Goal: Task Accomplishment & Management: Use online tool/utility

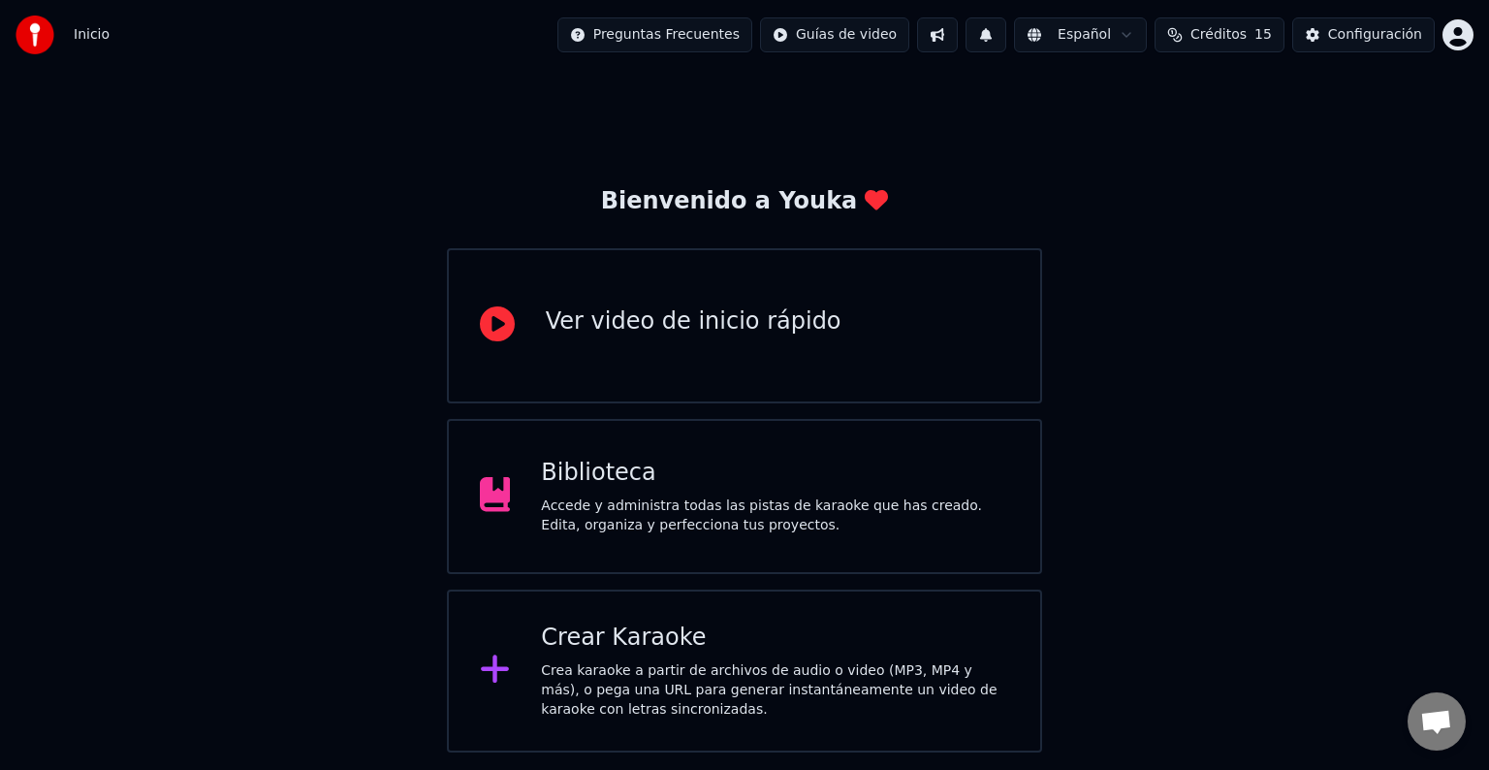
click at [674, 642] on div "Crear Karaoke" at bounding box center [775, 637] width 468 height 31
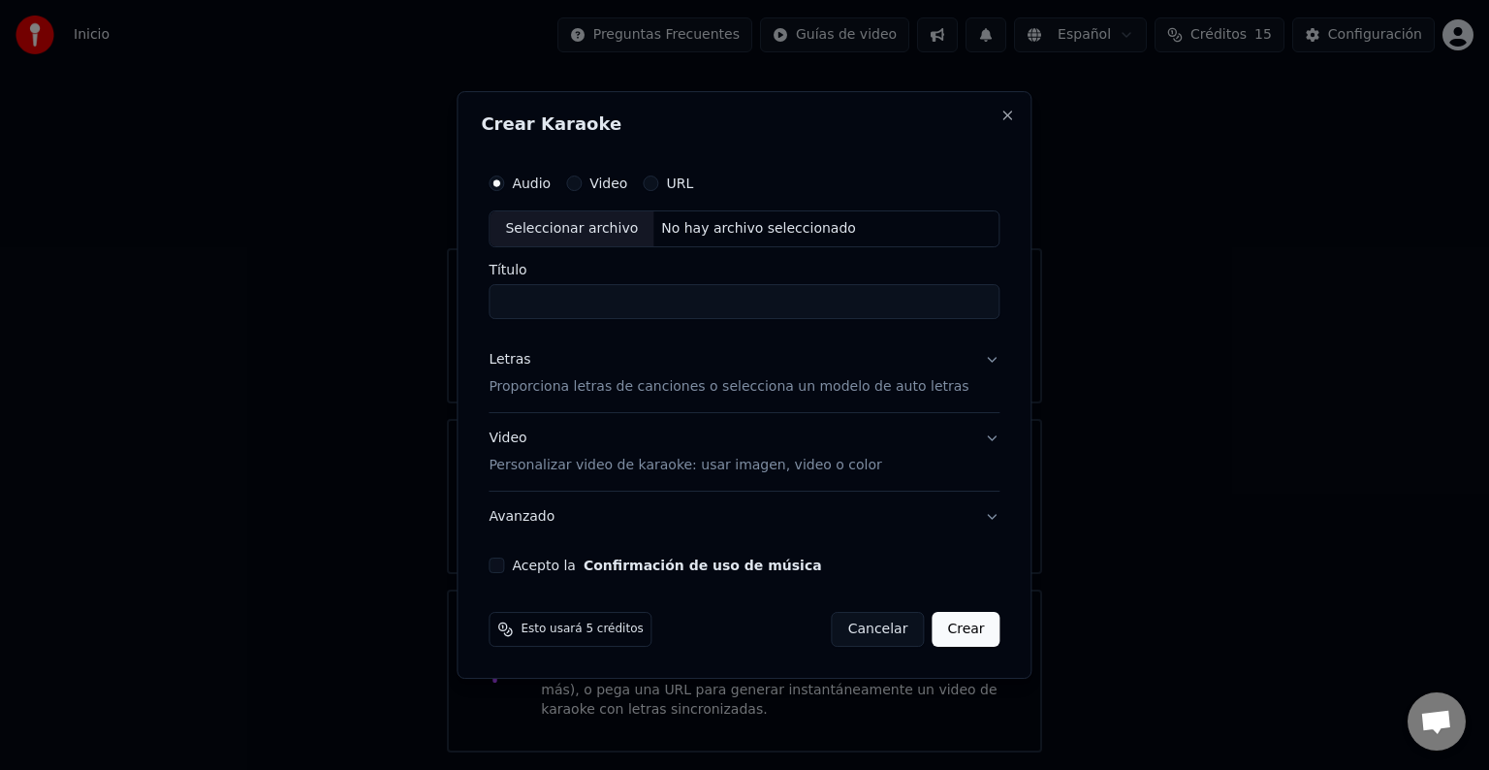
click at [558, 227] on div "Seleccionar archivo" at bounding box center [572, 228] width 164 height 35
type input "**********"
drag, startPoint x: 733, startPoint y: 301, endPoint x: 512, endPoint y: 318, distance: 221.6
click at [512, 318] on input "**********" at bounding box center [744, 301] width 511 height 35
click at [963, 359] on button "Letras Proporciona letras de canciones o selecciona un modelo de auto letras" at bounding box center [744, 373] width 511 height 78
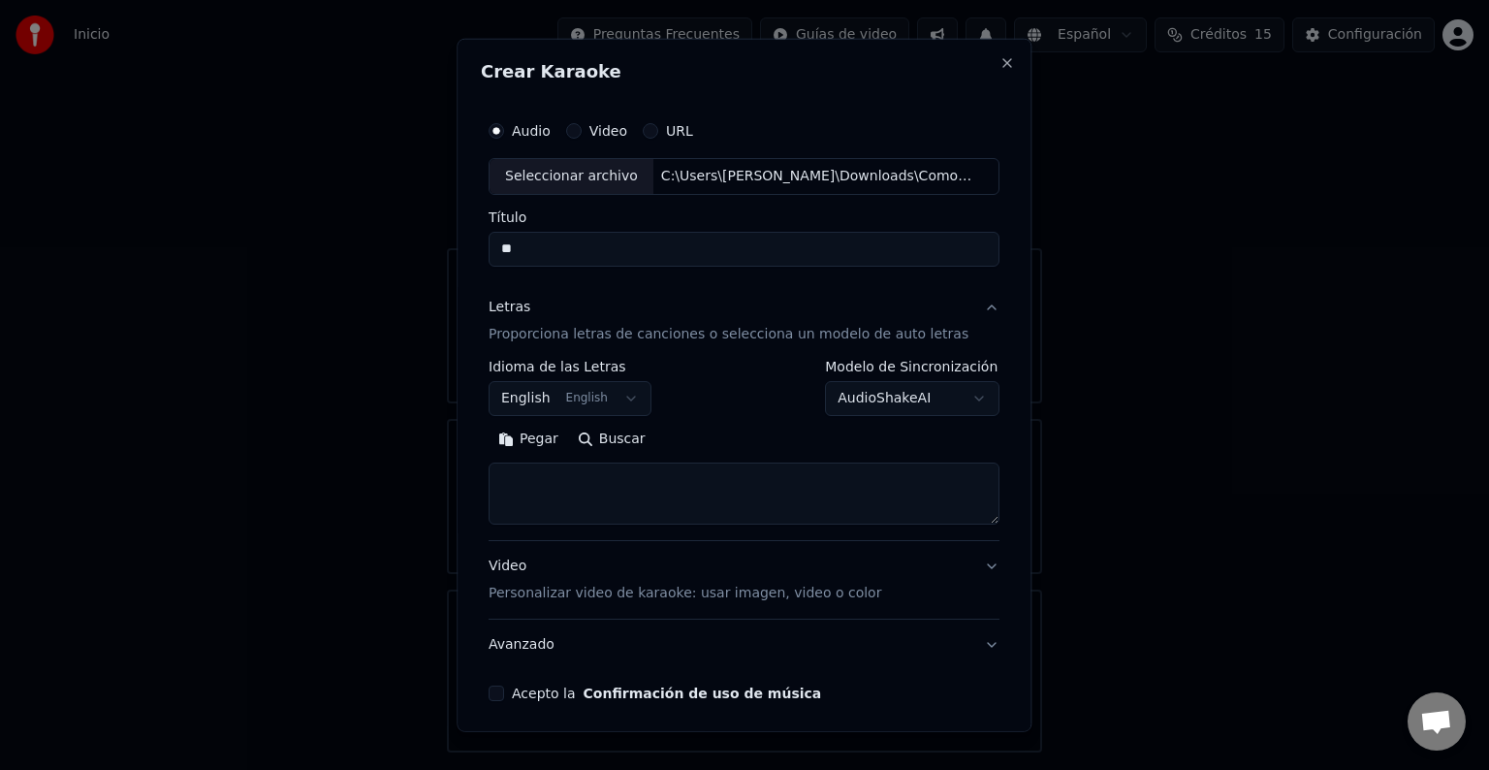
click at [636, 399] on button "English English" at bounding box center [570, 398] width 163 height 35
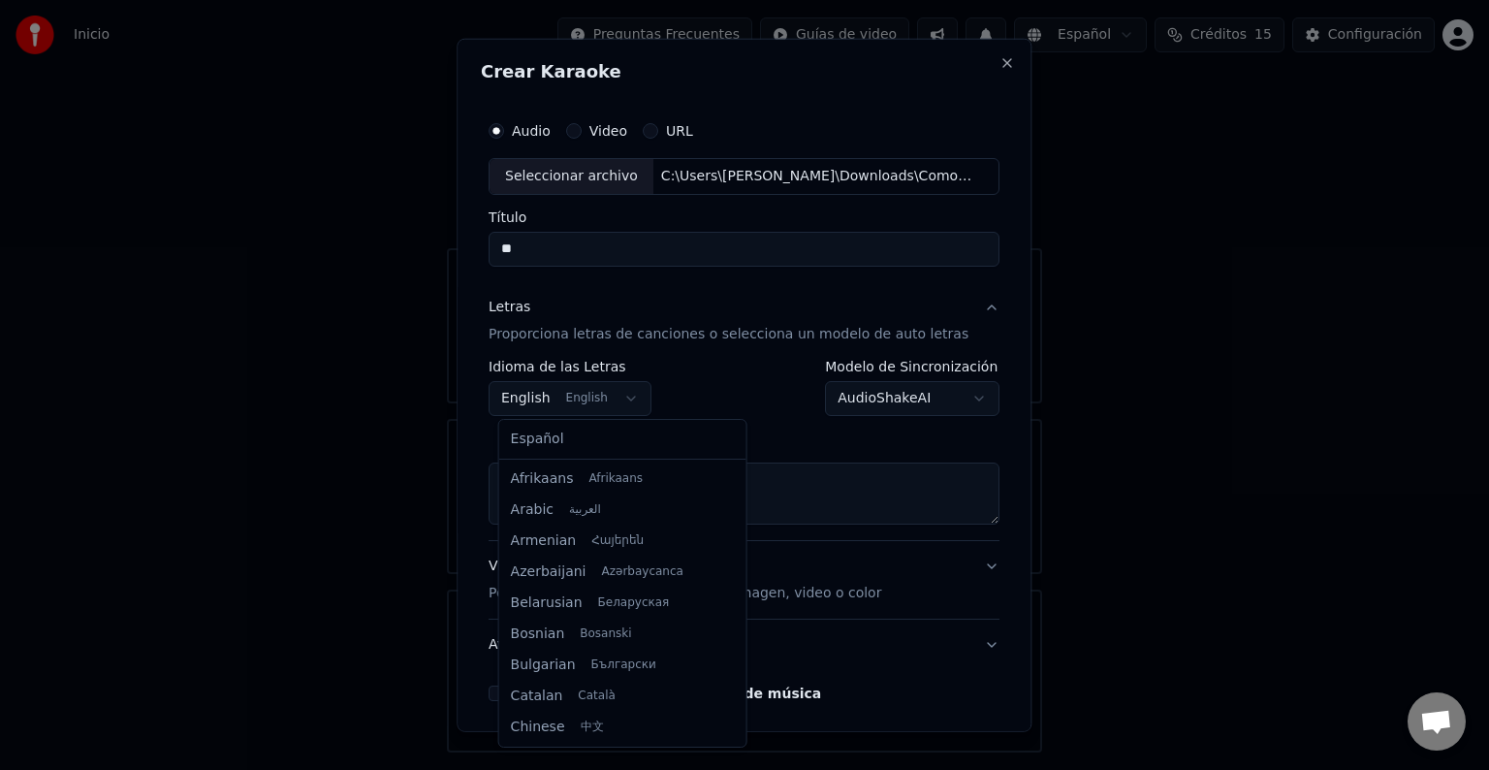
scroll to position [155, 0]
select select "**"
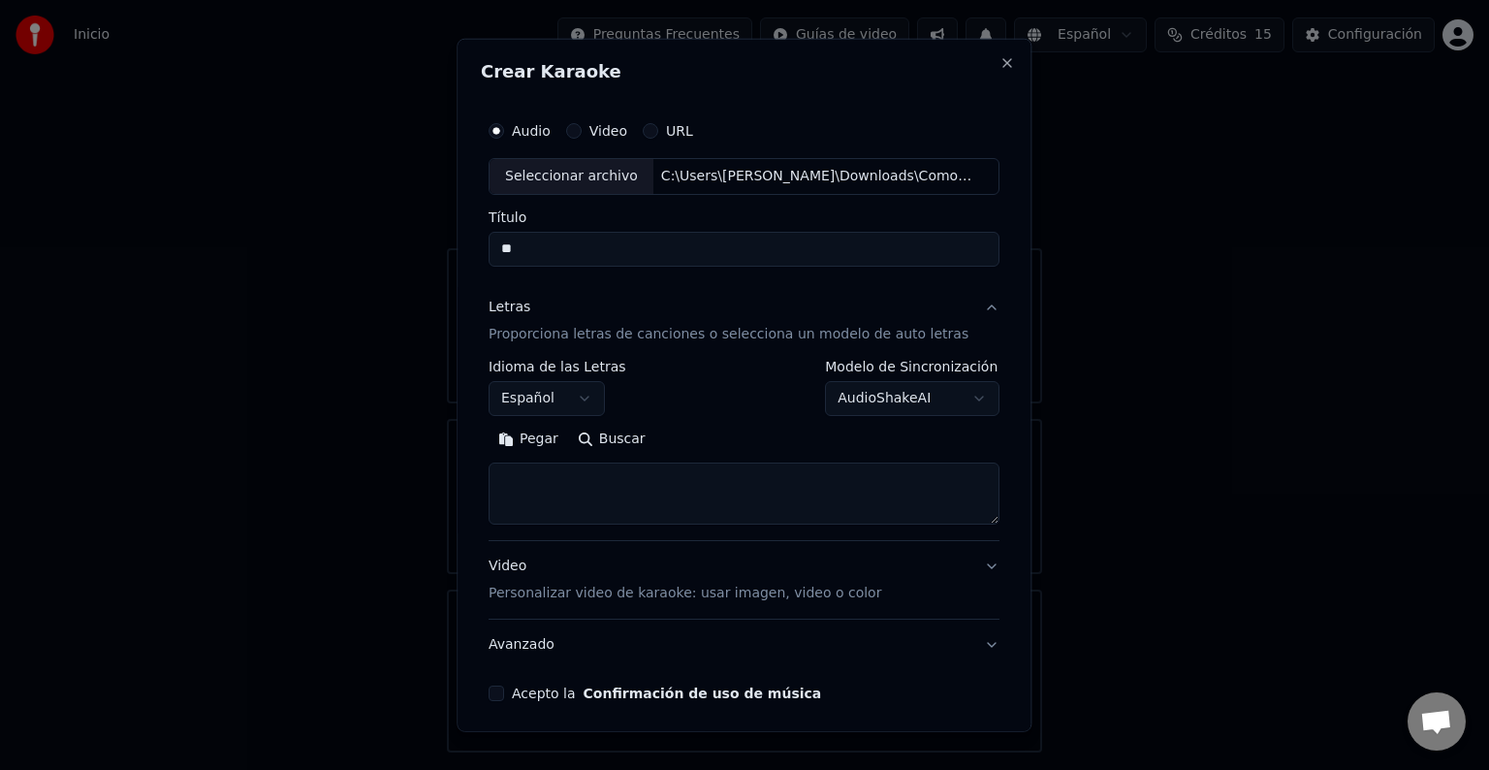
click at [594, 485] on textarea at bounding box center [744, 493] width 511 height 62
click at [577, 481] on textarea at bounding box center [744, 493] width 511 height 62
paste textarea "**********"
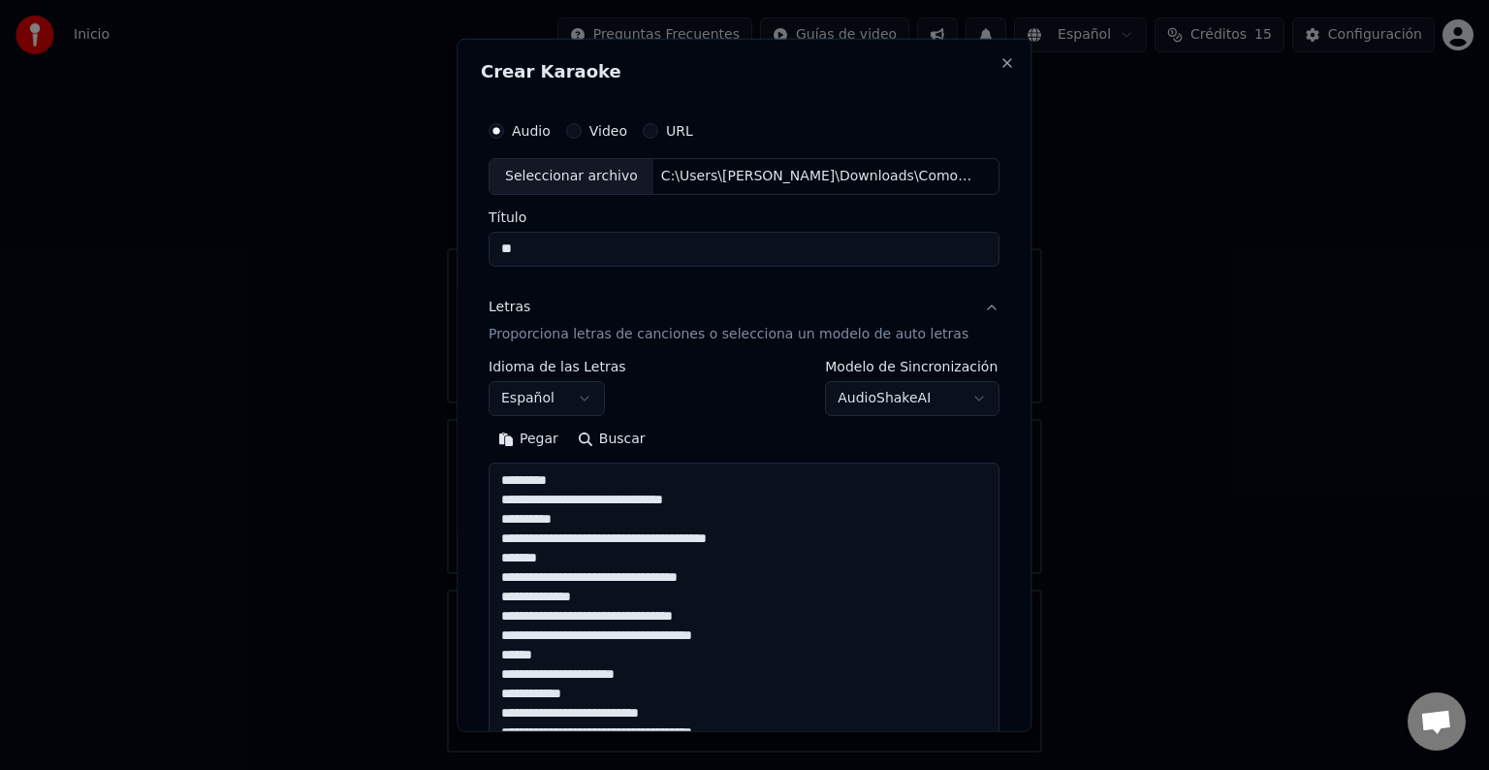
scroll to position [663, 0]
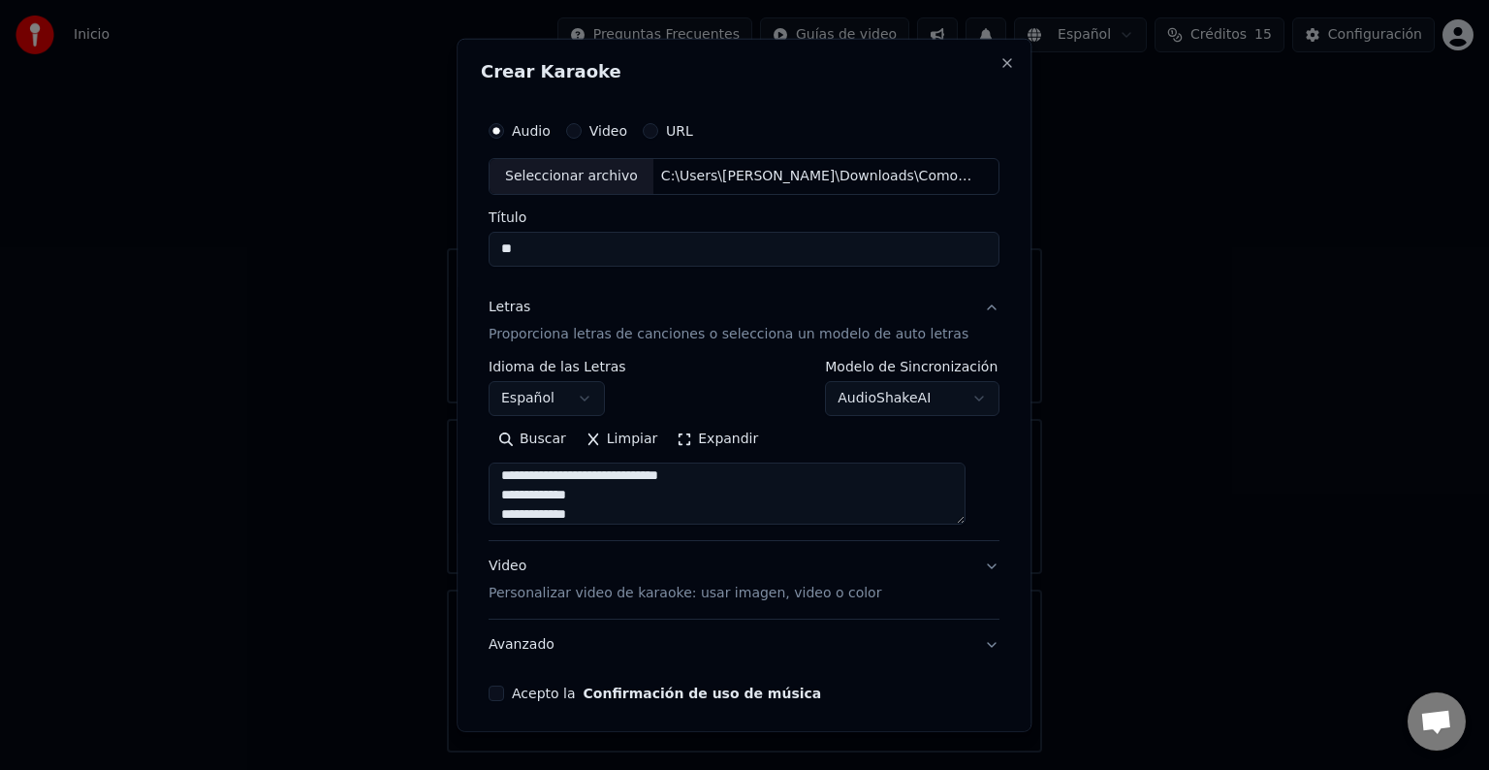
type textarea "**********"
click at [974, 516] on div "**********" at bounding box center [744, 474] width 511 height 101
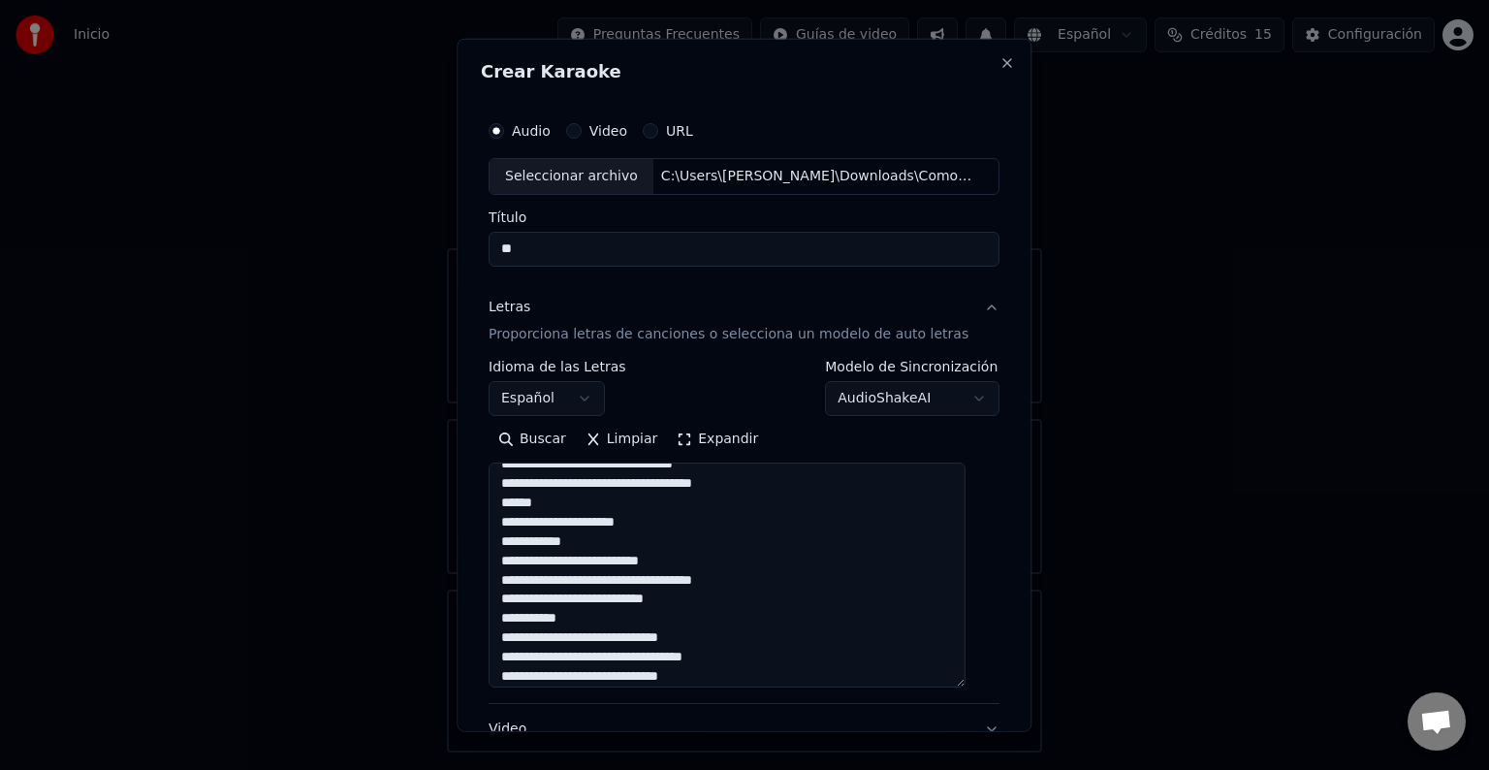
drag, startPoint x: 965, startPoint y: 515, endPoint x: 977, endPoint y: 722, distance: 207.8
click at [977, 722] on div "**********" at bounding box center [744, 488] width 526 height 768
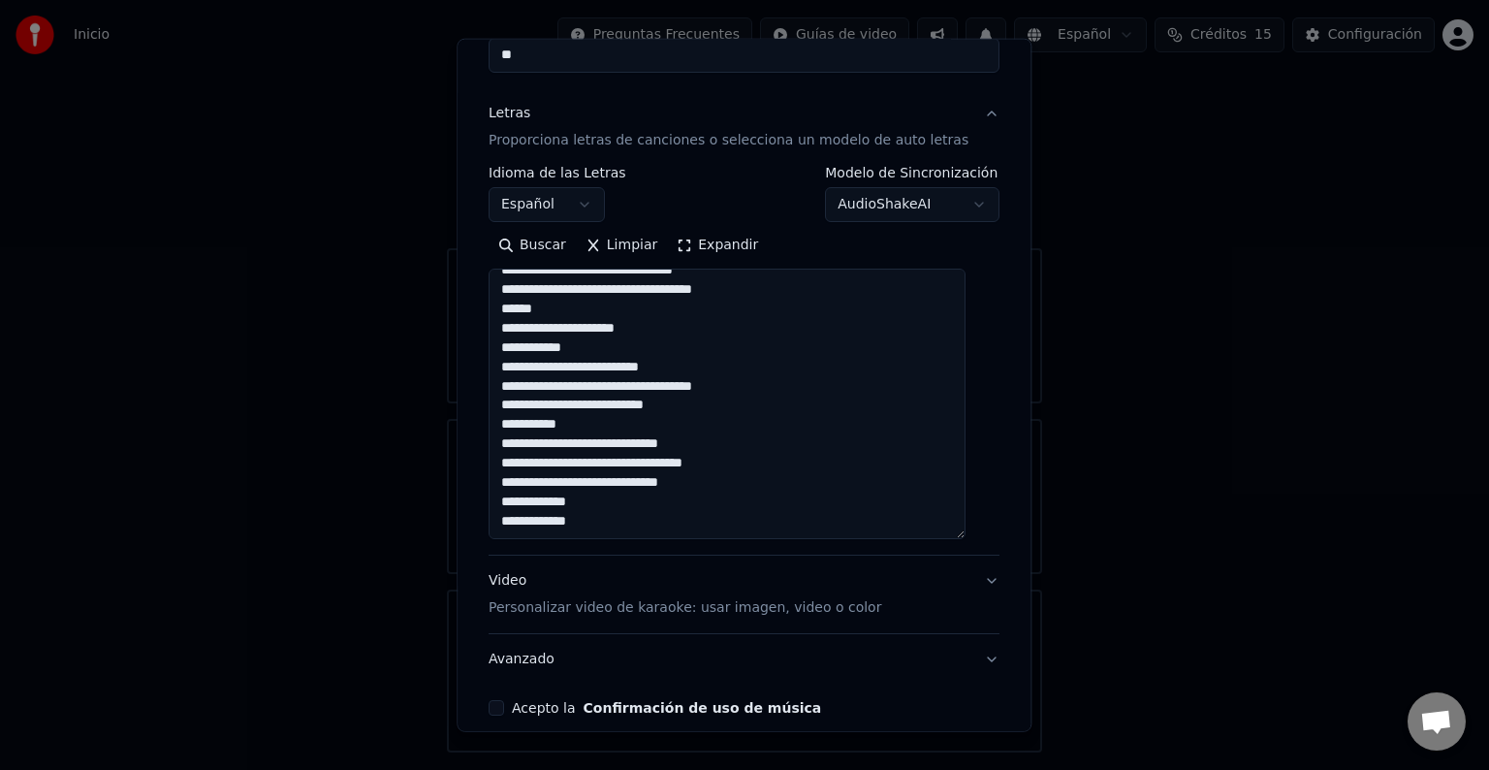
scroll to position [282, 0]
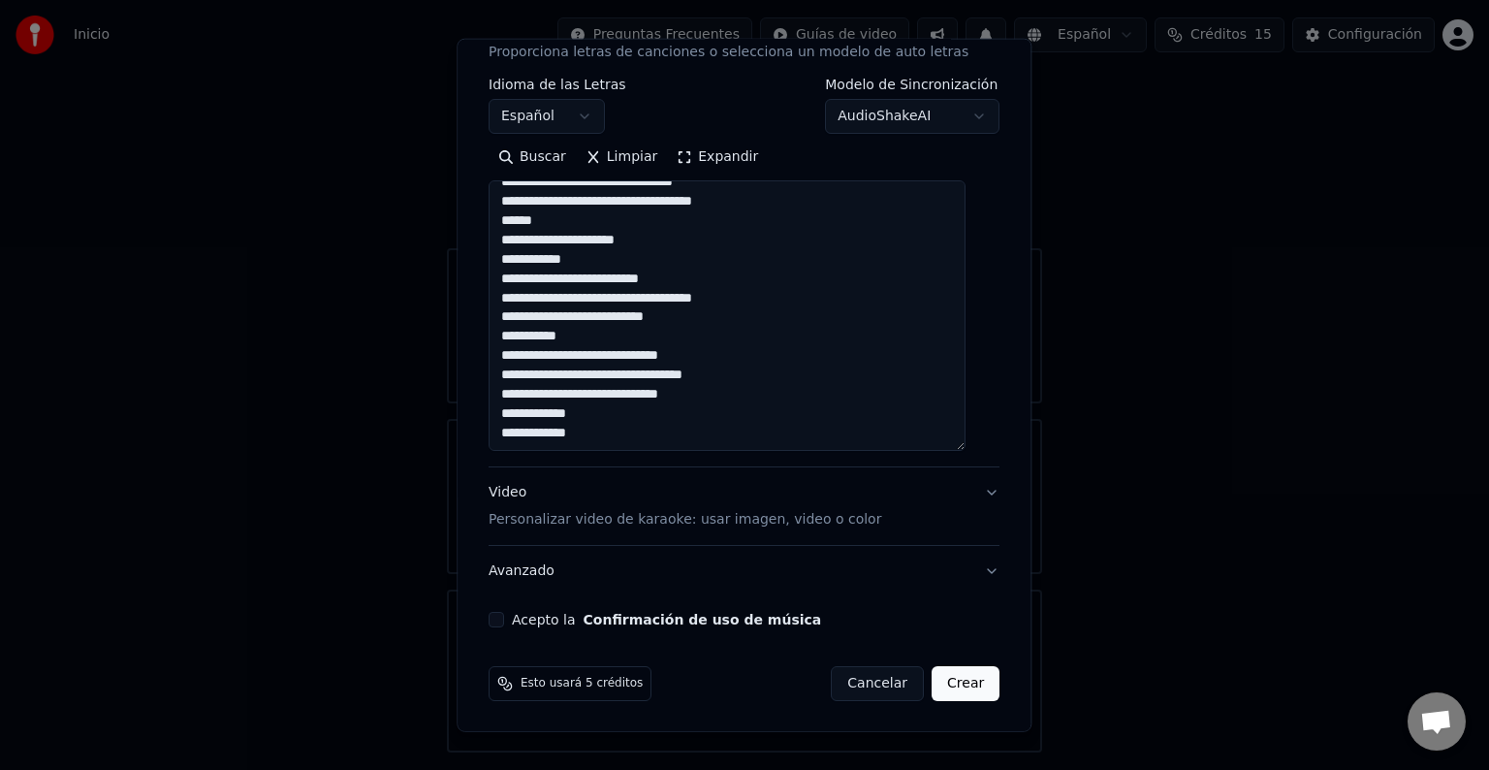
click at [504, 619] on button "Acepto la Confirmación de uso de música" at bounding box center [497, 620] width 16 height 16
click at [935, 682] on button "Crear" at bounding box center [966, 683] width 68 height 35
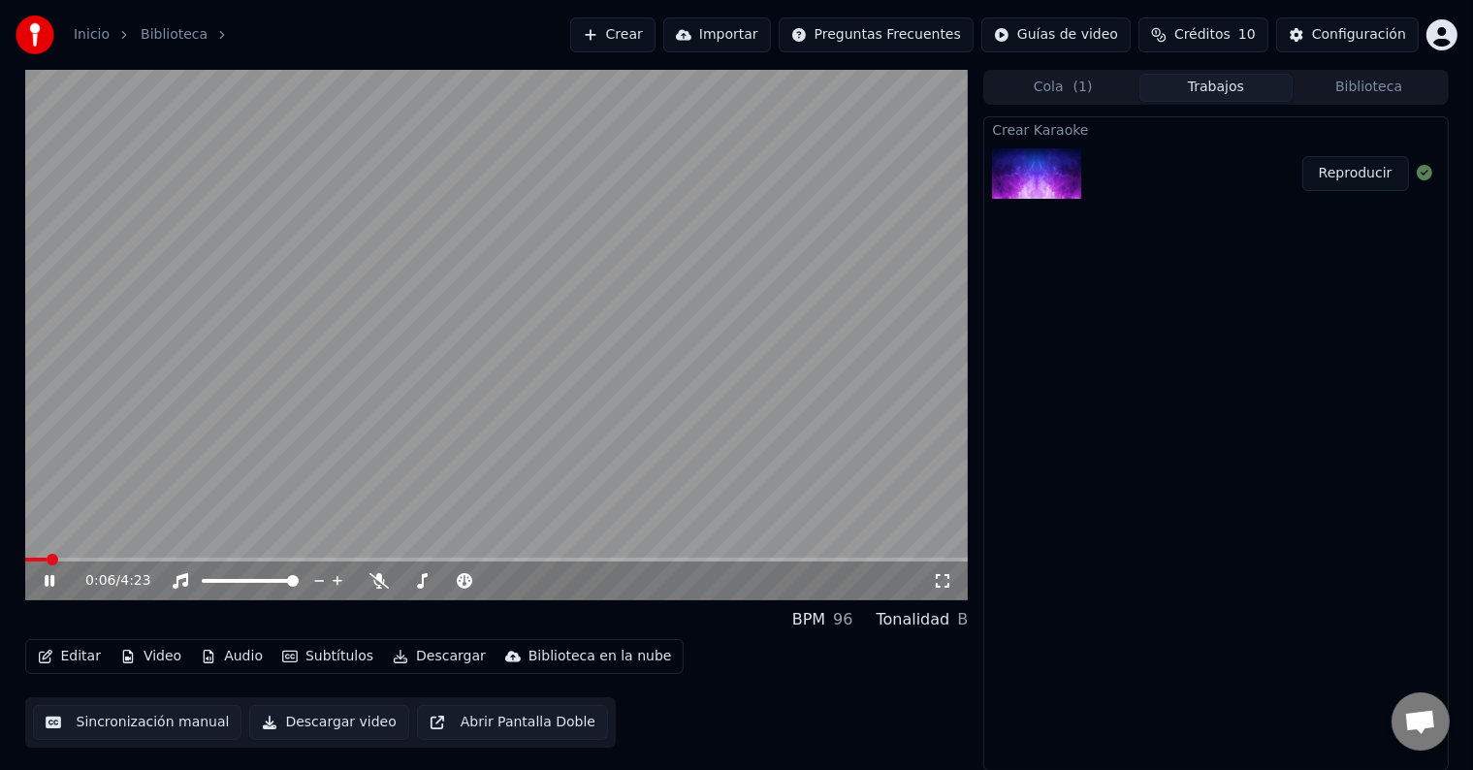
click at [52, 583] on icon at bounding box center [50, 581] width 10 height 12
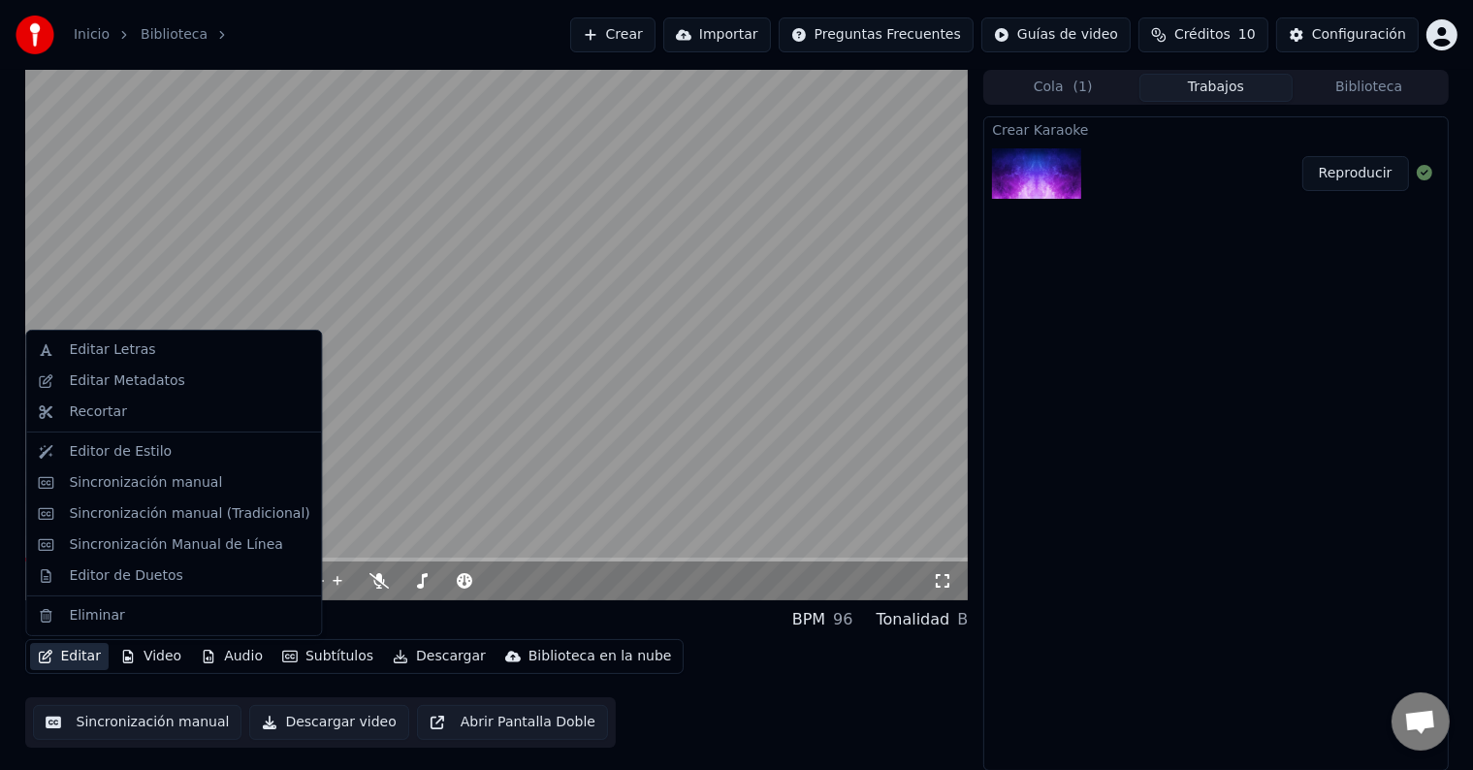
click at [62, 647] on button "Editar" at bounding box center [69, 656] width 79 height 27
click at [133, 481] on div "Sincronización manual" at bounding box center [145, 482] width 153 height 19
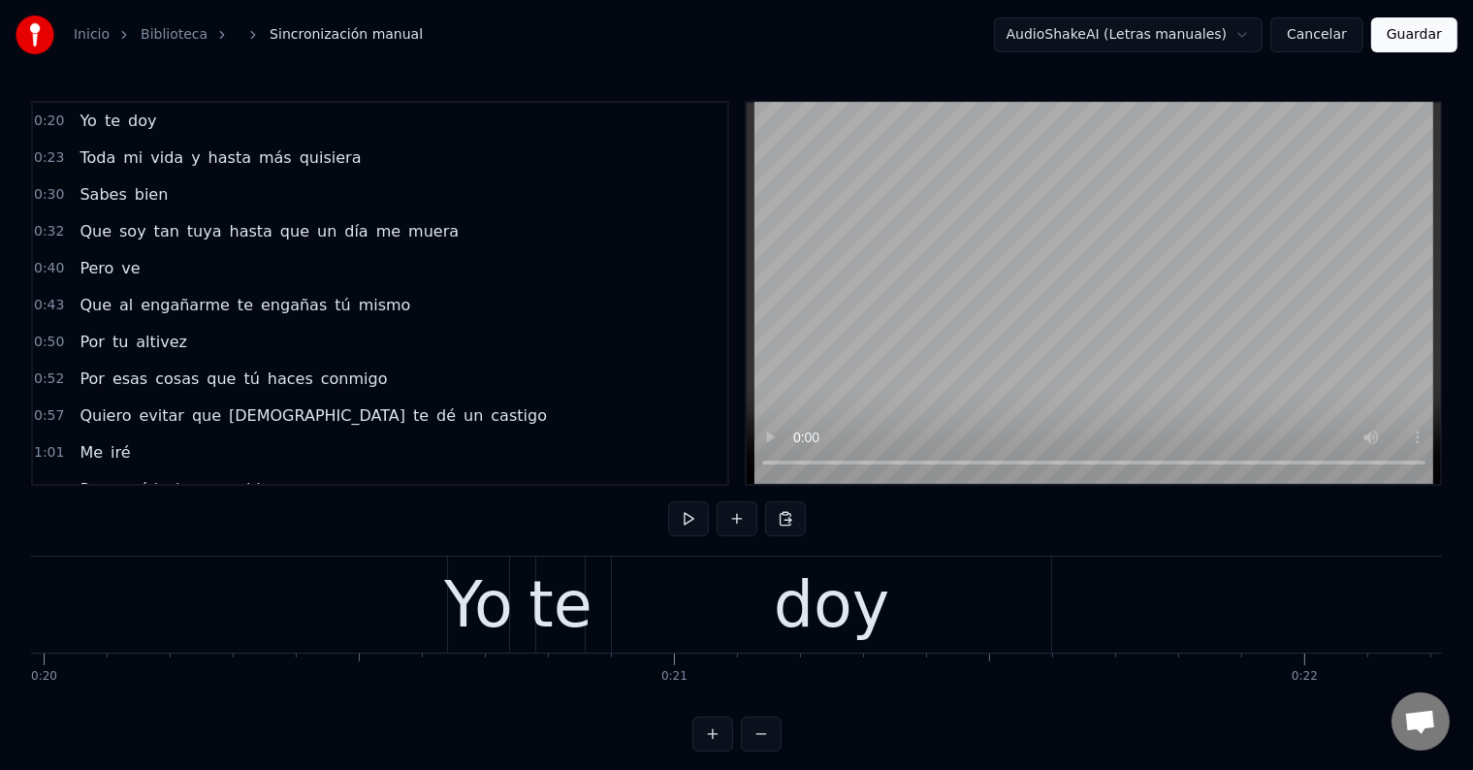
scroll to position [0, 12590]
click at [467, 610] on div "Yo" at bounding box center [478, 604] width 69 height 95
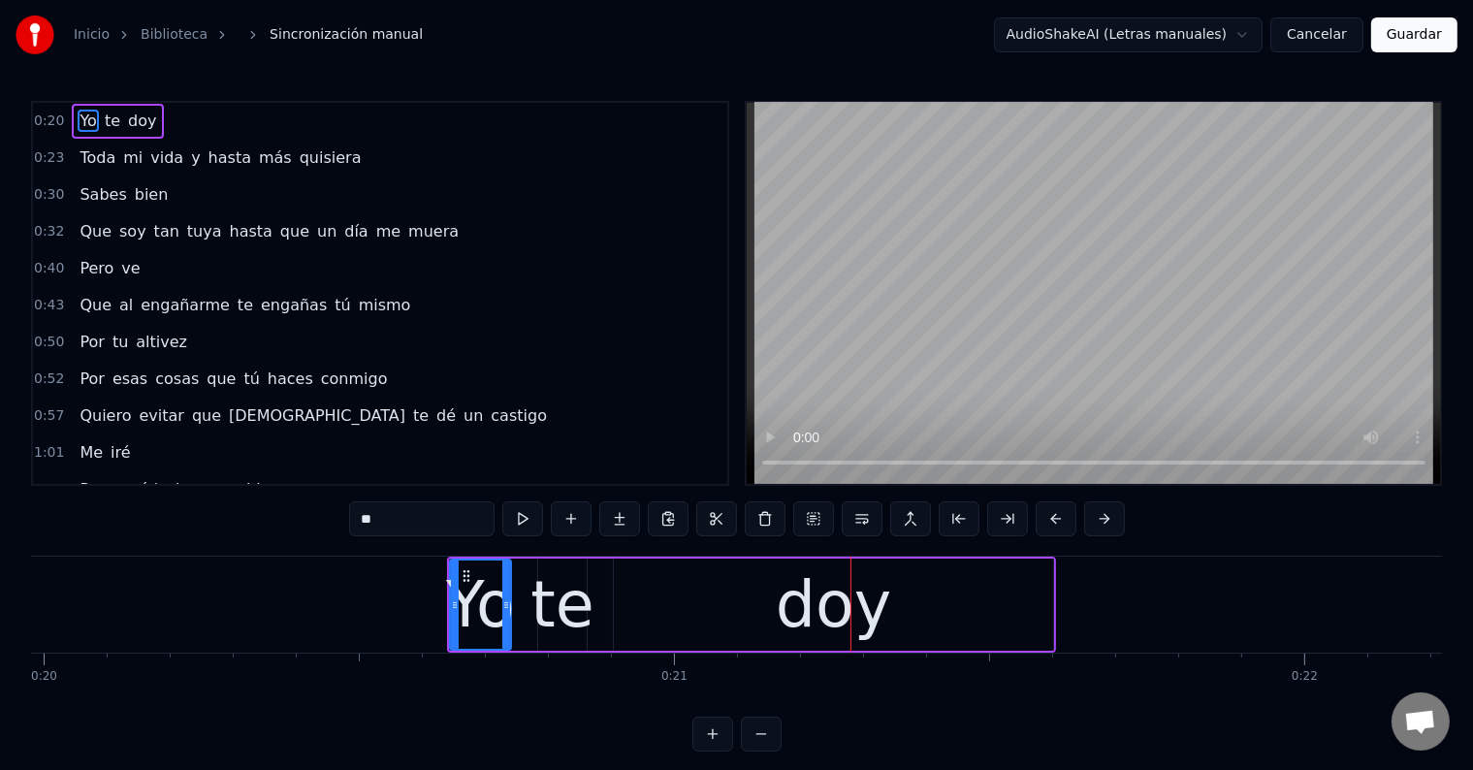
click at [712, 597] on div "doy" at bounding box center [833, 604] width 439 height 92
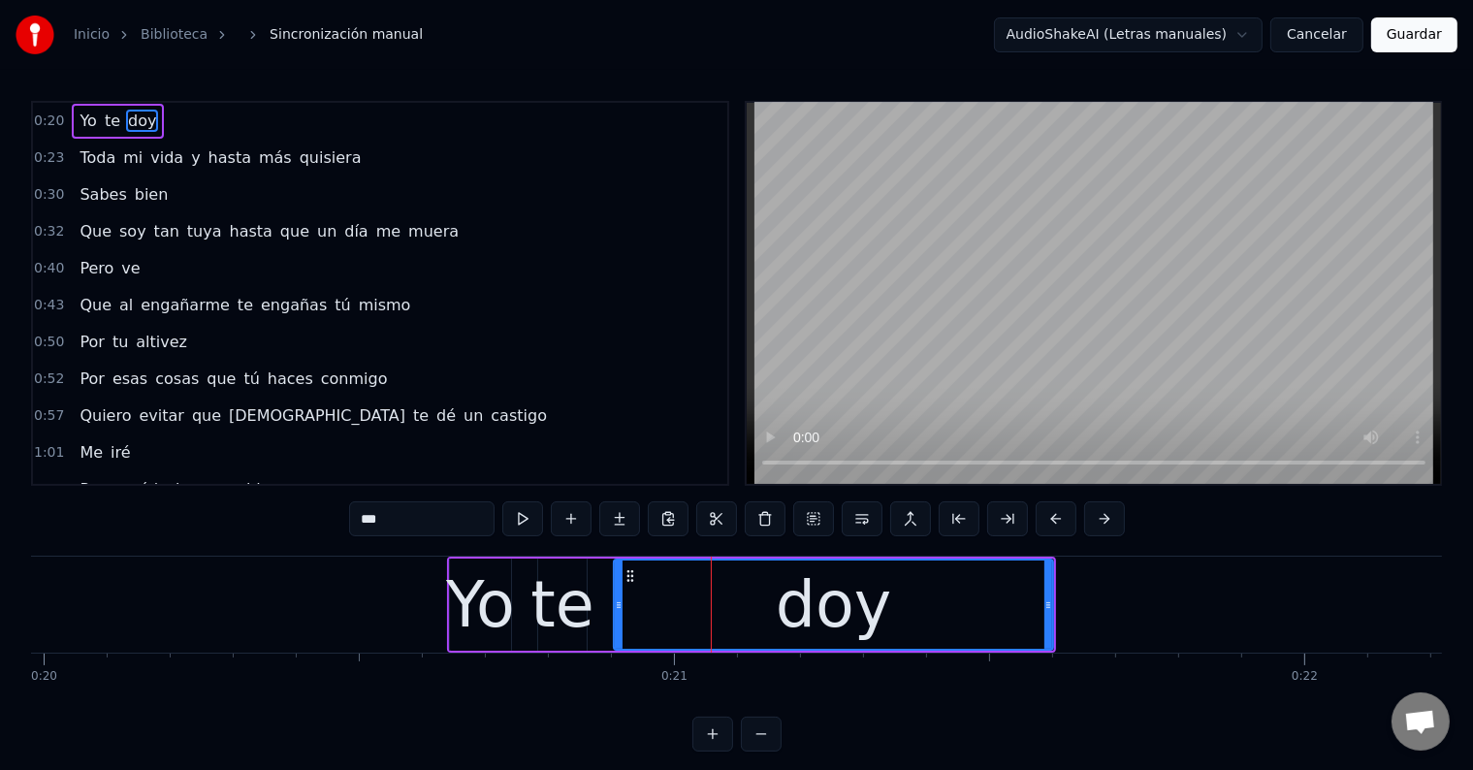
click at [379, 523] on input "***" at bounding box center [421, 518] width 145 height 35
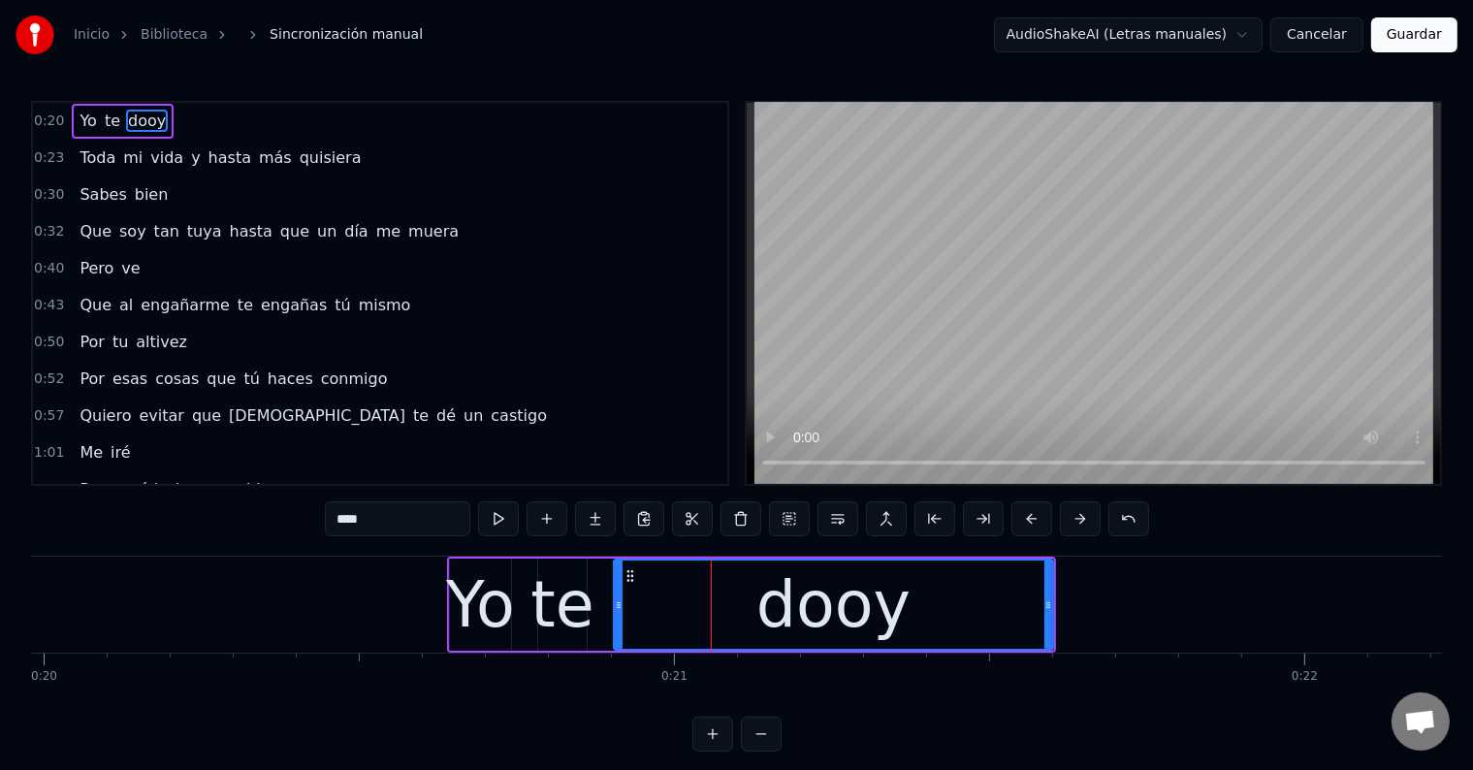
type input "****"
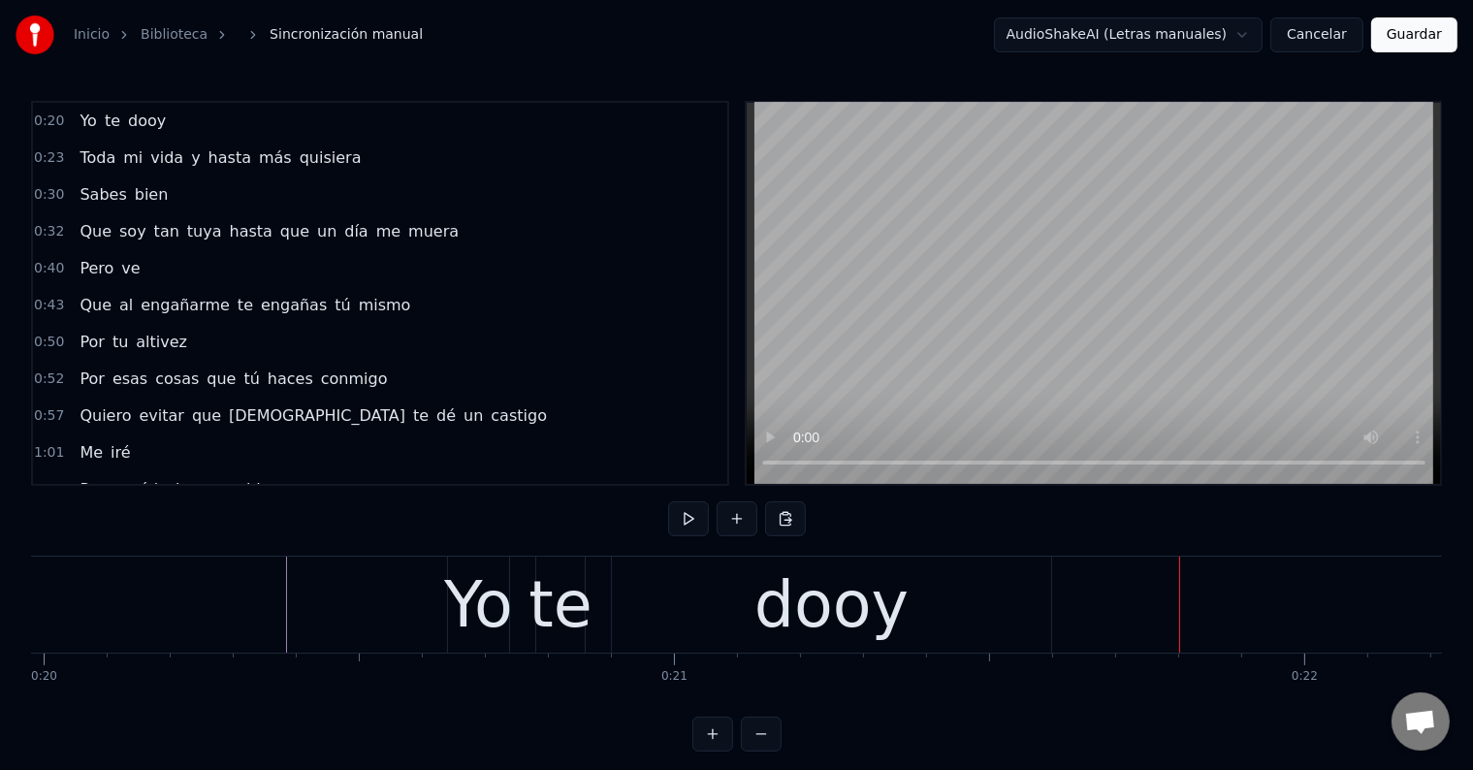
click at [814, 586] on div "dooy" at bounding box center [831, 604] width 154 height 95
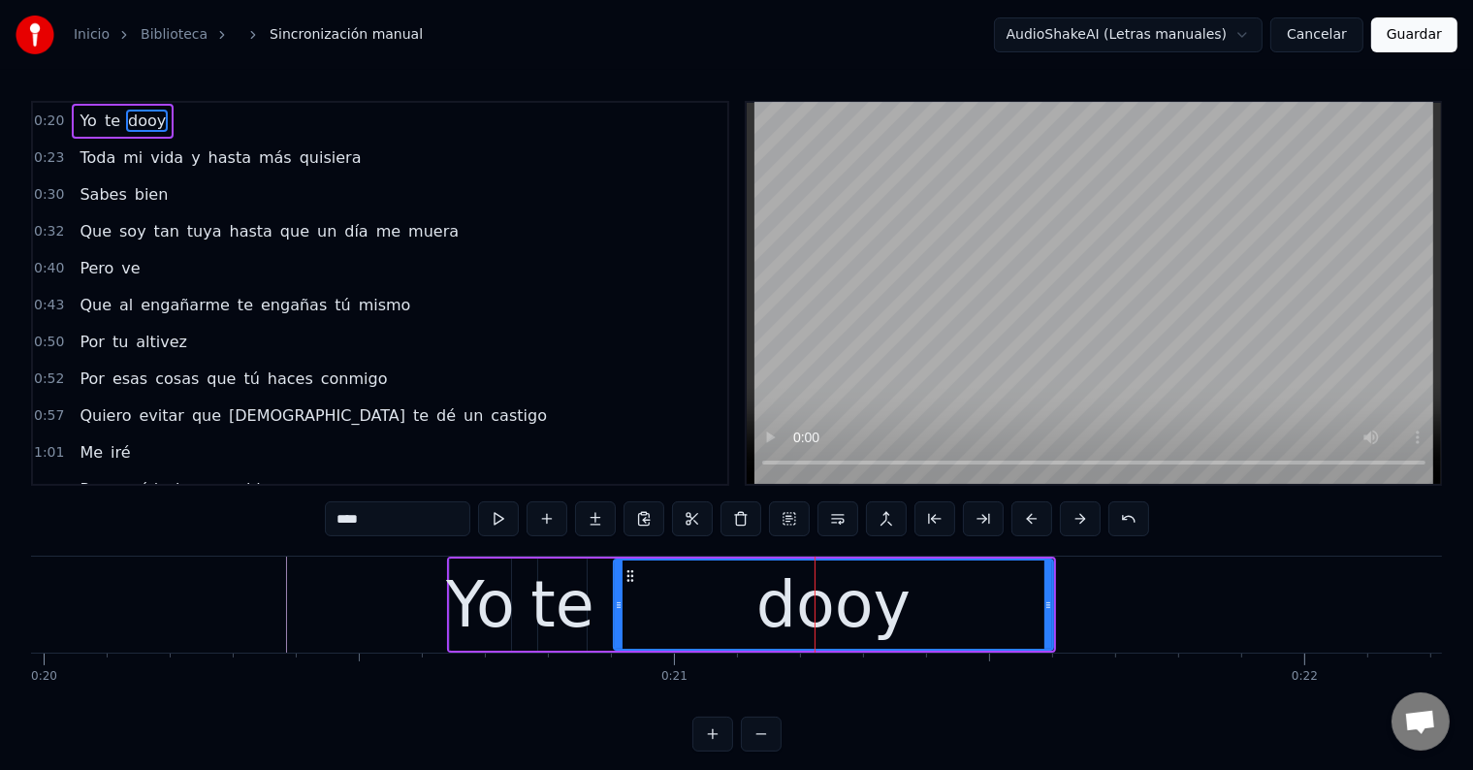
click at [361, 523] on input "****" at bounding box center [397, 518] width 145 height 35
type input "***"
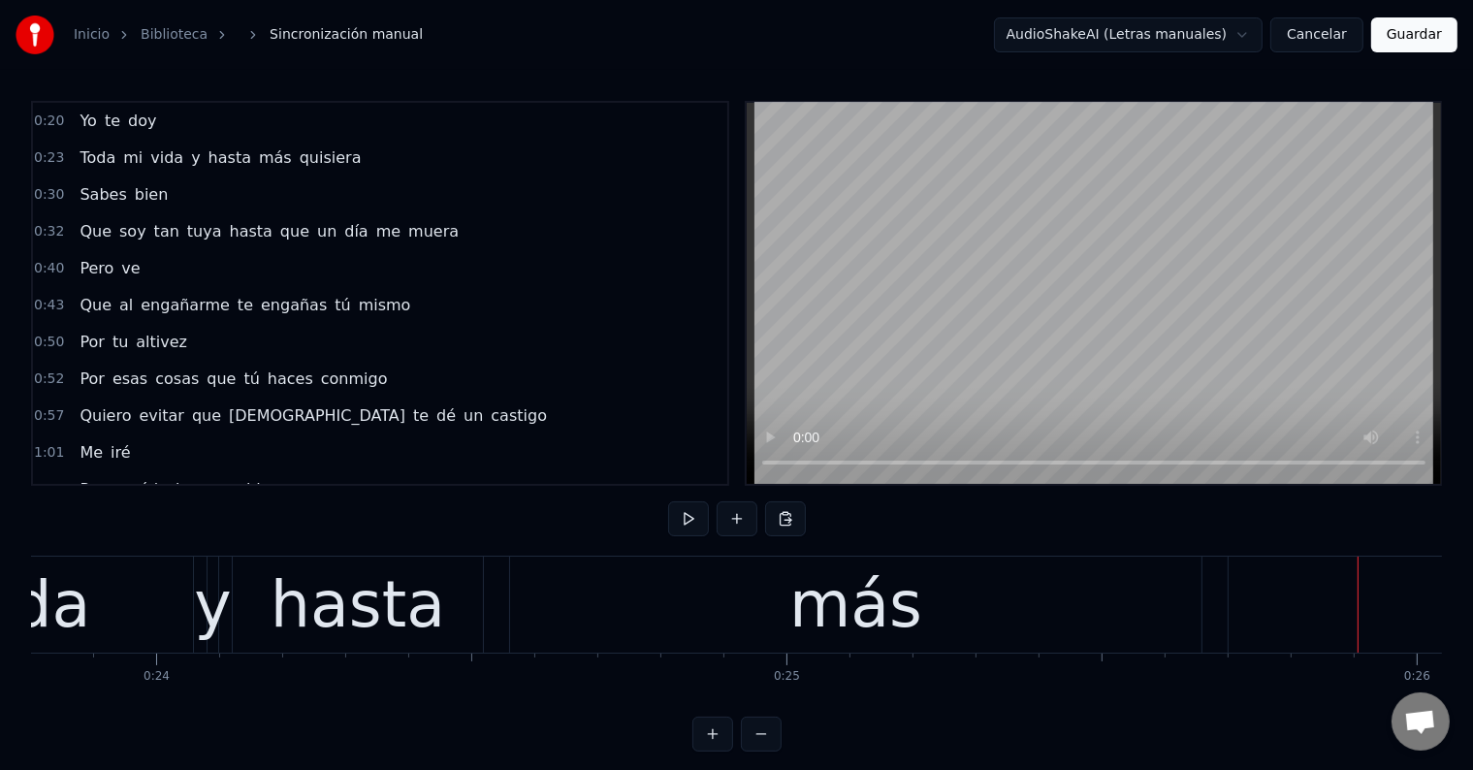
scroll to position [0, 14994]
click at [287, 617] on div "hasta" at bounding box center [361, 604] width 174 height 95
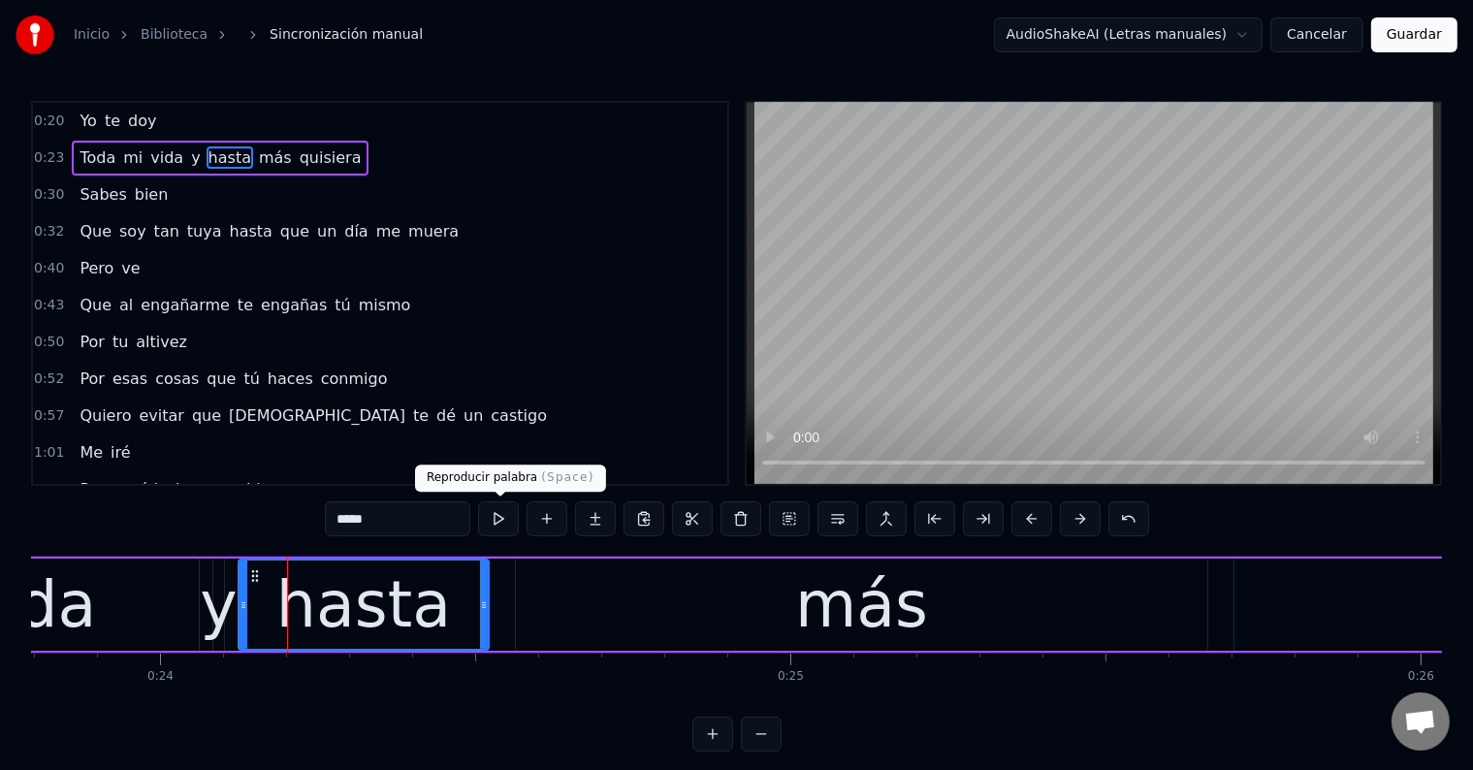
click at [500, 520] on button at bounding box center [498, 518] width 41 height 35
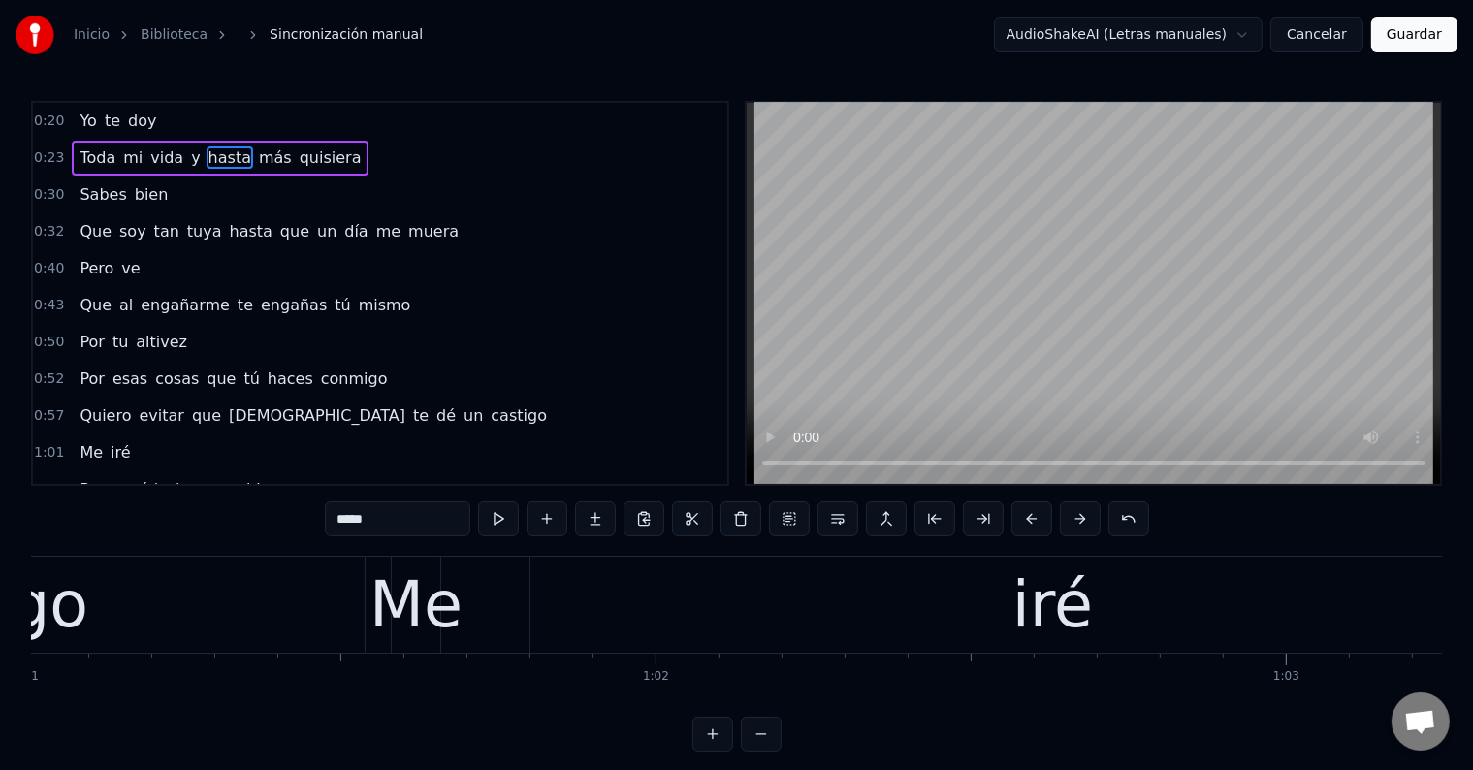
scroll to position [0, 38440]
click at [433, 601] on div "Me" at bounding box center [419, 604] width 93 height 95
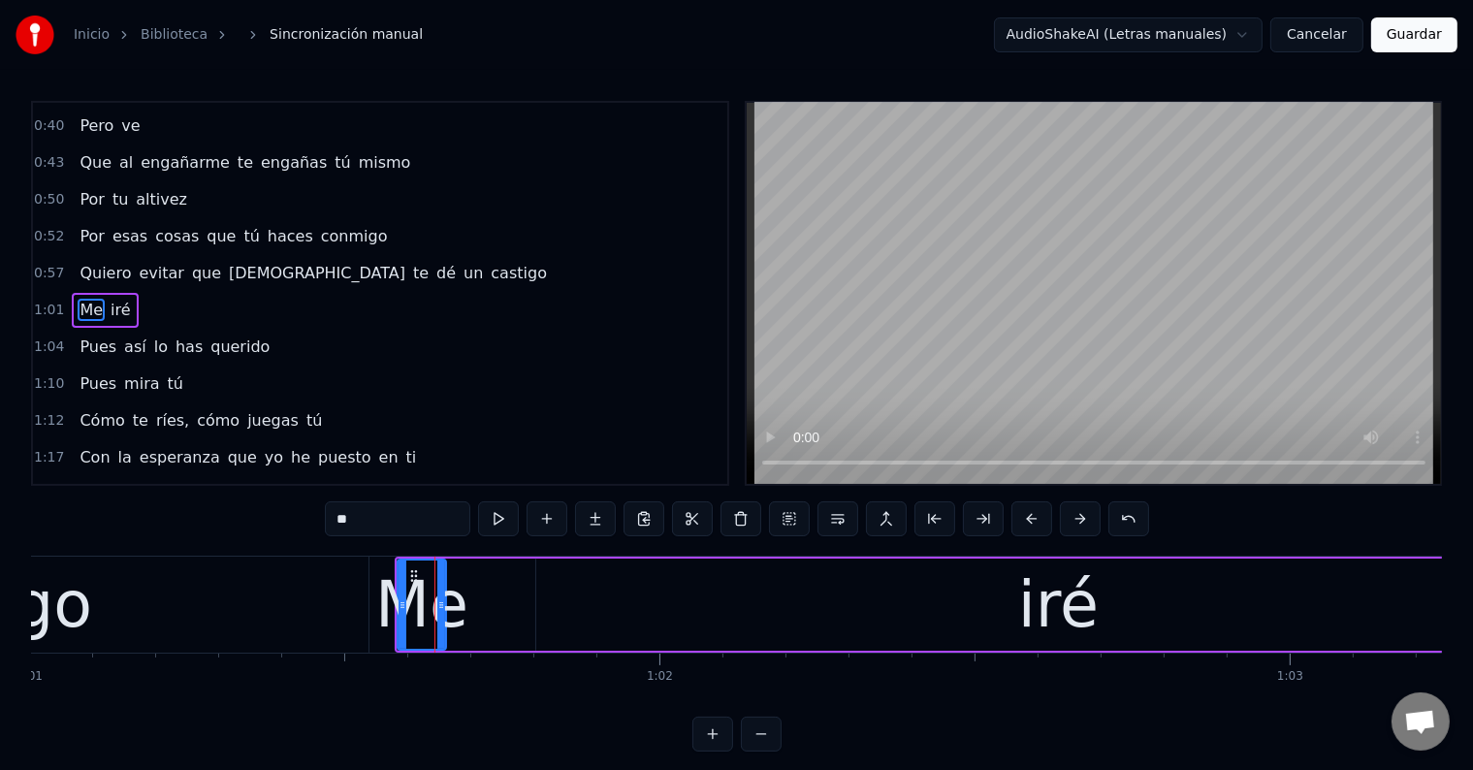
scroll to position [147, 0]
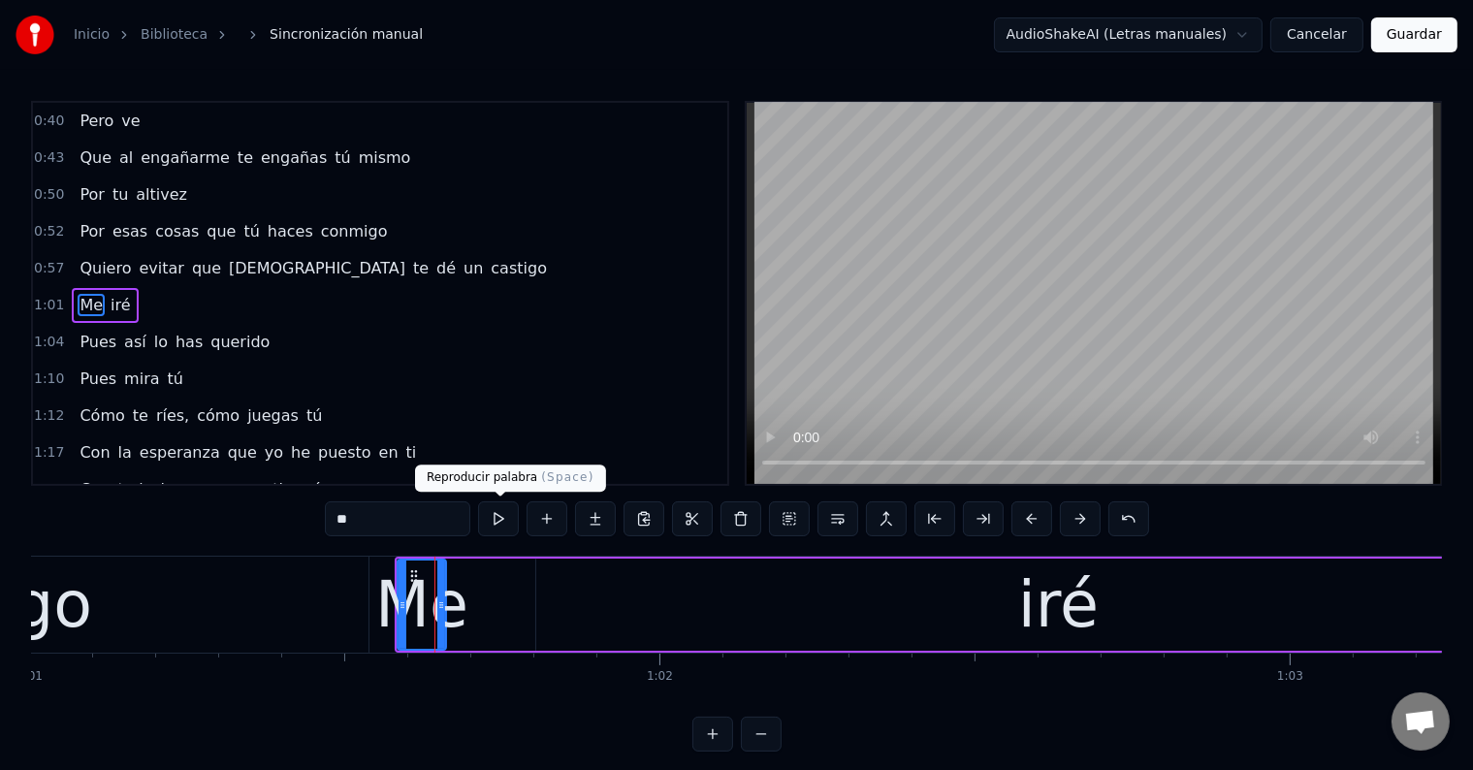
click at [501, 516] on button at bounding box center [498, 518] width 41 height 35
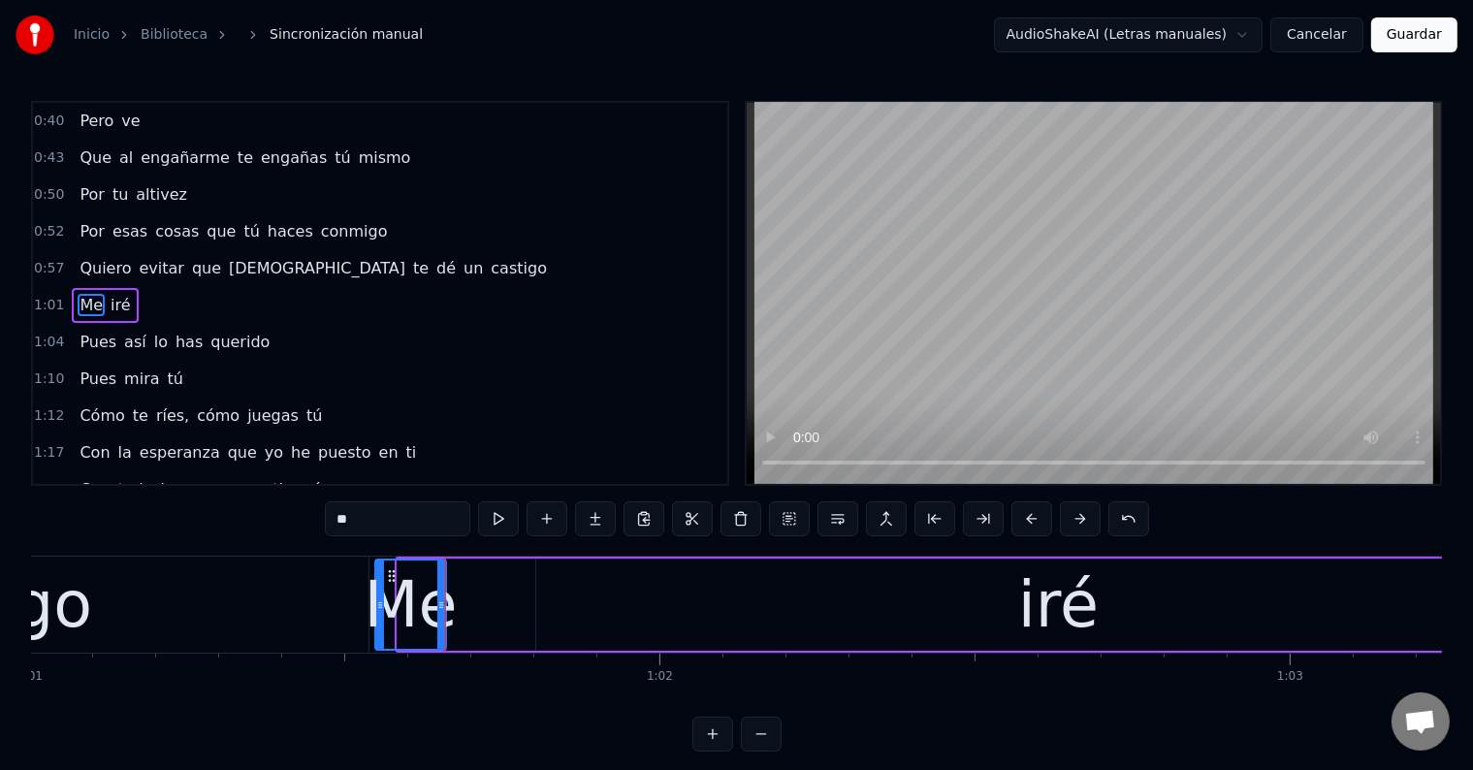
drag, startPoint x: 399, startPoint y: 611, endPoint x: 377, endPoint y: 610, distance: 22.3
click at [377, 610] on icon at bounding box center [380, 605] width 8 height 16
click at [504, 515] on button at bounding box center [498, 518] width 41 height 35
click at [369, 598] on icon at bounding box center [373, 605] width 8 height 16
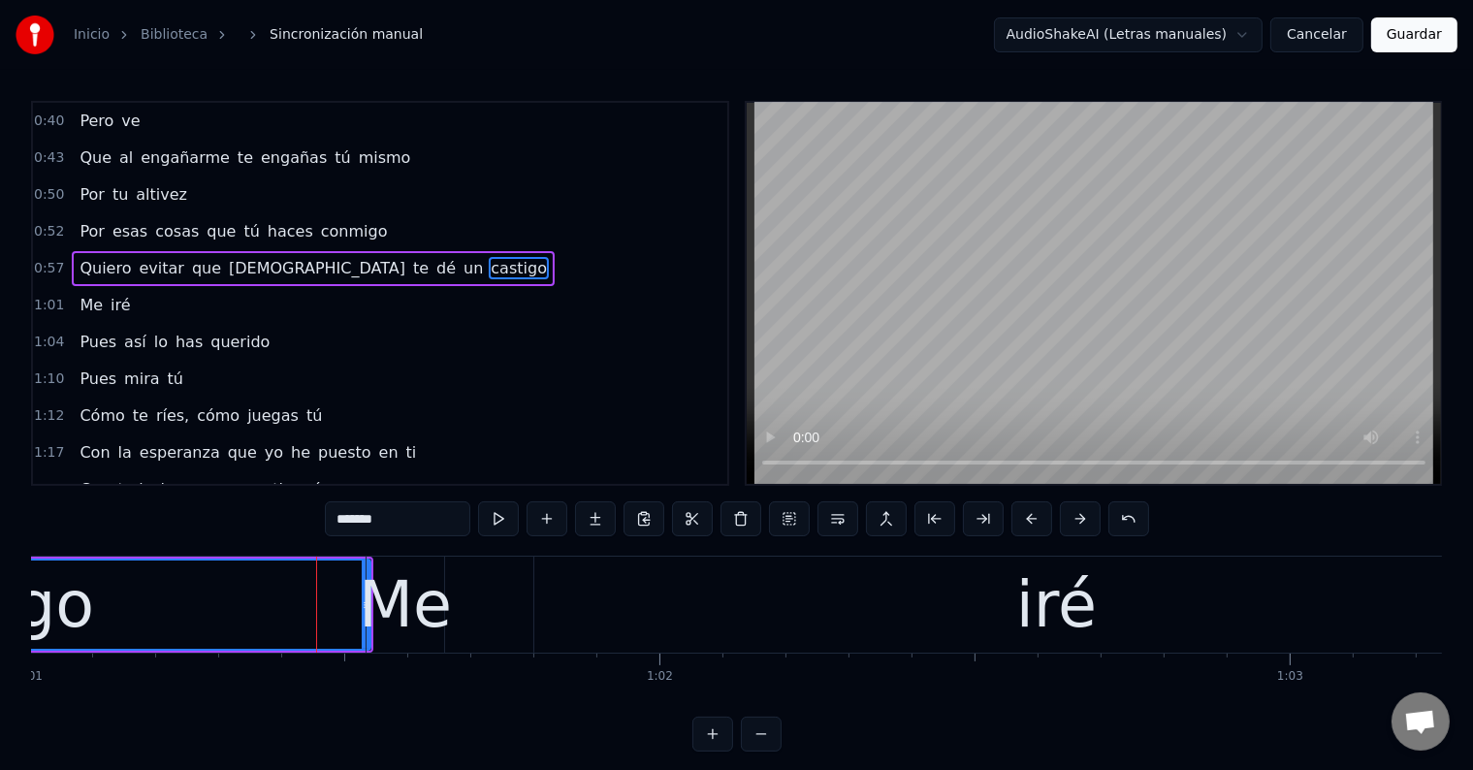
scroll to position [112, 0]
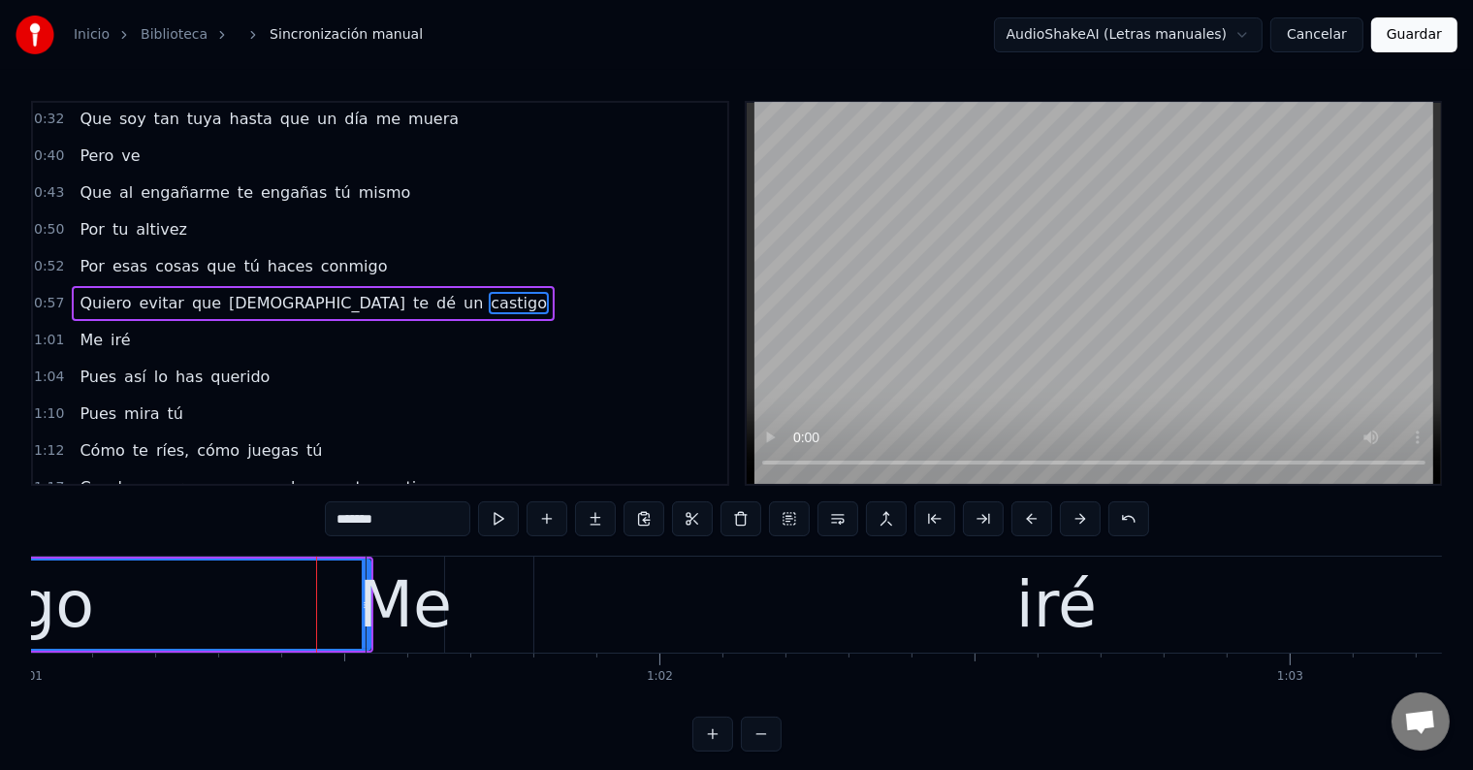
click at [395, 593] on div "Me" at bounding box center [405, 604] width 93 height 95
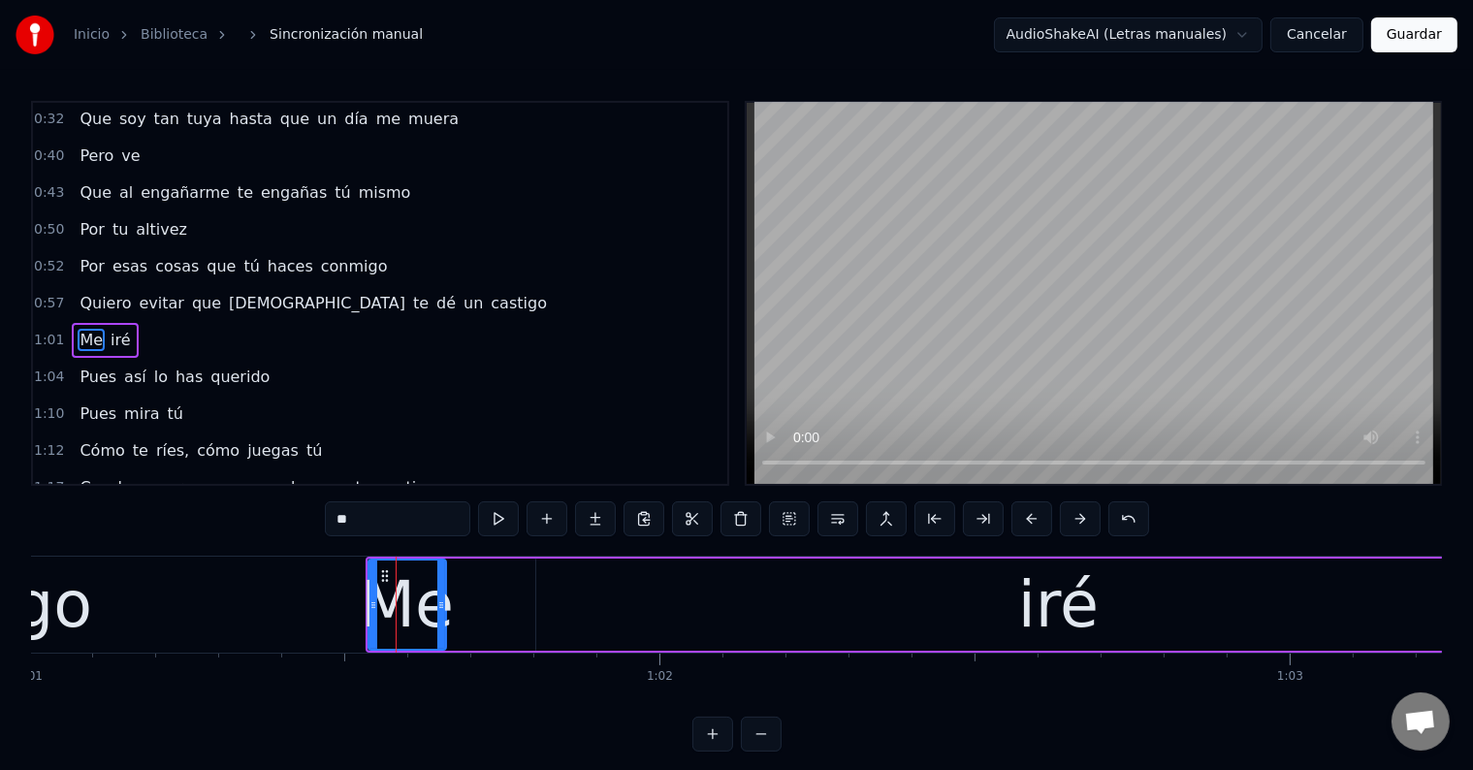
scroll to position [147, 0]
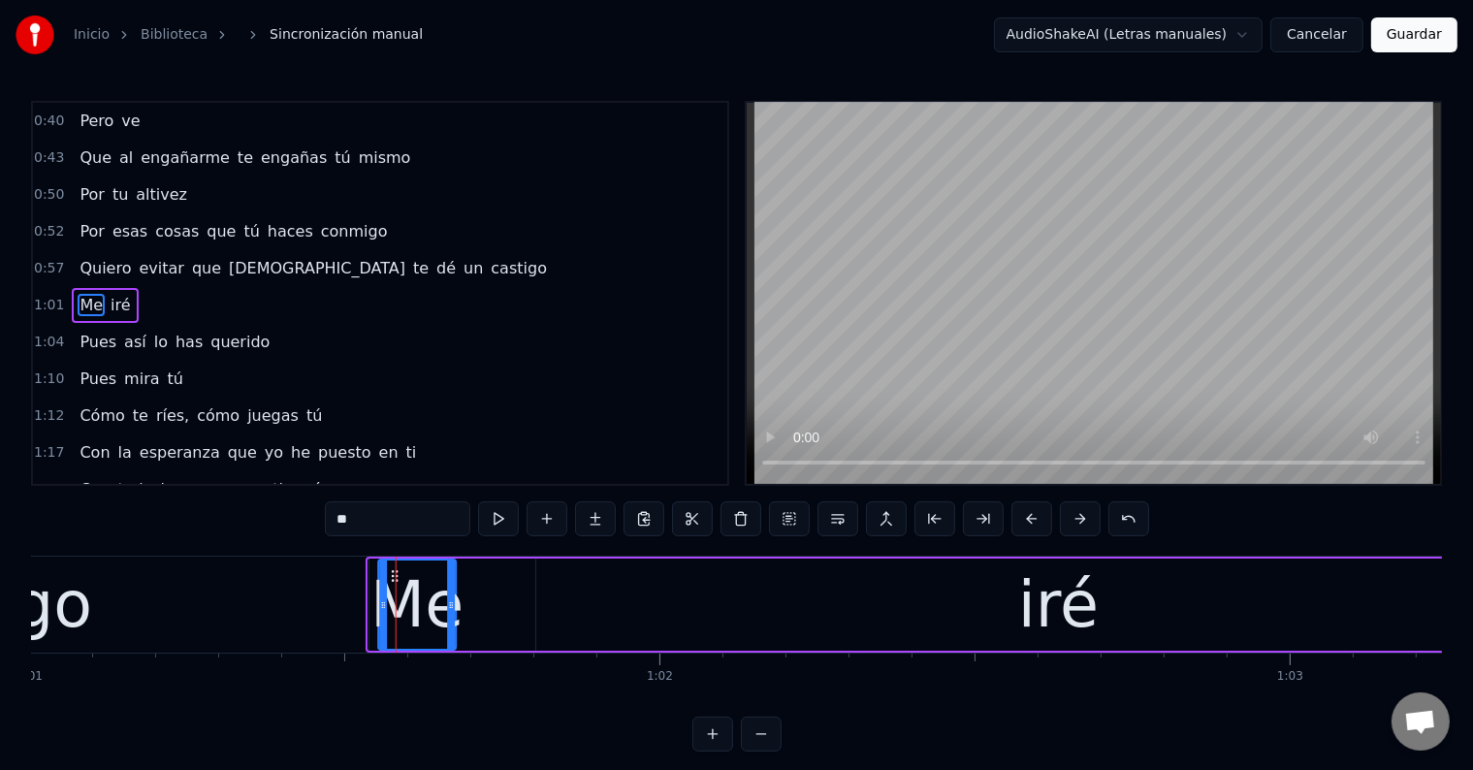
click at [392, 574] on icon at bounding box center [395, 576] width 16 height 16
drag, startPoint x: 445, startPoint y: 595, endPoint x: 479, endPoint y: 597, distance: 34.0
click at [481, 597] on div at bounding box center [485, 604] width 8 height 88
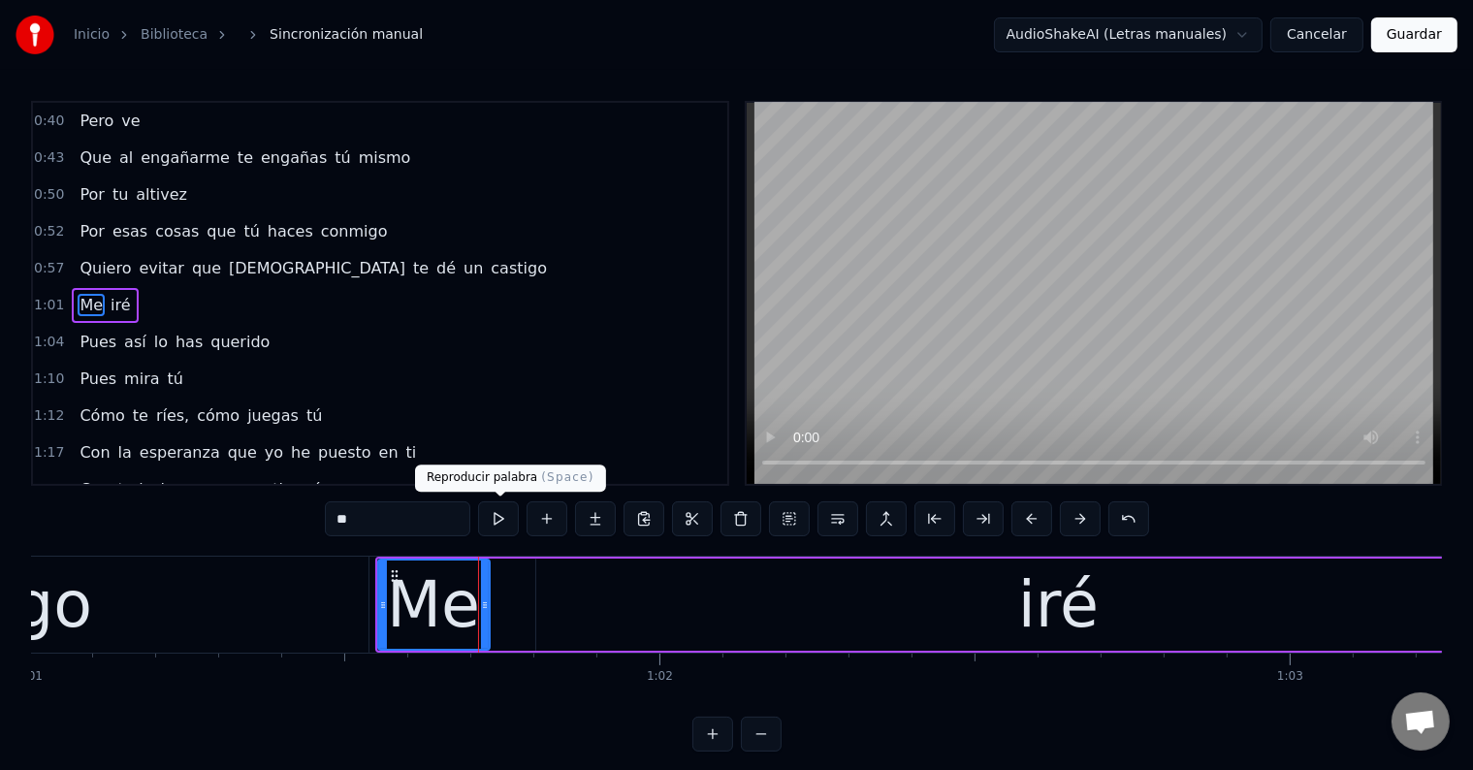
click at [504, 520] on button at bounding box center [498, 518] width 41 height 35
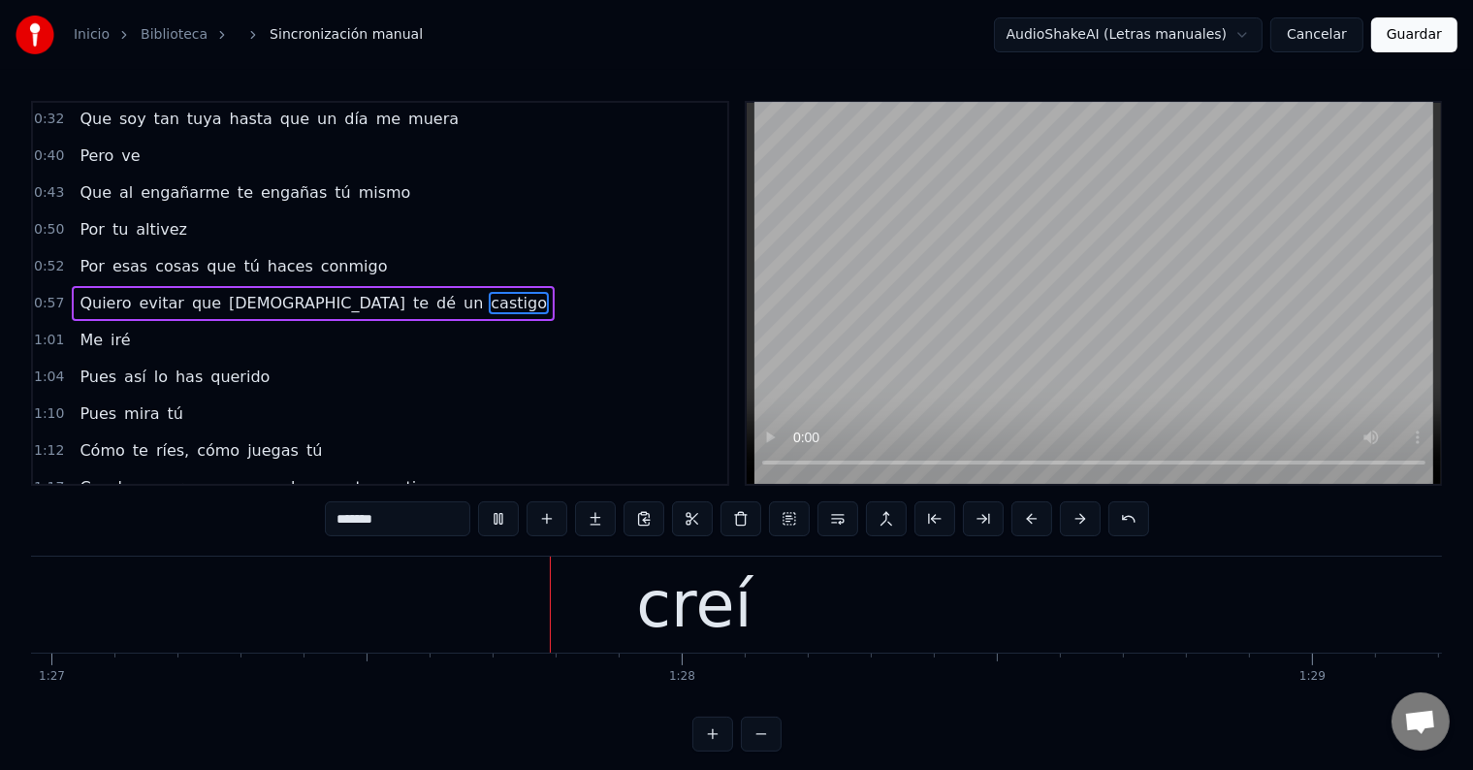
scroll to position [0, 54805]
click at [728, 578] on div "creí" at bounding box center [689, 604] width 115 height 95
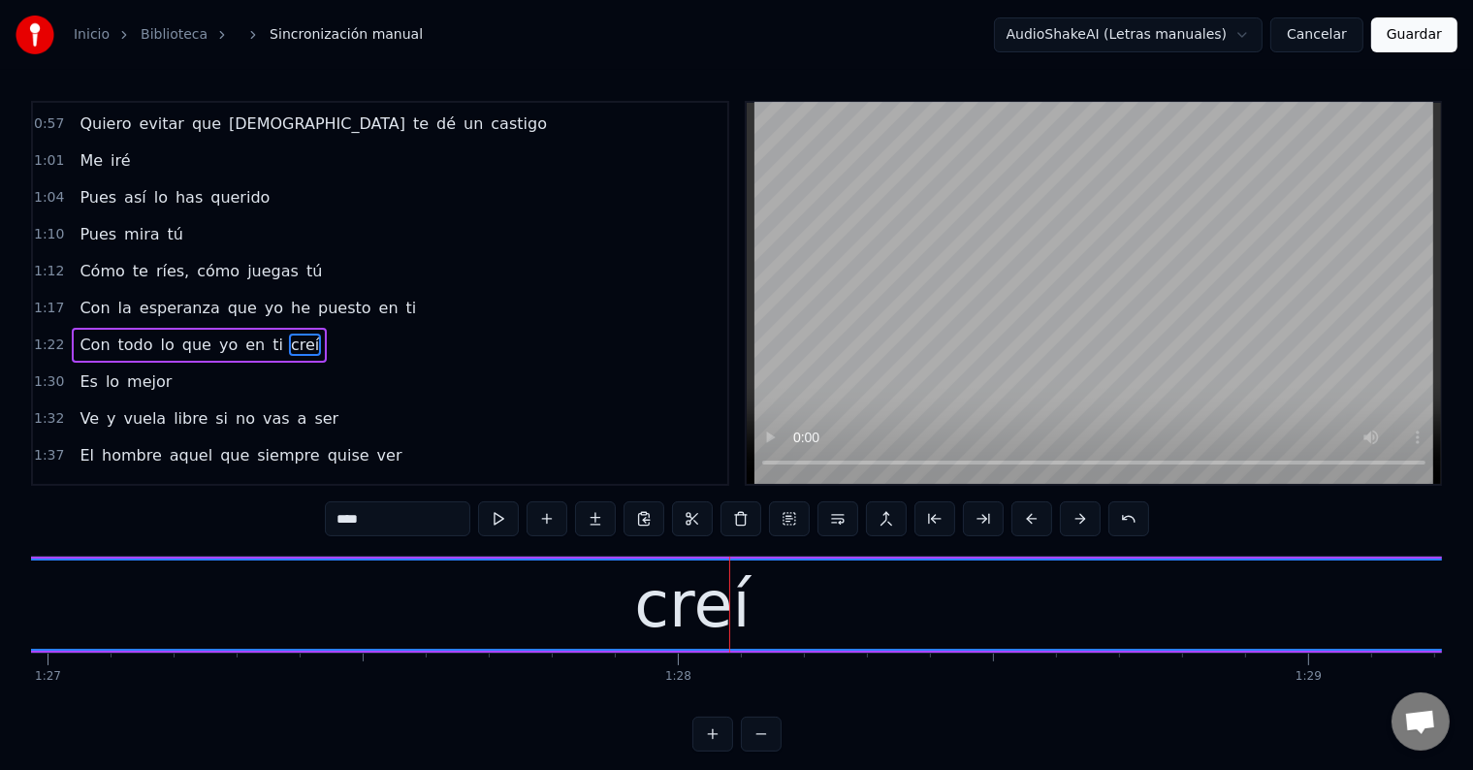
scroll to position [326, 0]
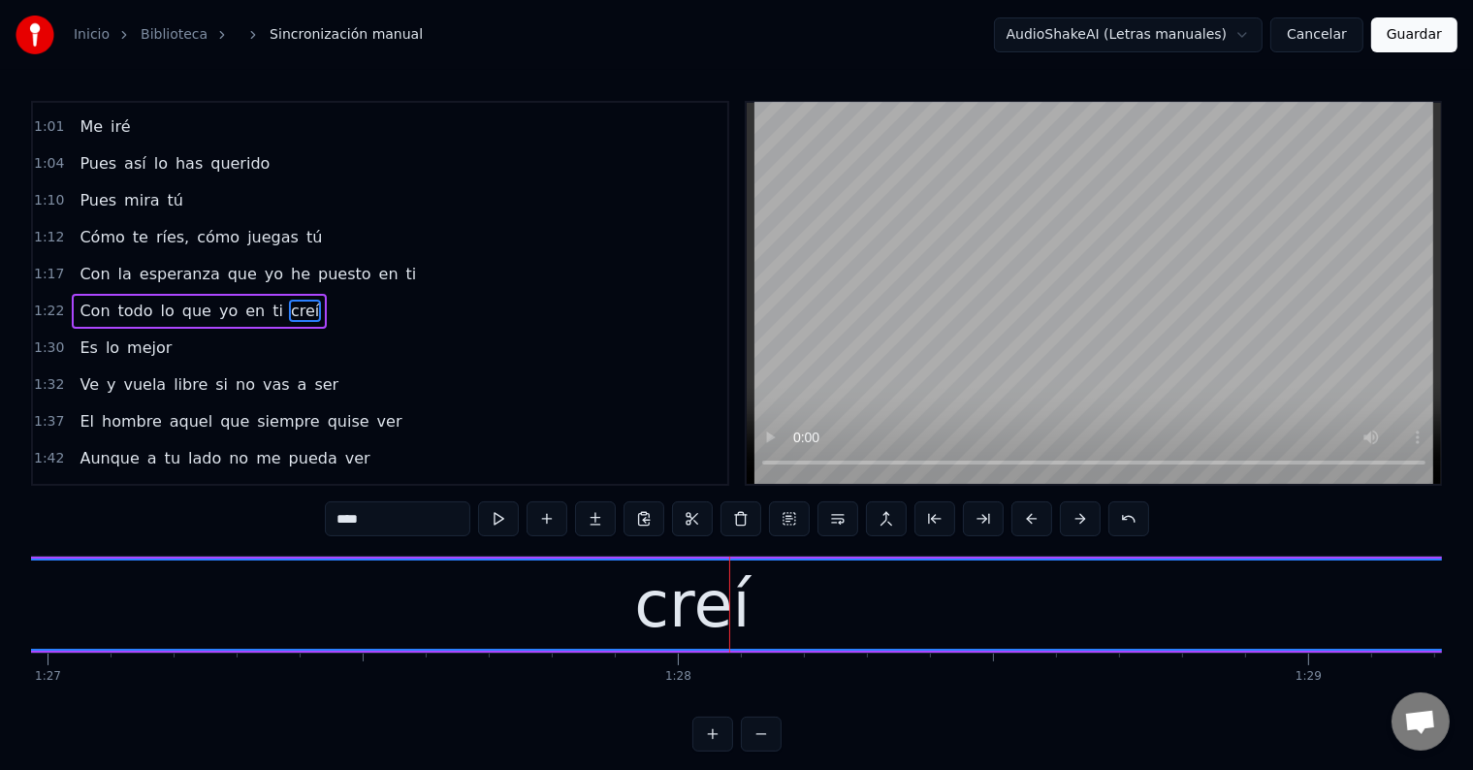
click at [393, 522] on input "****" at bounding box center [397, 518] width 145 height 35
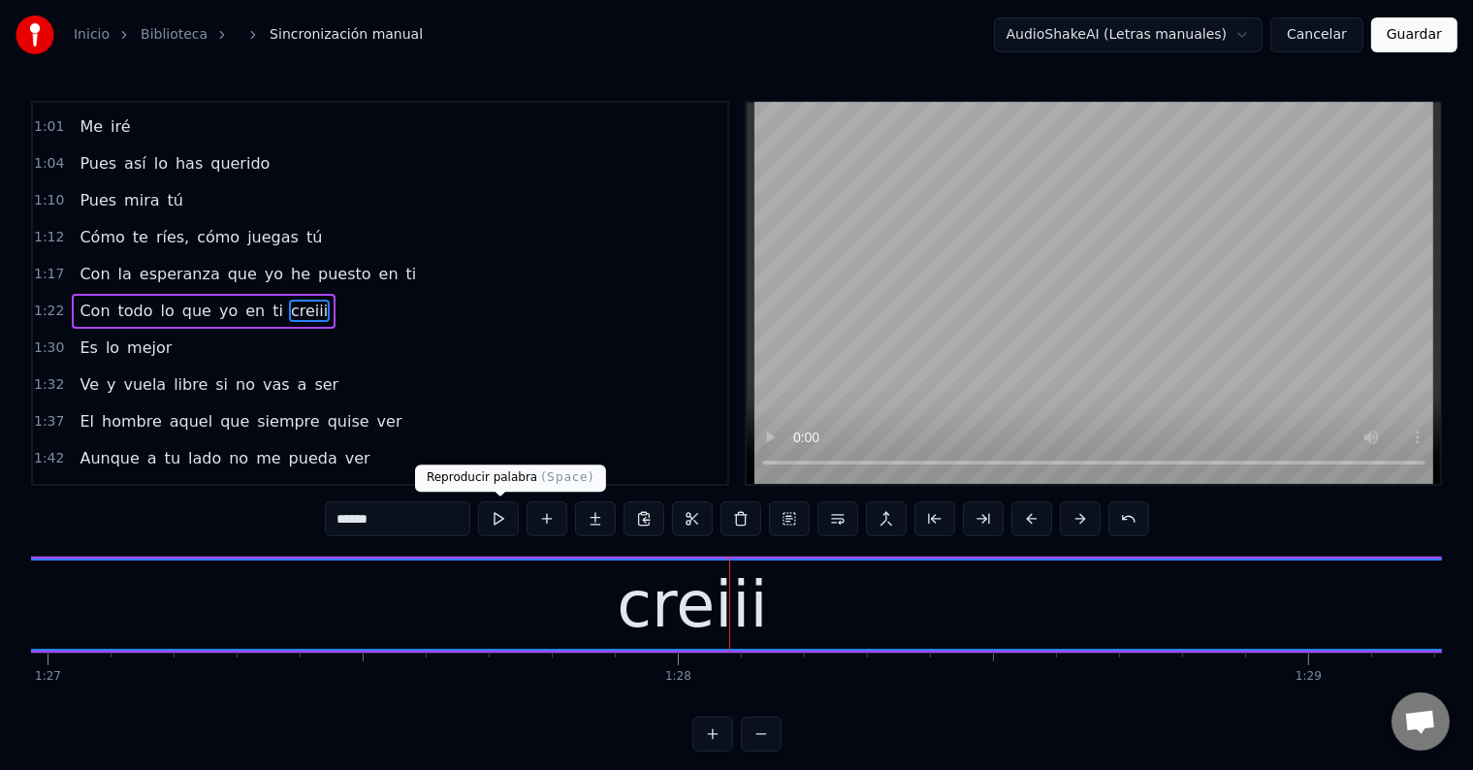
click at [516, 516] on button at bounding box center [498, 518] width 41 height 35
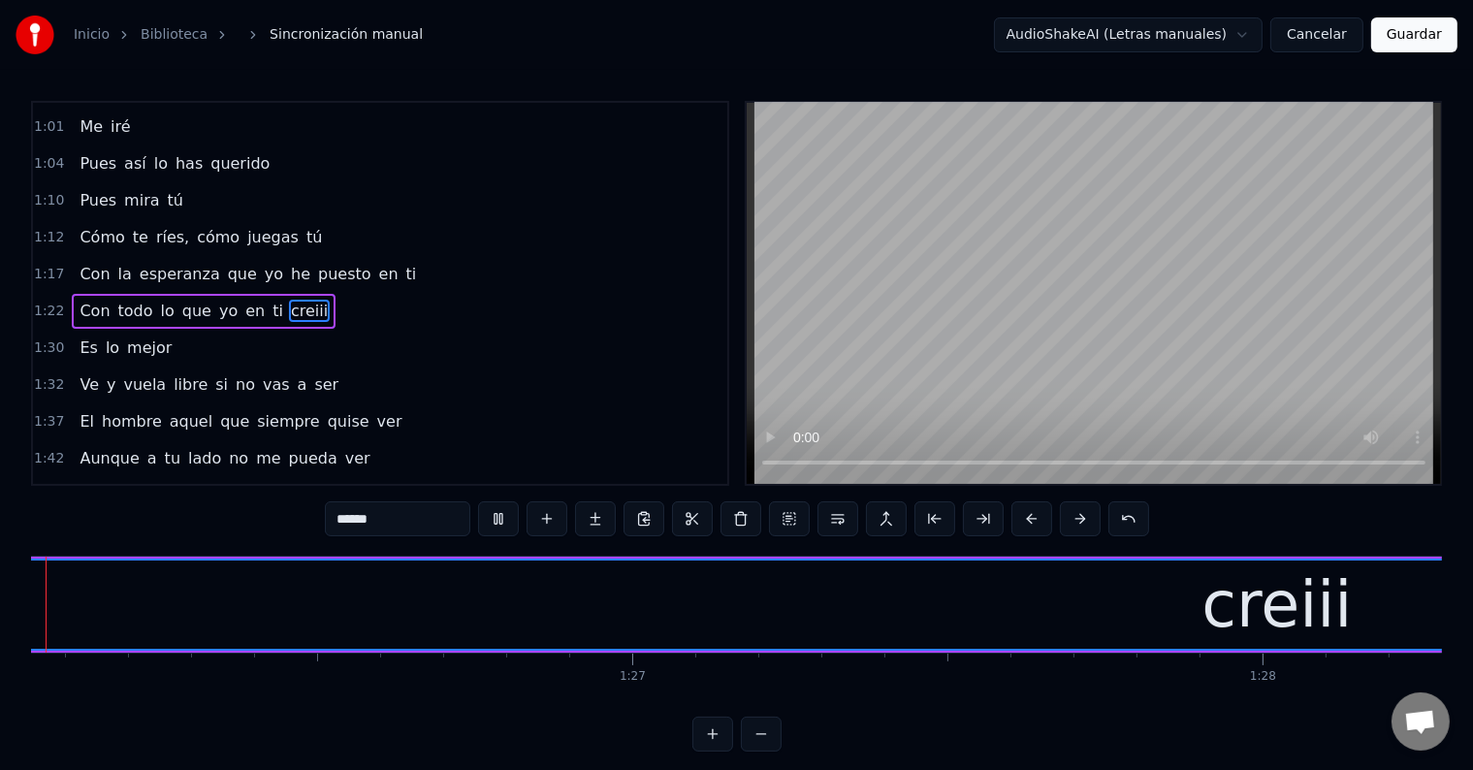
scroll to position [0, 54166]
click at [503, 516] on button at bounding box center [498, 518] width 41 height 35
click at [387, 523] on input "******" at bounding box center [397, 518] width 145 height 35
paste input "*"
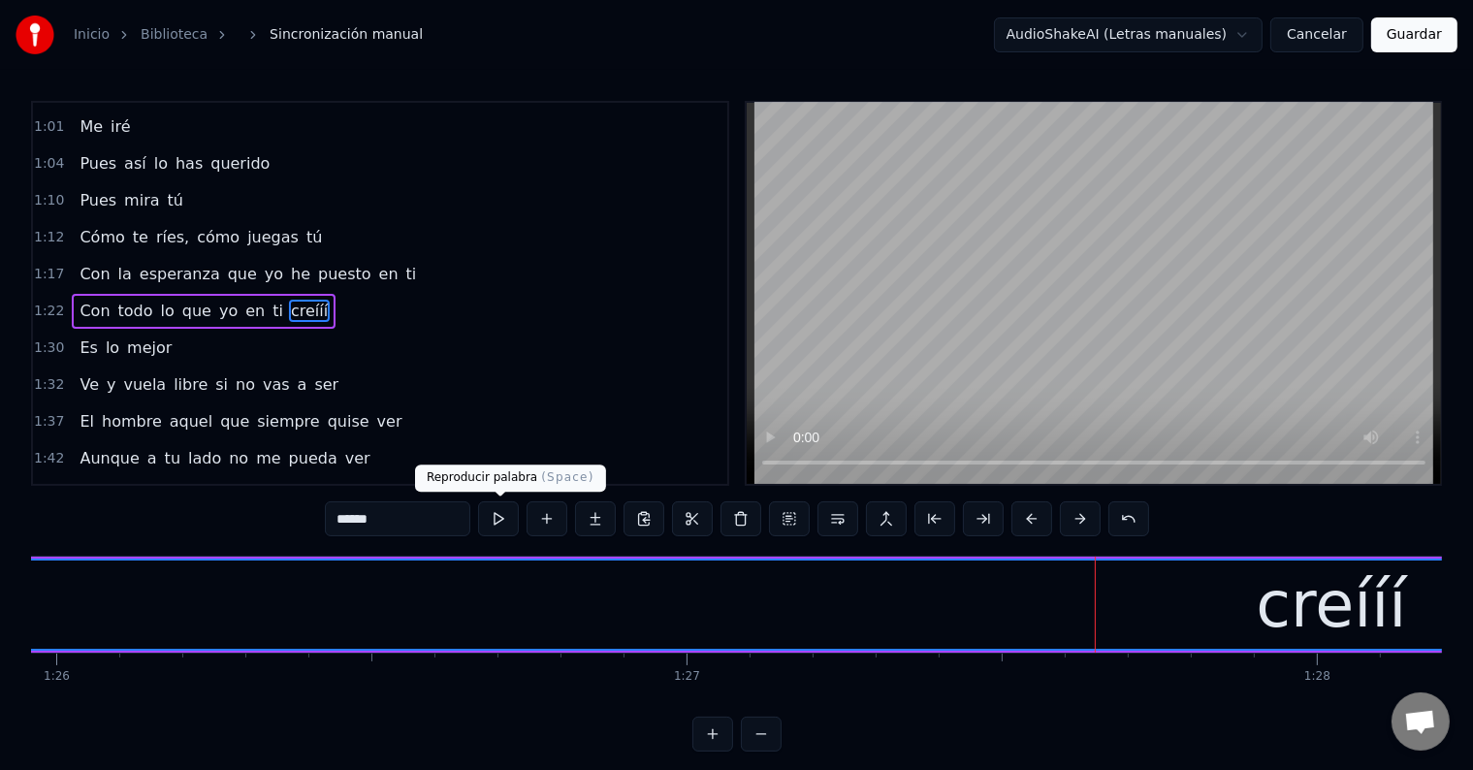
type input "******"
click at [491, 517] on button at bounding box center [498, 518] width 41 height 35
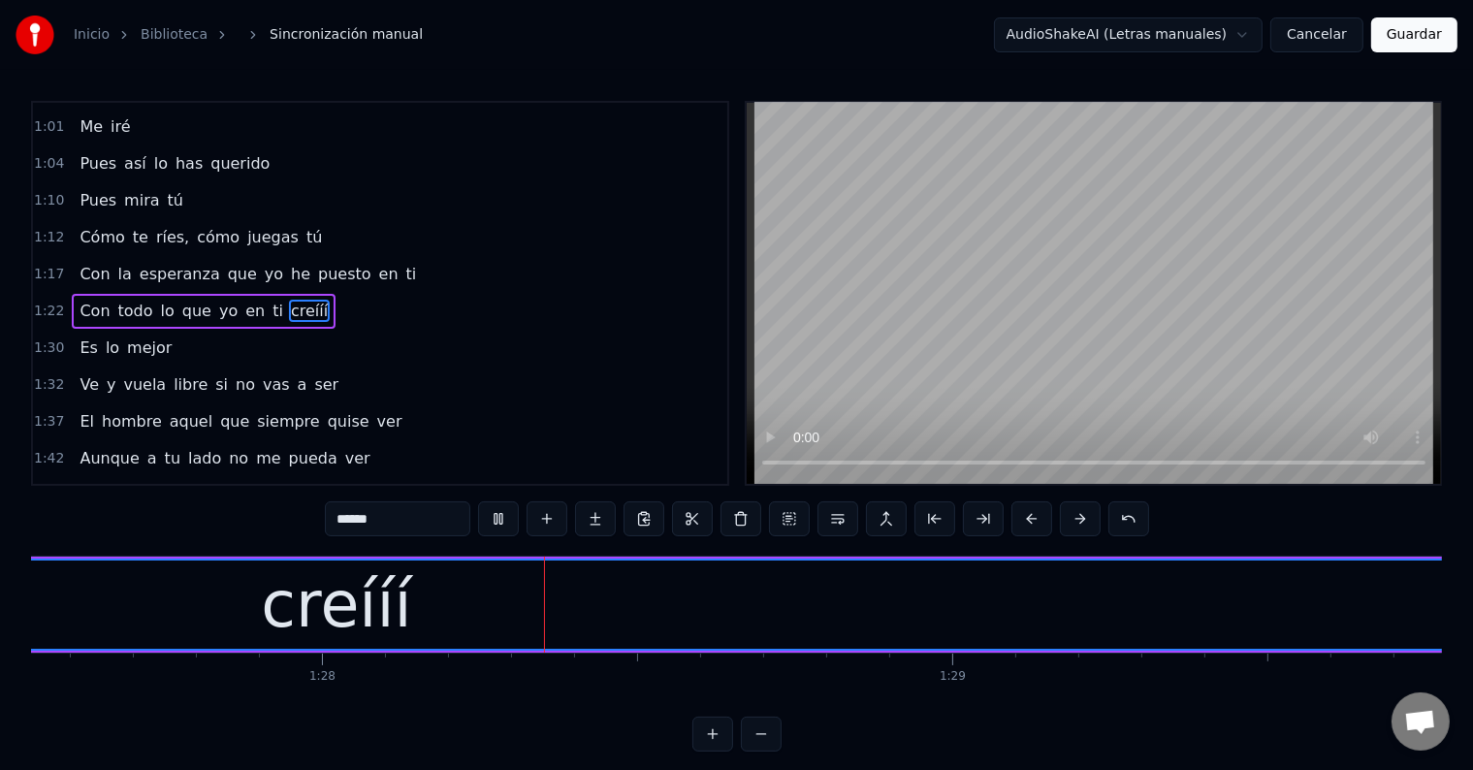
scroll to position [0, 55163]
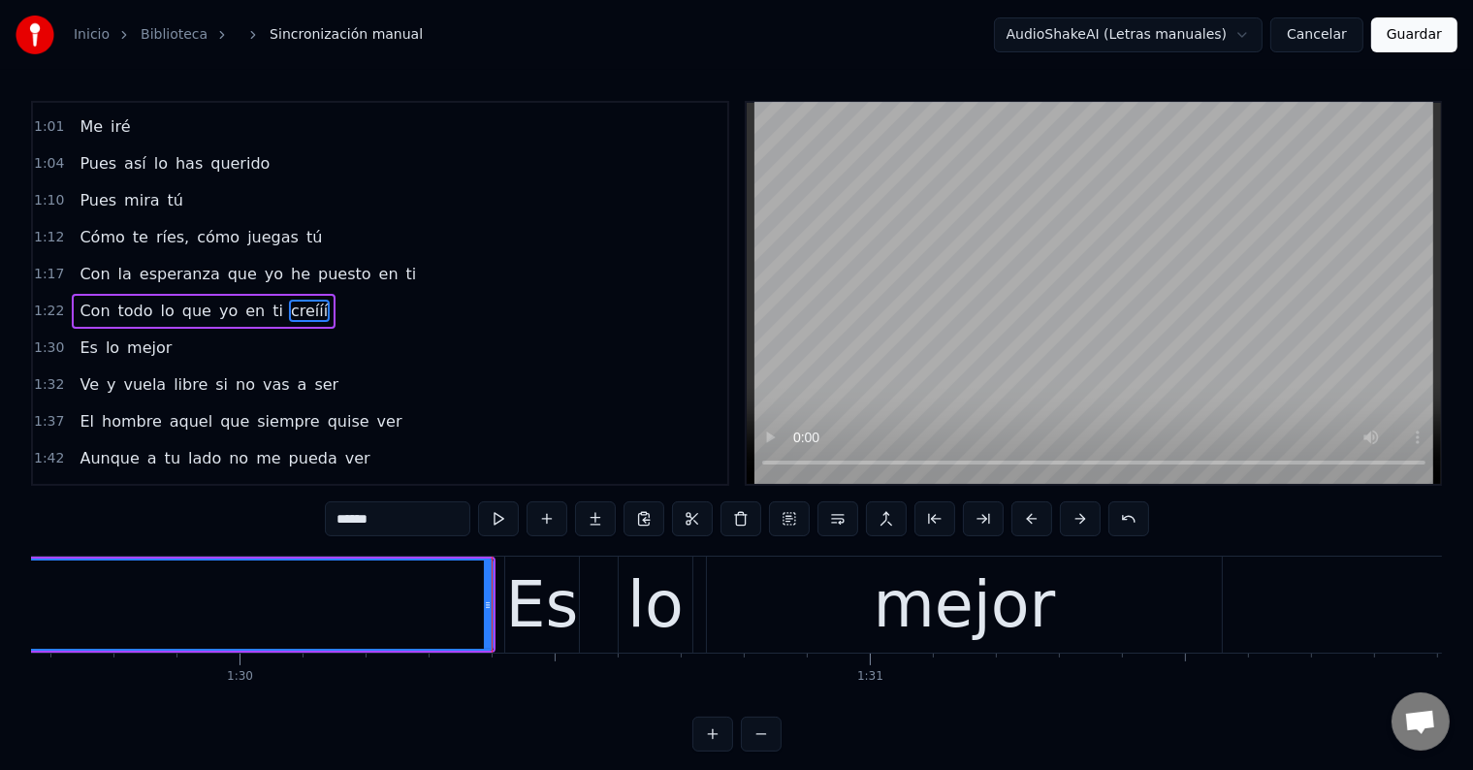
click at [507, 518] on button at bounding box center [498, 518] width 41 height 35
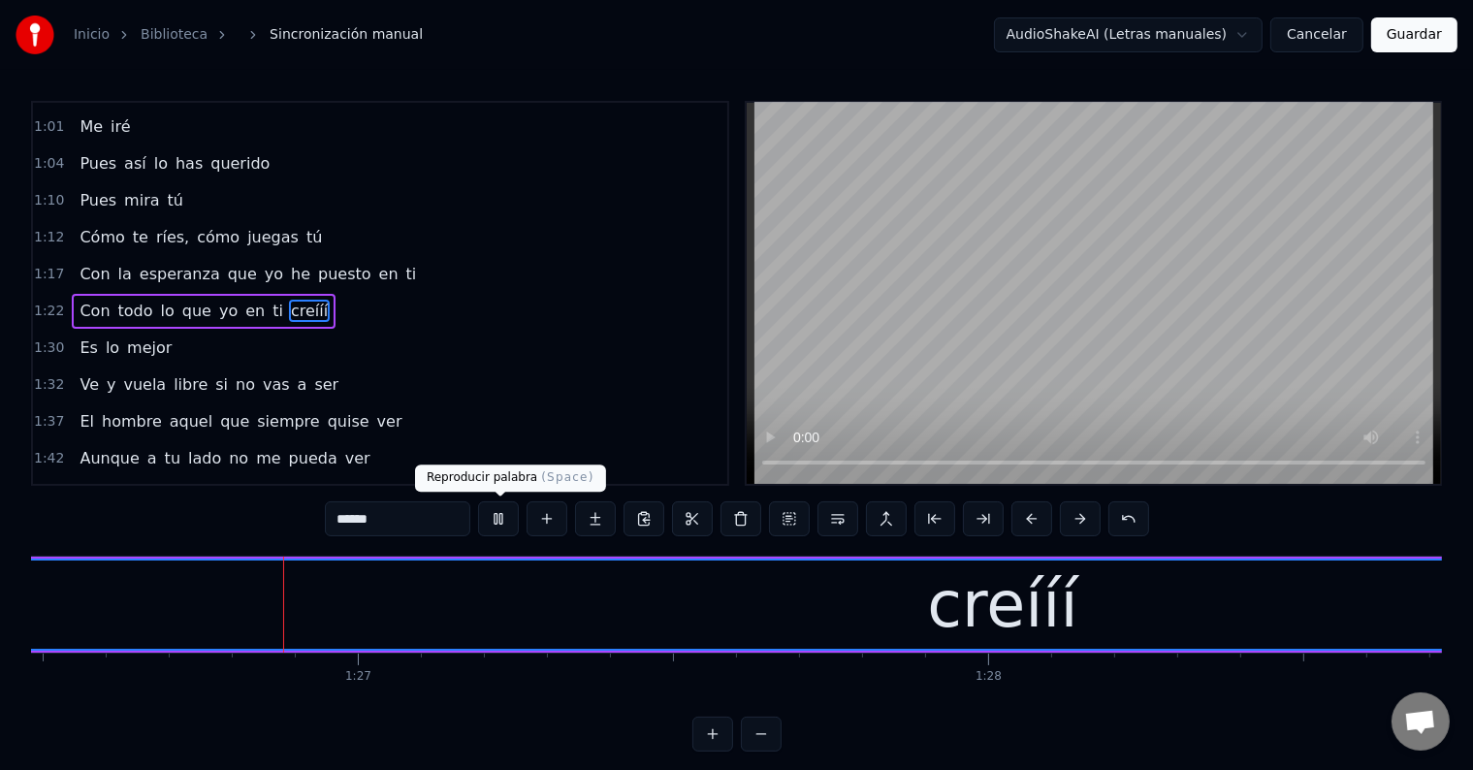
click at [495, 524] on button at bounding box center [498, 518] width 41 height 35
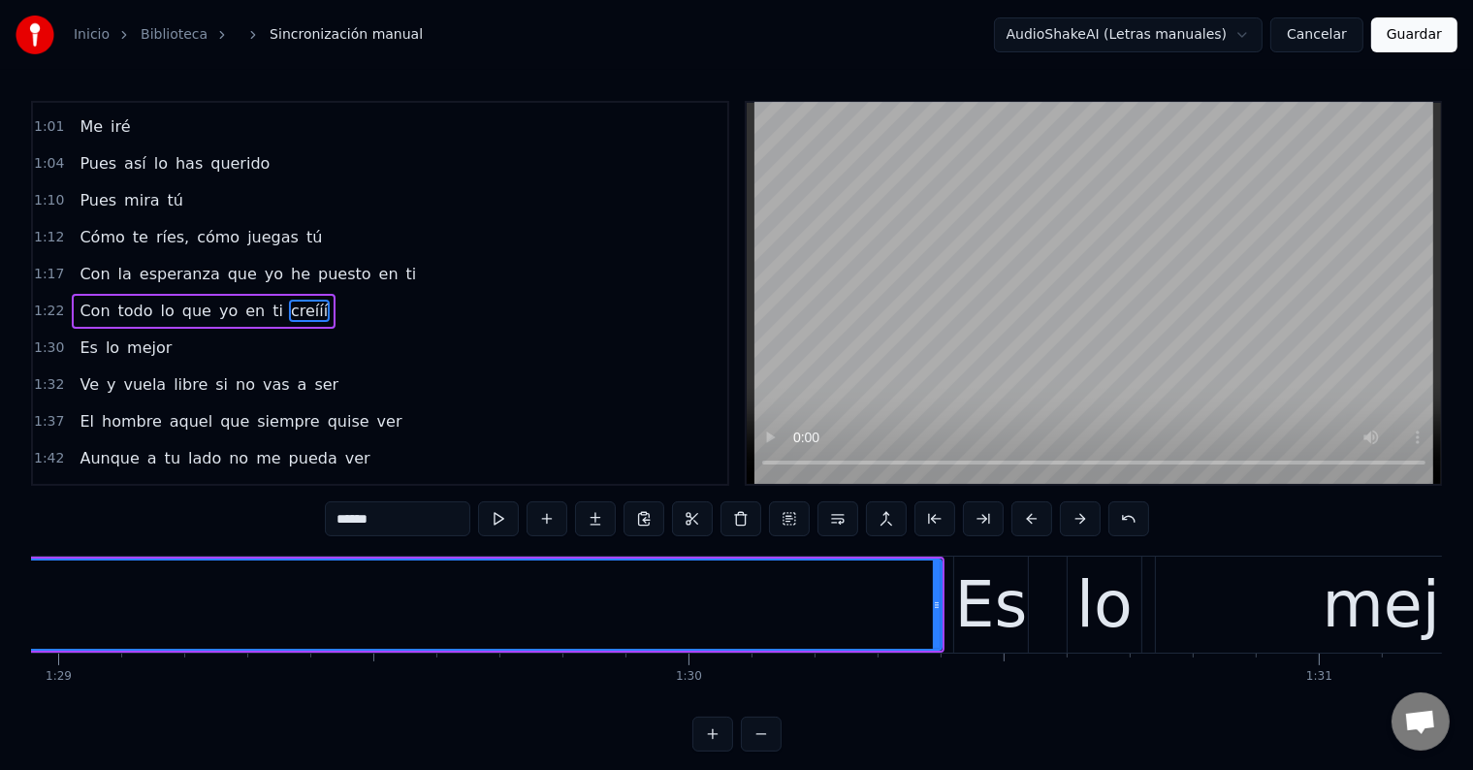
scroll to position [0, 56055]
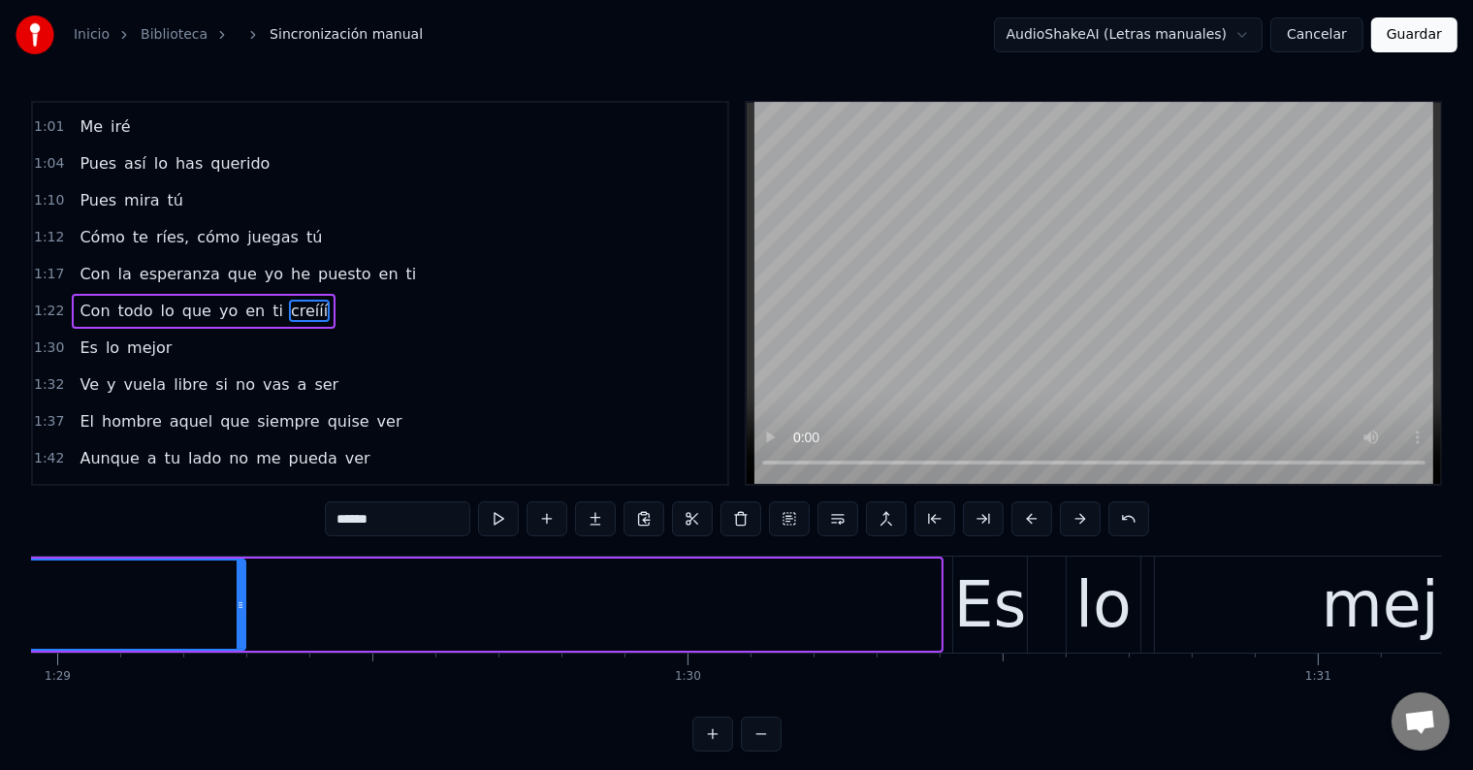
drag, startPoint x: 936, startPoint y: 593, endPoint x: 199, endPoint y: 618, distance: 737.2
click at [237, 618] on div at bounding box center [241, 604] width 8 height 88
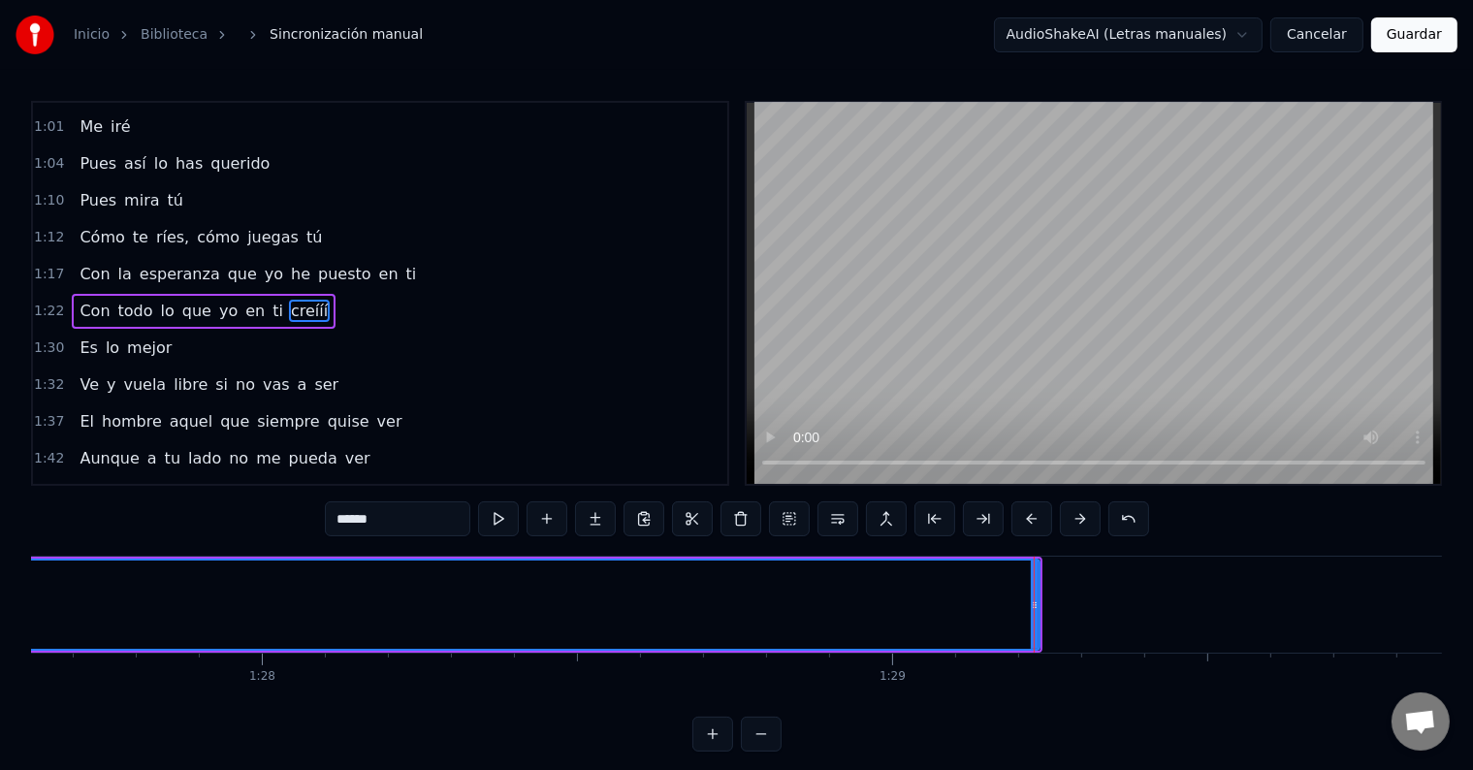
scroll to position [0, 55196]
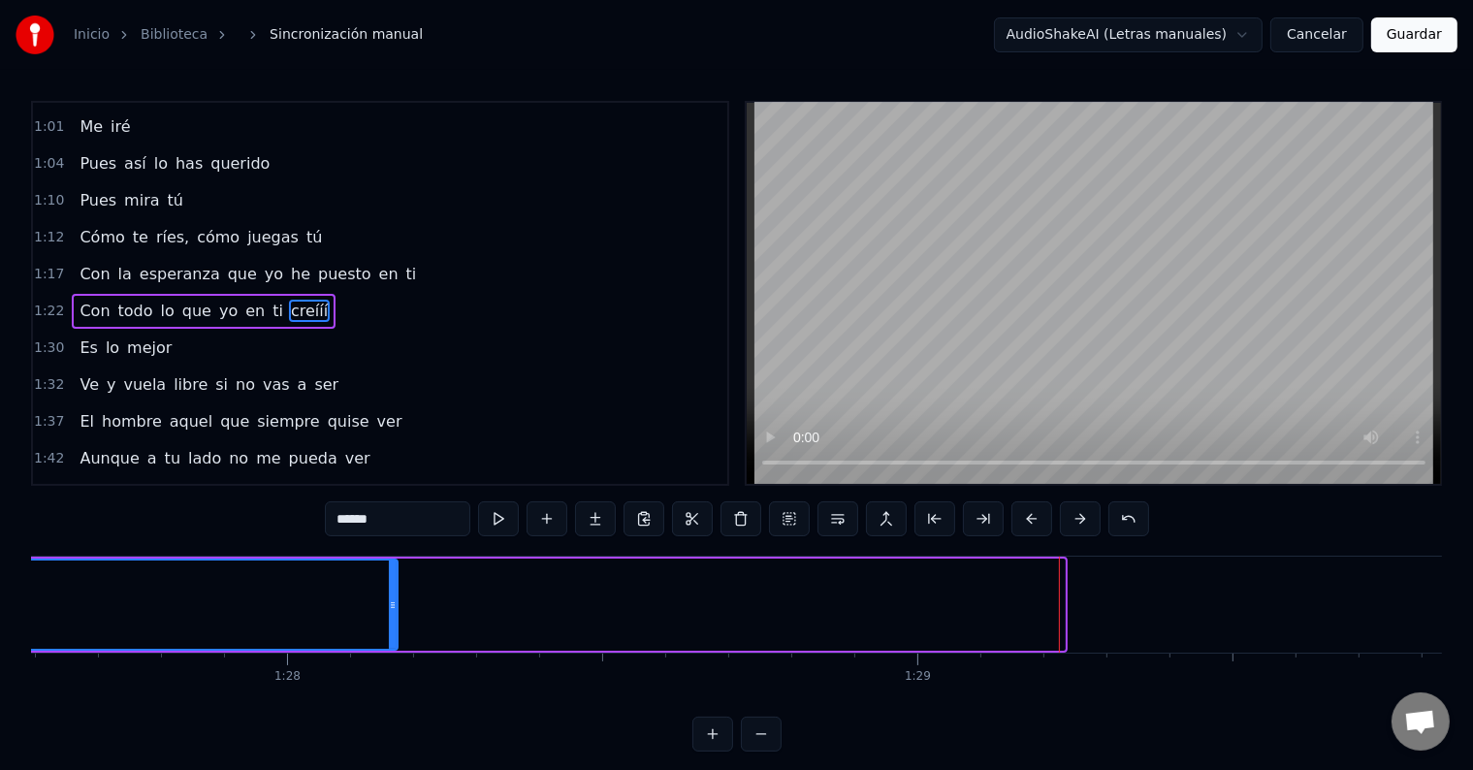
drag, startPoint x: 1059, startPoint y: 599, endPoint x: 386, endPoint y: 613, distance: 672.9
click at [389, 613] on div at bounding box center [393, 604] width 8 height 88
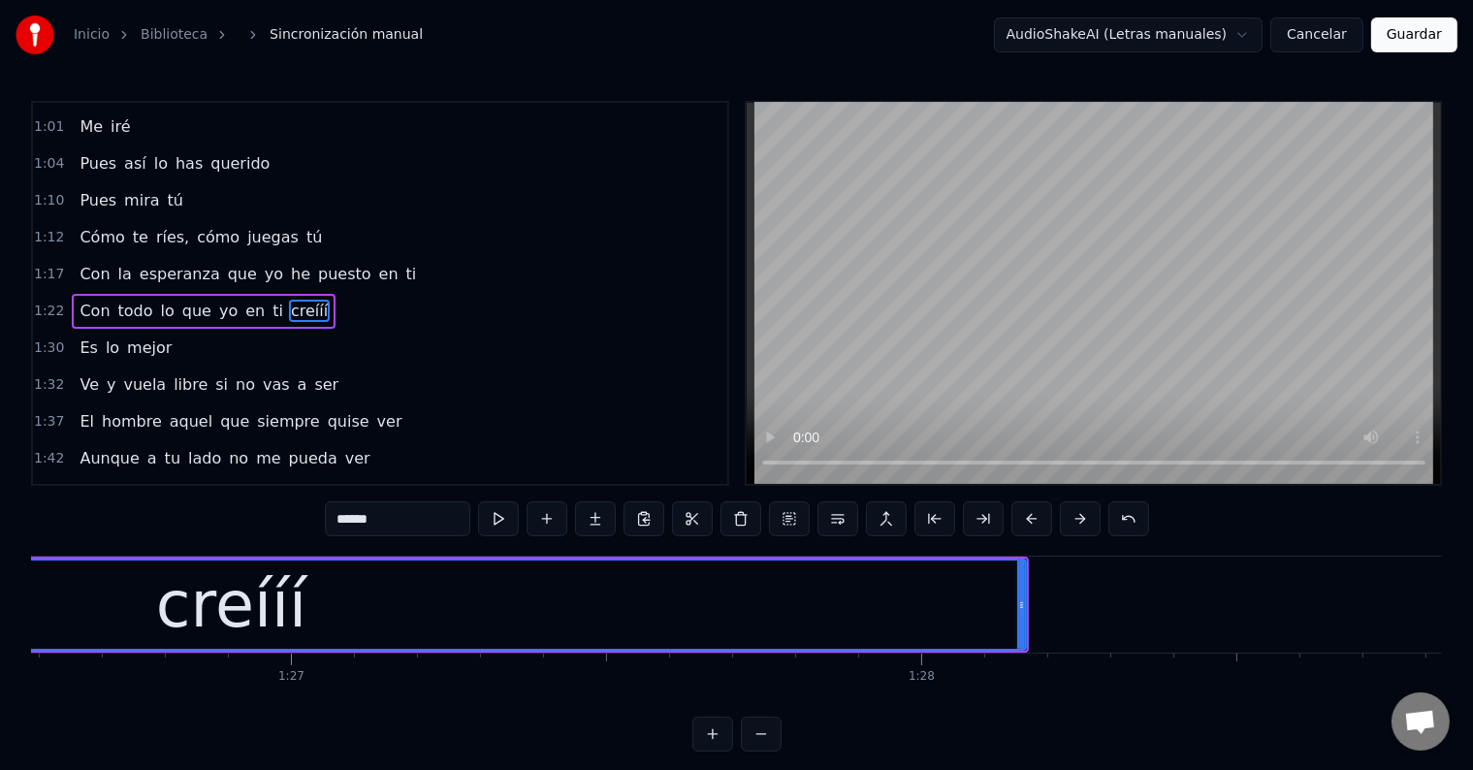
scroll to position [0, 54562]
click at [504, 523] on button at bounding box center [498, 518] width 41 height 35
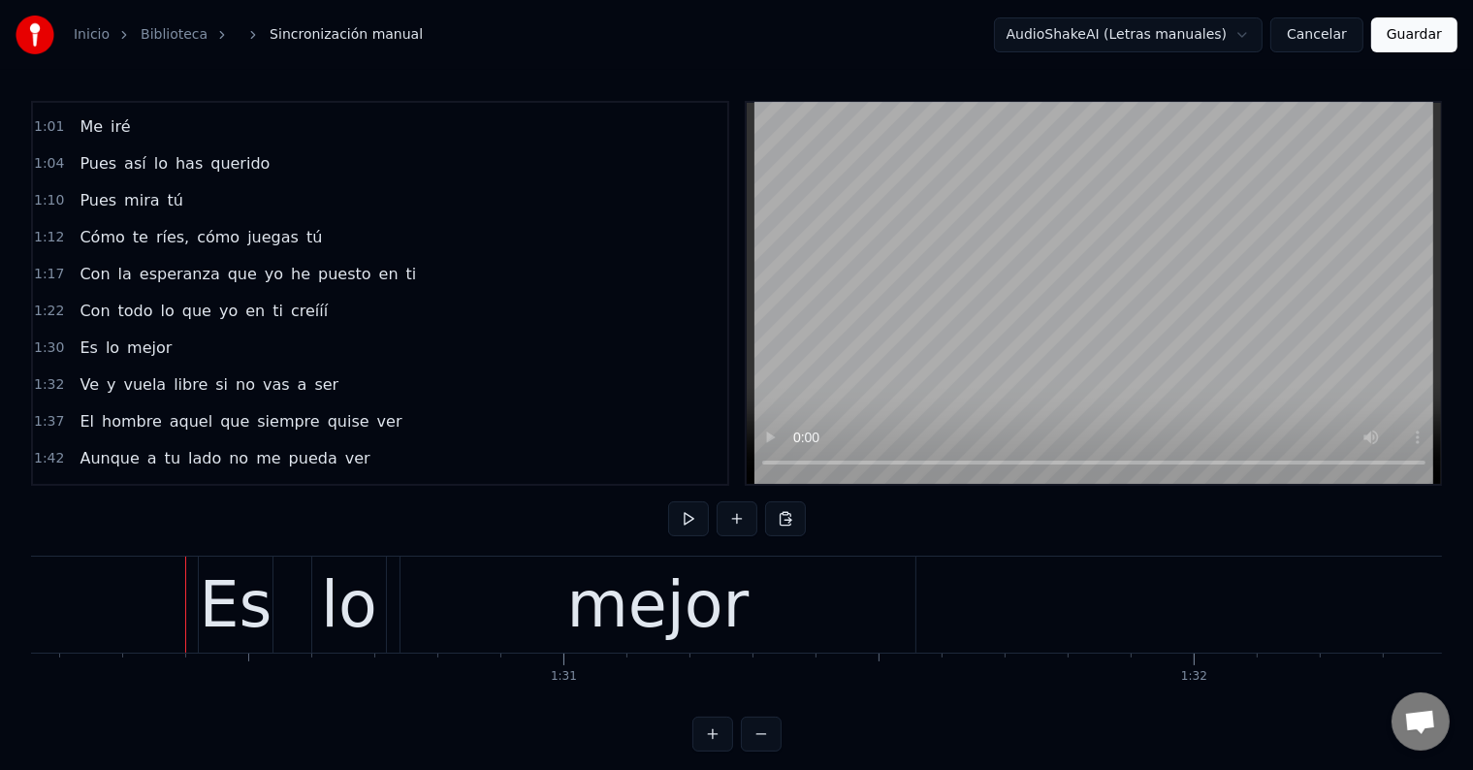
scroll to position [0, 56867]
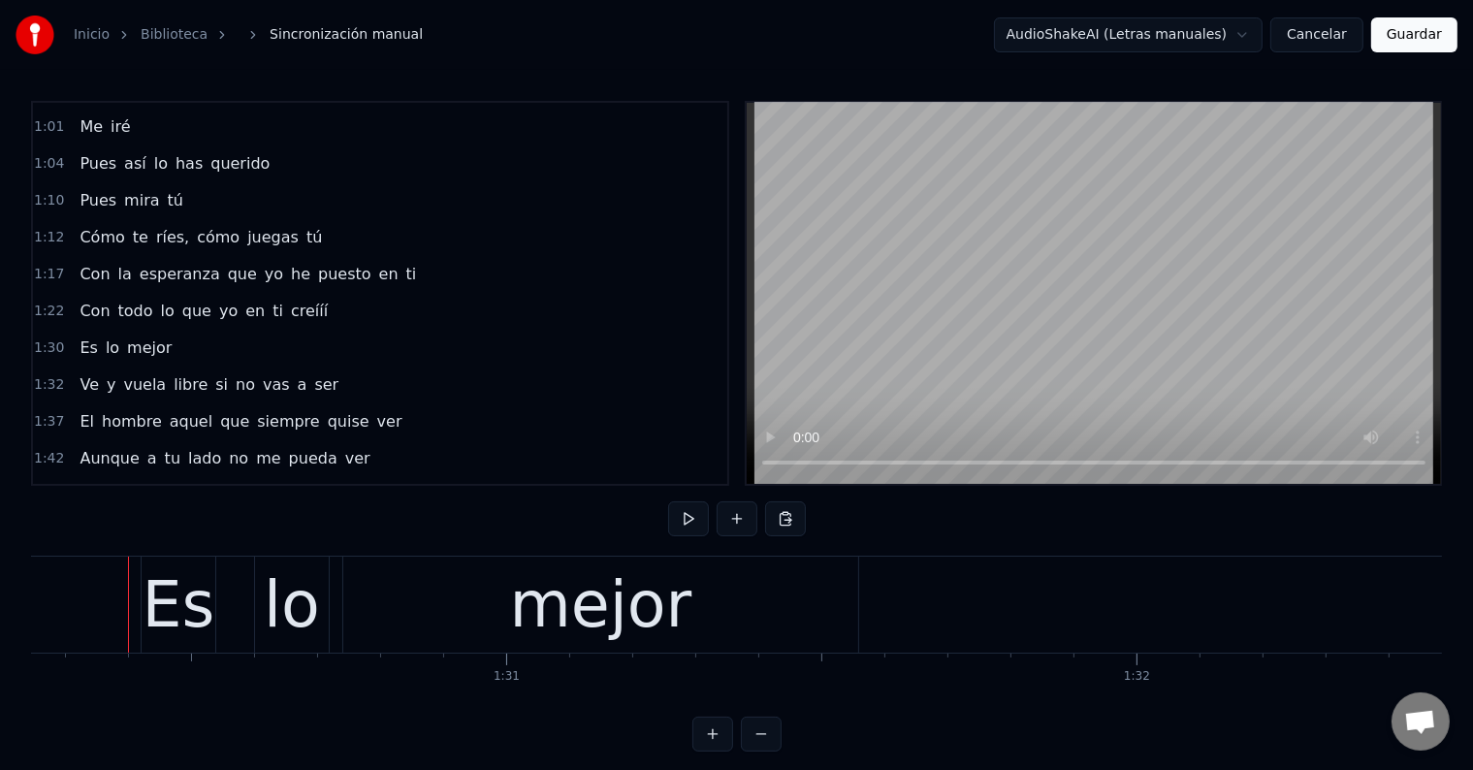
click at [180, 613] on div "Es" at bounding box center [179, 604] width 73 height 95
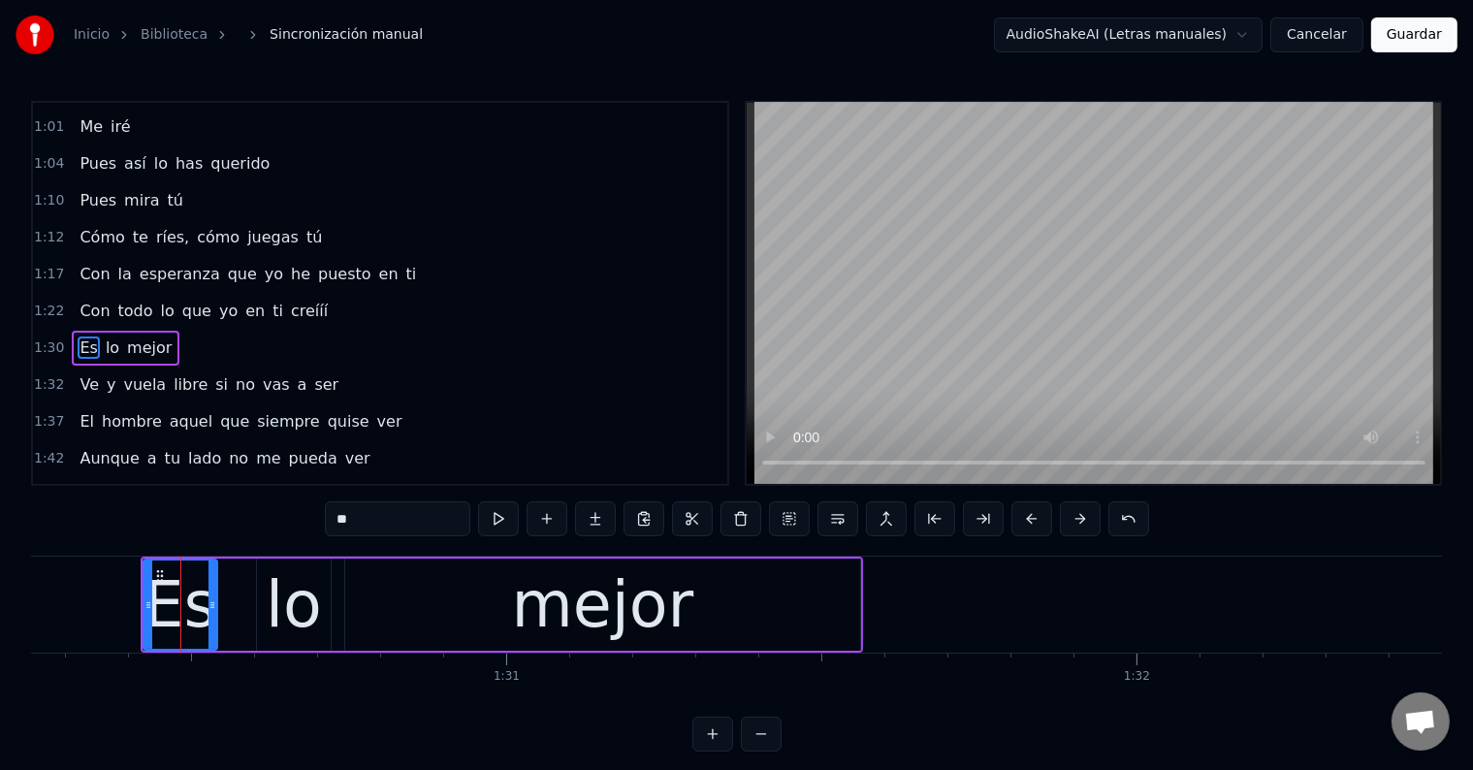
scroll to position [362, 0]
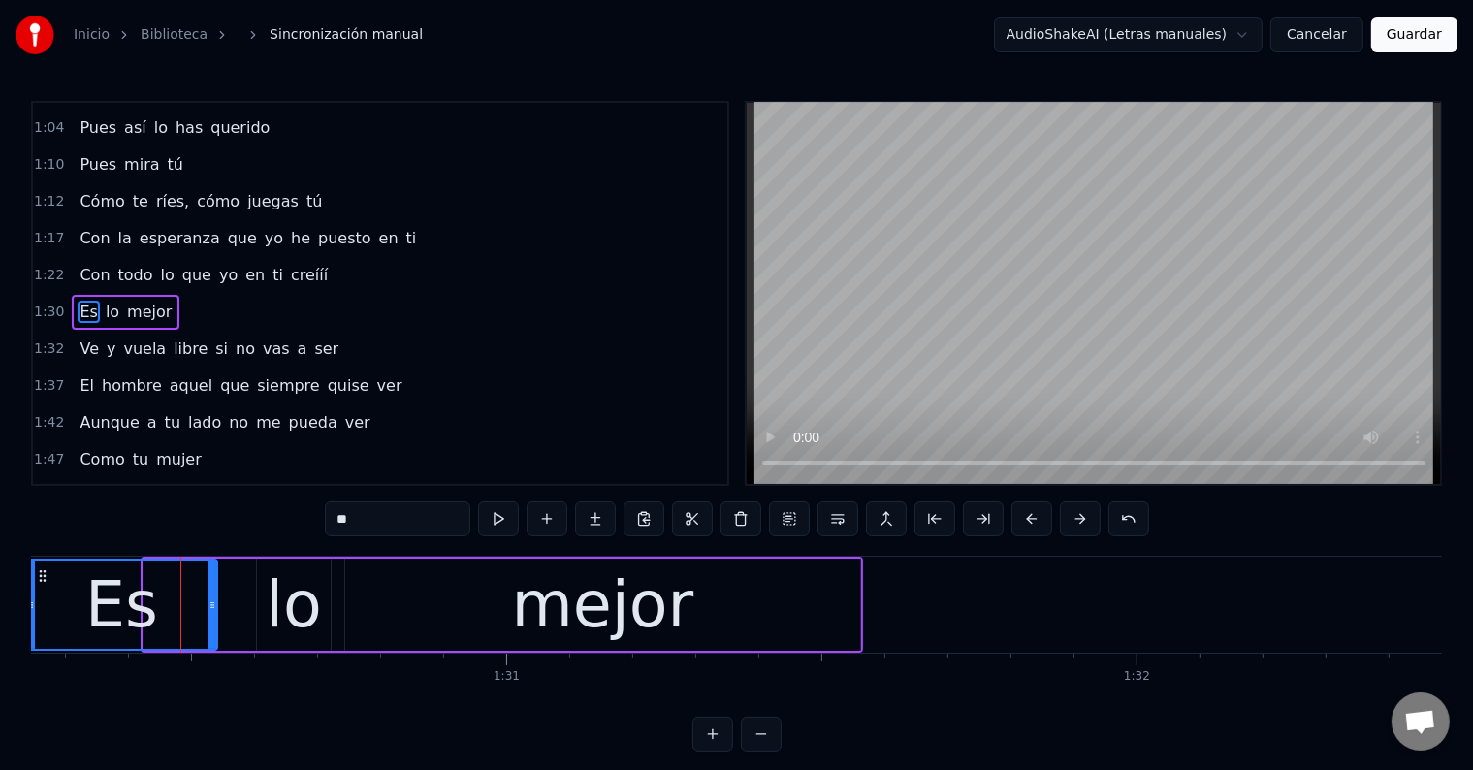
drag, startPoint x: 143, startPoint y: 601, endPoint x: 26, endPoint y: 606, distance: 117.4
click at [26, 606] on div "Inicio Biblioteca Sincronización manual AudioShakeAI (Letras manuales) Cancelar…" at bounding box center [736, 375] width 1473 height 751
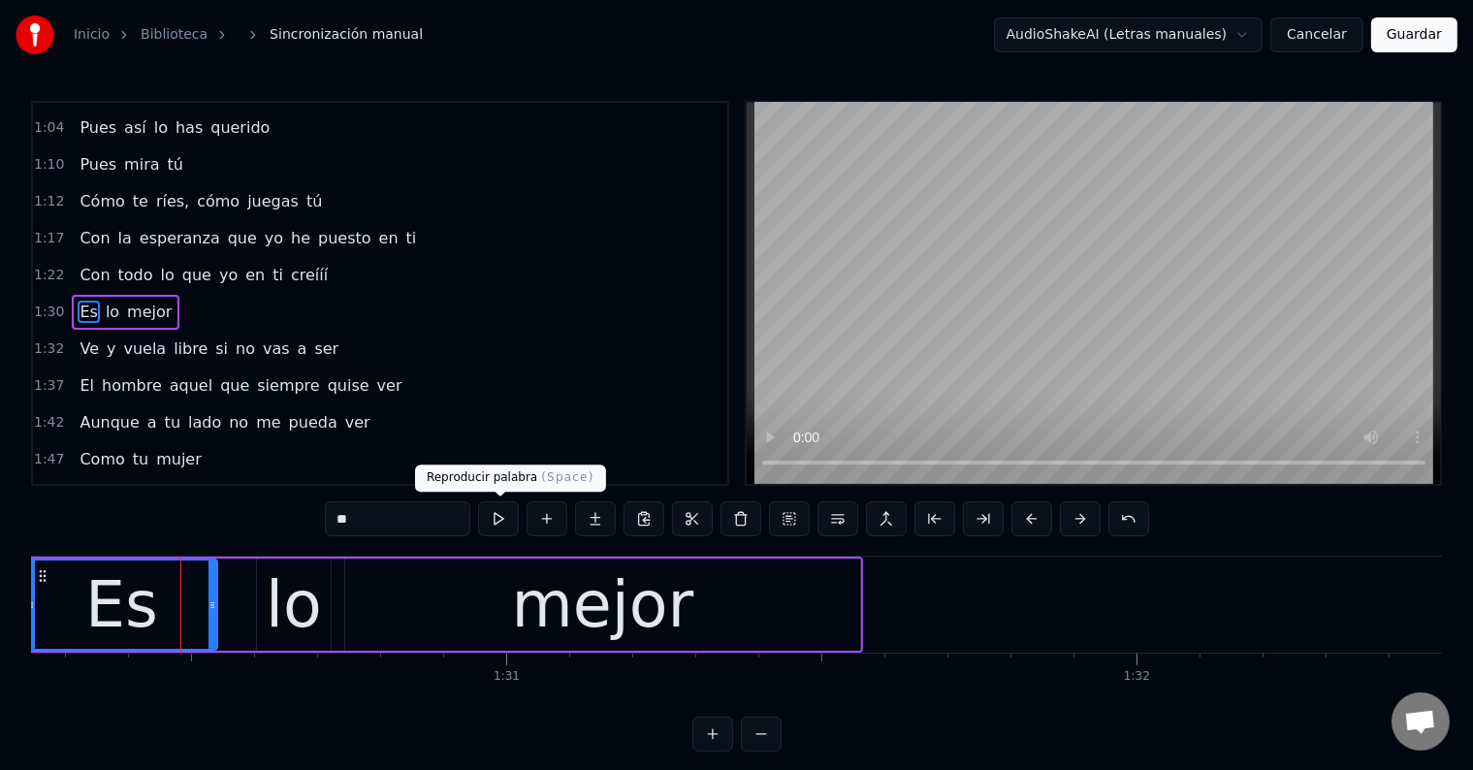
click at [503, 524] on button at bounding box center [498, 518] width 41 height 35
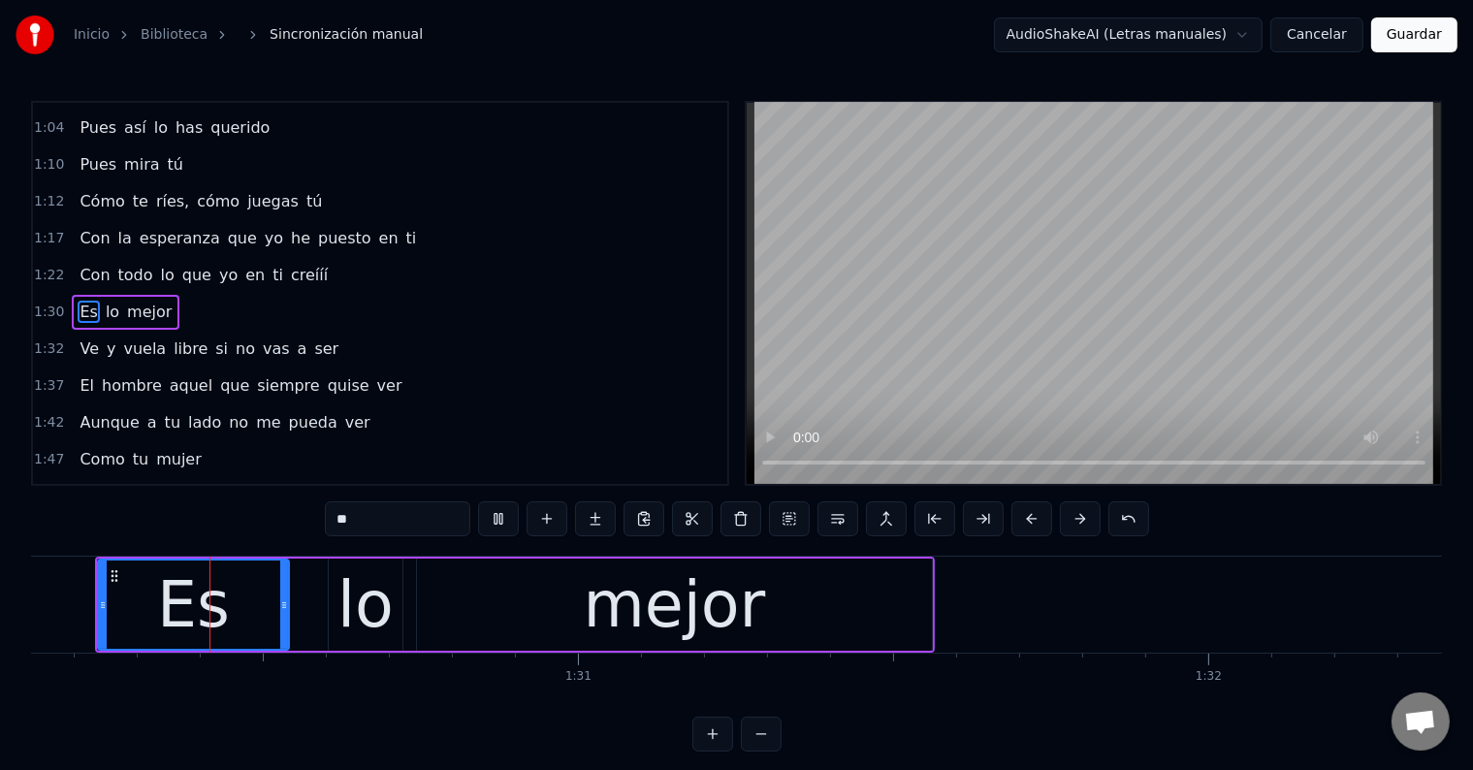
scroll to position [0, 56762]
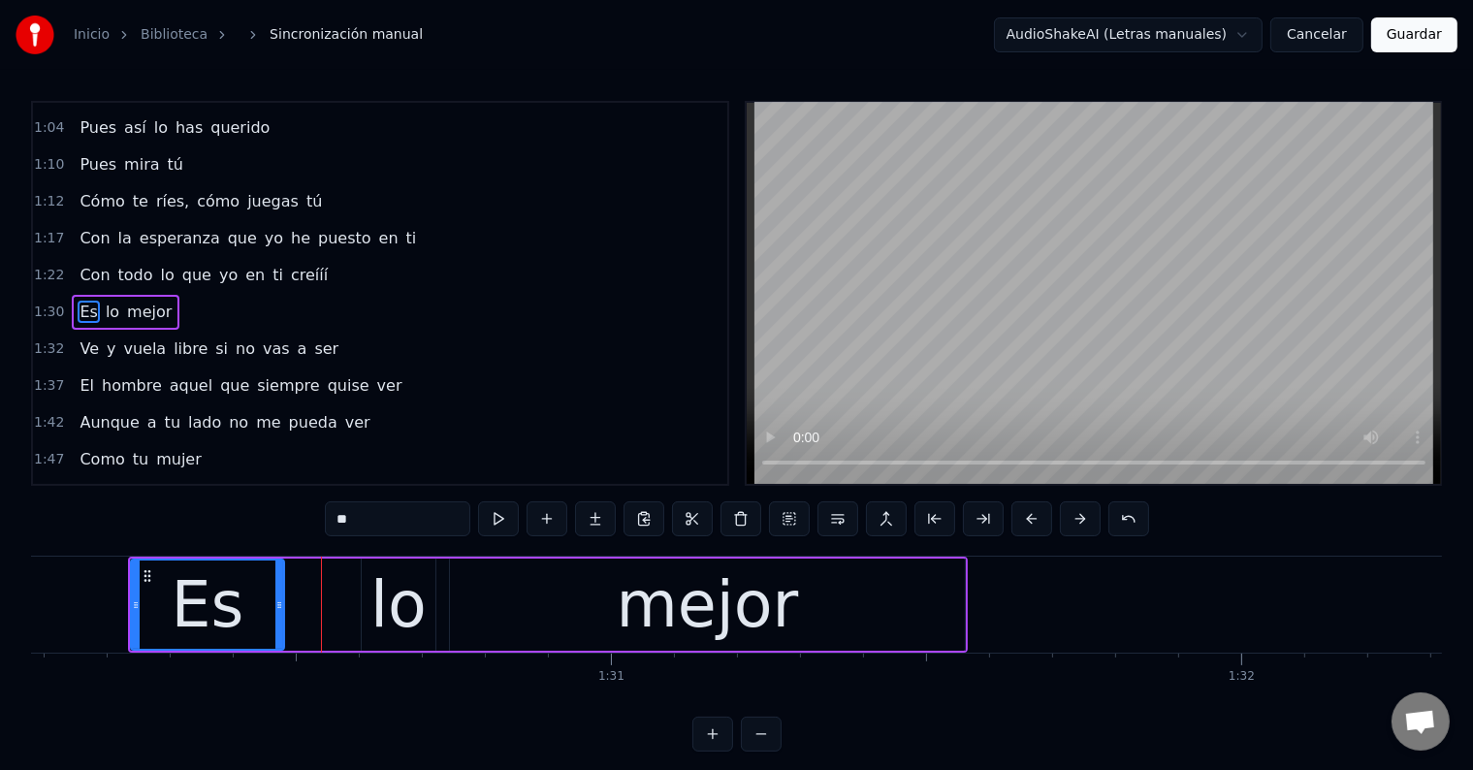
drag, startPoint x: 315, startPoint y: 597, endPoint x: 276, endPoint y: 597, distance: 38.8
click at [276, 597] on icon at bounding box center [279, 605] width 8 height 16
click at [404, 597] on div "lo" at bounding box center [398, 604] width 56 height 95
type input "**"
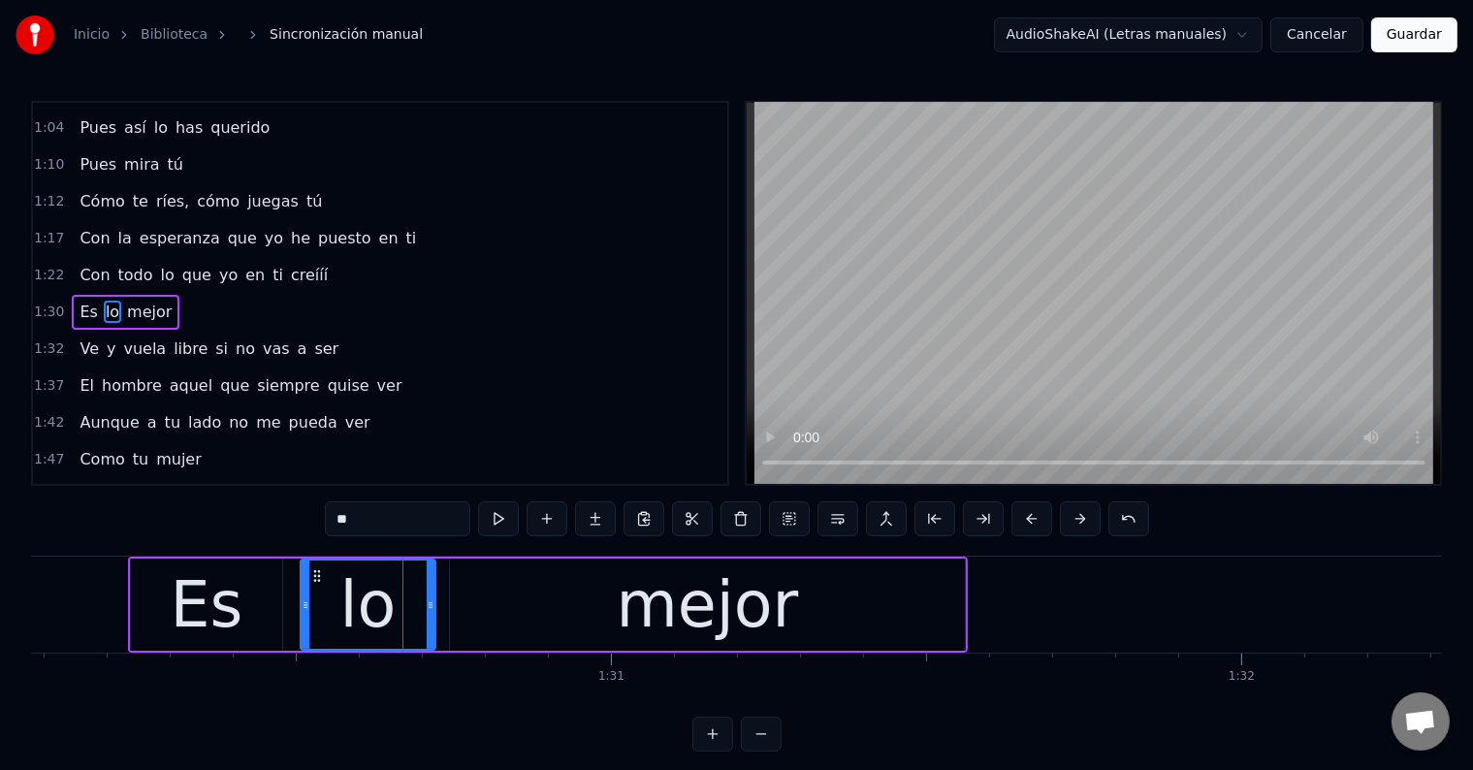
drag, startPoint x: 365, startPoint y: 597, endPoint x: 299, endPoint y: 593, distance: 66.0
click at [301, 593] on div at bounding box center [305, 604] width 8 height 88
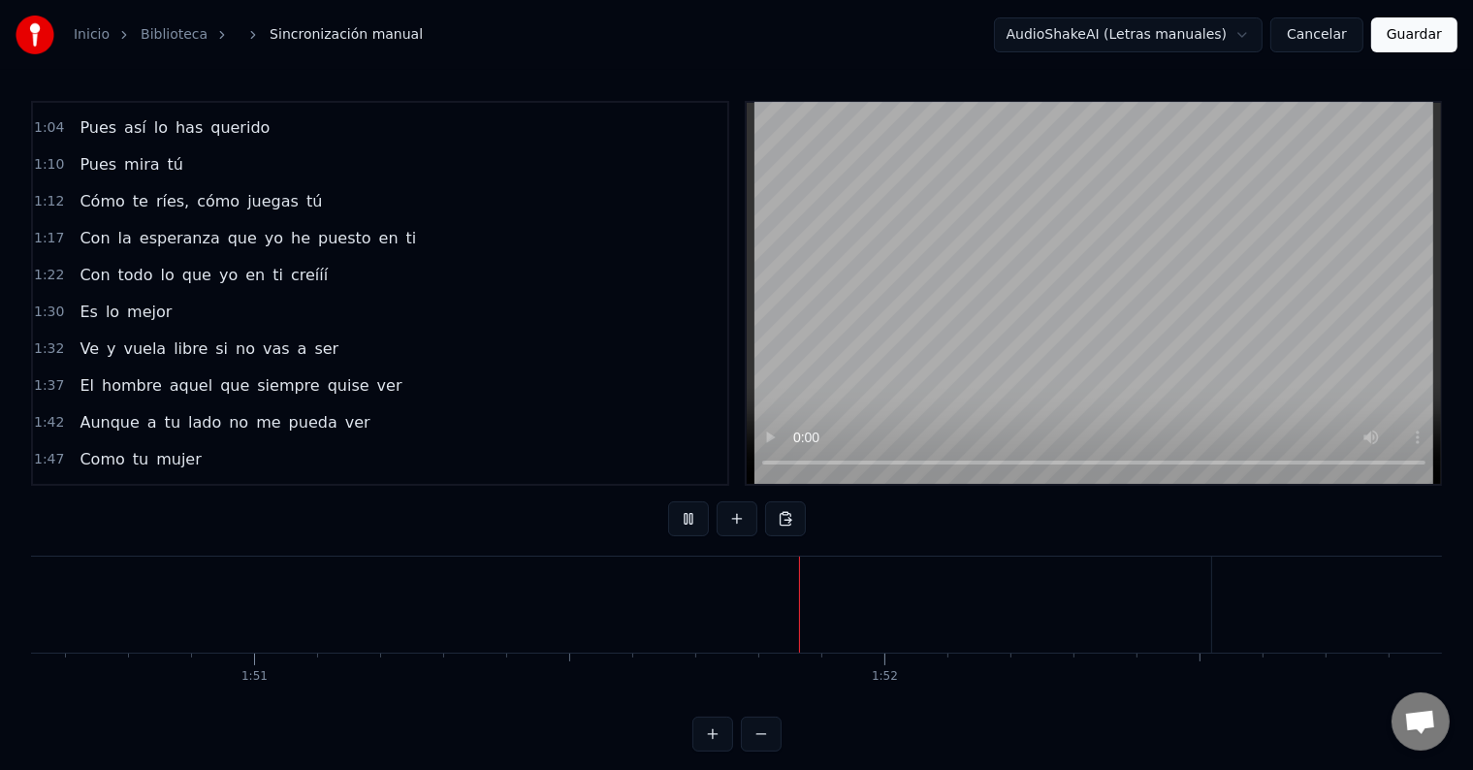
scroll to position [0, 70020]
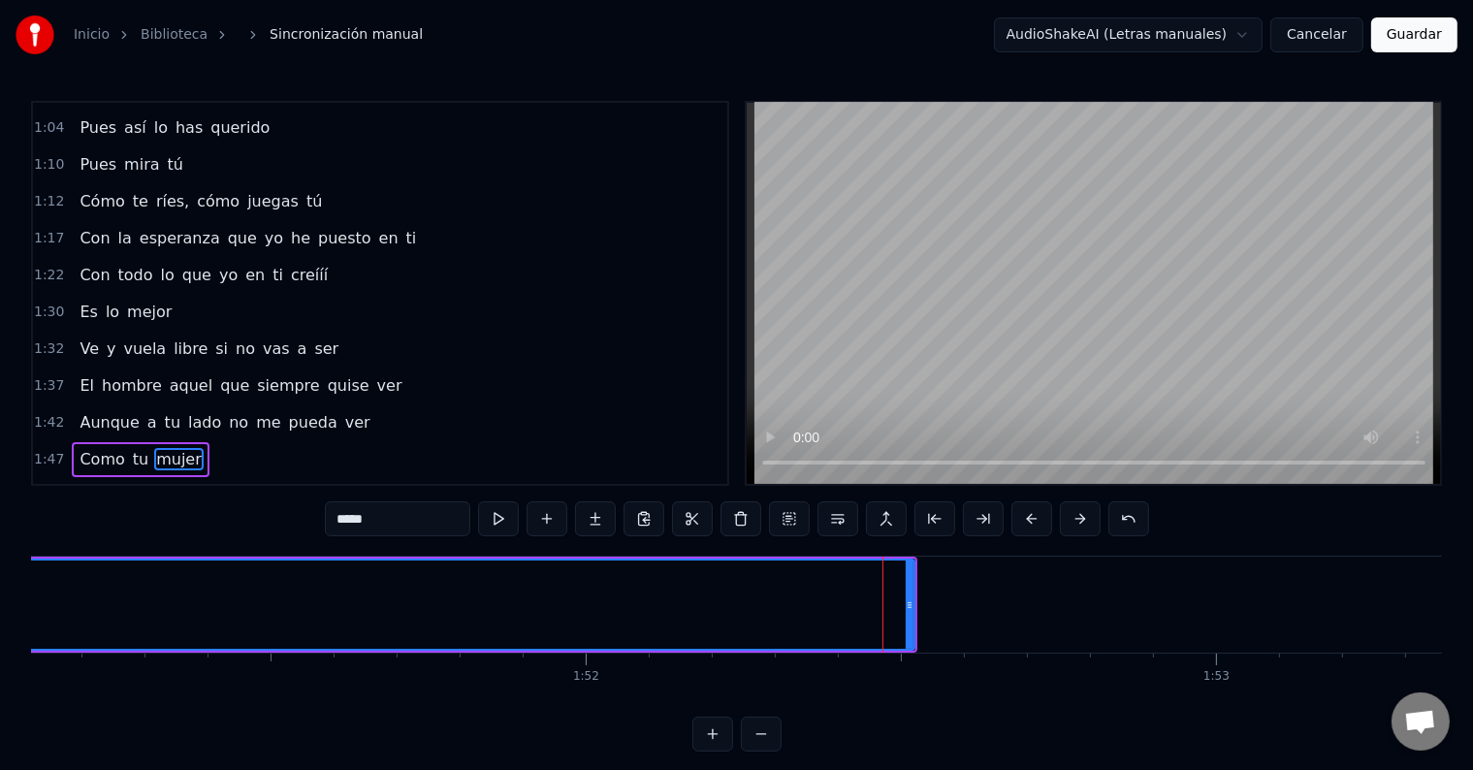
scroll to position [504, 0]
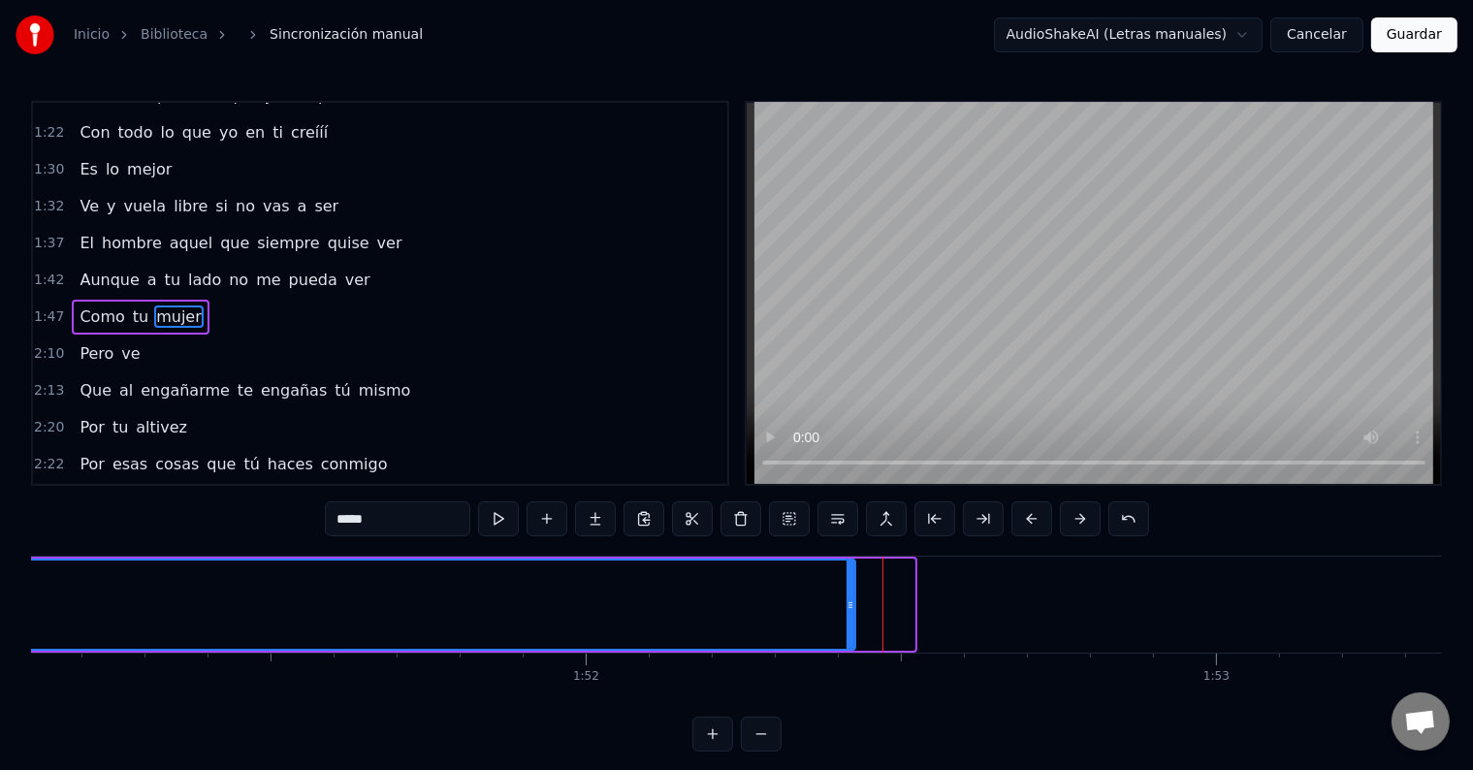
drag, startPoint x: 910, startPoint y: 605, endPoint x: 799, endPoint y: 611, distance: 111.6
click at [846, 611] on icon at bounding box center [850, 605] width 8 height 16
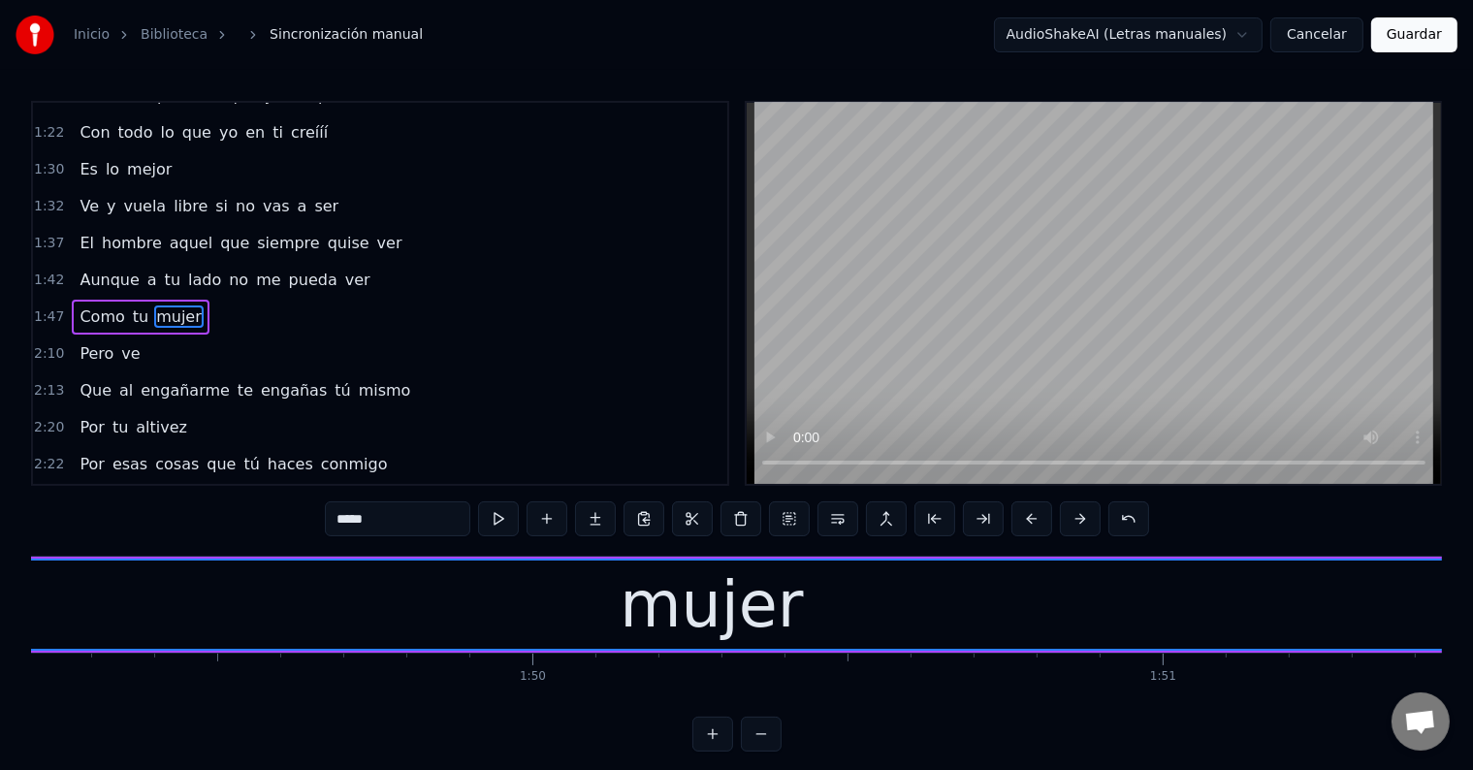
scroll to position [0, 68732]
click at [733, 613] on div "mujer" at bounding box center [792, 604] width 183 height 95
click at [357, 518] on input "*****" at bounding box center [397, 518] width 145 height 35
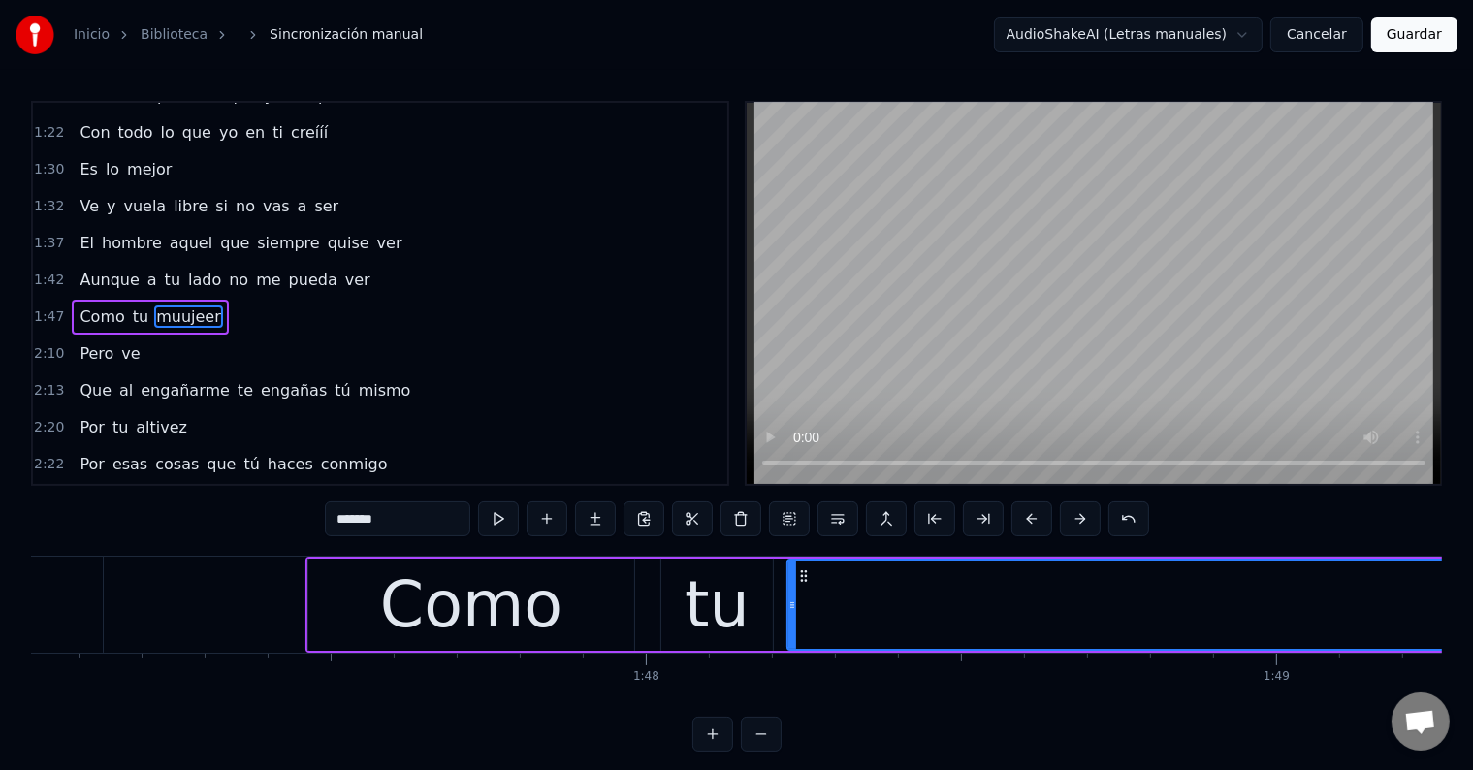
scroll to position [0, 67438]
click at [430, 610] on div "Como" at bounding box center [473, 604] width 182 height 95
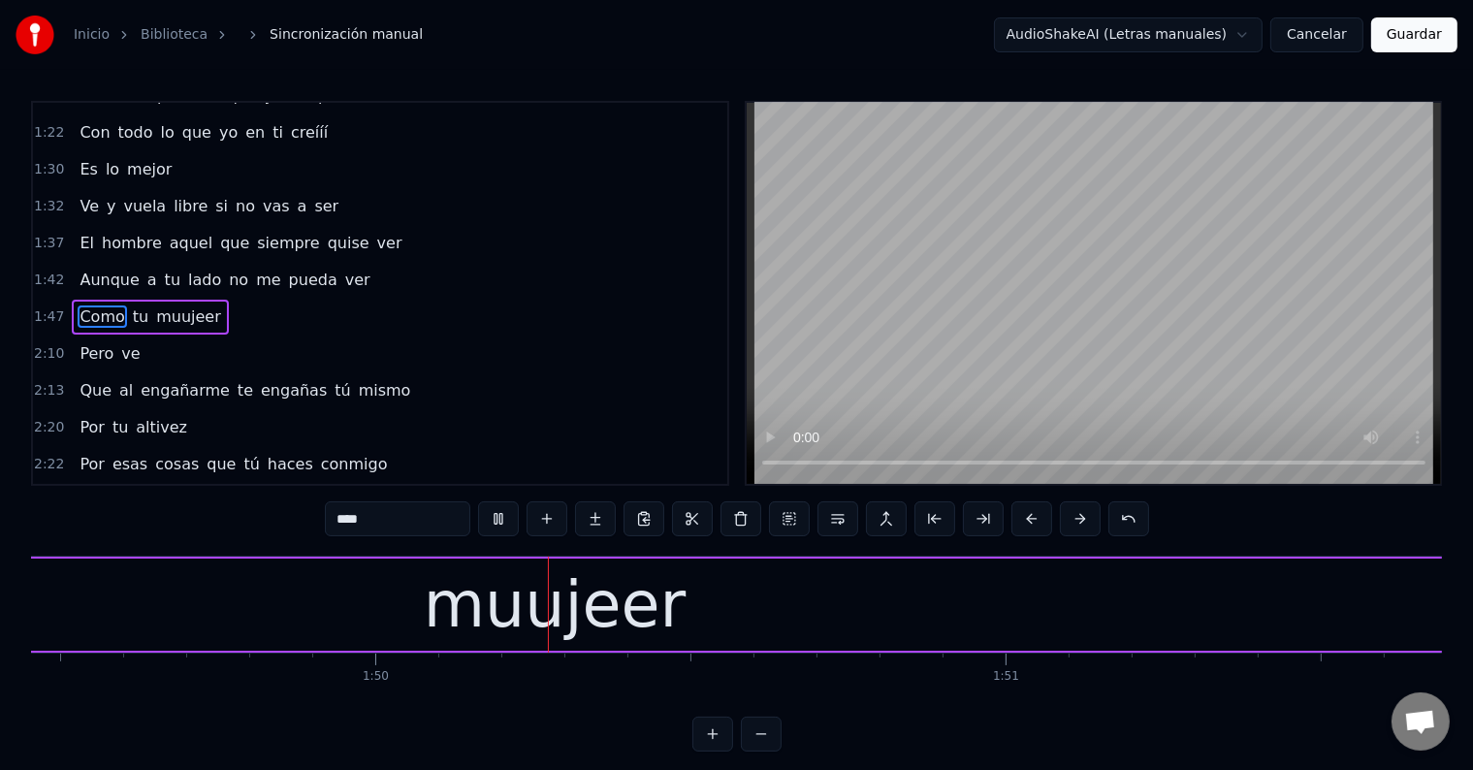
scroll to position [0, 68976]
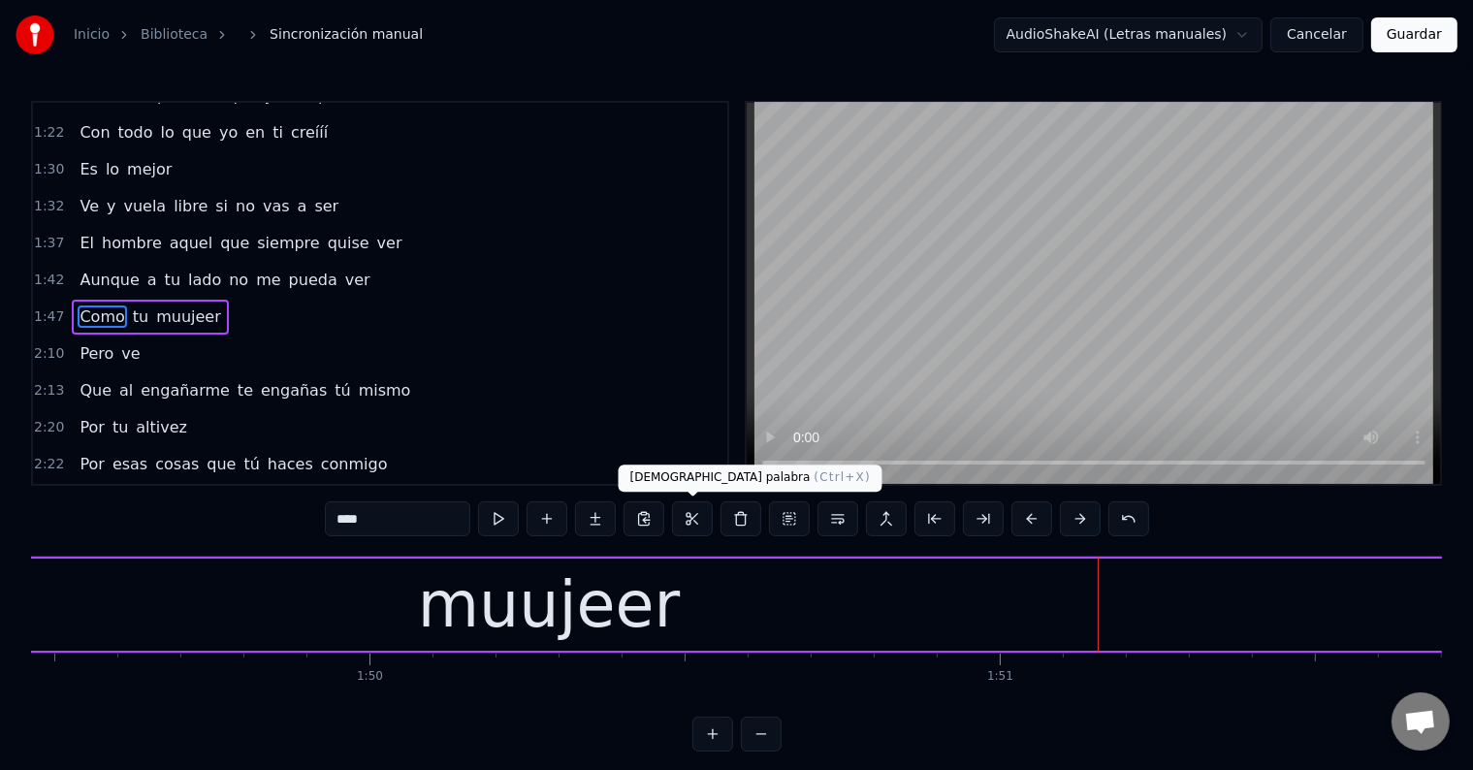
click at [534, 622] on div "muujeer" at bounding box center [549, 604] width 262 height 95
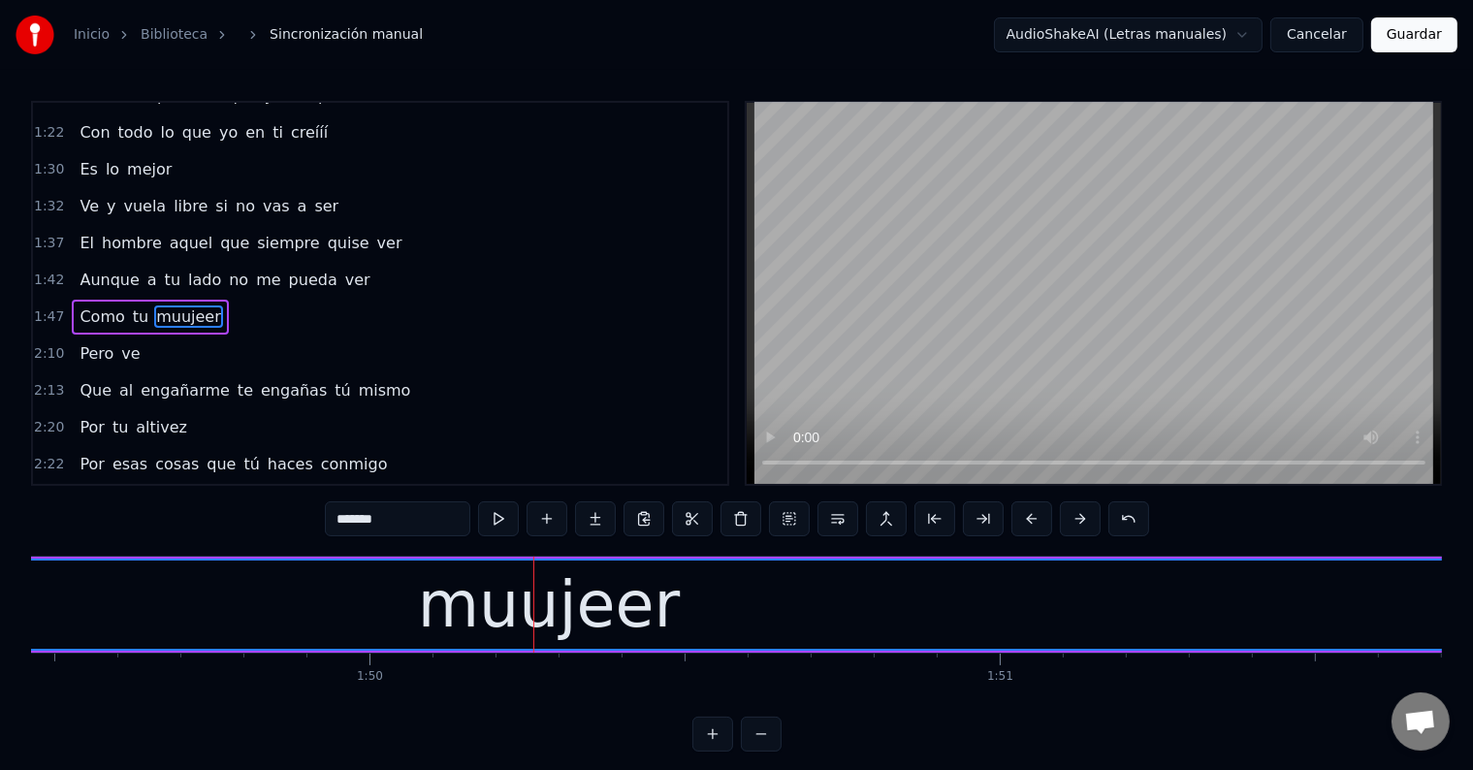
click at [362, 518] on input "*******" at bounding box center [397, 518] width 145 height 35
click at [365, 525] on input "******" at bounding box center [397, 518] width 145 height 35
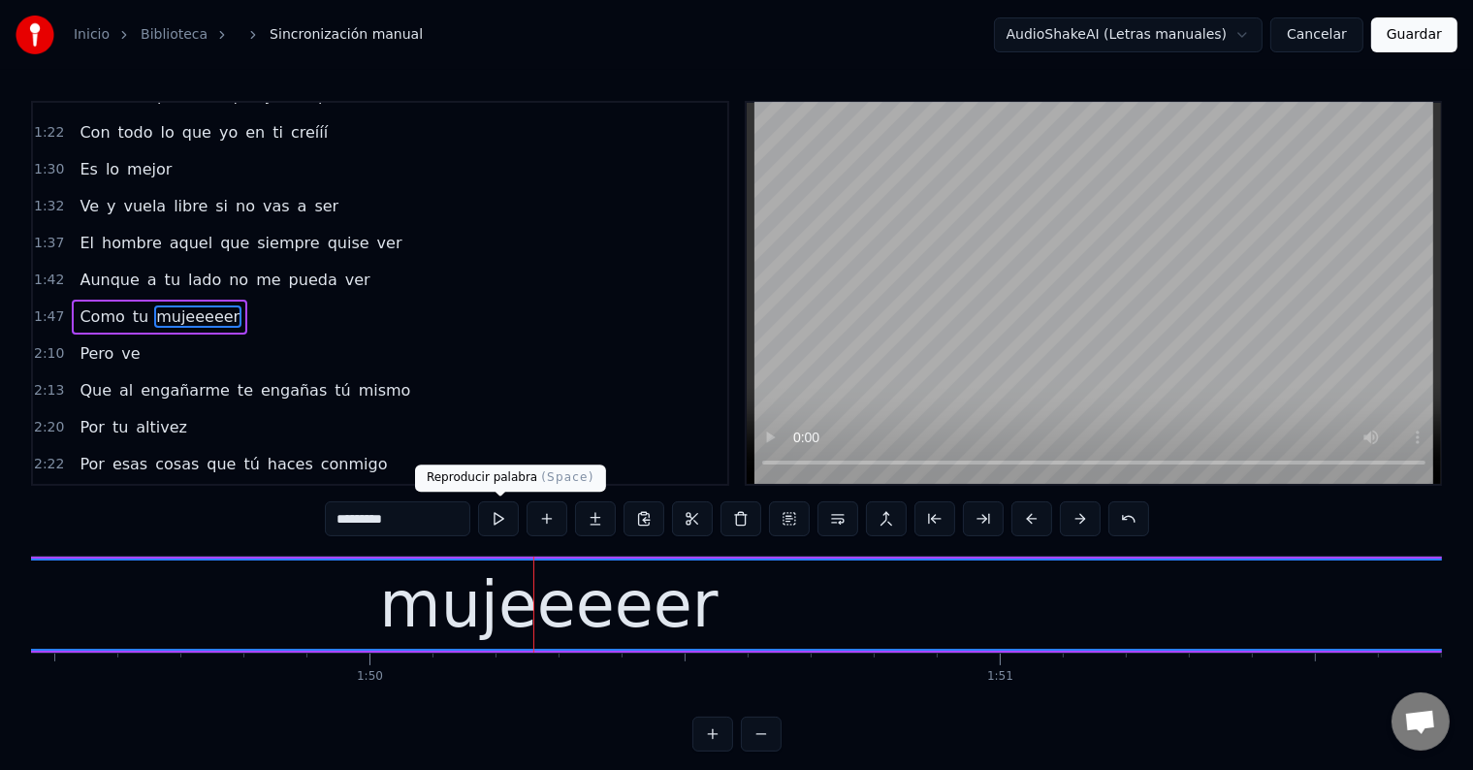
click at [502, 510] on button at bounding box center [498, 518] width 41 height 35
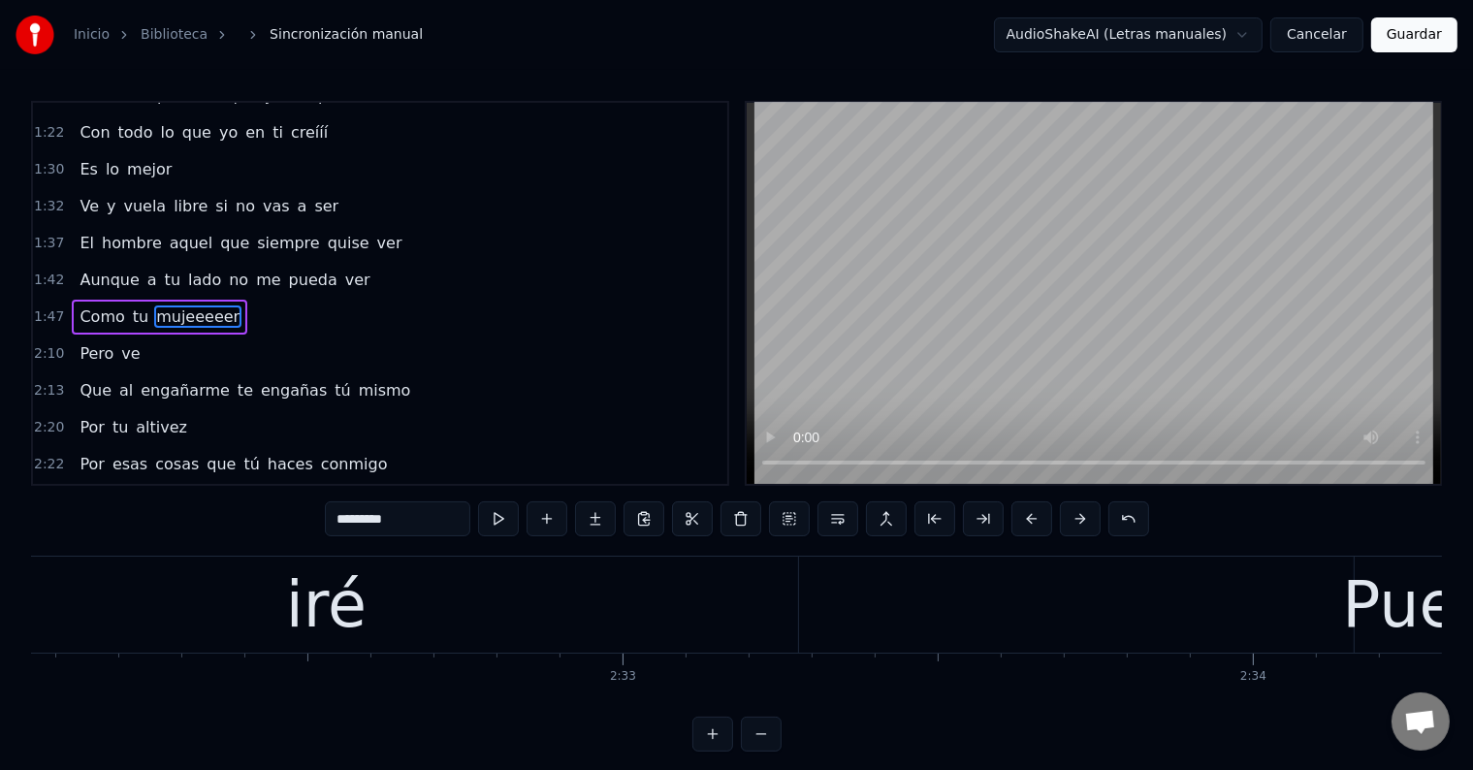
scroll to position [0, 95818]
click at [403, 614] on div "iré" at bounding box center [327, 604] width 943 height 96
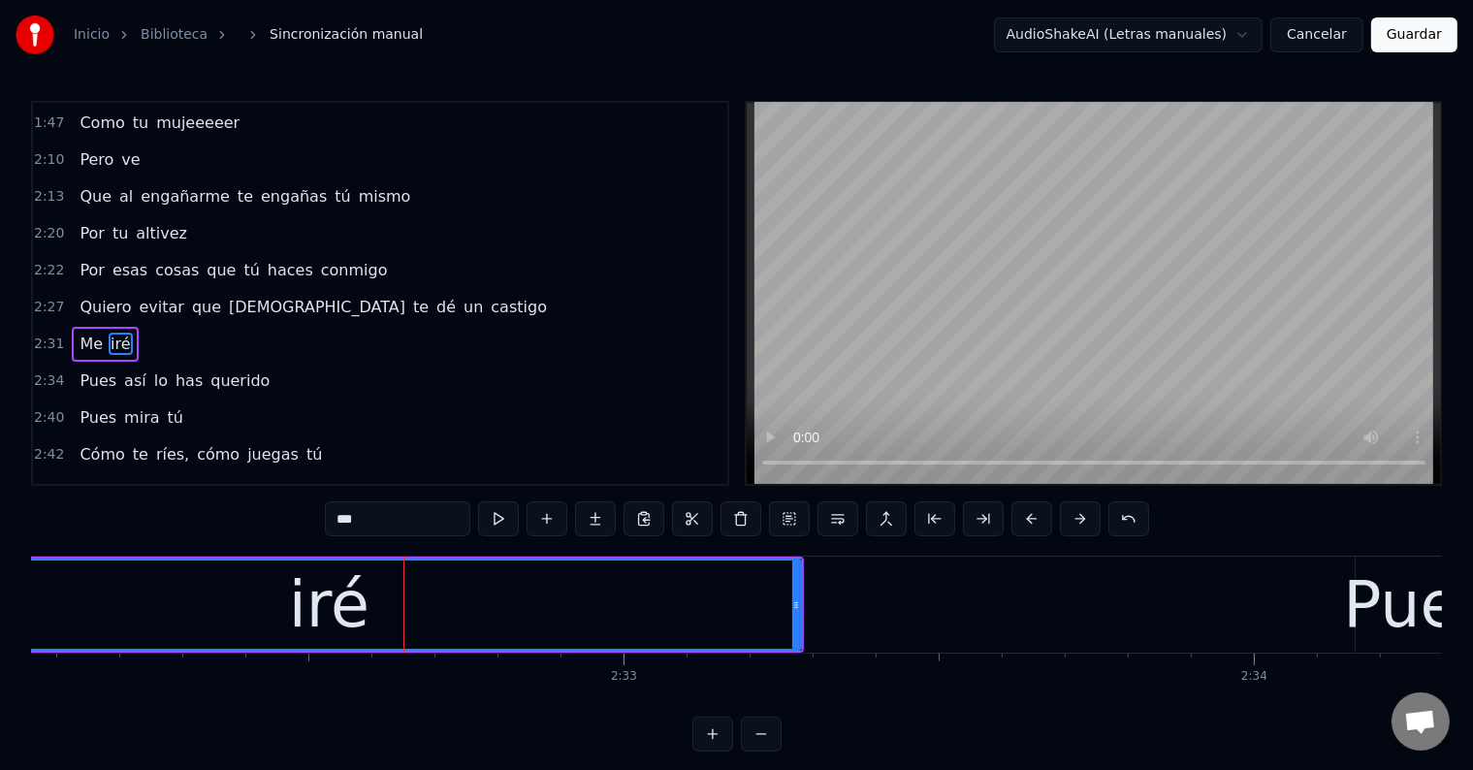
scroll to position [718, 0]
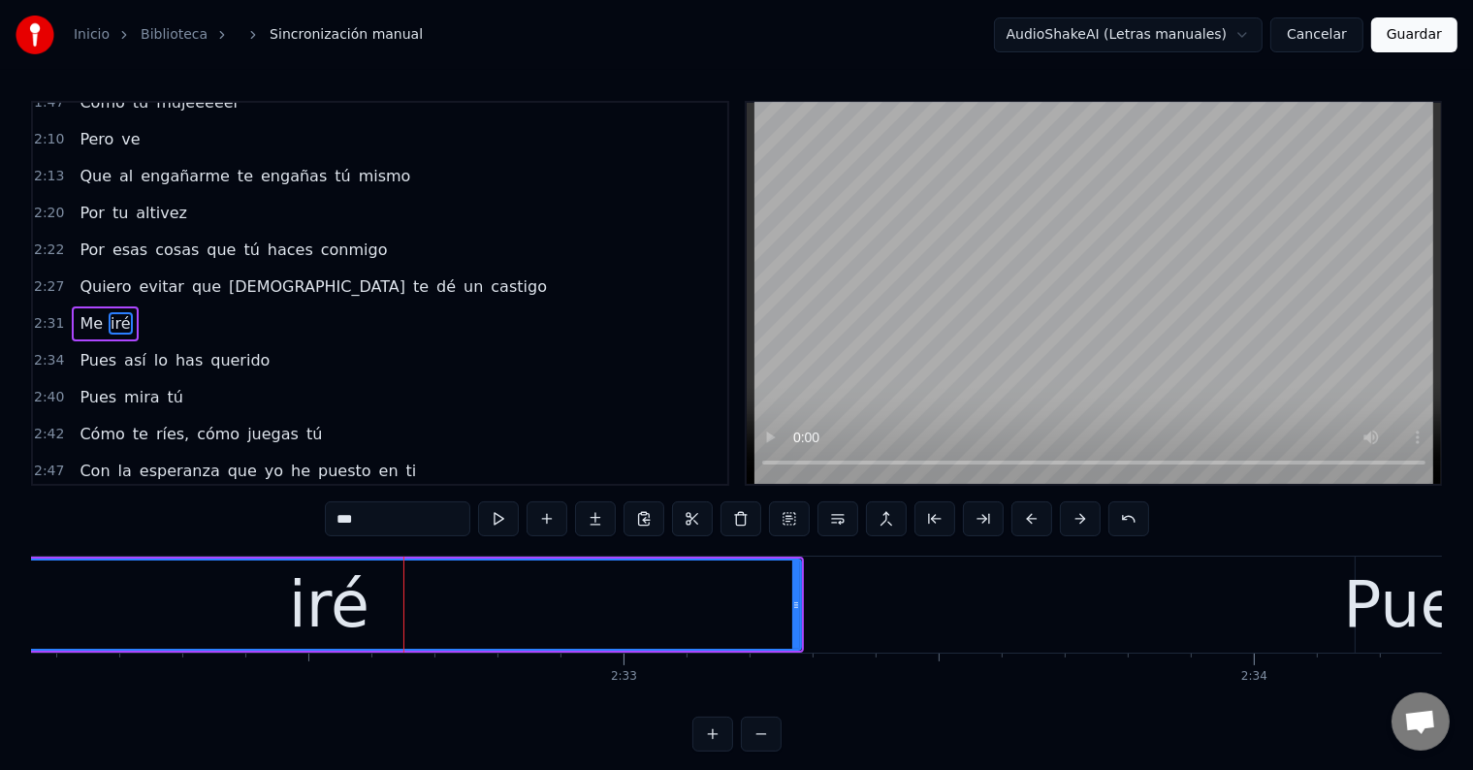
click at [396, 523] on input "***" at bounding box center [397, 518] width 145 height 35
paste input "*"
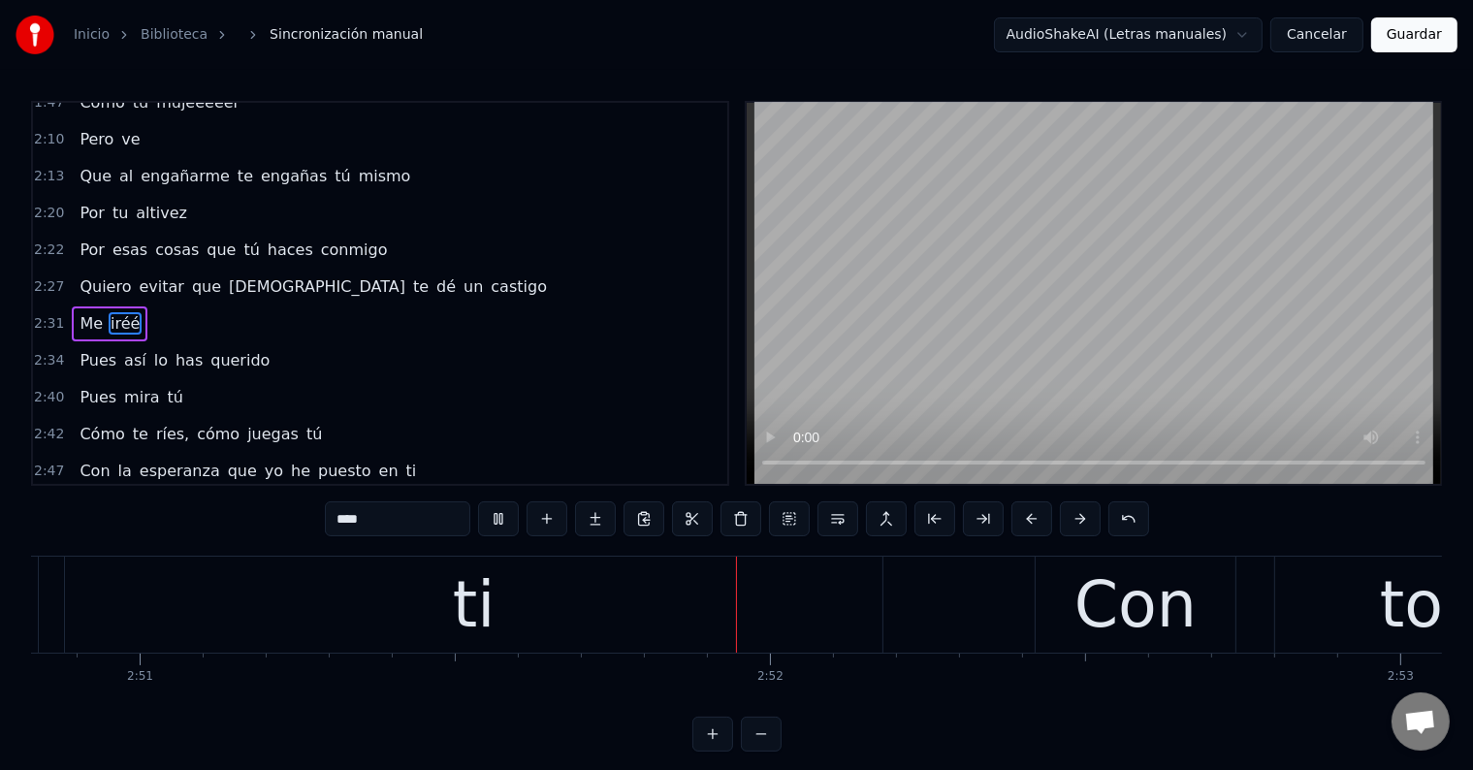
scroll to position [0, 107936]
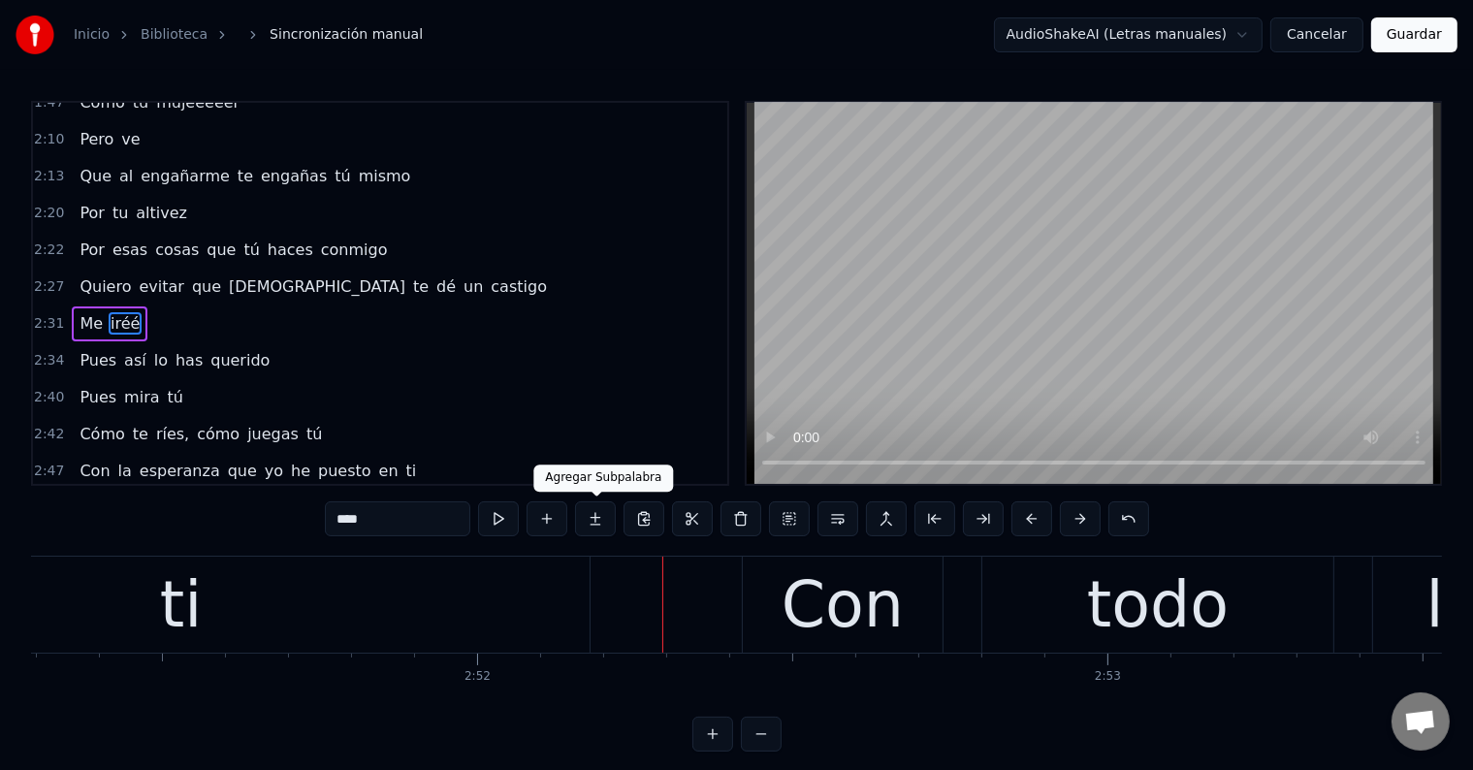
click at [318, 602] on div "ti" at bounding box center [180, 604] width 817 height 96
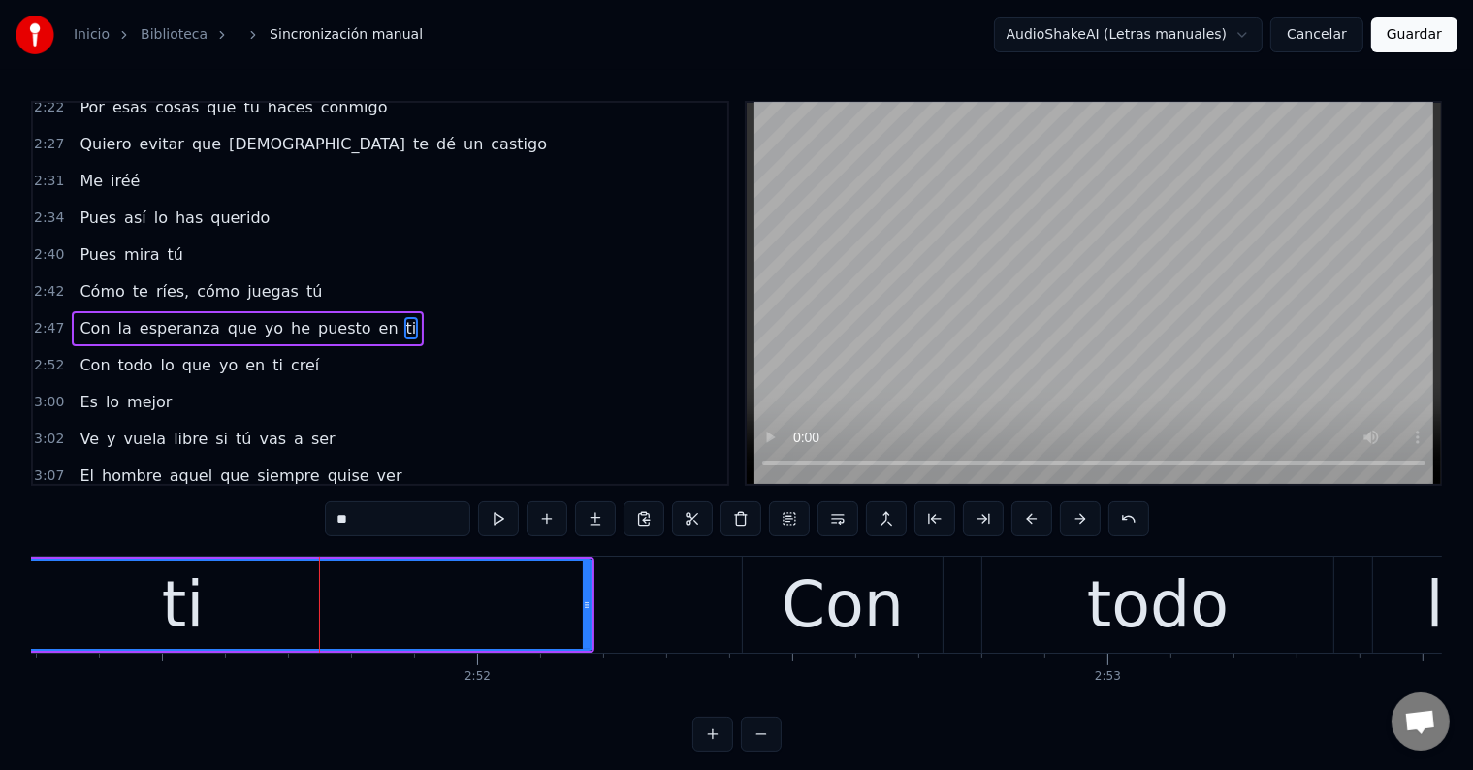
scroll to position [861, 0]
click at [370, 529] on input "**" at bounding box center [397, 518] width 145 height 35
click at [376, 520] on input "***" at bounding box center [397, 518] width 145 height 35
type input "****"
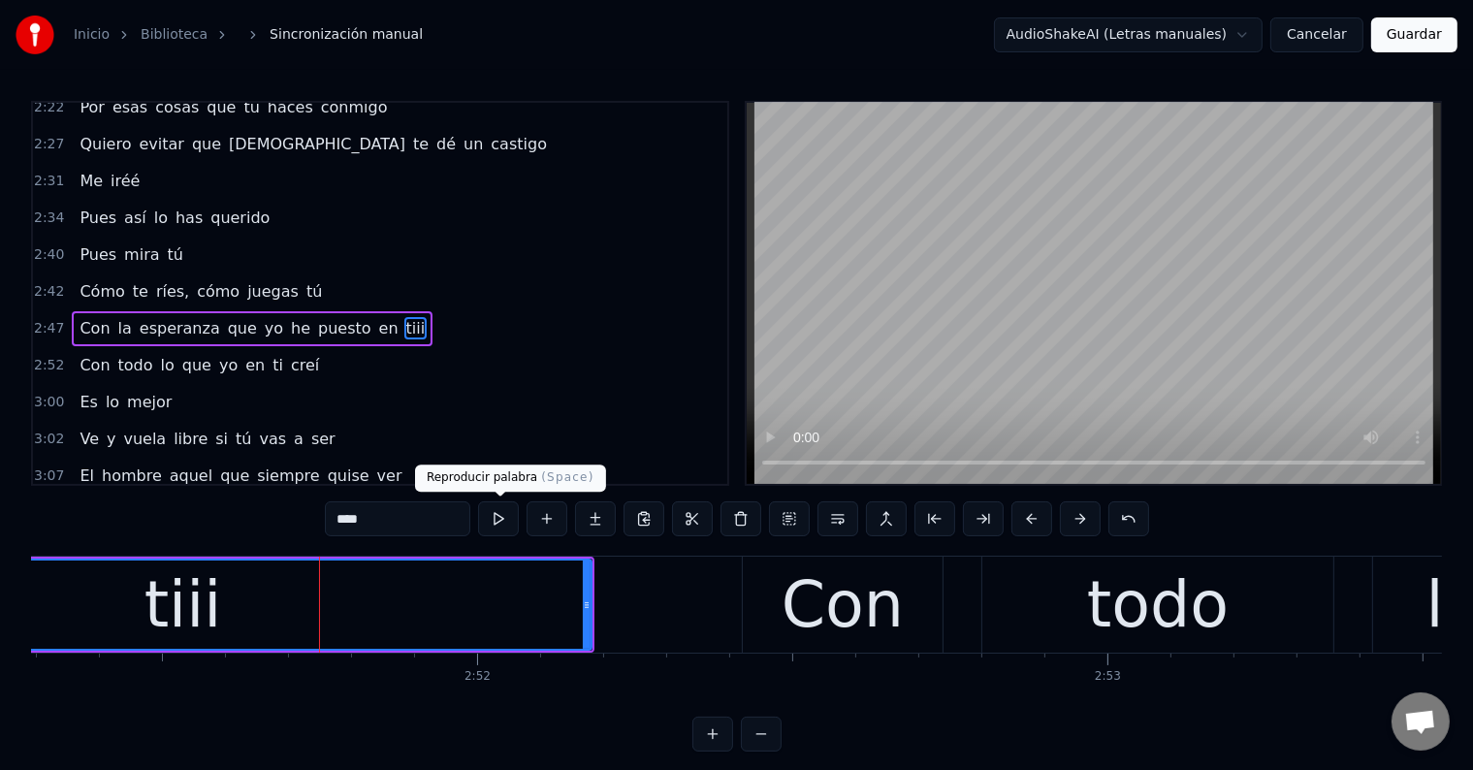
click at [492, 520] on button at bounding box center [498, 518] width 41 height 35
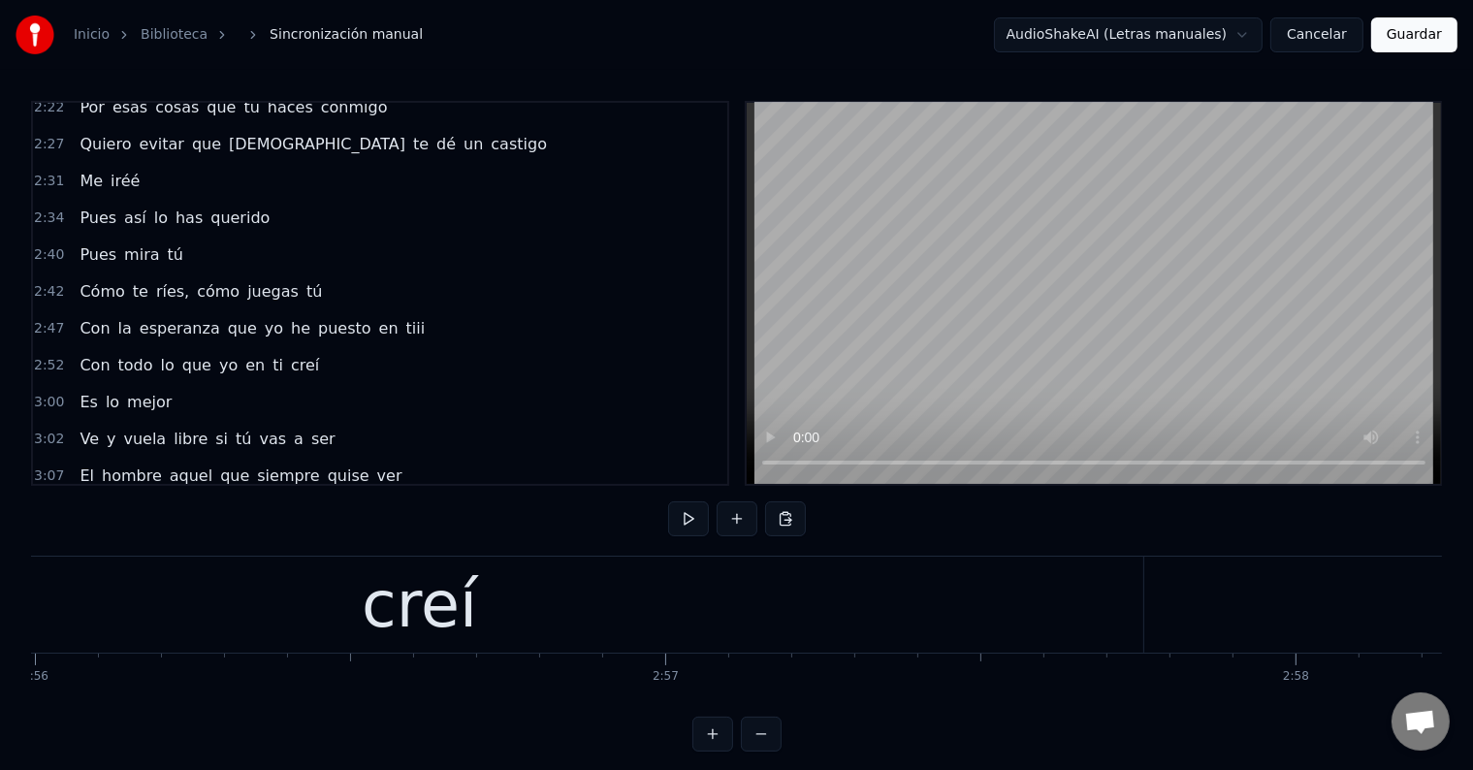
scroll to position [0, 110892]
click at [617, 632] on div "creí" at bounding box center [425, 604] width 1447 height 96
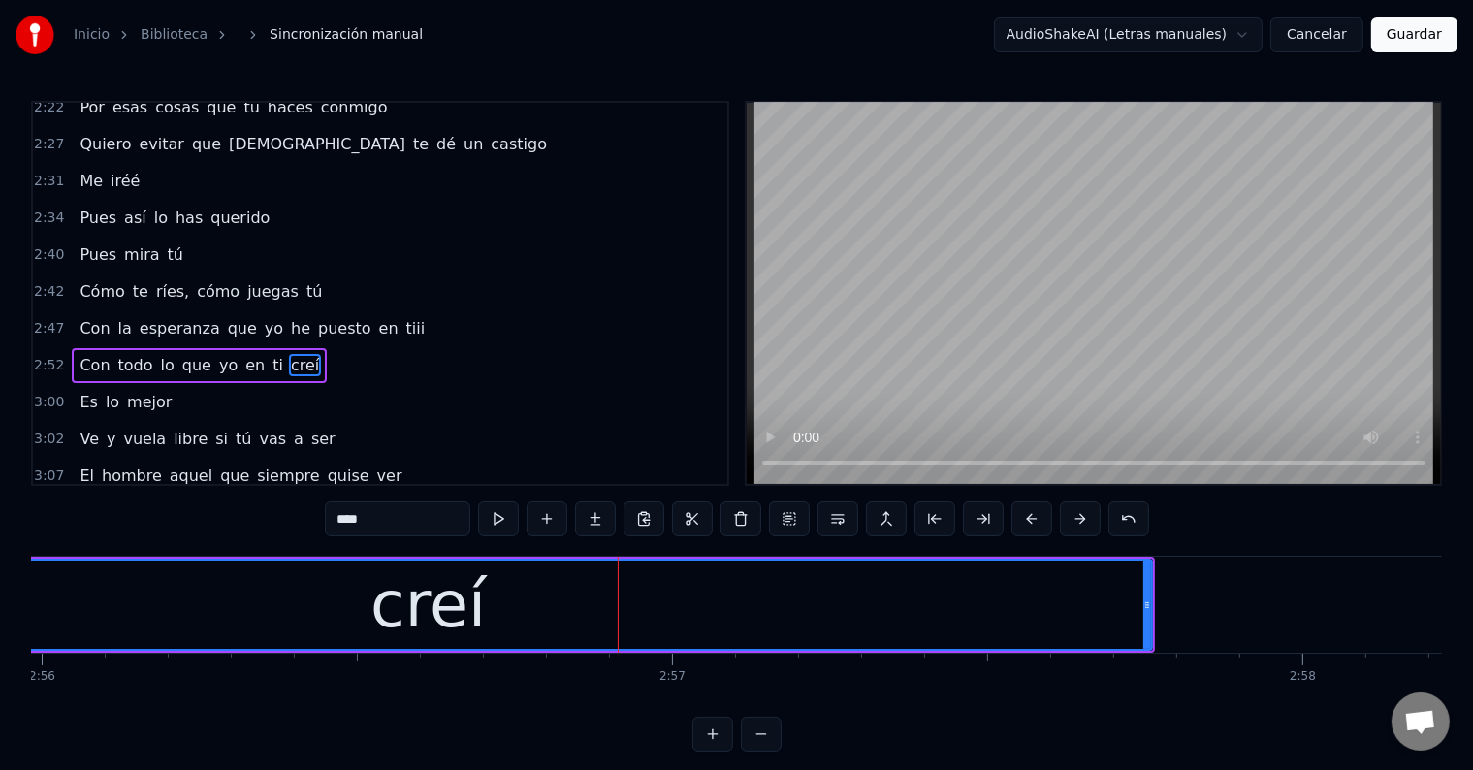
scroll to position [897, 0]
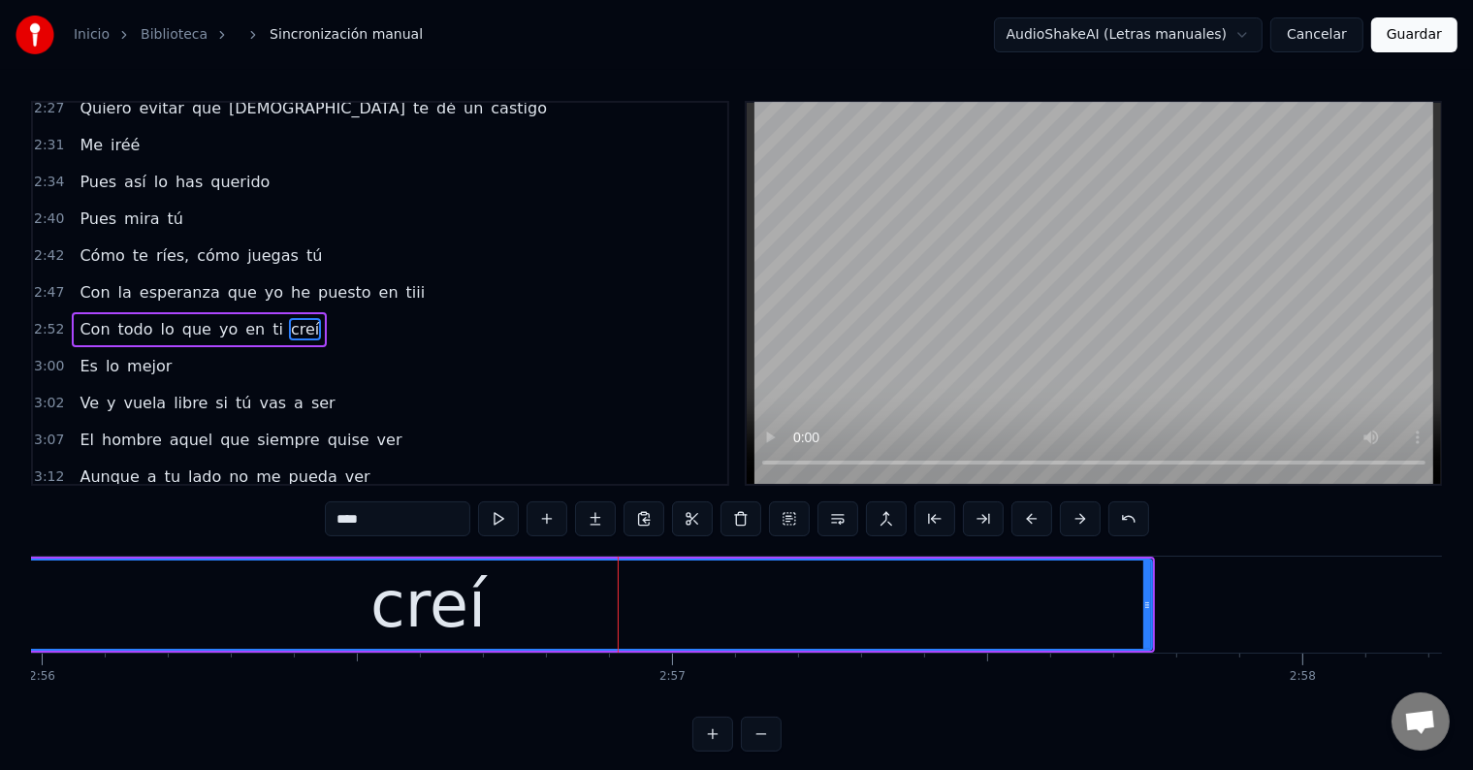
click at [430, 513] on input "****" at bounding box center [397, 518] width 145 height 35
paste input "*"
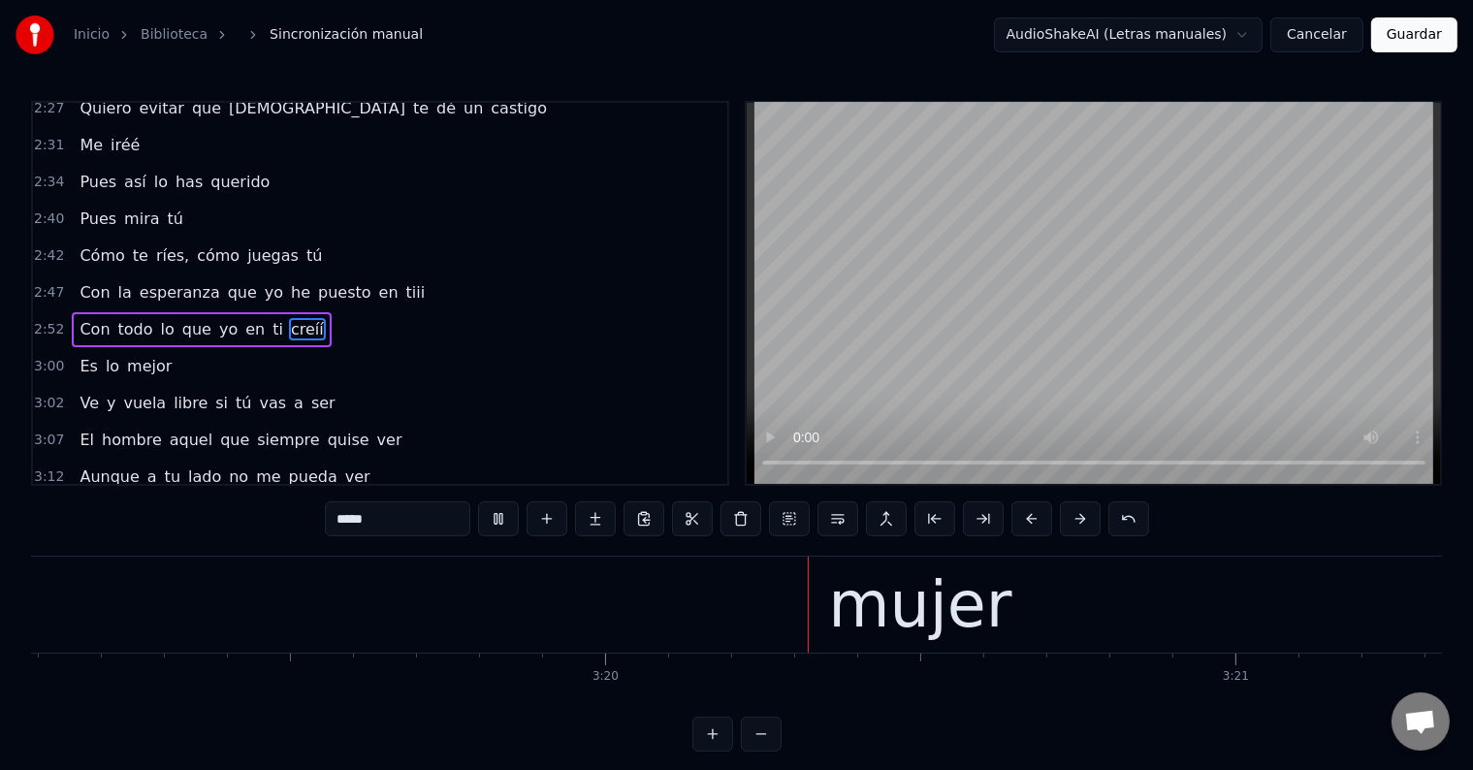
scroll to position [0, 125759]
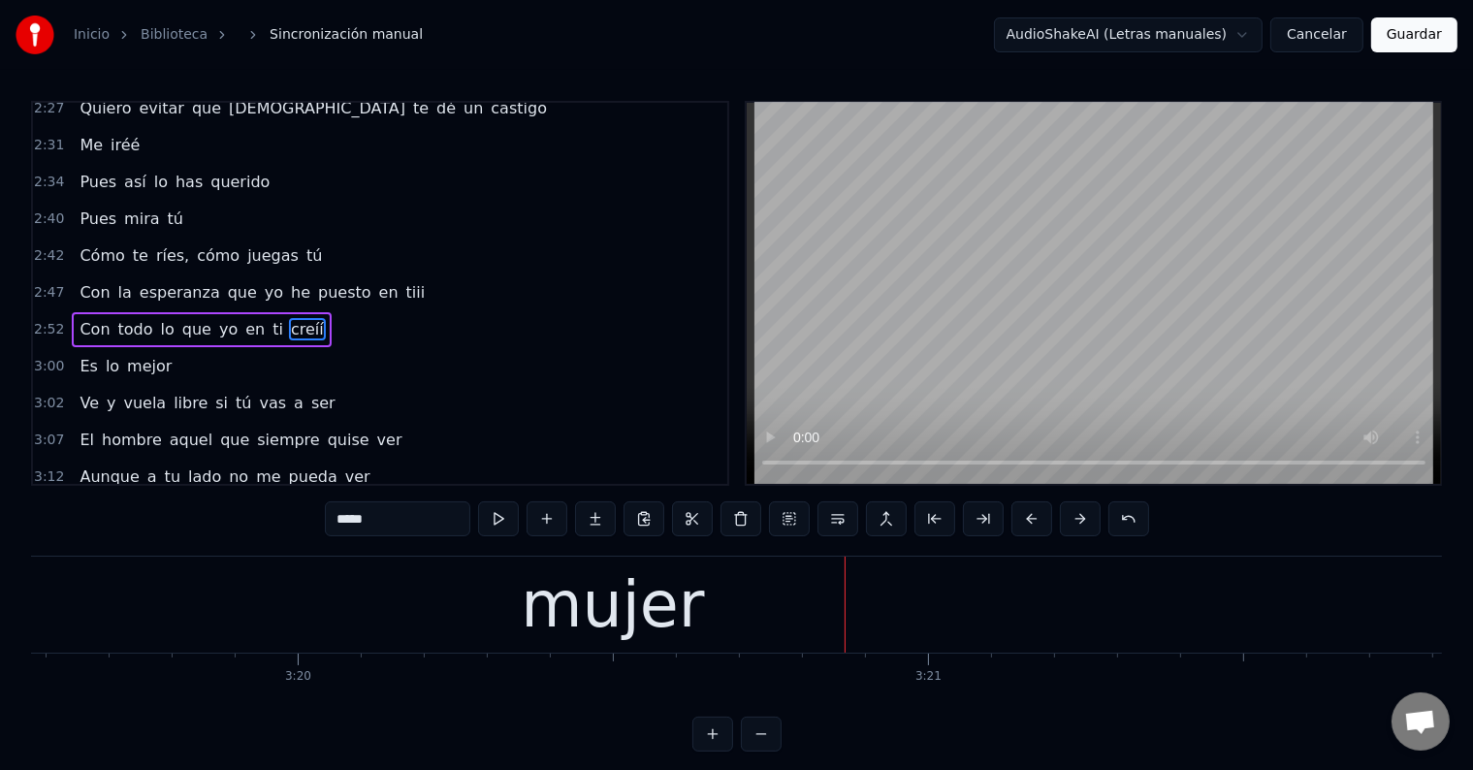
click at [593, 628] on div "mujer" at bounding box center [612, 604] width 183 height 95
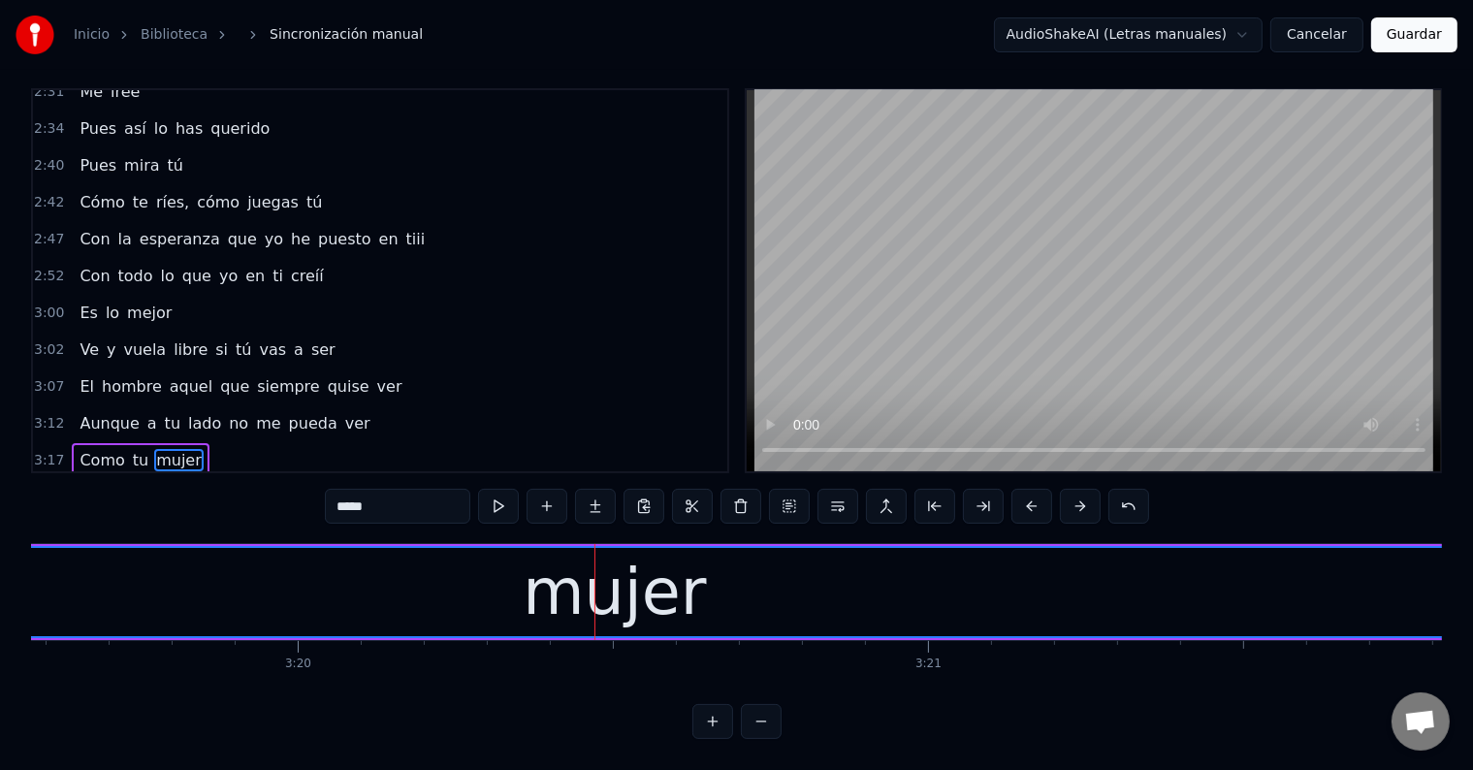
scroll to position [938, 0]
click at [365, 491] on input "*****" at bounding box center [397, 506] width 145 height 35
click at [372, 489] on input "******" at bounding box center [397, 506] width 145 height 35
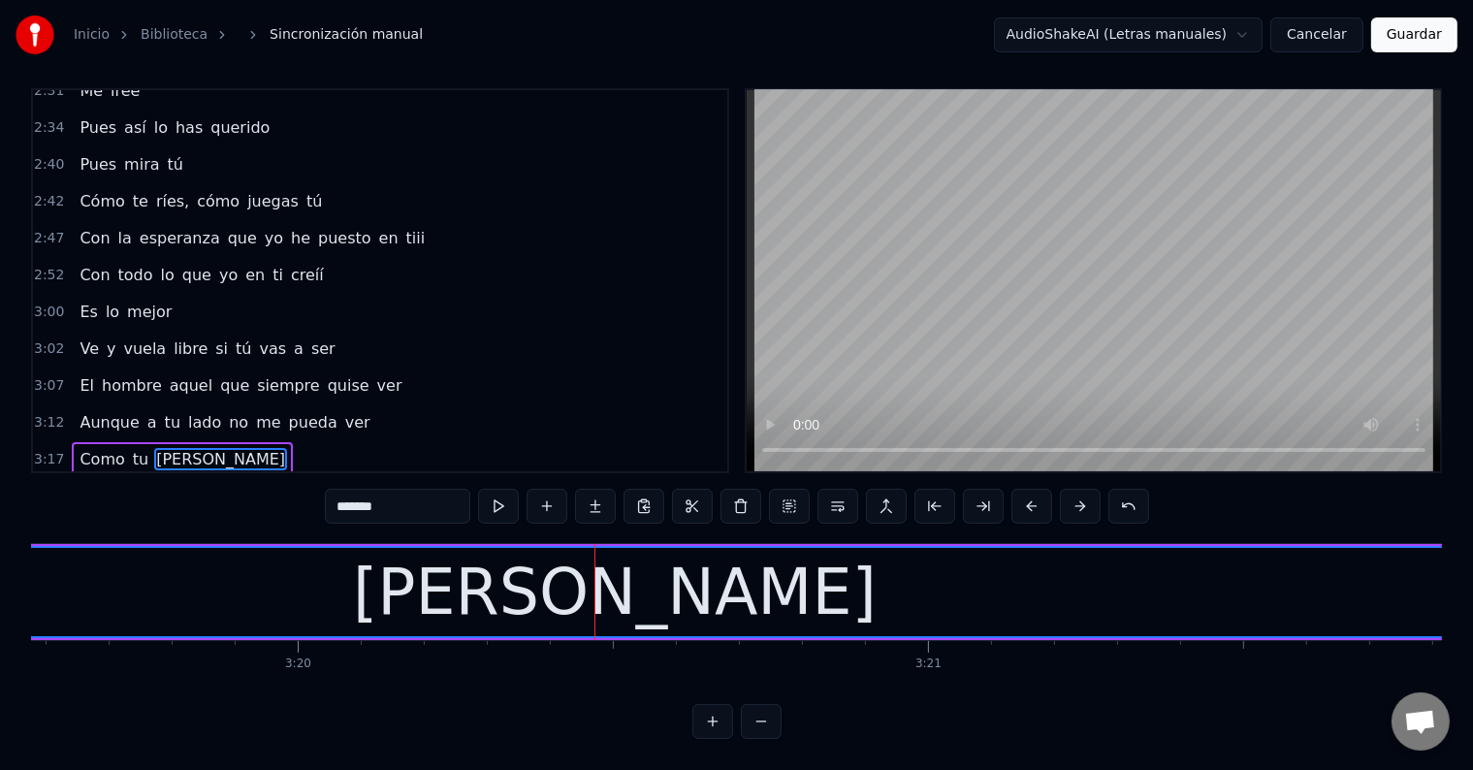
click at [371, 489] on input "*******" at bounding box center [397, 506] width 145 height 35
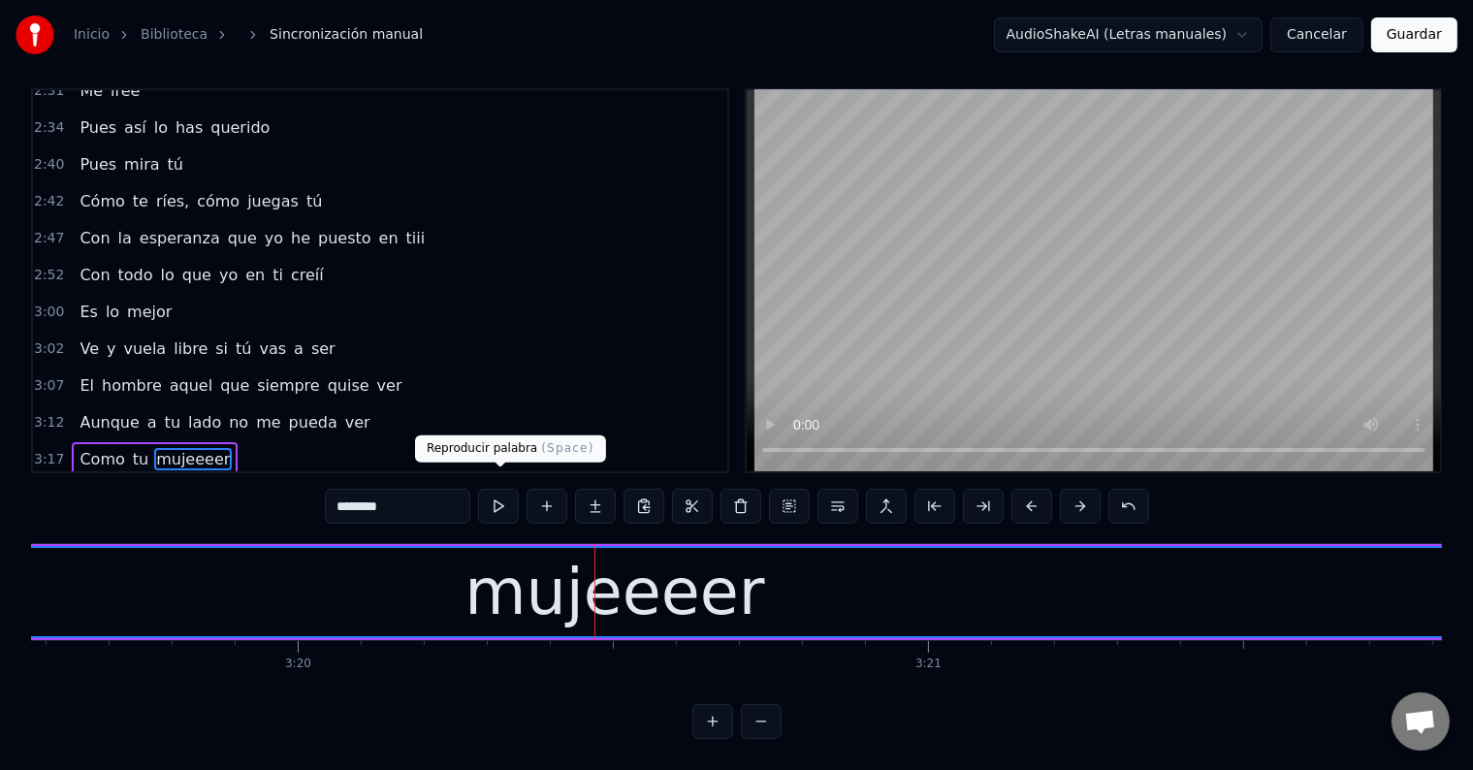
type input "********"
click at [513, 489] on button at bounding box center [498, 506] width 41 height 35
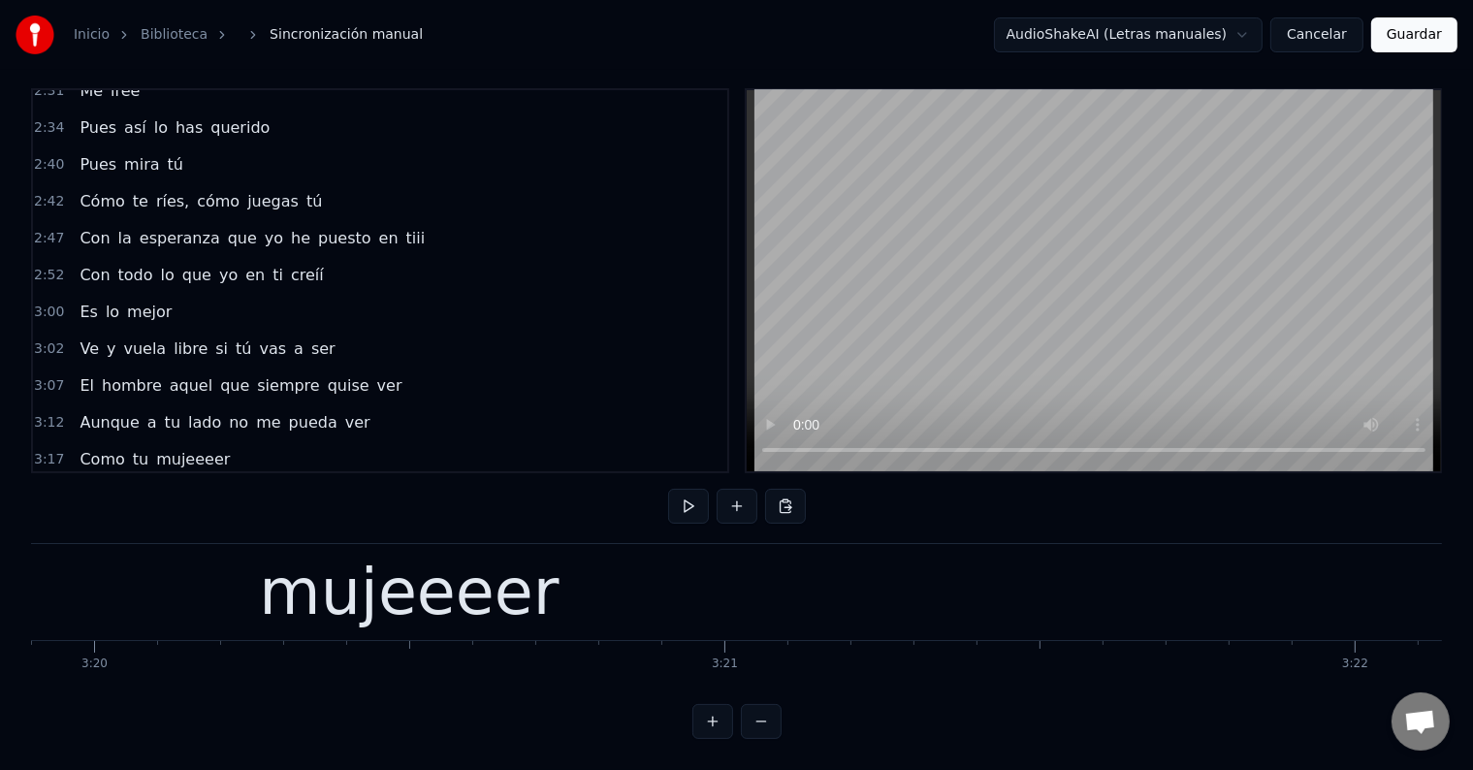
scroll to position [0, 125962]
click at [631, 577] on div "mujeeeer" at bounding box center [410, 592] width 2897 height 96
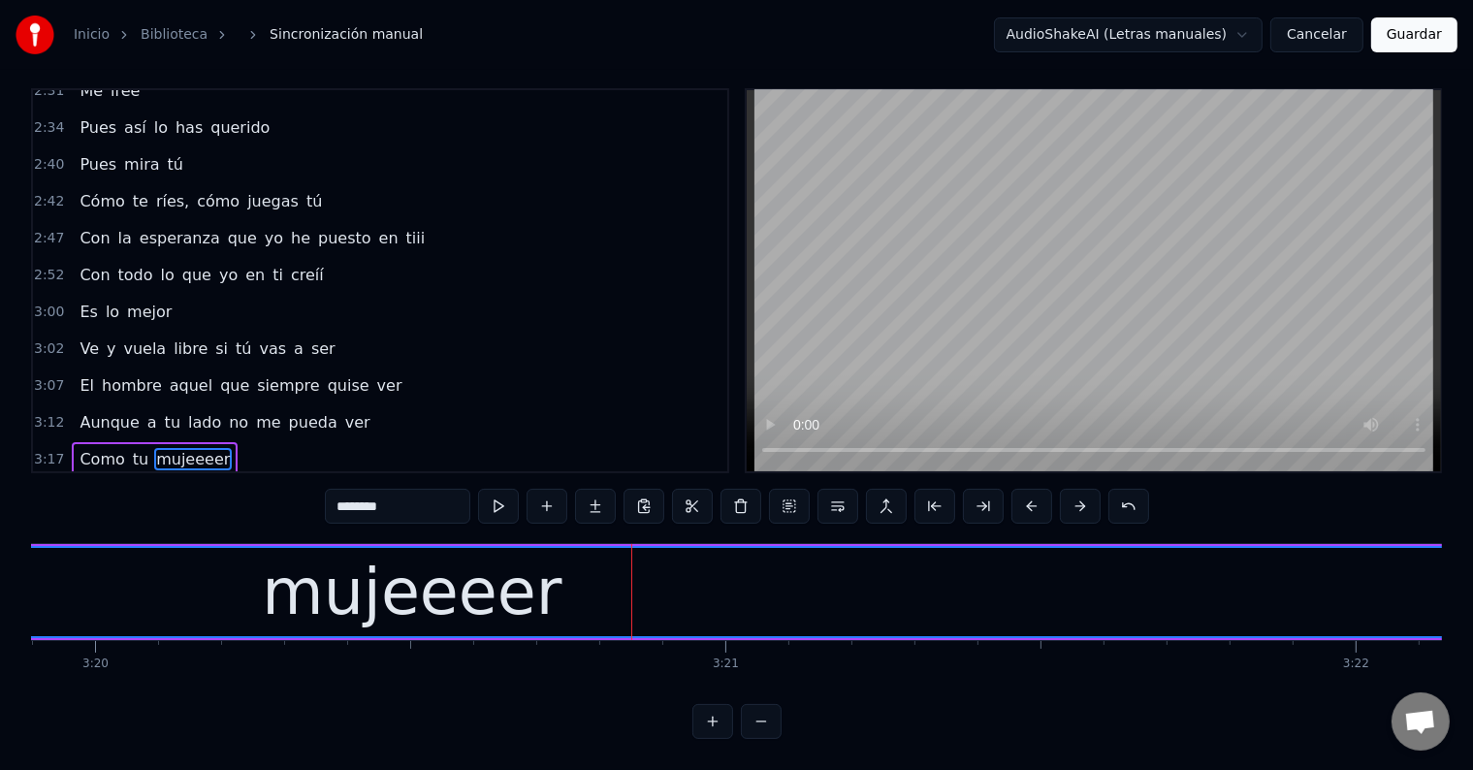
click at [438, 496] on input "********" at bounding box center [397, 506] width 145 height 35
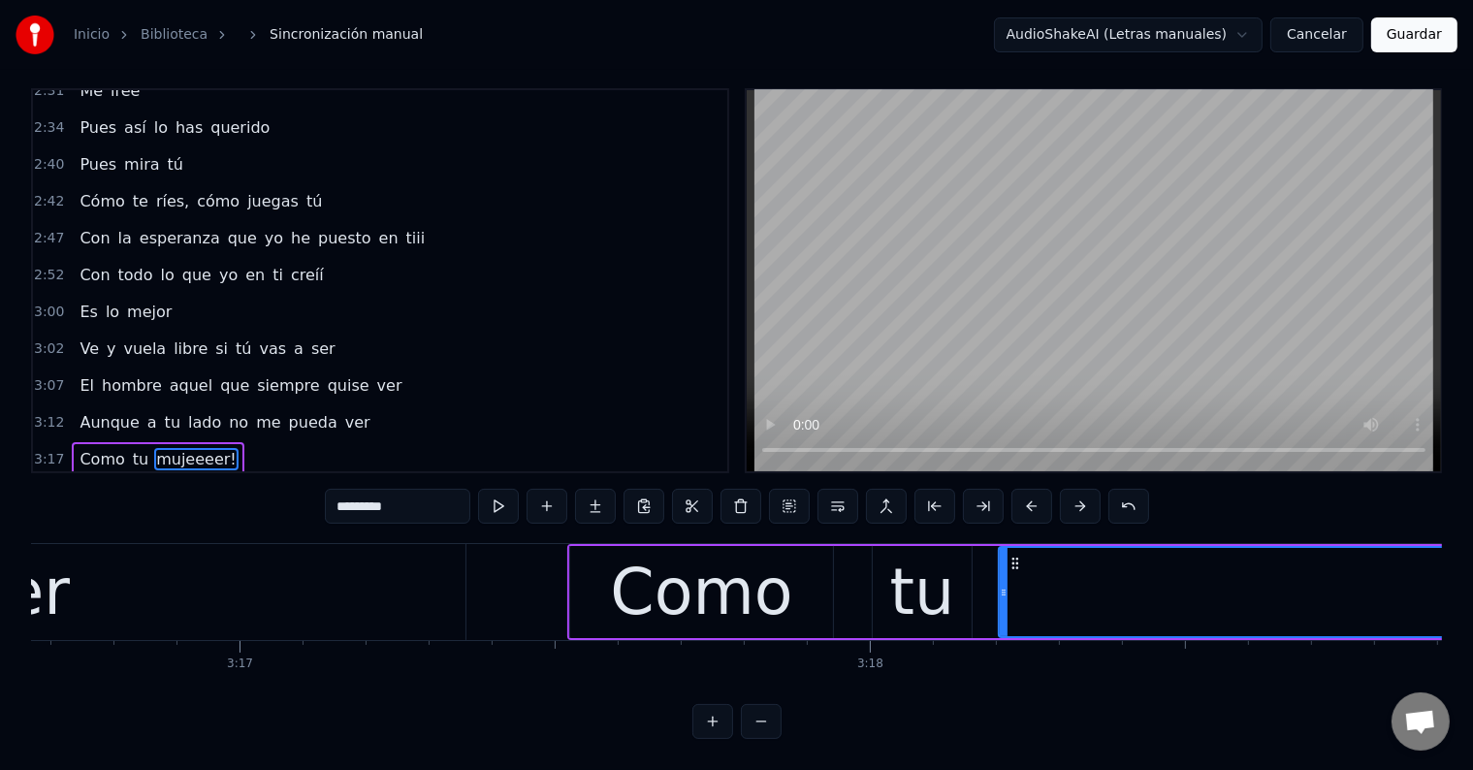
scroll to position [0, 123926]
click at [593, 574] on div "Como" at bounding box center [702, 592] width 263 height 92
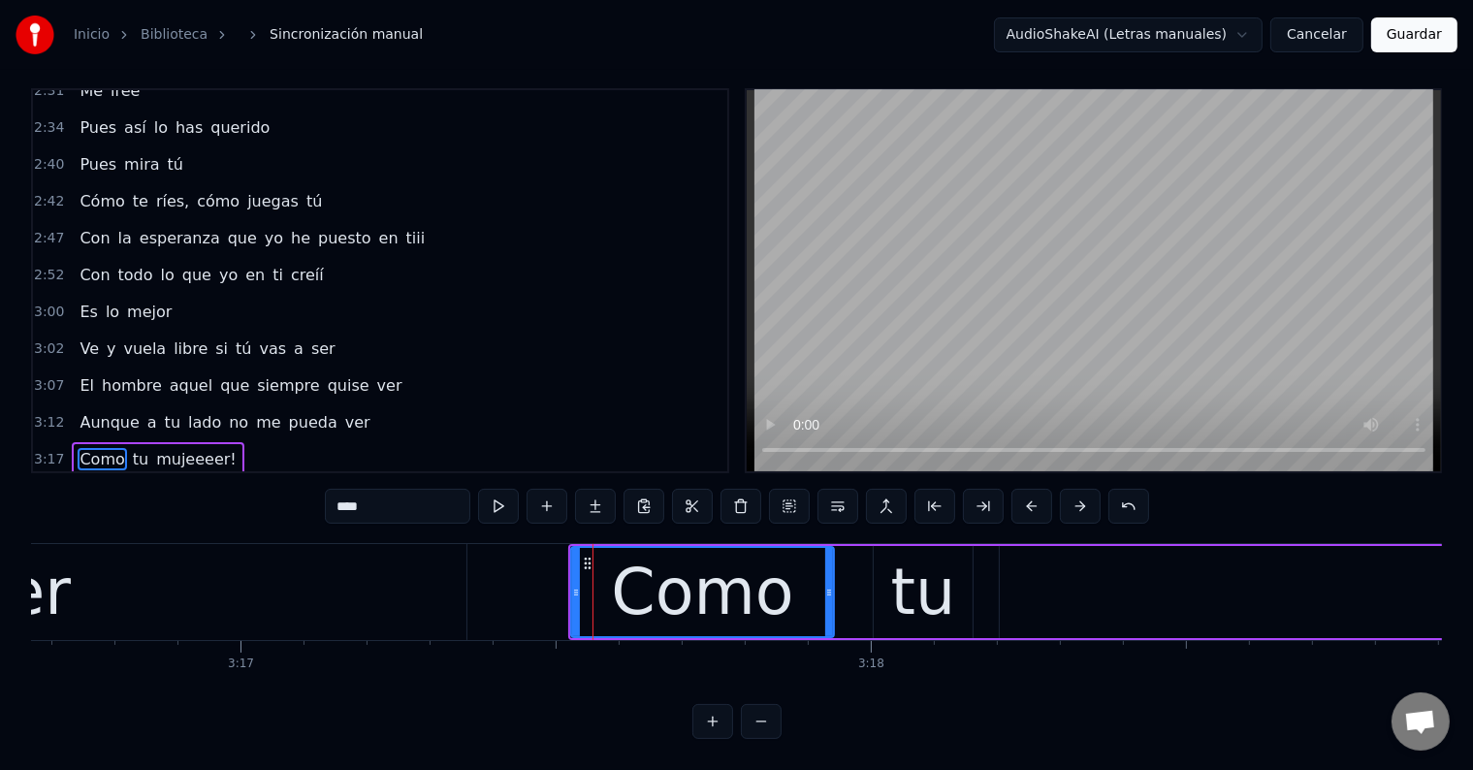
click at [342, 489] on input "****" at bounding box center [397, 506] width 145 height 35
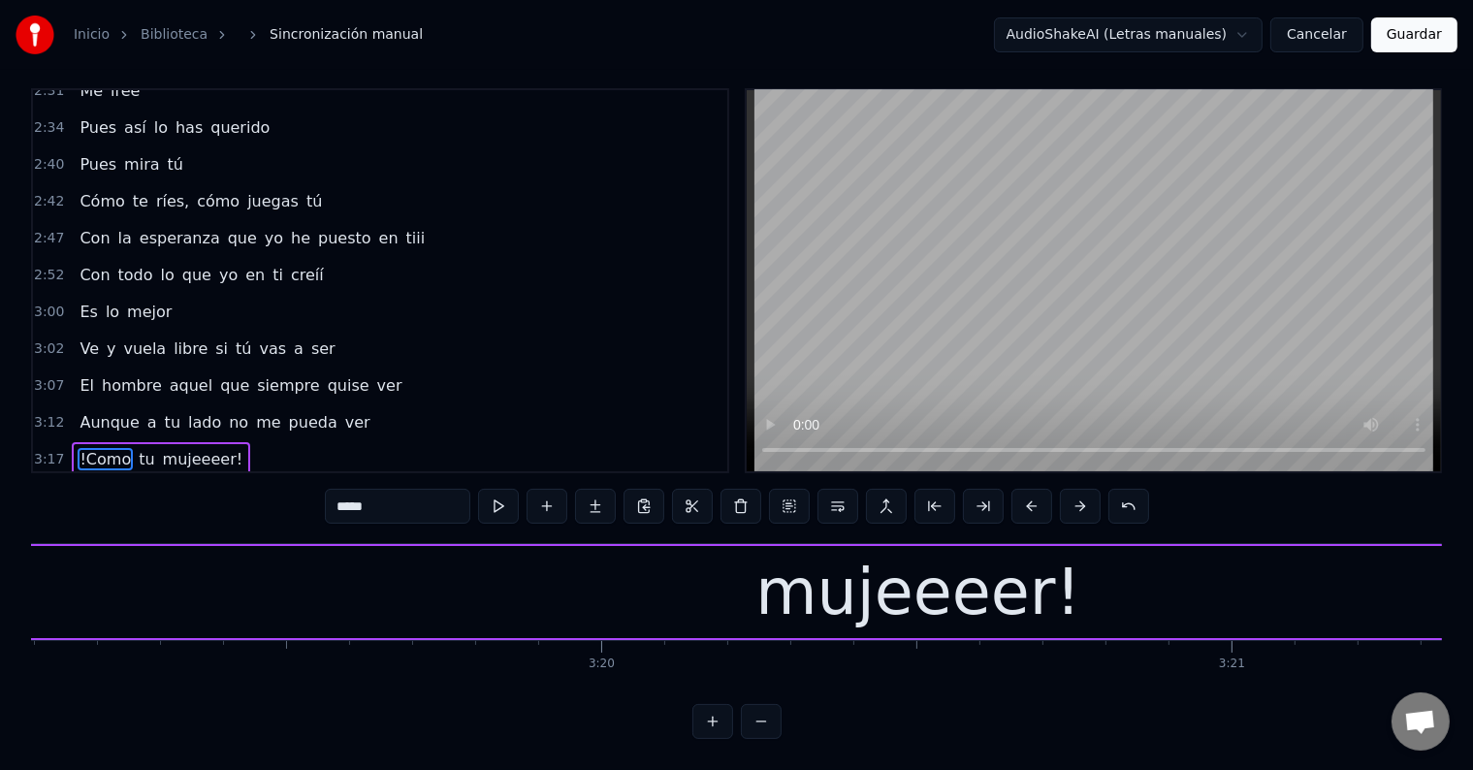
scroll to position [0, 125456]
click at [884, 597] on div "mujeeeer!" at bounding box center [917, 592] width 325 height 95
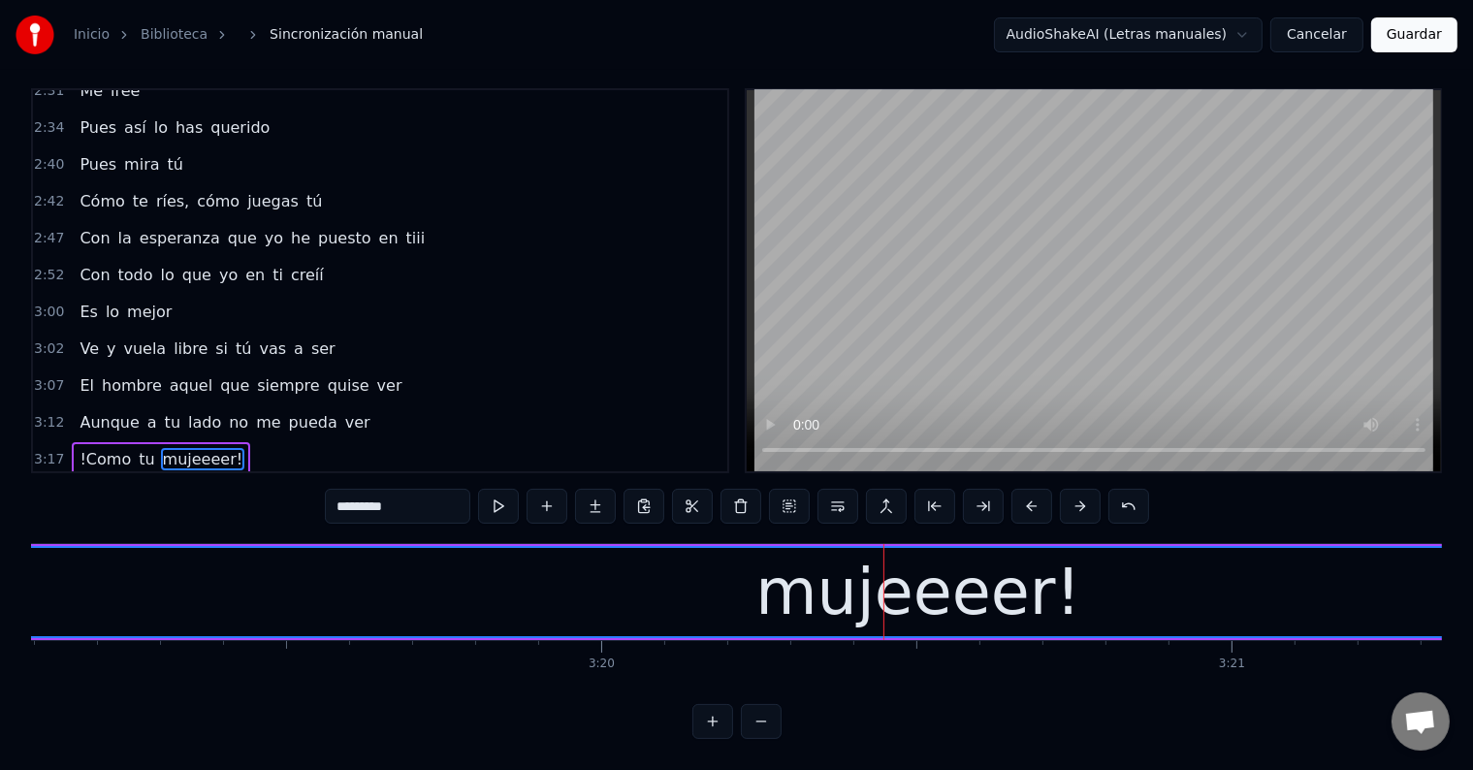
click at [419, 489] on input "*********" at bounding box center [397, 506] width 145 height 35
click at [93, 448] on span "!Como" at bounding box center [105, 459] width 55 height 22
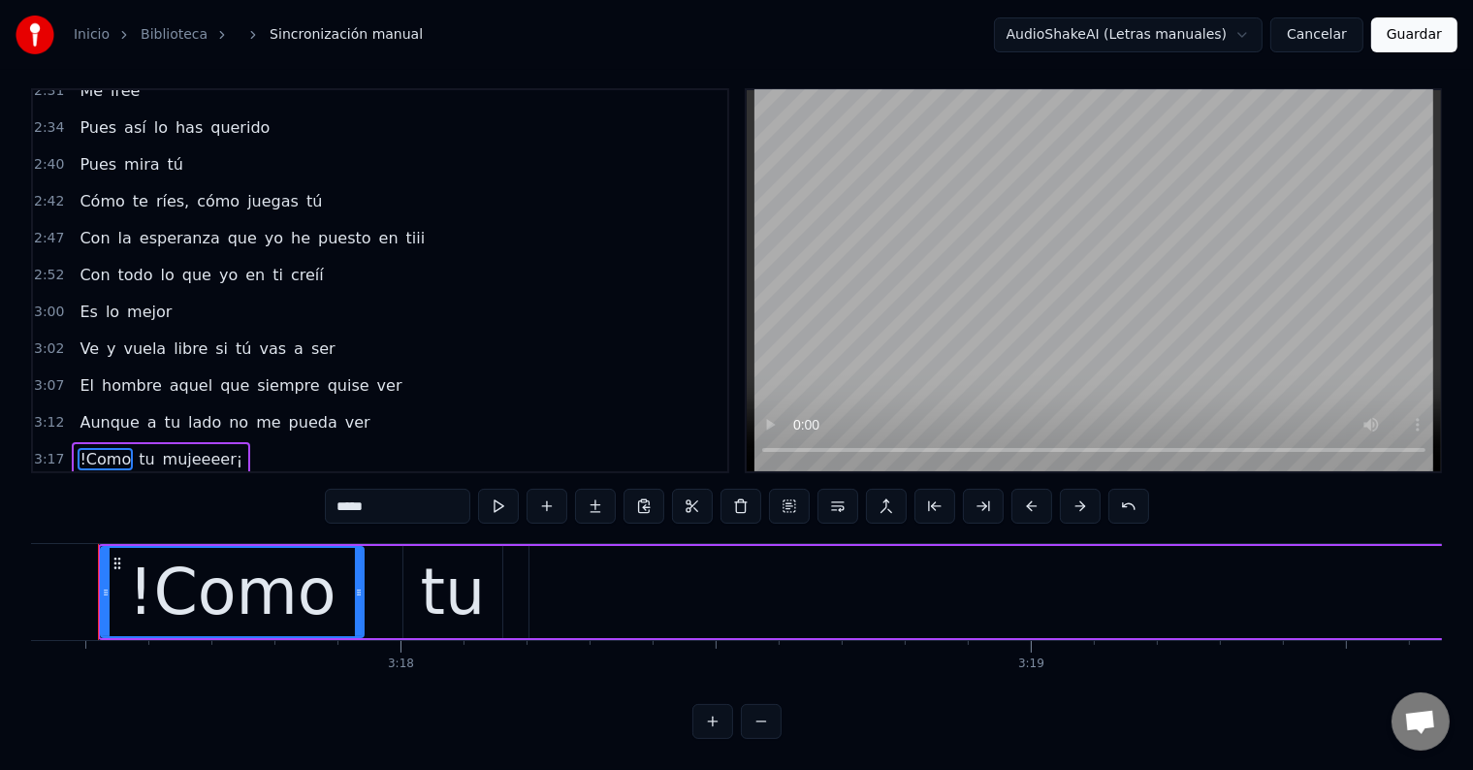
scroll to position [0, 124366]
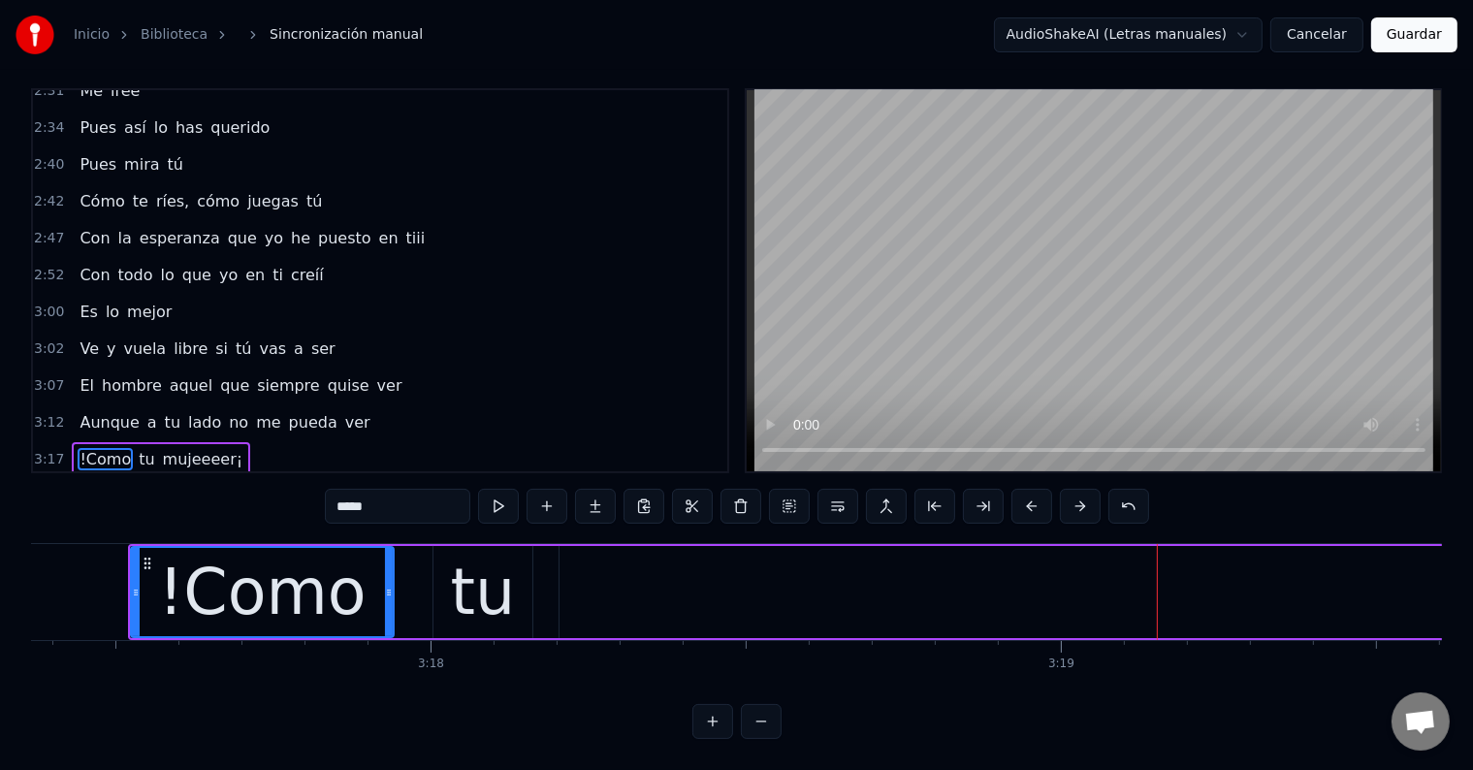
click at [219, 558] on div "!Como" at bounding box center [261, 592] width 207 height 95
drag, startPoint x: 344, startPoint y: 484, endPoint x: 323, endPoint y: 485, distance: 21.3
click at [323, 485] on div "0:[DEMOGRAPHIC_DATA] te doy 0:23 Toda mi vida y hasta más quisiera 0:30 Sabes b…" at bounding box center [736, 413] width 1411 height 650
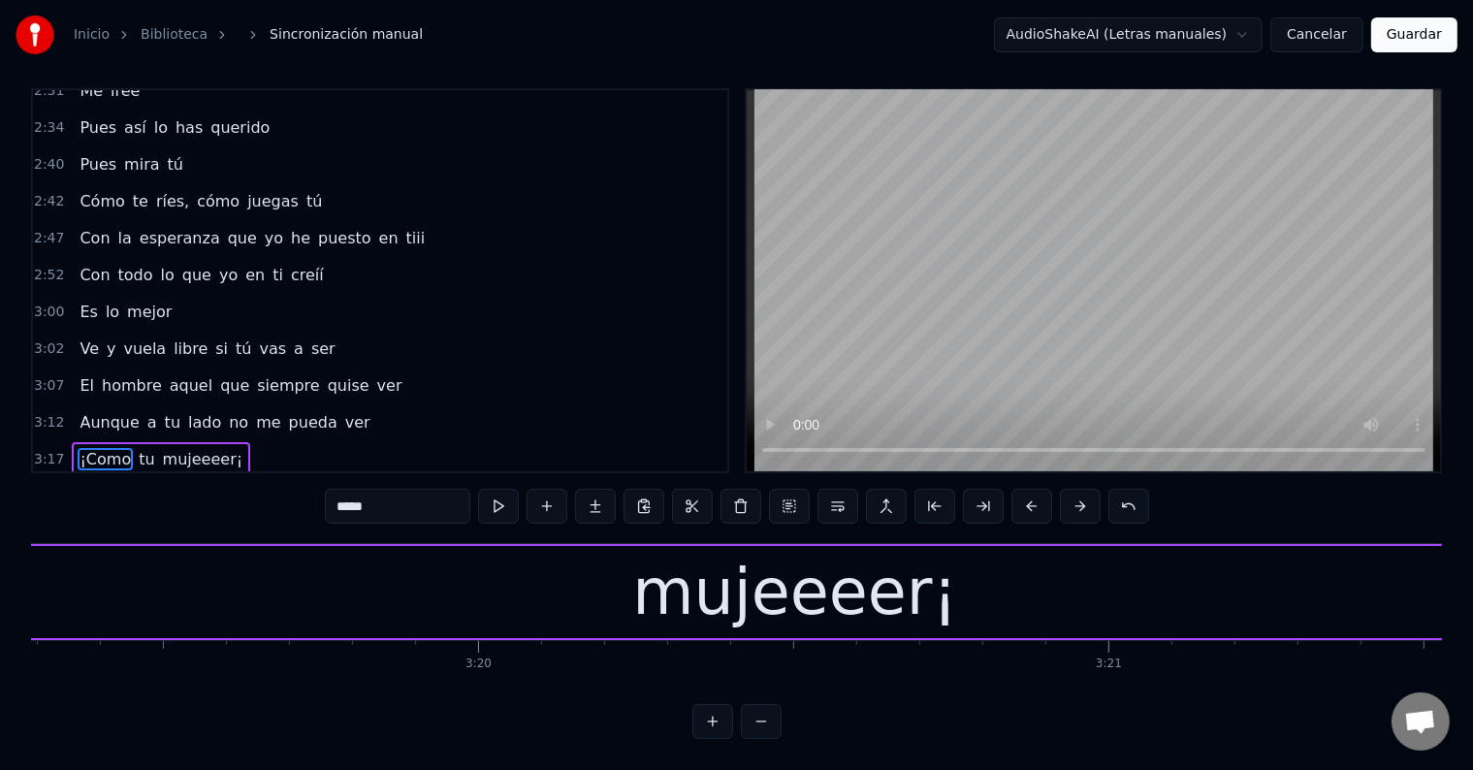
scroll to position [0, 125580]
click at [757, 590] on div "mujeeeer¡" at bounding box center [793, 592] width 325 height 95
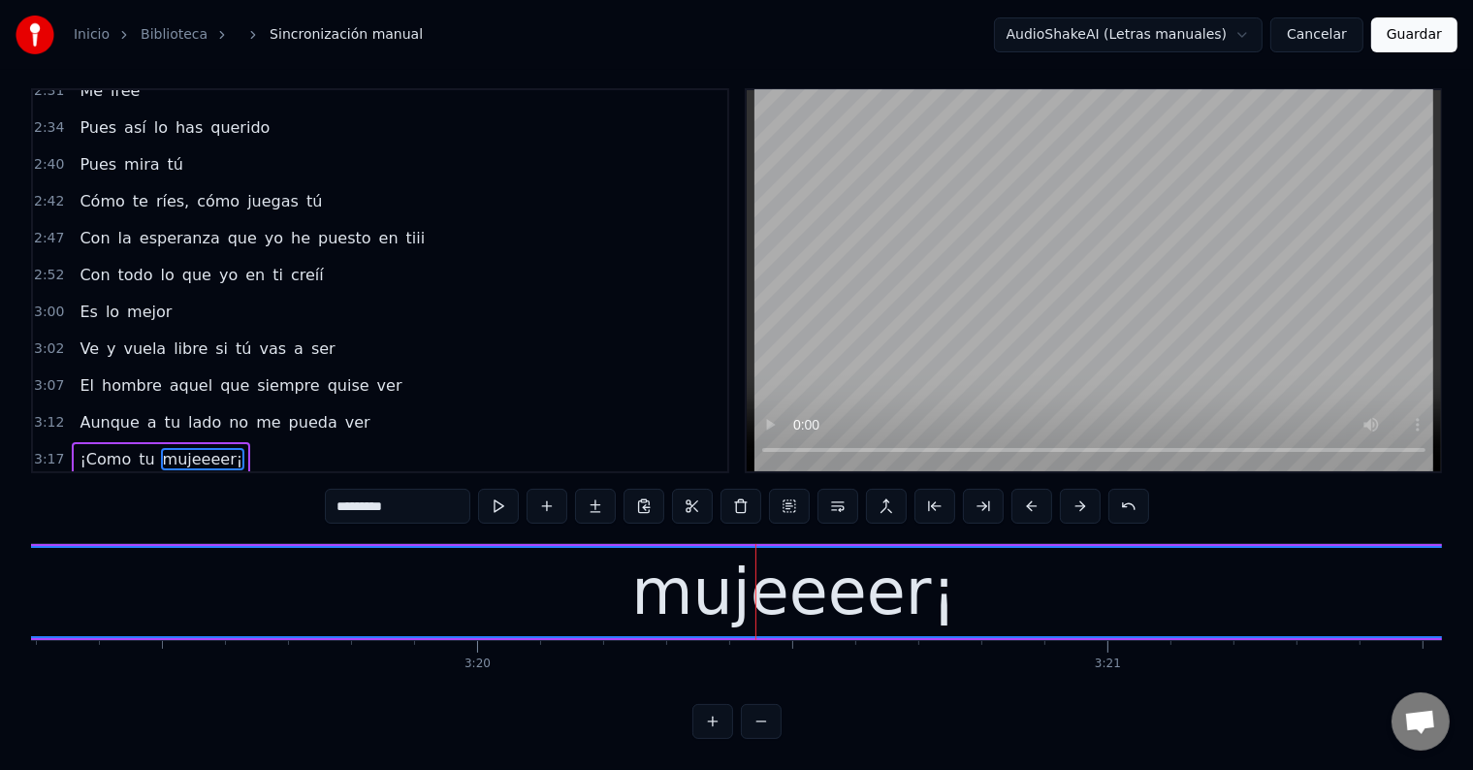
click at [461, 500] on input "*********" at bounding box center [397, 506] width 145 height 35
click at [104, 448] on span "¡Como" at bounding box center [105, 459] width 55 height 22
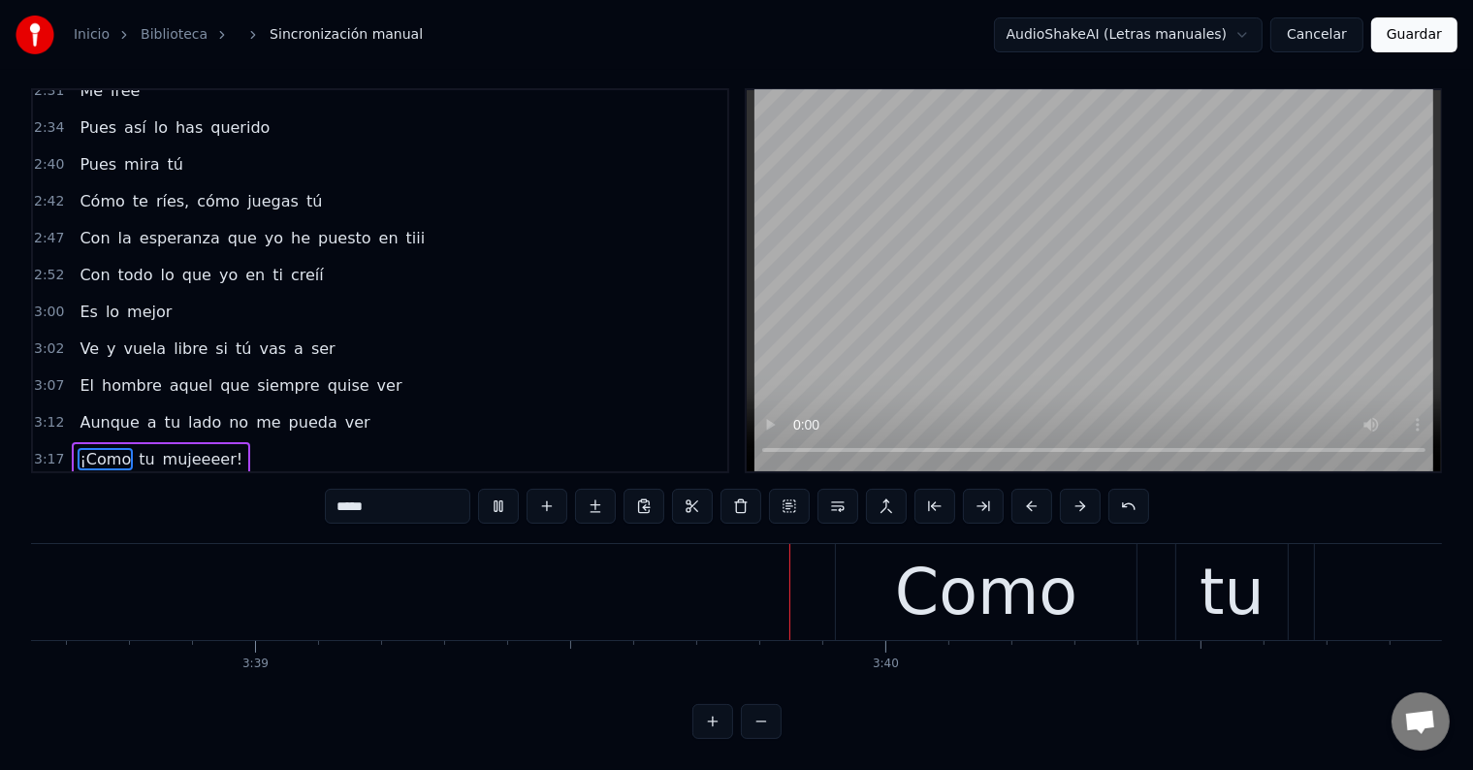
scroll to position [0, 138071]
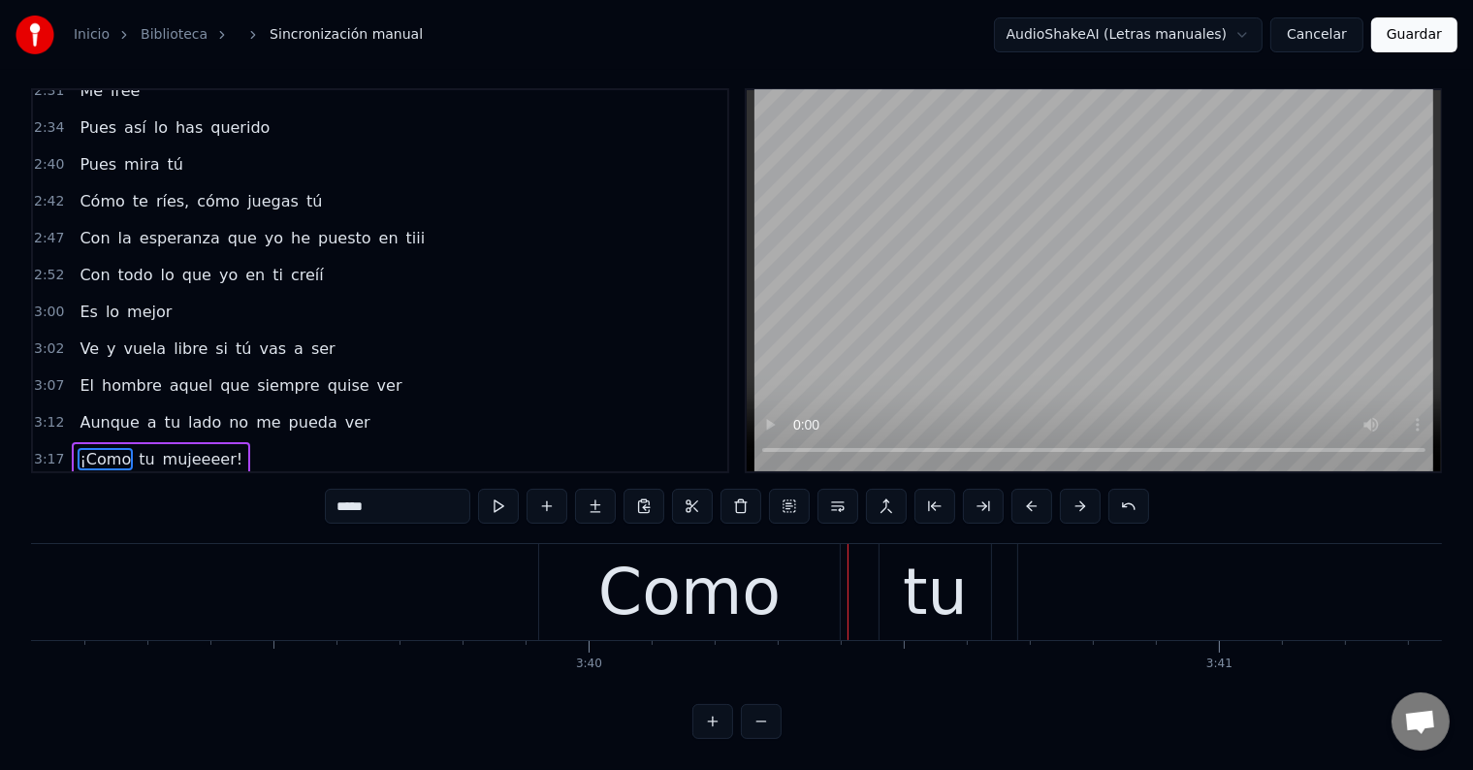
click at [600, 581] on div "Como" at bounding box center [689, 592] width 301 height 96
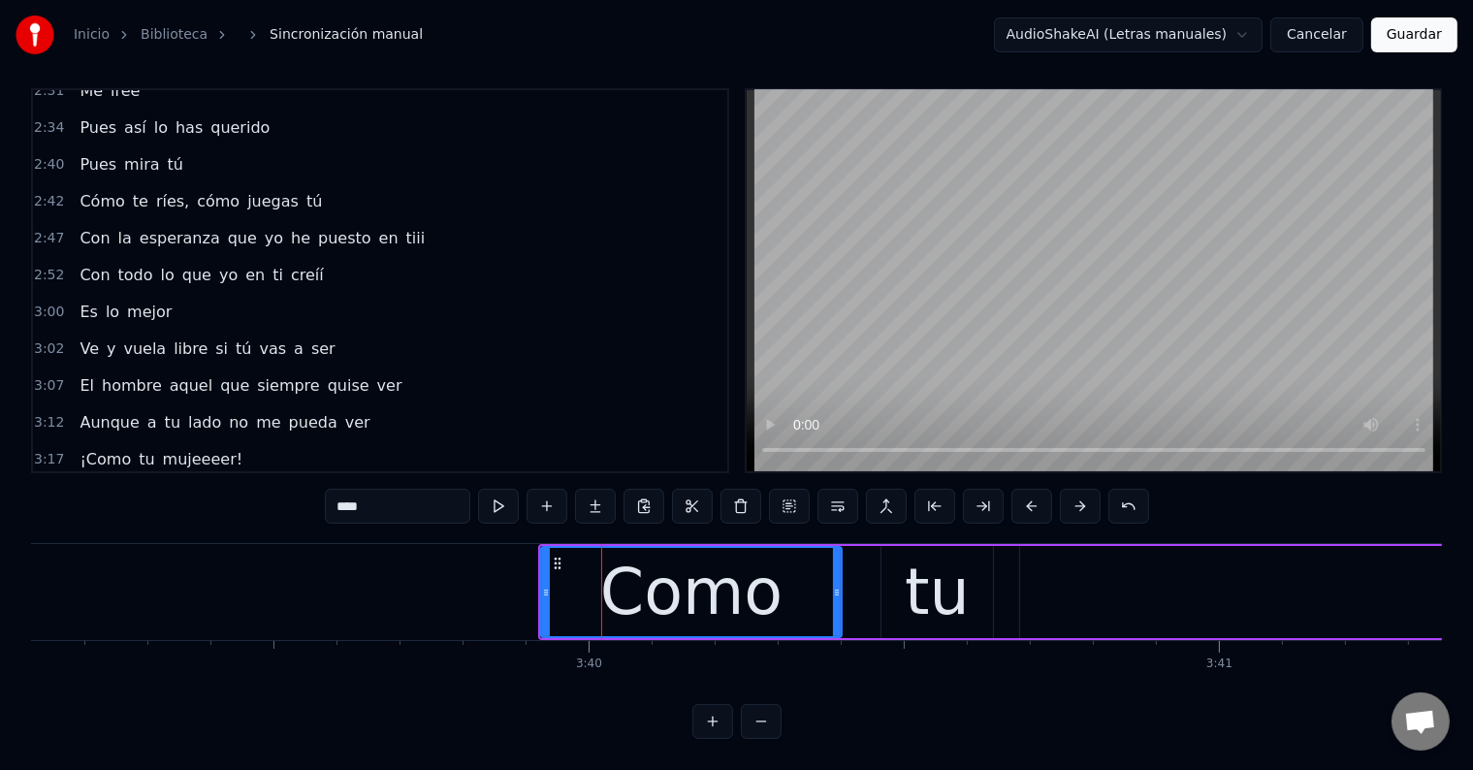
click at [337, 489] on input "****" at bounding box center [397, 506] width 145 height 35
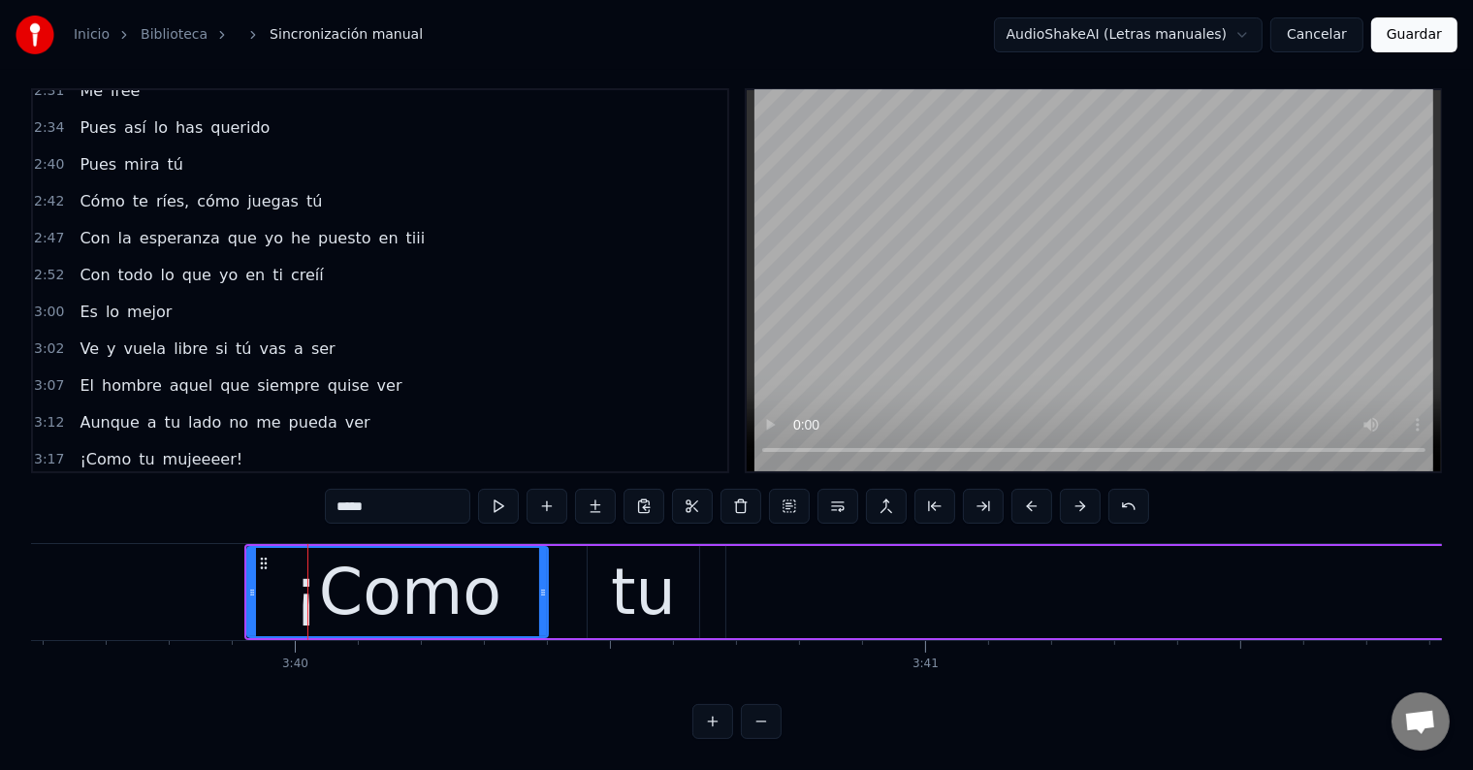
scroll to position [0, 138366]
click at [651, 580] on div "tu" at bounding box center [642, 592] width 65 height 95
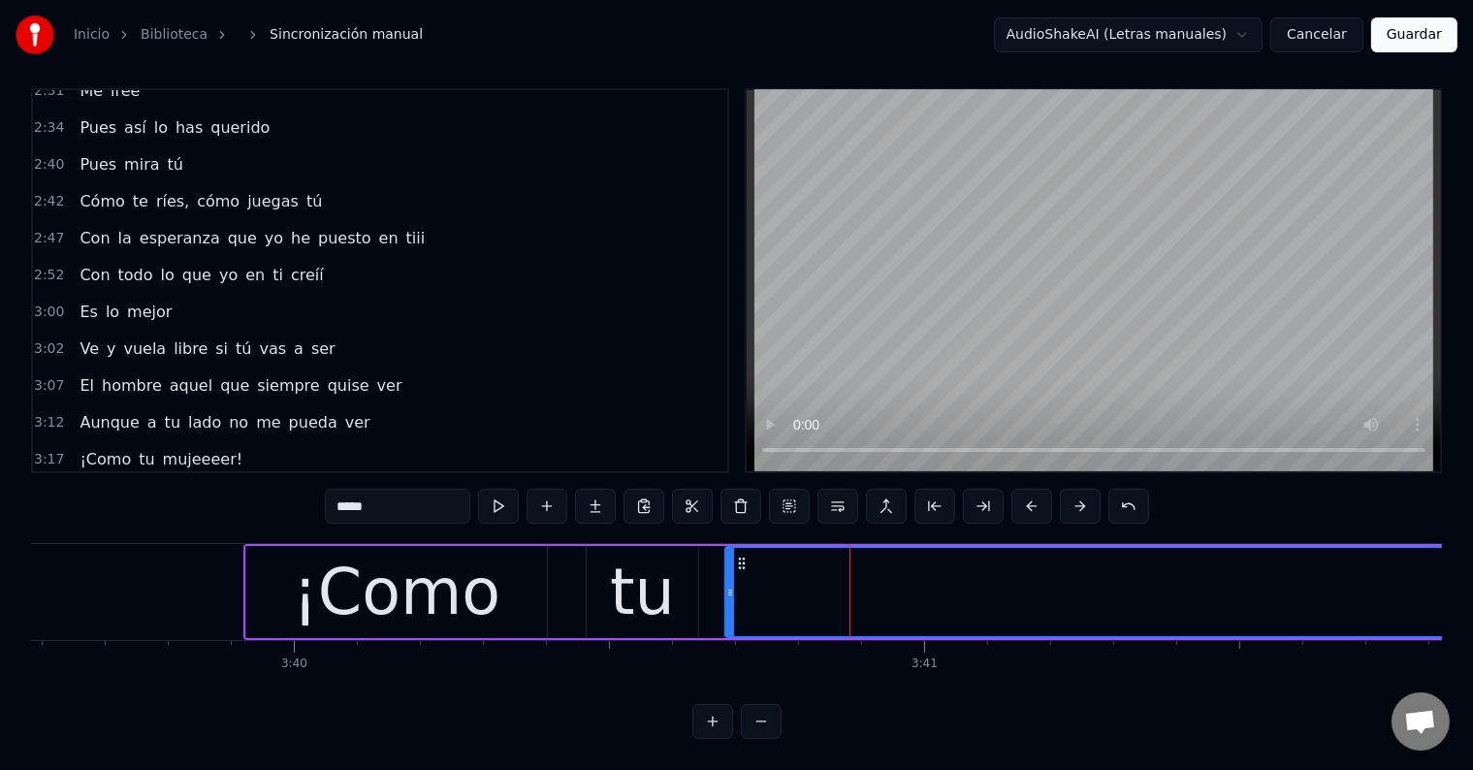
click at [395, 490] on input "*****" at bounding box center [397, 506] width 145 height 35
type input "******"
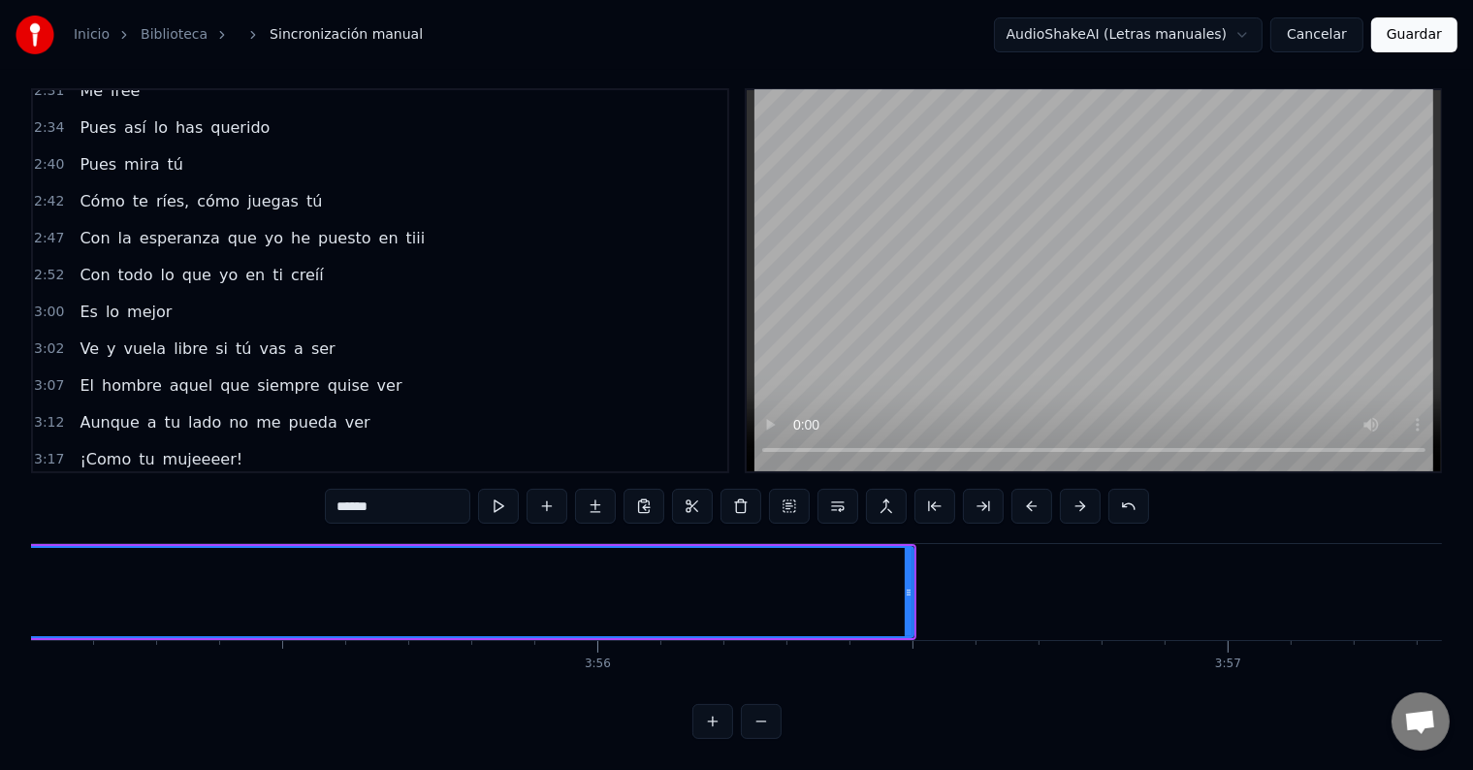
scroll to position [0, 148146]
drag, startPoint x: 437, startPoint y: 493, endPoint x: 246, endPoint y: 493, distance: 191.0
click at [246, 493] on div "0:[DEMOGRAPHIC_DATA] te doy 0:23 Toda mi vida y hasta más quisiera 0:30 Sabes b…" at bounding box center [736, 413] width 1411 height 650
click at [745, 496] on button at bounding box center [740, 506] width 41 height 35
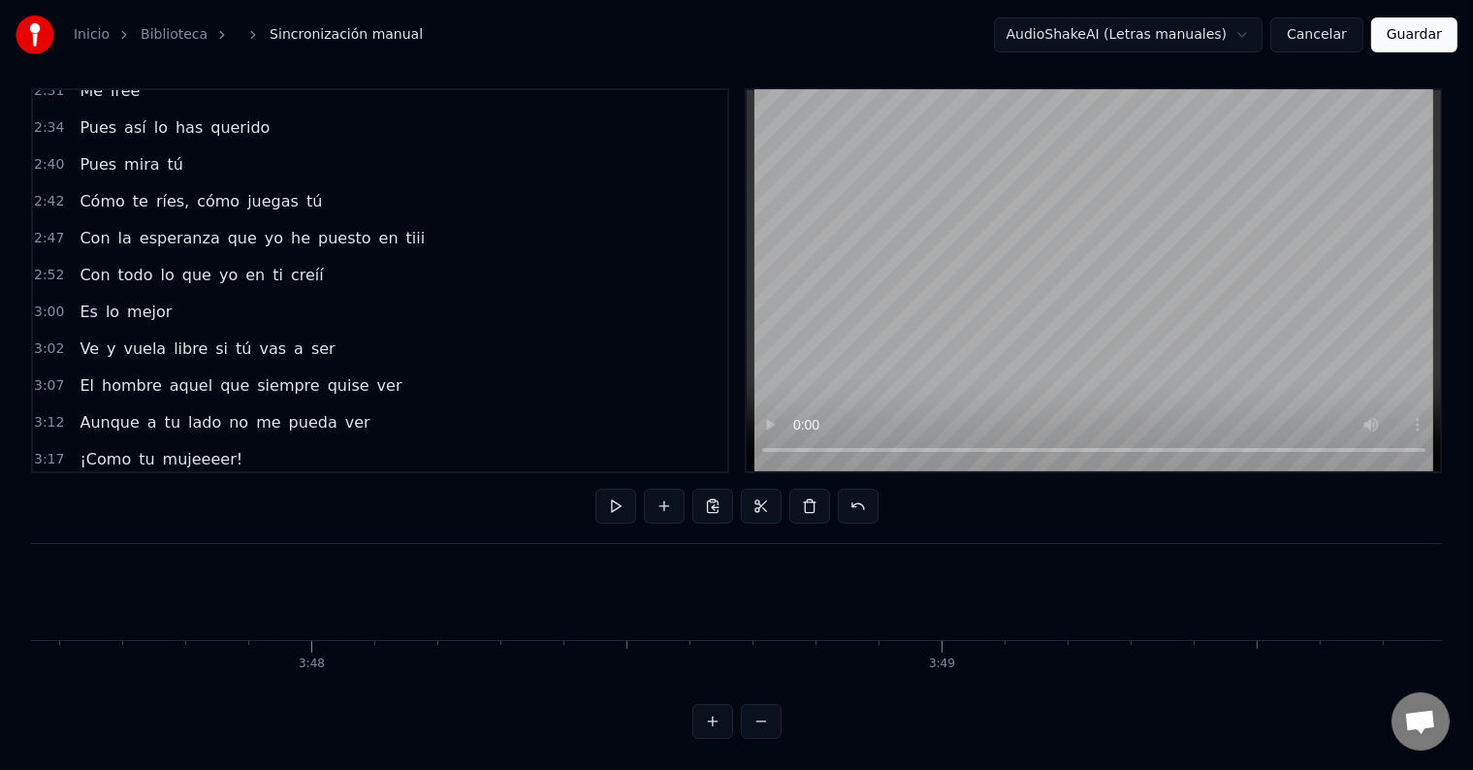
click at [137, 485] on span "tu" at bounding box center [146, 496] width 19 height 22
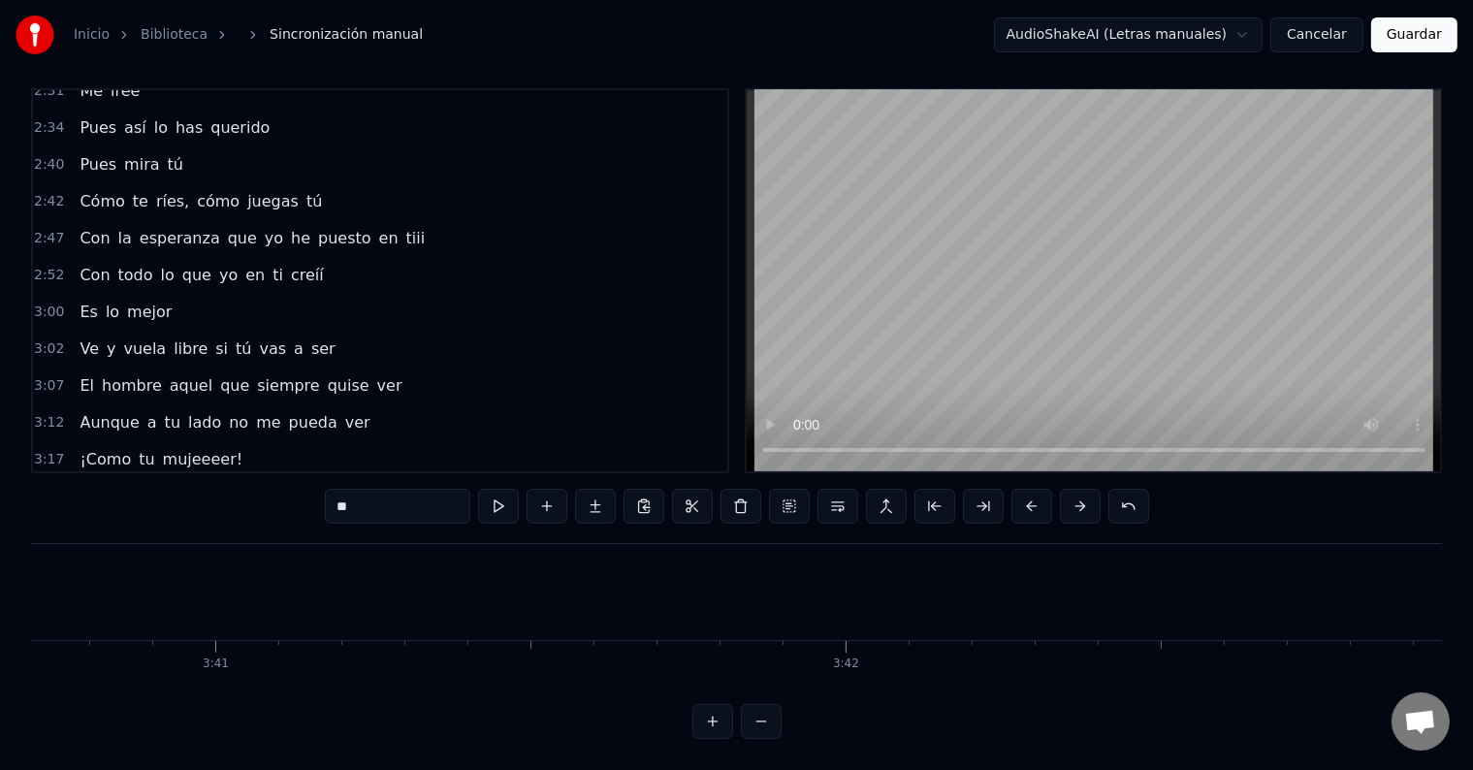
scroll to position [0, 138821]
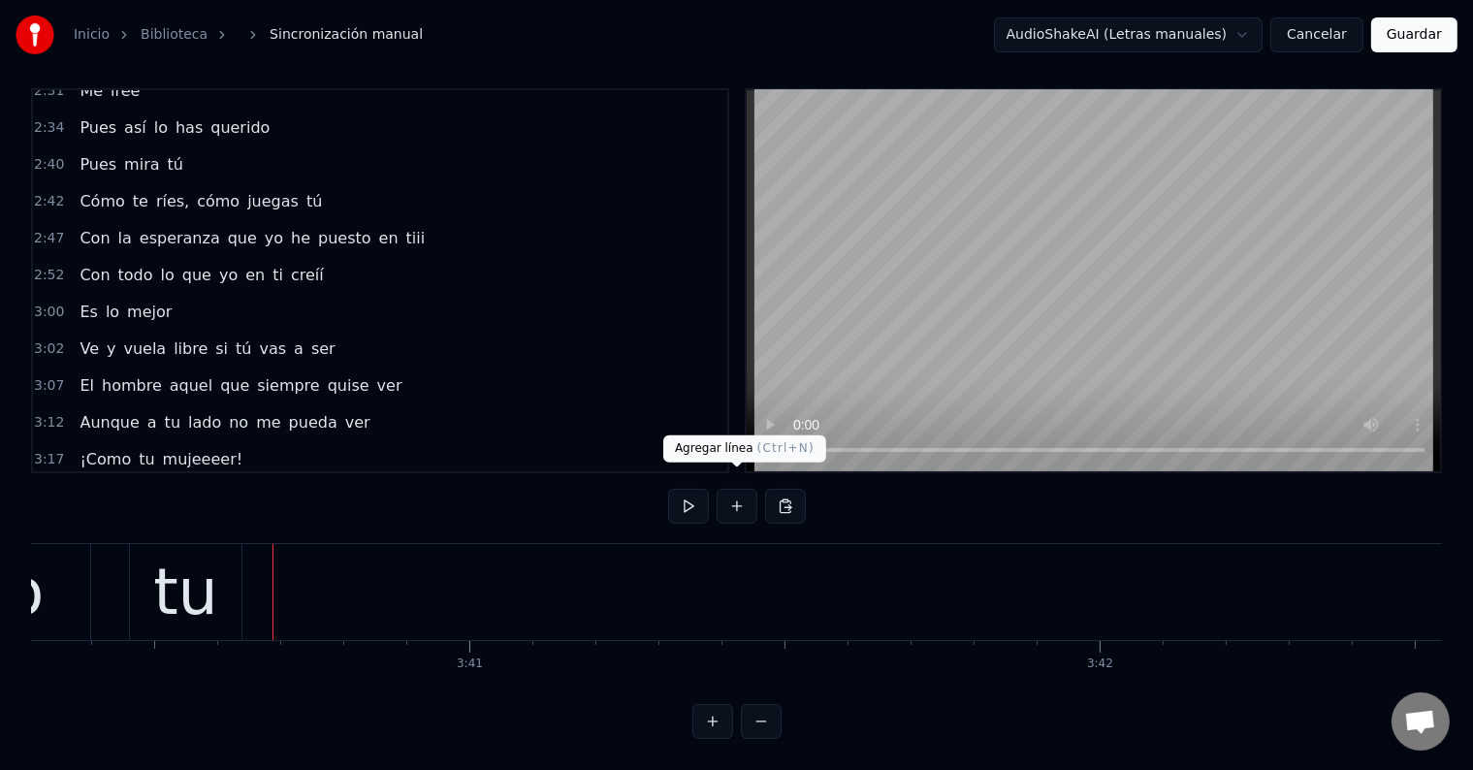
click at [739, 496] on button at bounding box center [736, 506] width 41 height 35
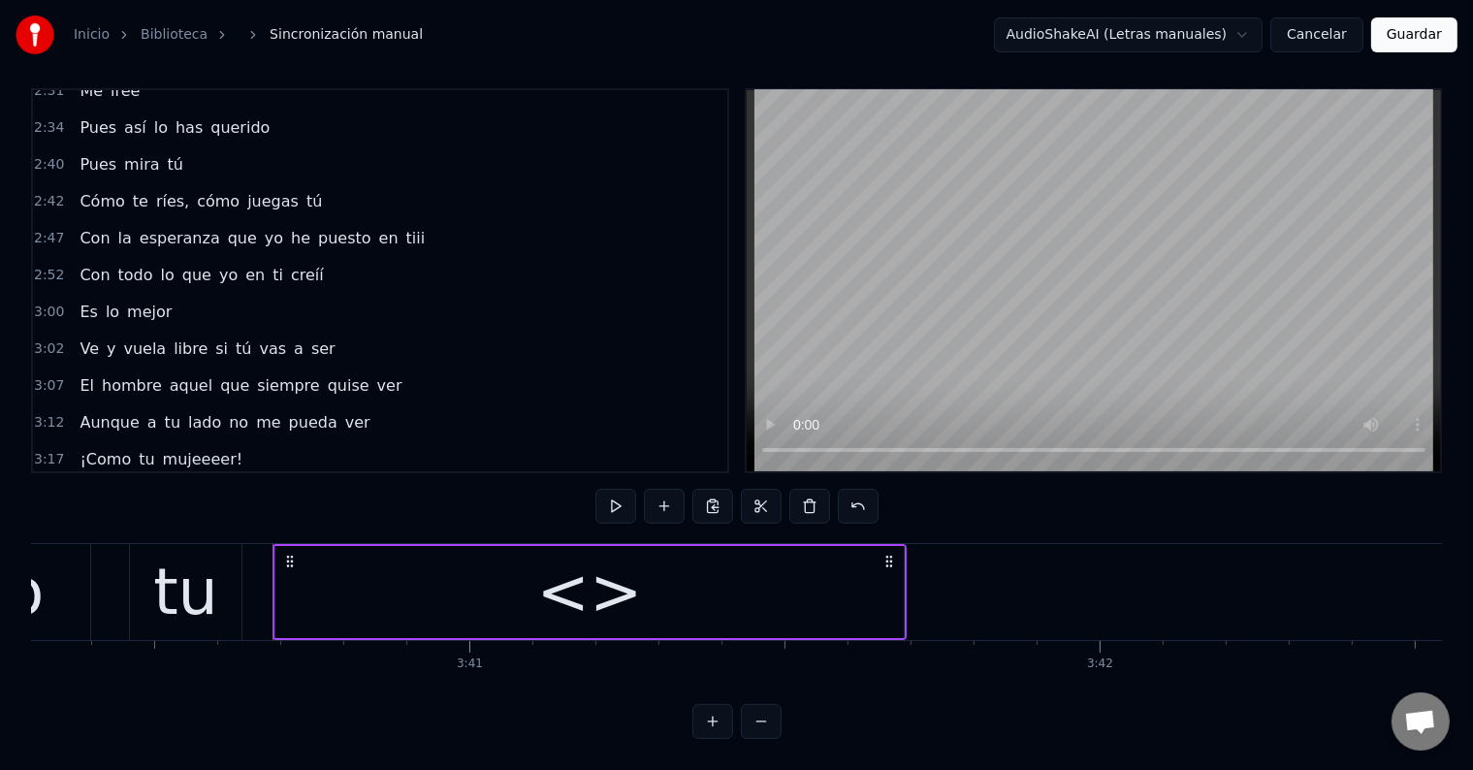
click at [522, 577] on div "<>" at bounding box center [589, 592] width 628 height 92
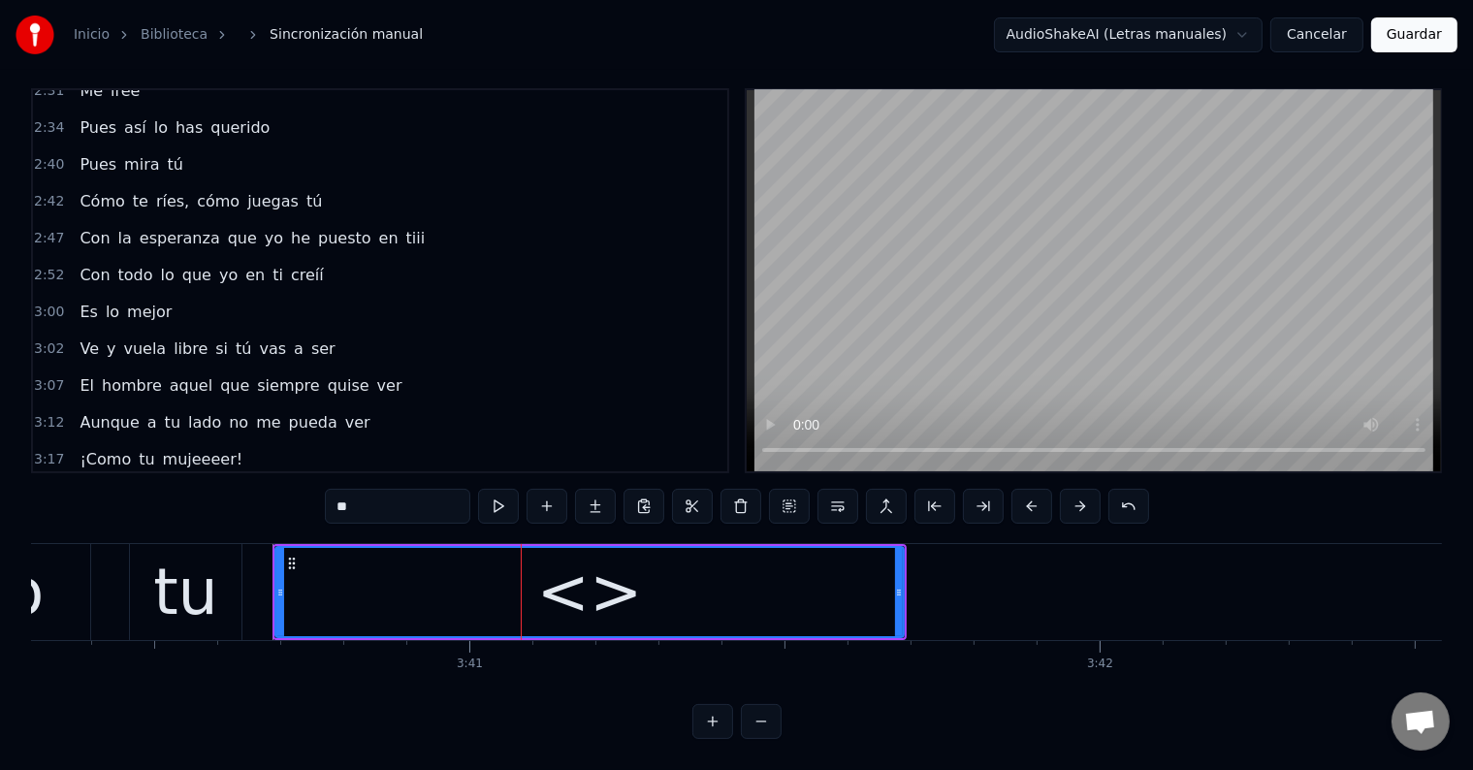
scroll to position [973, 0]
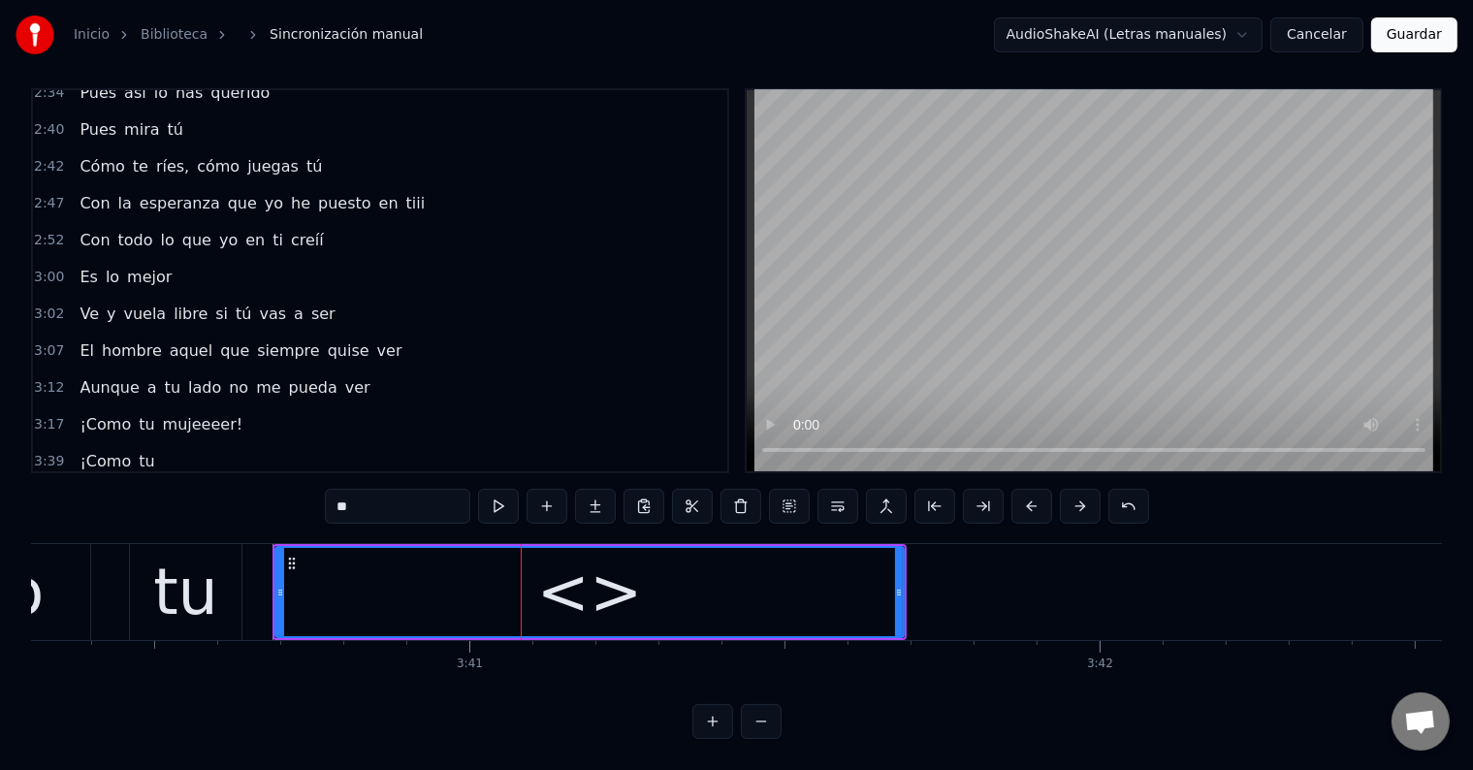
drag, startPoint x: 382, startPoint y: 498, endPoint x: 263, endPoint y: 492, distance: 119.4
click at [263, 492] on div "0:[DEMOGRAPHIC_DATA] te doy 0:23 Toda mi vida y hasta más quisiera 0:30 Sabes b…" at bounding box center [736, 413] width 1411 height 650
paste input "****"
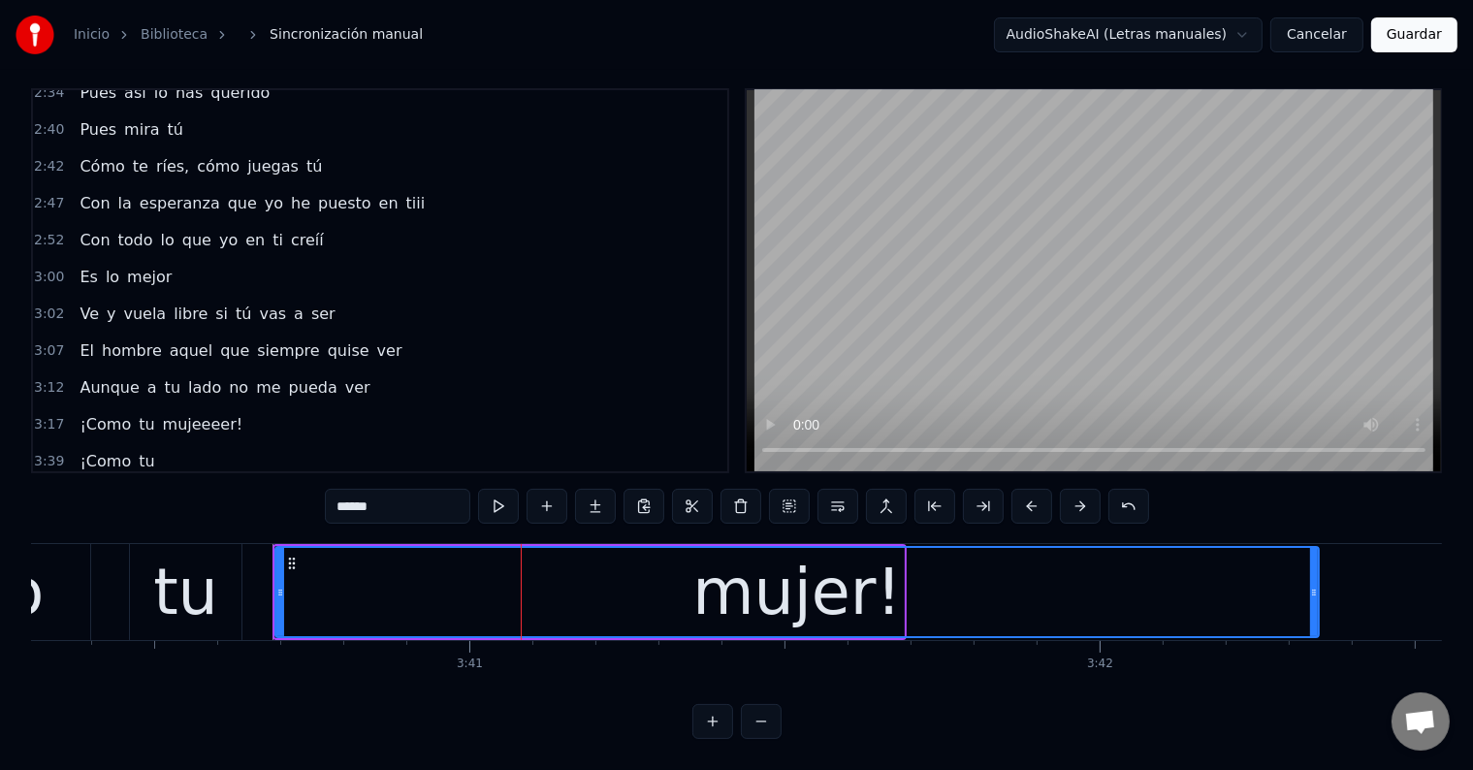
drag, startPoint x: 897, startPoint y: 564, endPoint x: 1316, endPoint y: 563, distance: 418.8
click at [1316, 563] on div at bounding box center [1314, 592] width 8 height 88
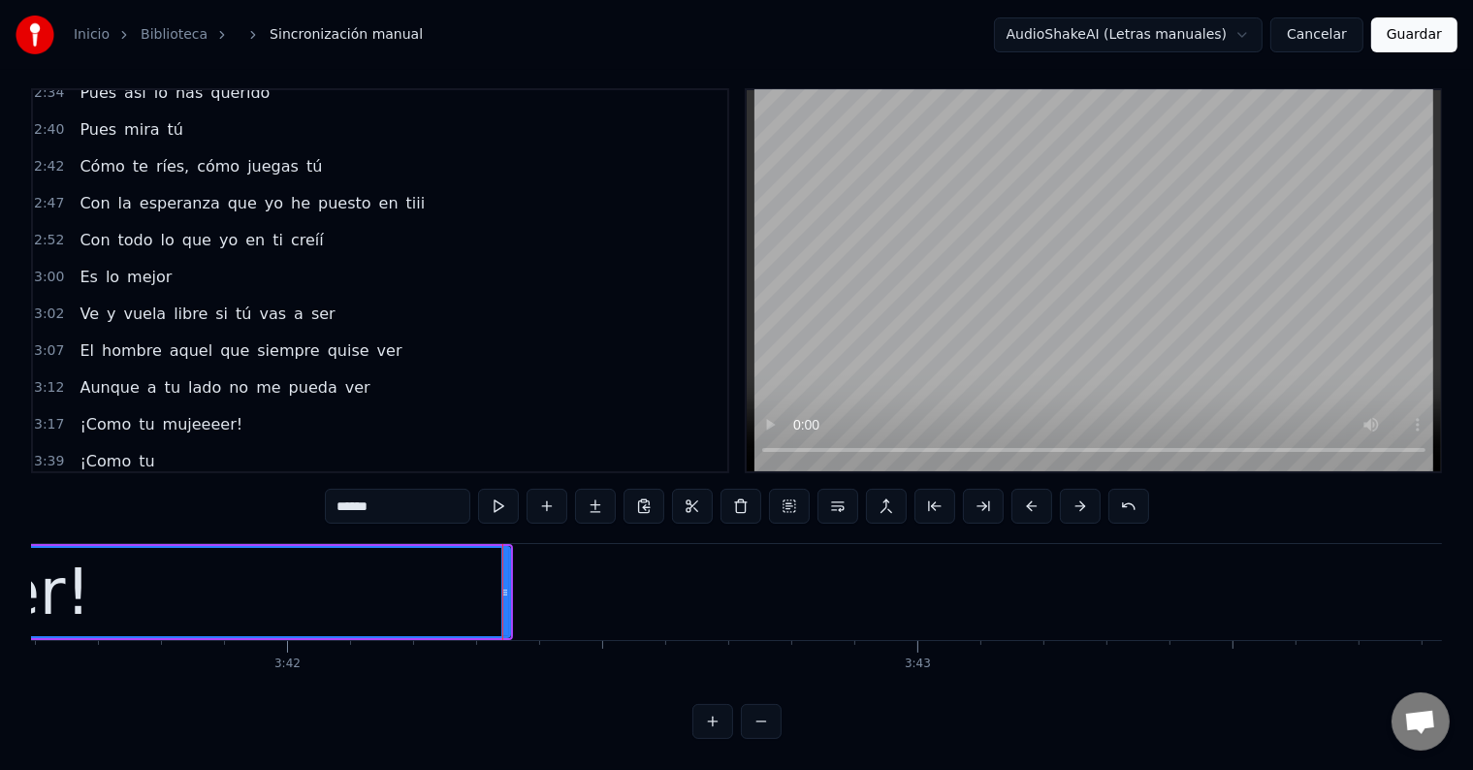
scroll to position [0, 139635]
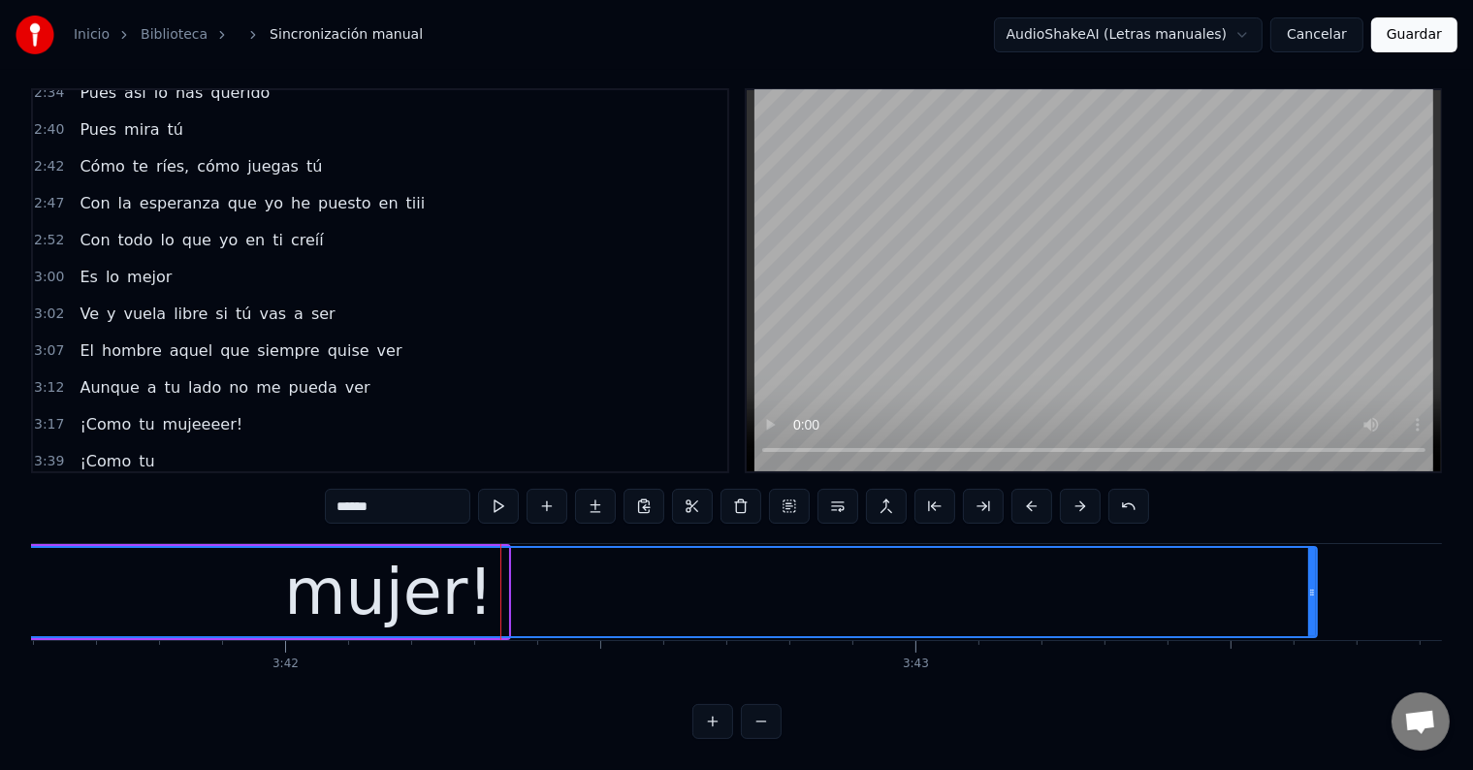
drag, startPoint x: 504, startPoint y: 573, endPoint x: 1307, endPoint y: 534, distance: 803.6
click at [1313, 548] on div at bounding box center [1312, 592] width 8 height 88
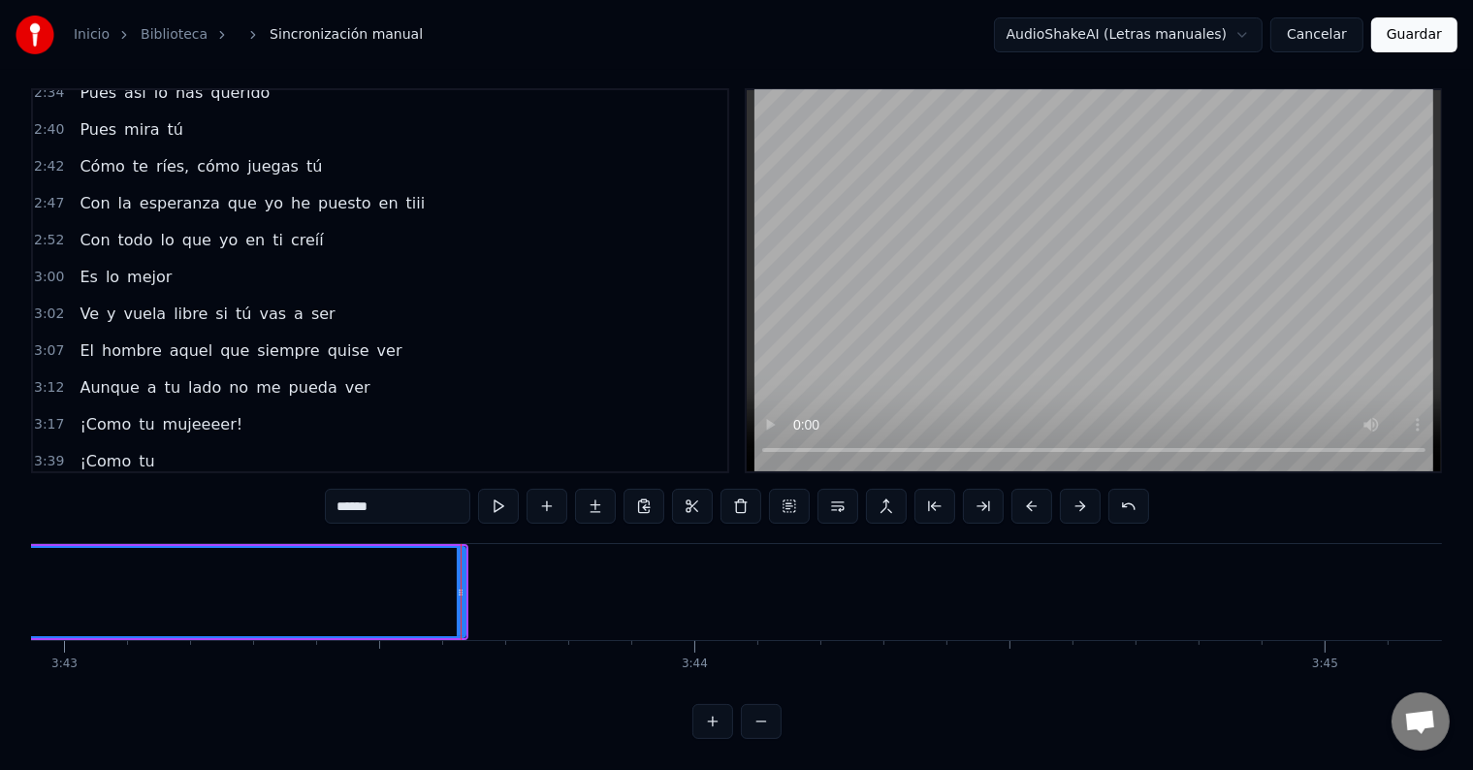
scroll to position [0, 140488]
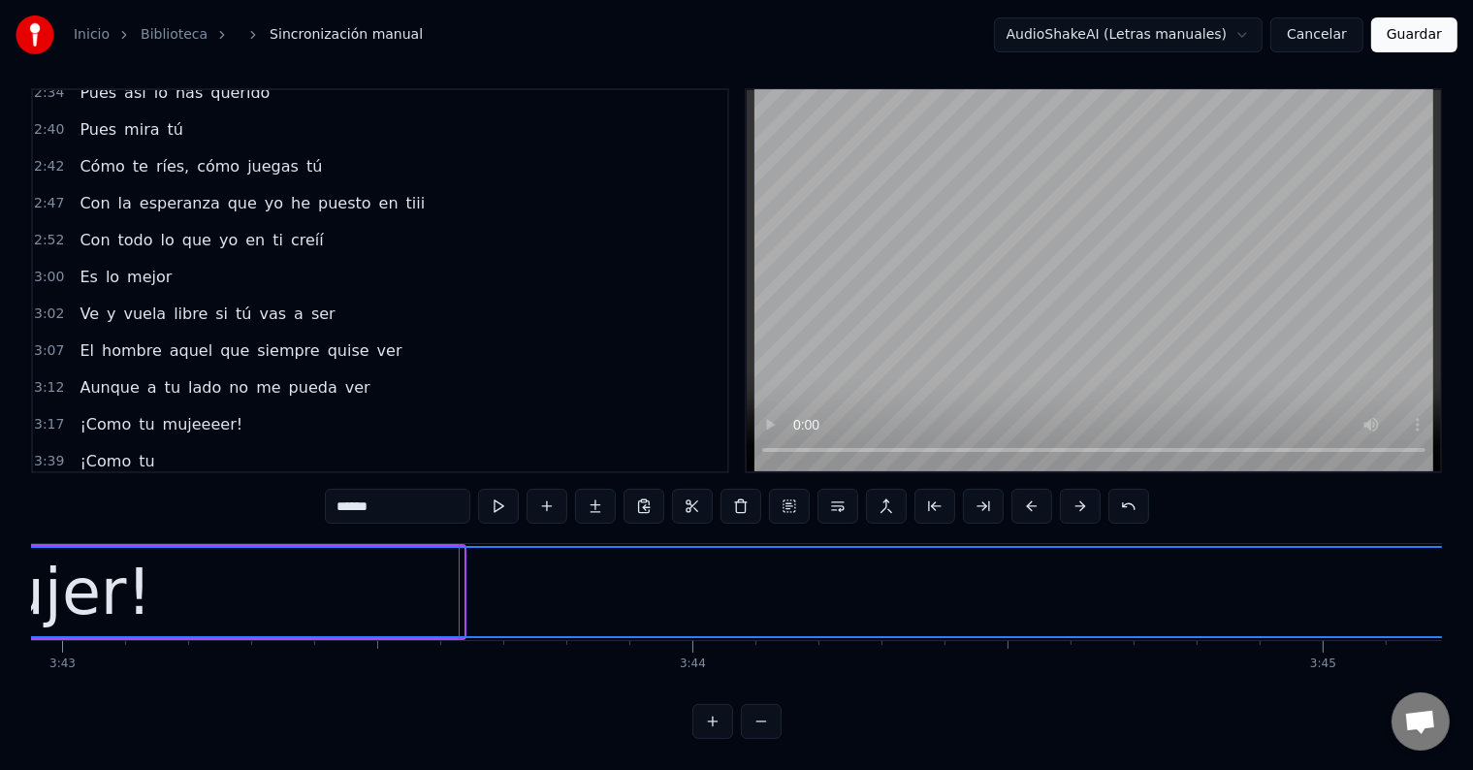
drag, startPoint x: 461, startPoint y: 567, endPoint x: 1483, endPoint y: 568, distance: 1021.8
click at [1473, 570] on html "Inicio Biblioteca Sincronización manual AudioShakeAI (Letras manuales) Cancelar…" at bounding box center [736, 378] width 1473 height 782
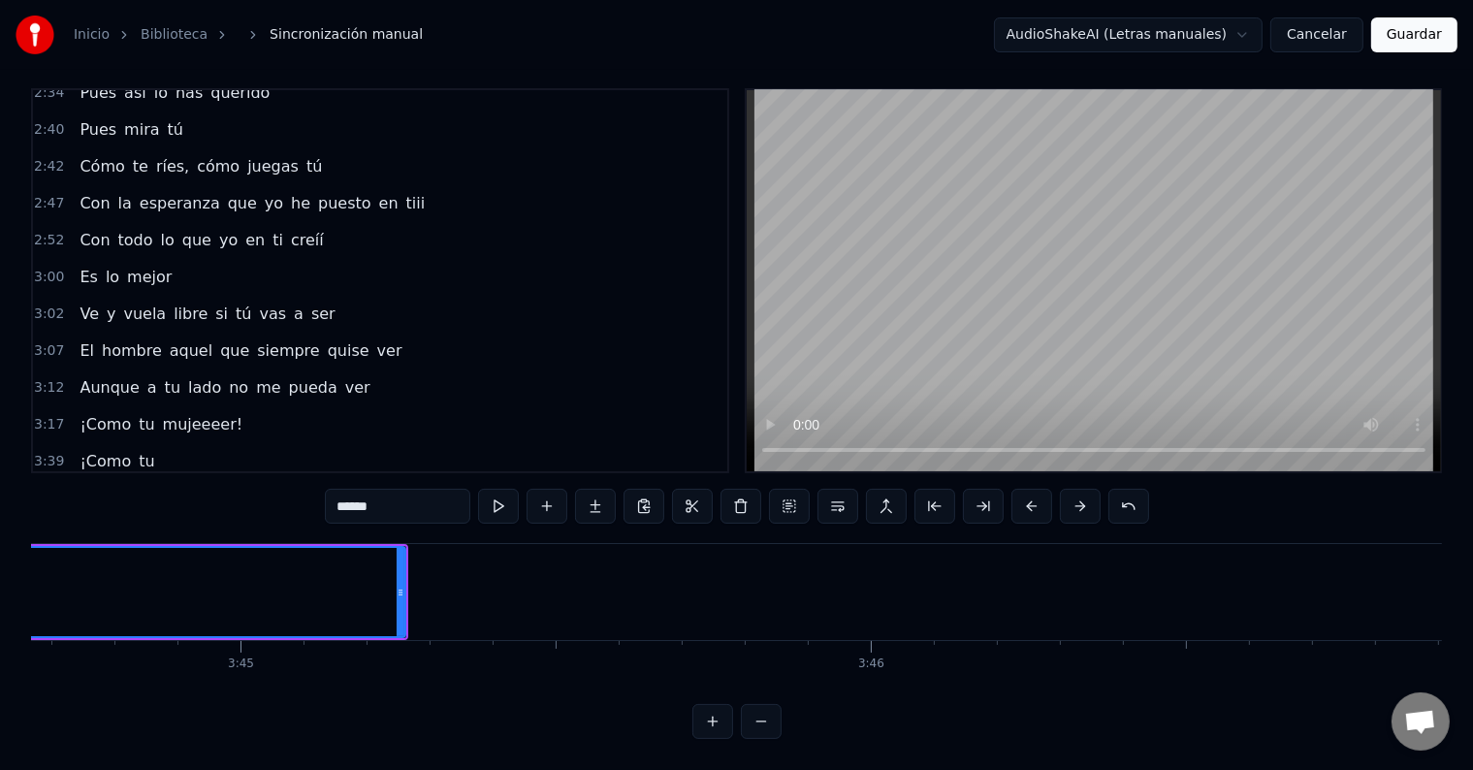
scroll to position [0, 141571]
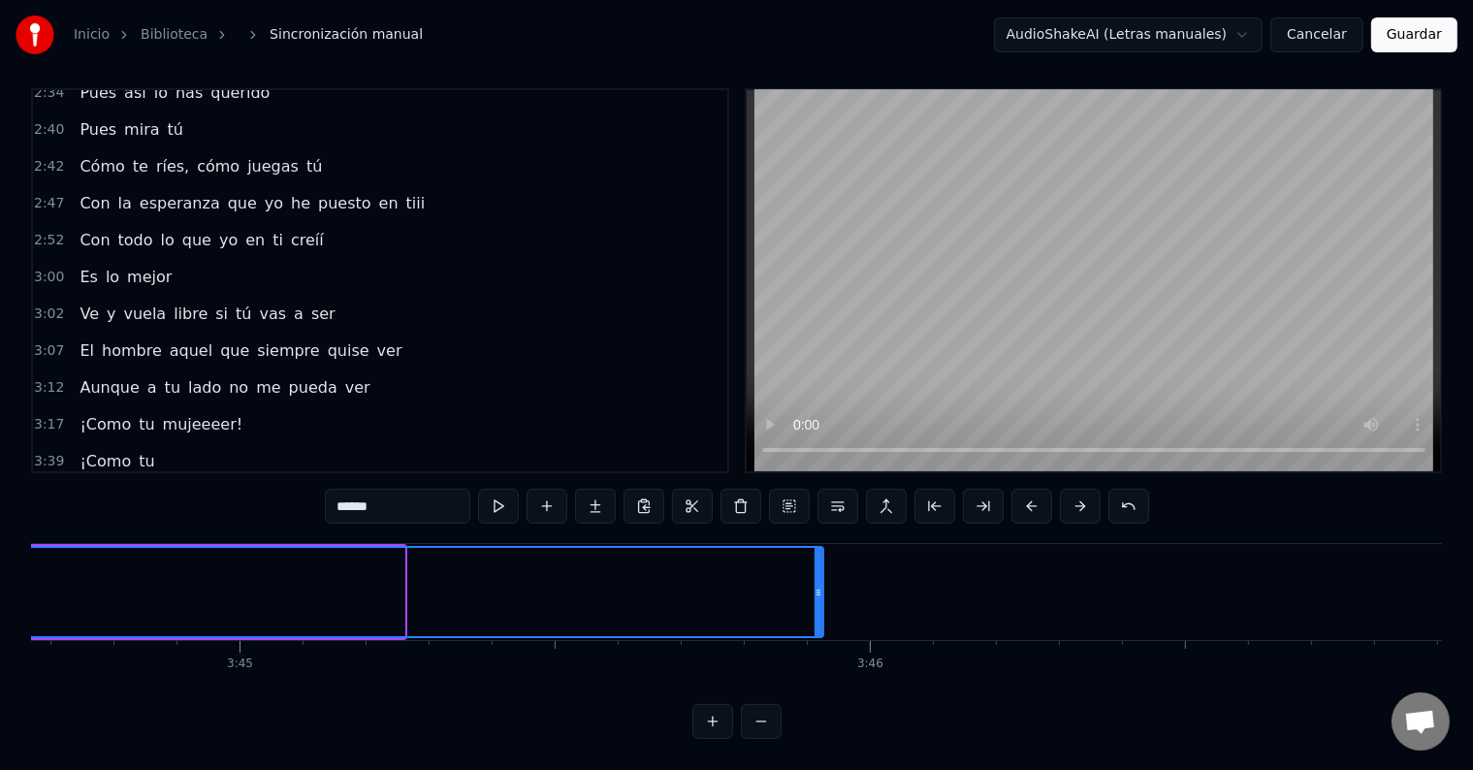
drag, startPoint x: 400, startPoint y: 567, endPoint x: 819, endPoint y: 562, distance: 418.8
click at [819, 562] on div at bounding box center [818, 592] width 8 height 88
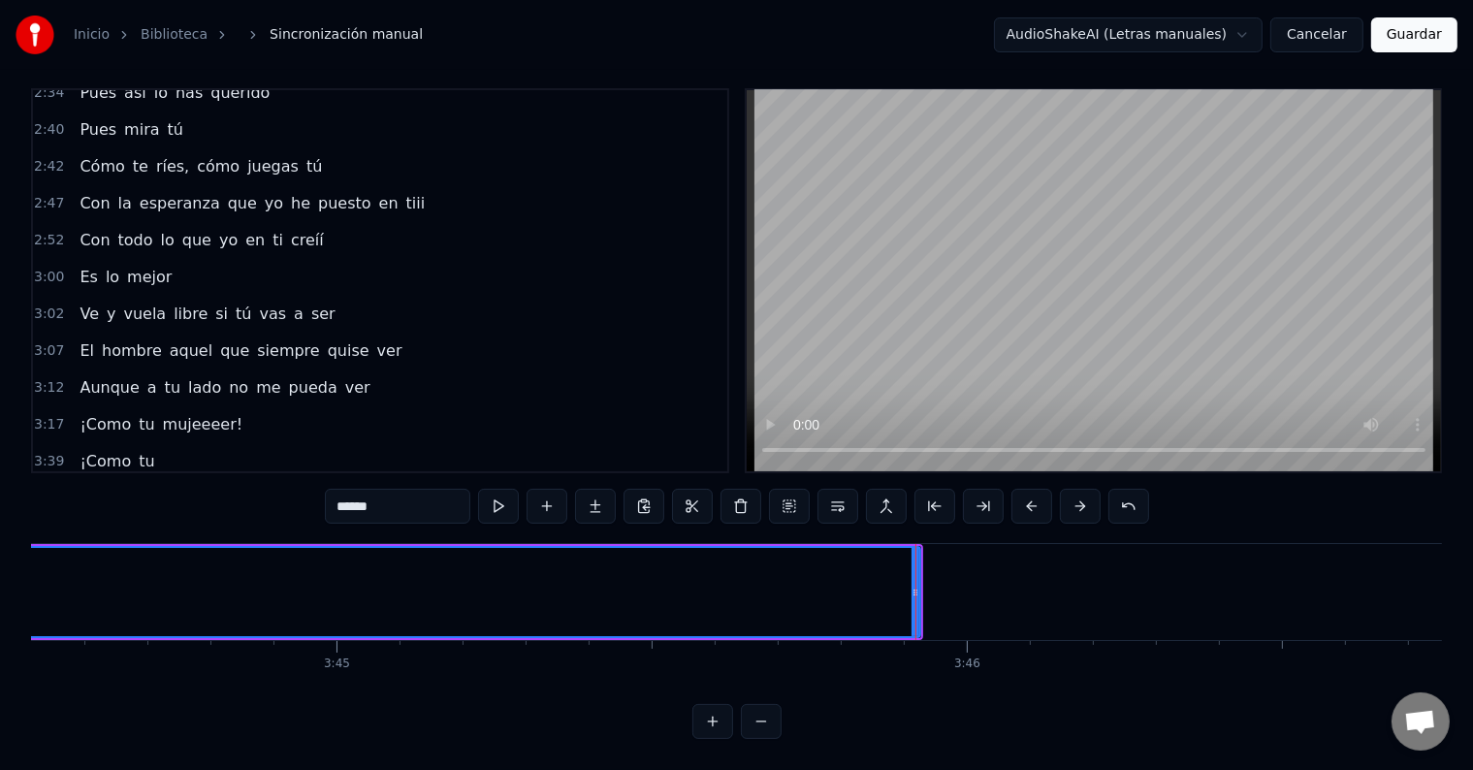
scroll to position [0, 141458]
click at [93, 487] on span "mujer!" at bounding box center [105, 498] width 55 height 22
click at [78, 450] on span "¡Como" at bounding box center [105, 461] width 55 height 22
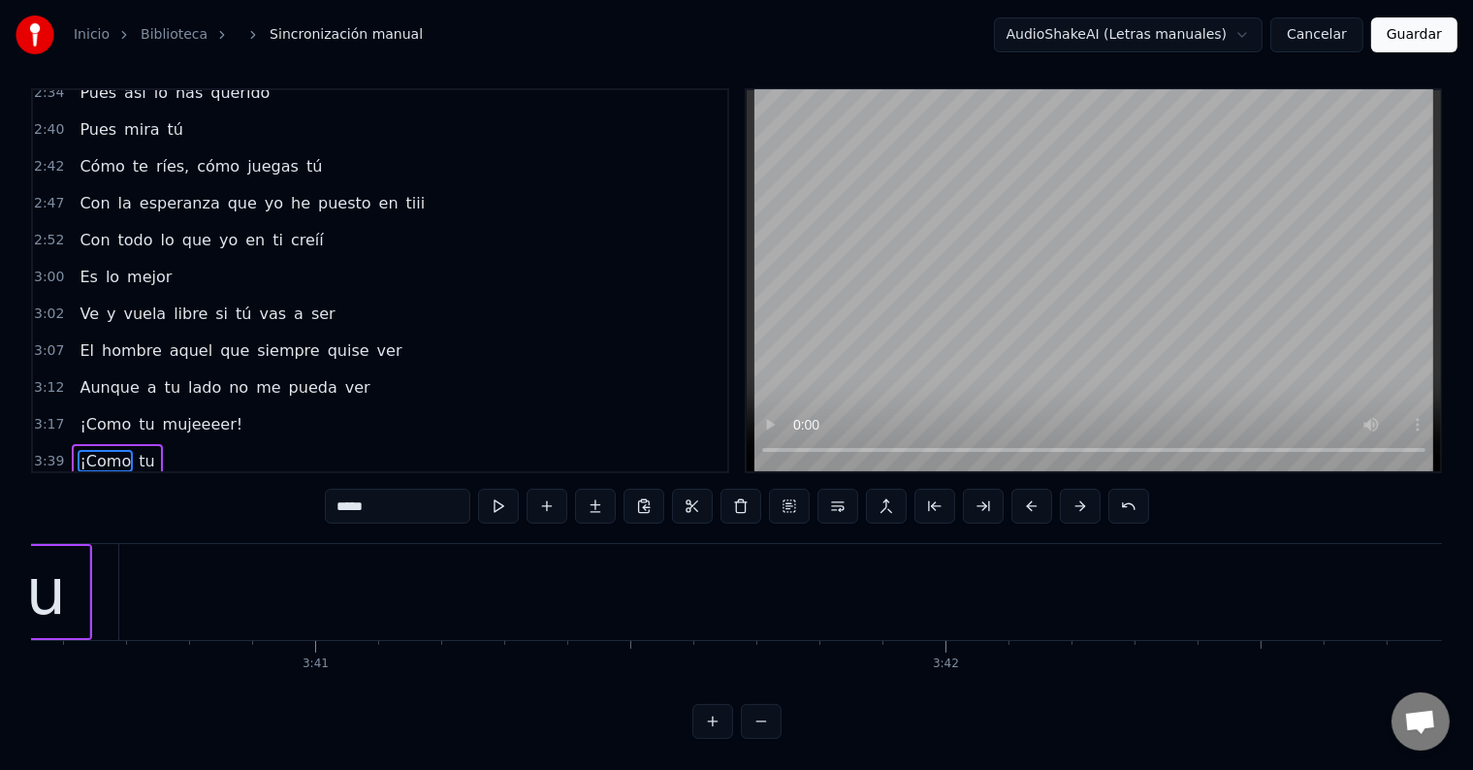
scroll to position [0, 138965]
click at [82, 487] on span "mujer!" at bounding box center [105, 498] width 55 height 22
type input "******"
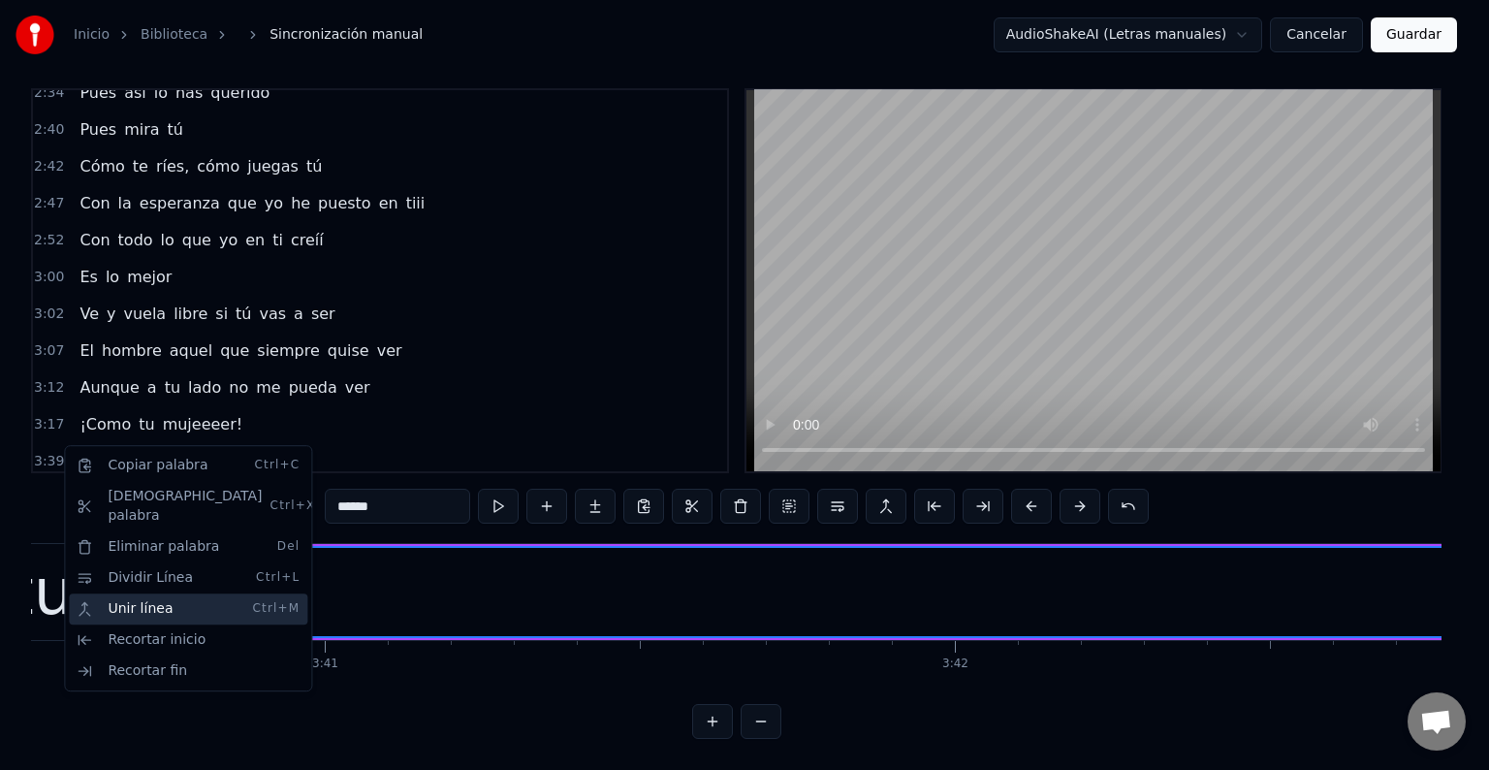
click at [143, 593] on div "Unir línea Ctrl+M" at bounding box center [188, 608] width 238 height 31
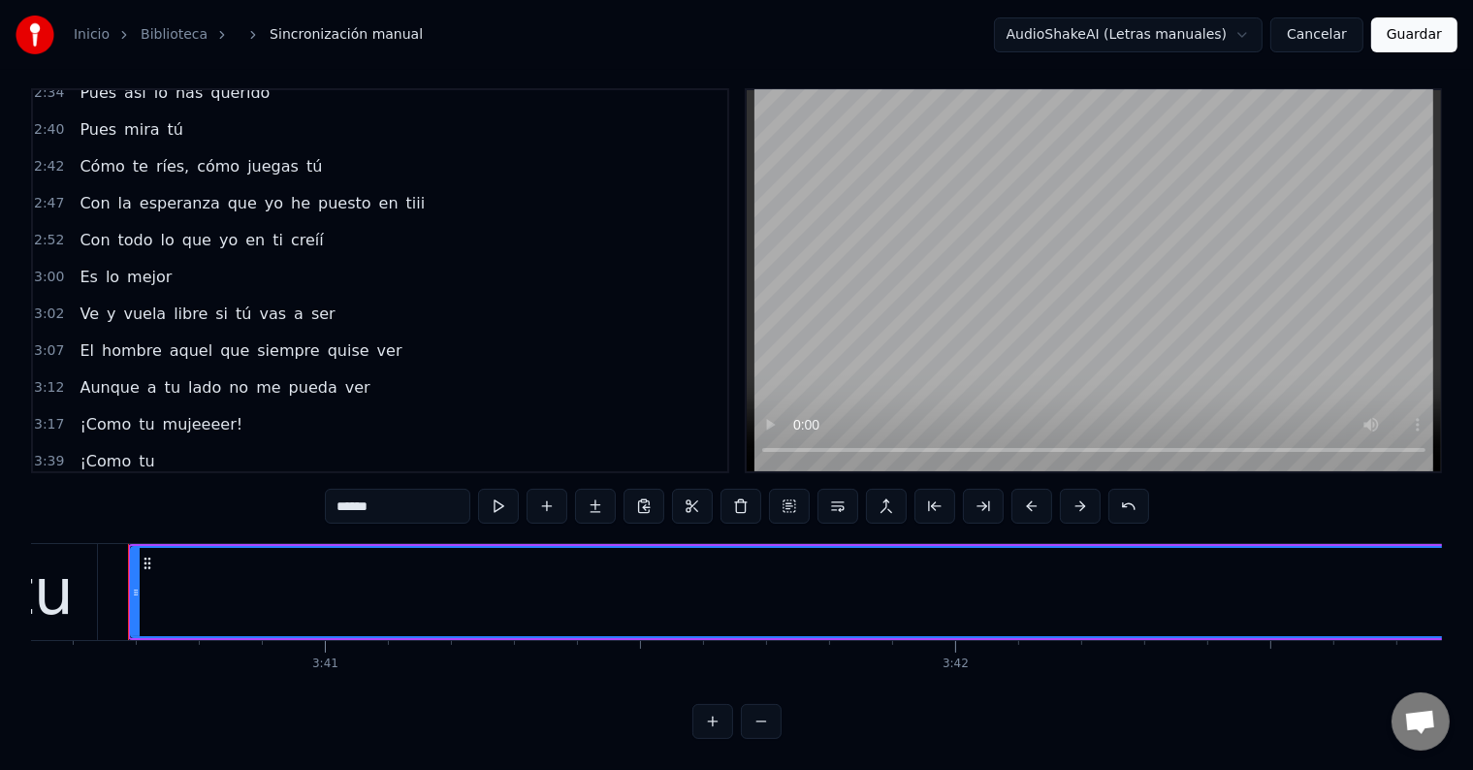
click at [105, 444] on div "¡Como tu" at bounding box center [117, 461] width 90 height 35
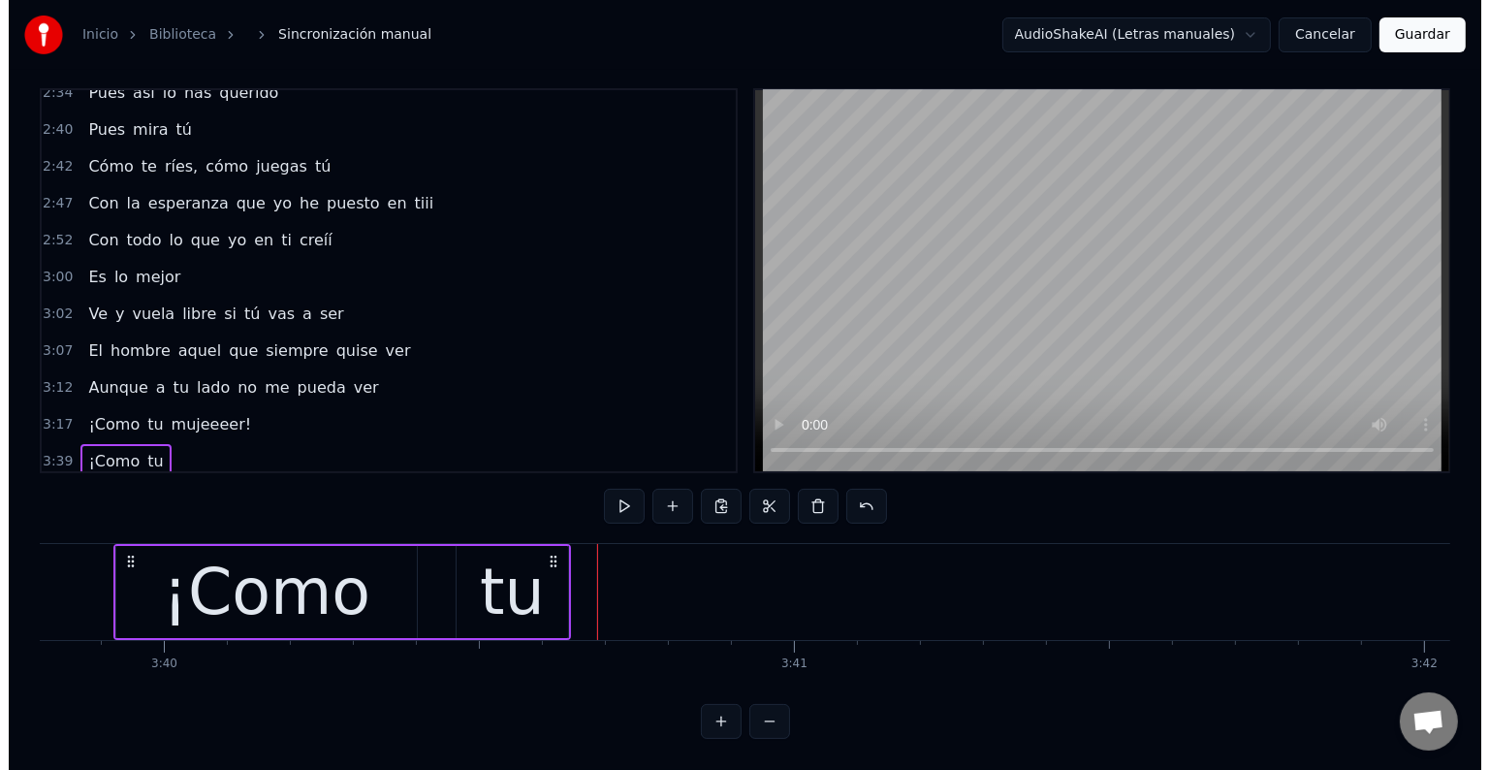
scroll to position [0, 138481]
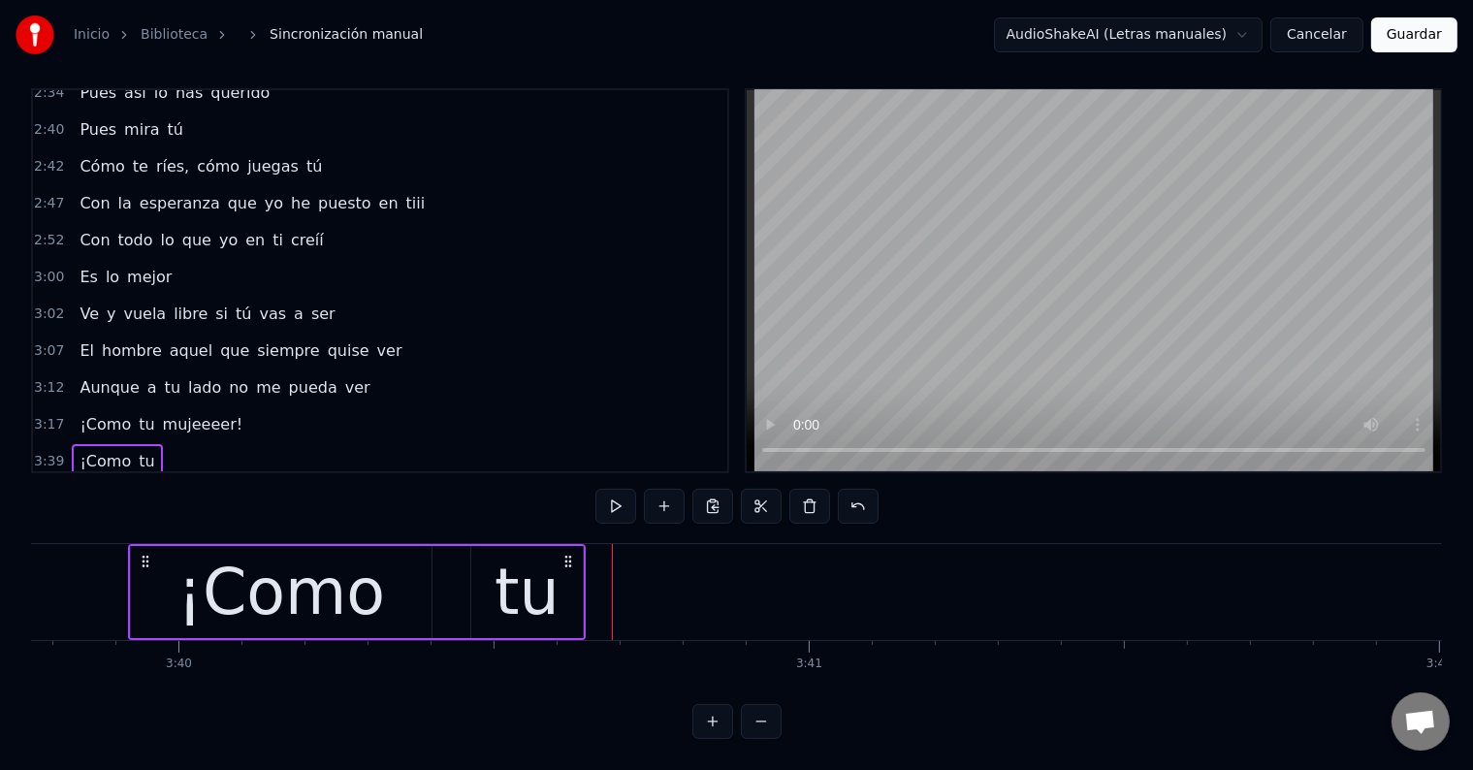
click at [94, 487] on span "mujer!" at bounding box center [105, 498] width 55 height 22
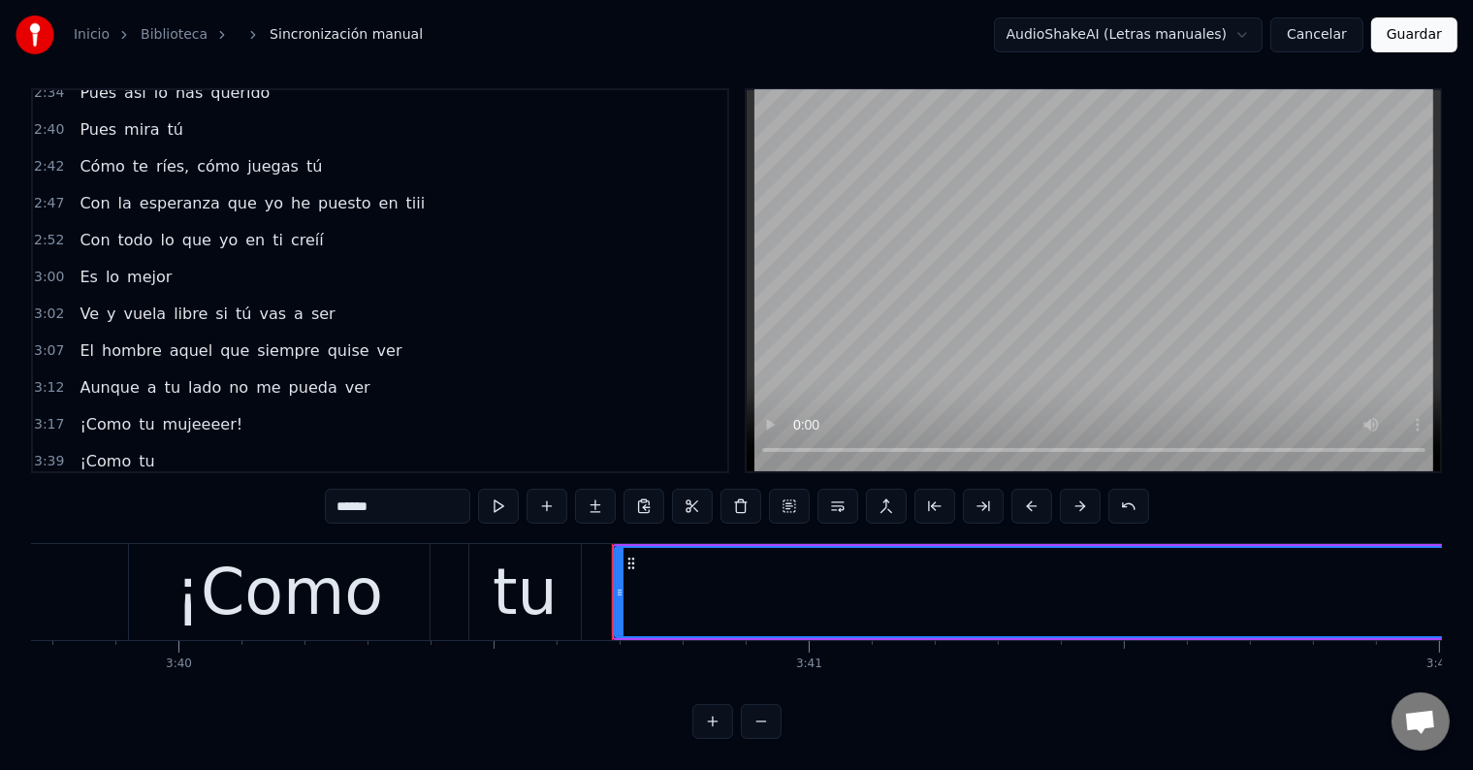
click at [116, 450] on span "¡Como" at bounding box center [105, 461] width 55 height 22
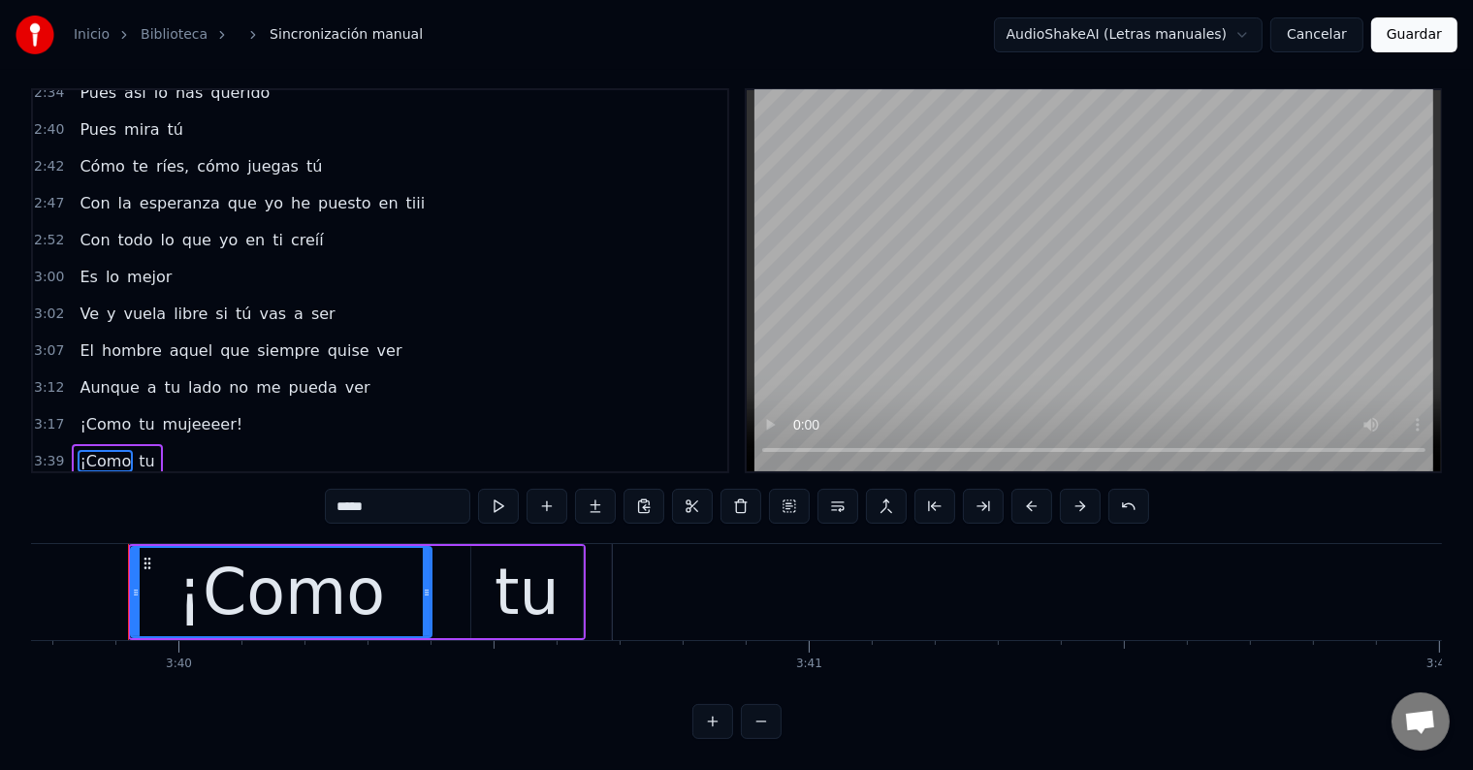
click at [137, 450] on span "tu" at bounding box center [146, 461] width 19 height 22
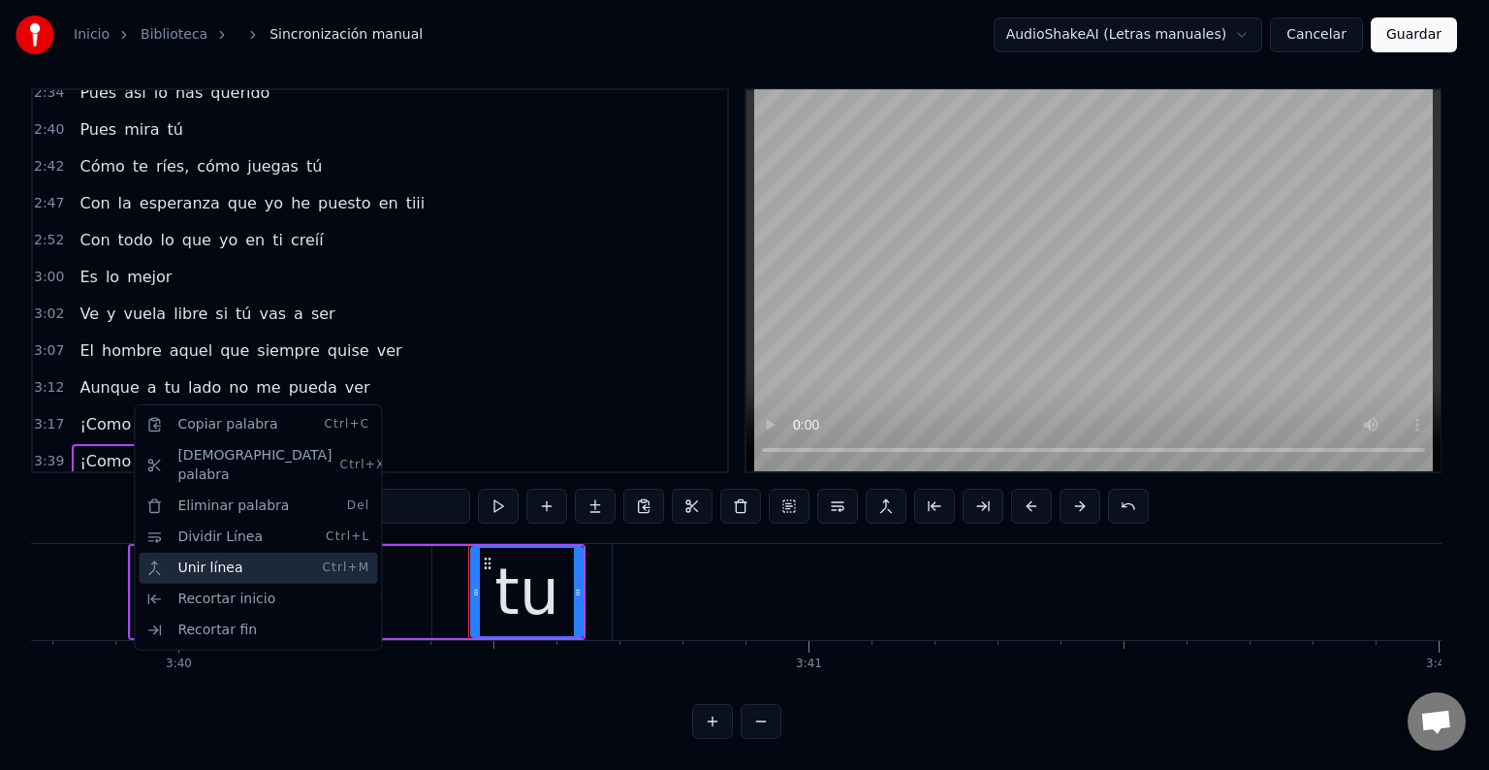
click at [219, 554] on div "Unir línea Ctrl+M" at bounding box center [258, 568] width 238 height 31
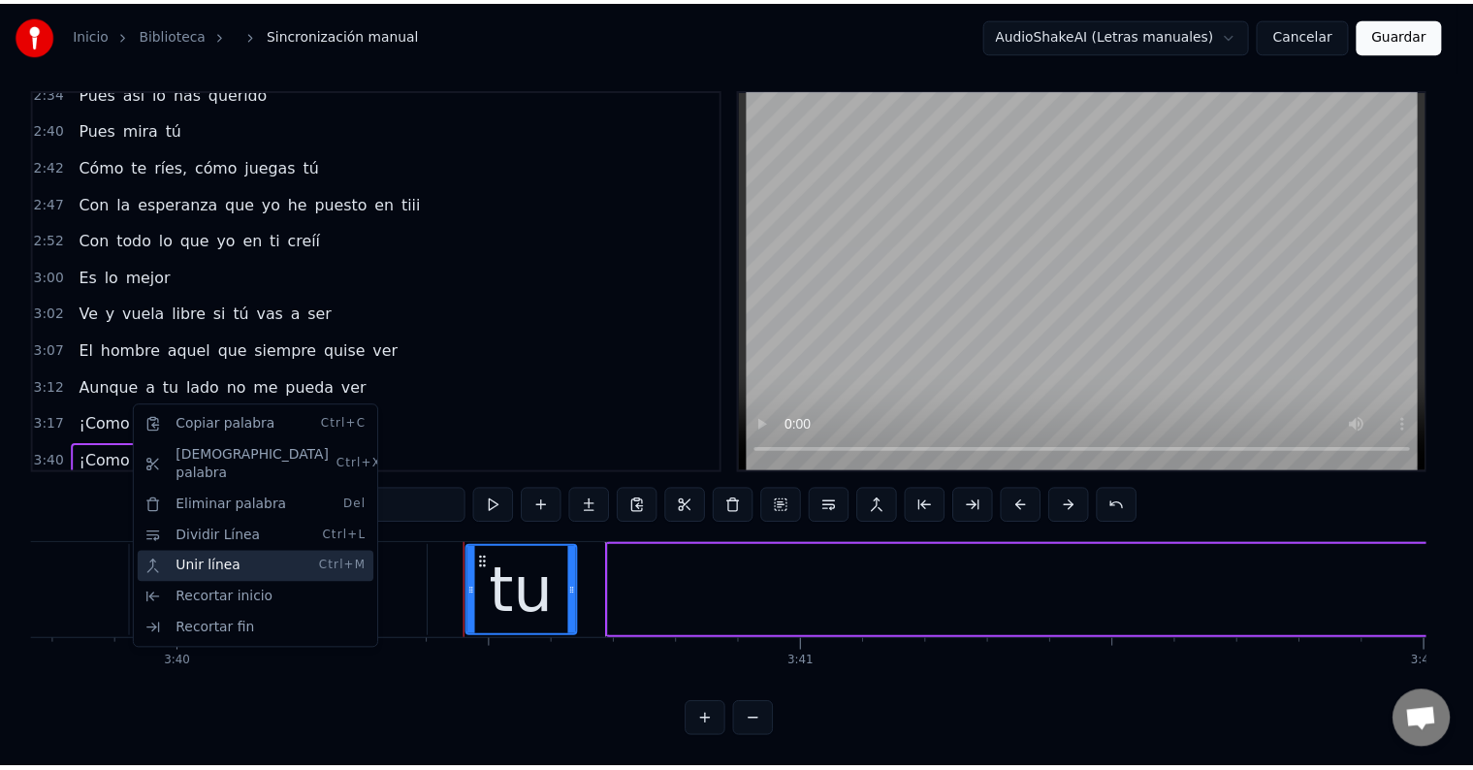
scroll to position [938, 0]
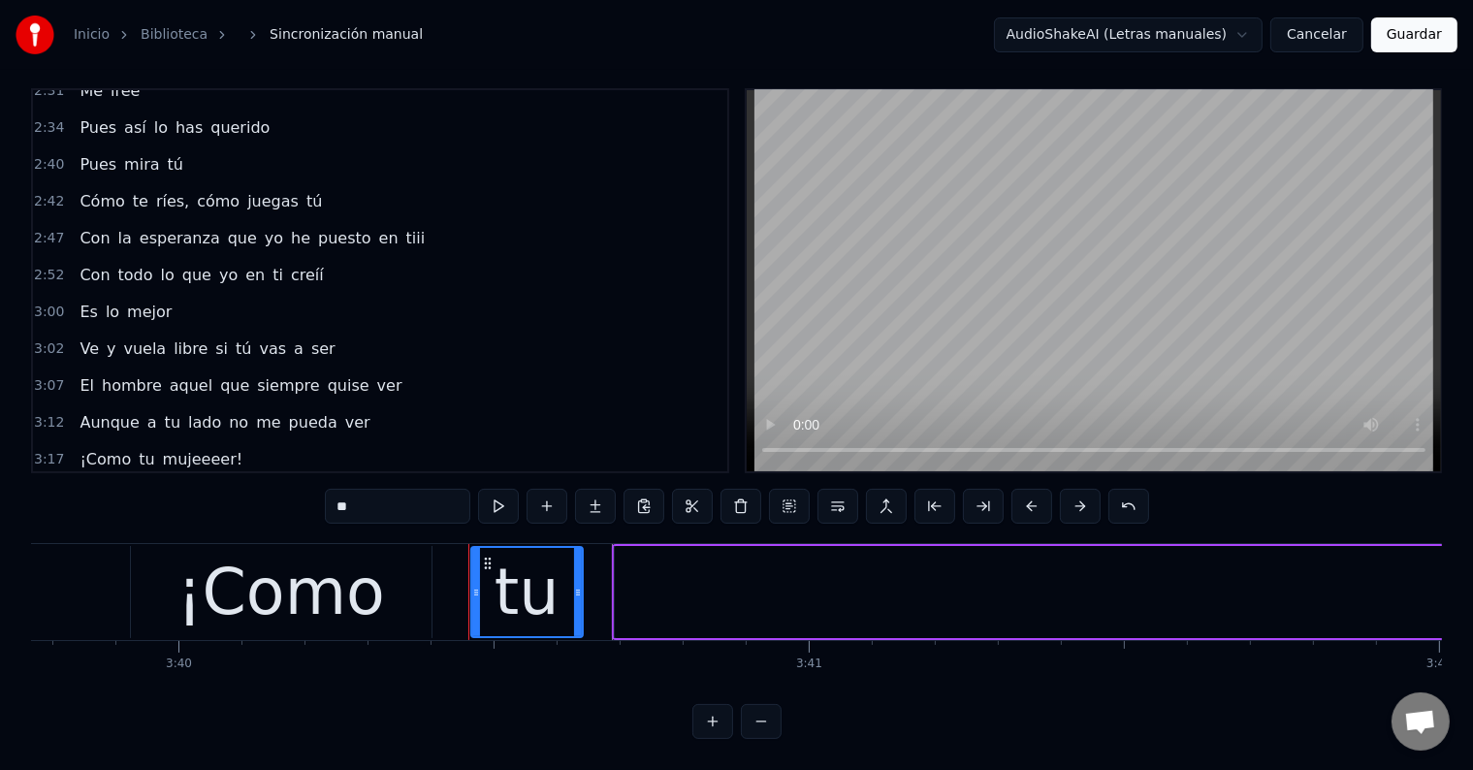
click at [89, 485] on span "¡Como" at bounding box center [105, 496] width 55 height 22
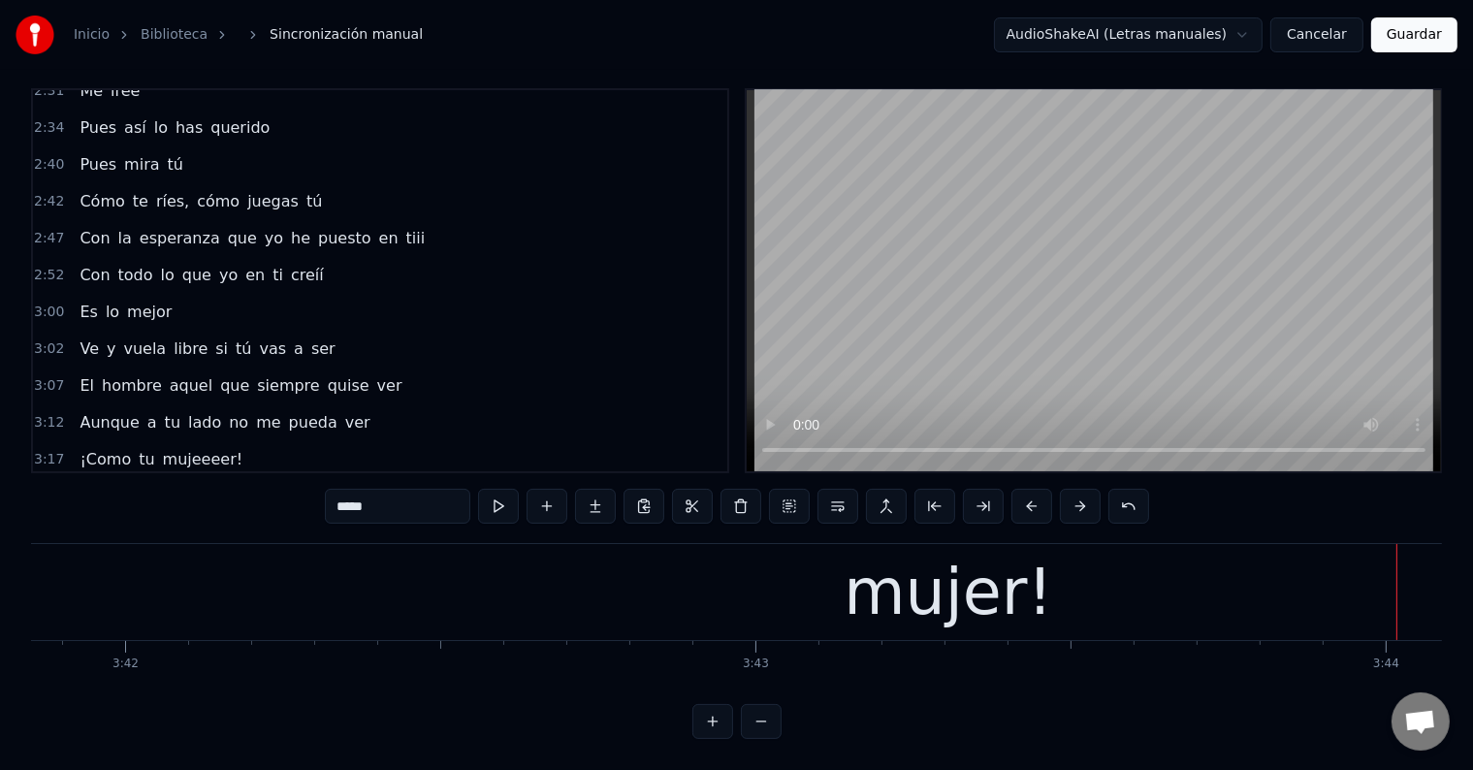
scroll to position [0, 139794]
click at [774, 593] on div "mujer!" at bounding box center [949, 592] width 3298 height 96
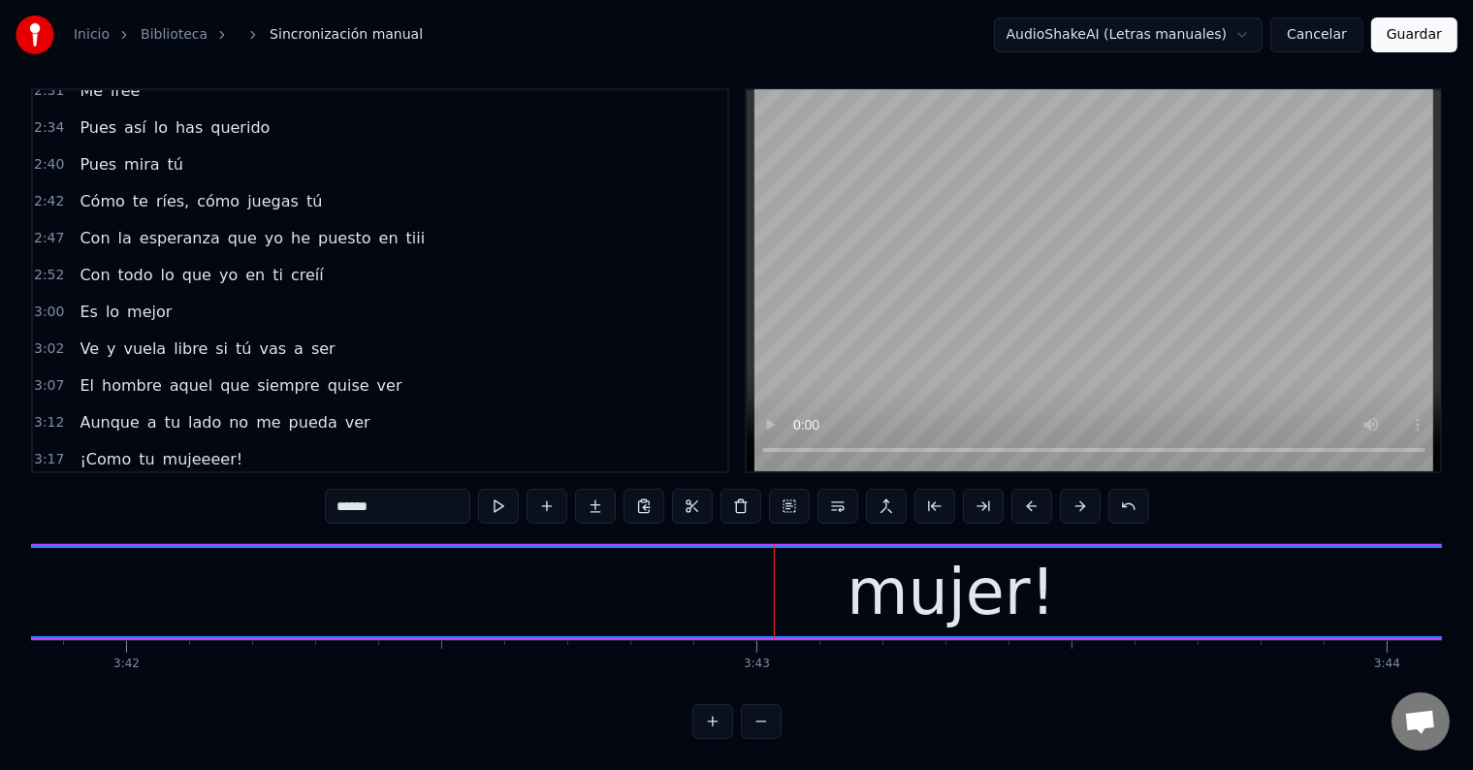
click at [365, 489] on input "******" at bounding box center [397, 506] width 145 height 35
click at [370, 490] on input "*******" at bounding box center [397, 506] width 145 height 35
type input "********"
click at [124, 479] on div "¡Como tu mujeeer!" at bounding box center [156, 496] width 169 height 35
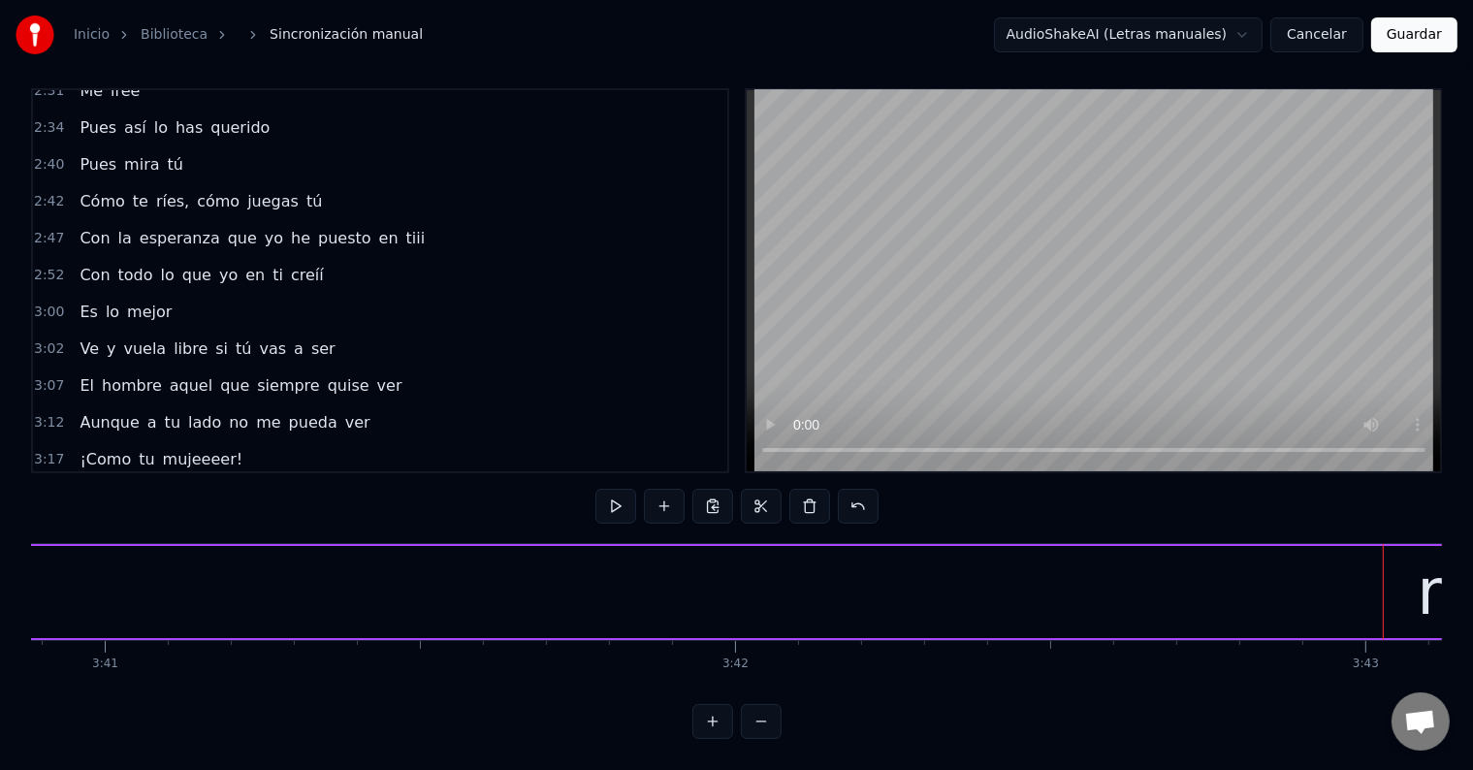
click at [137, 485] on span "tu" at bounding box center [146, 496] width 19 height 22
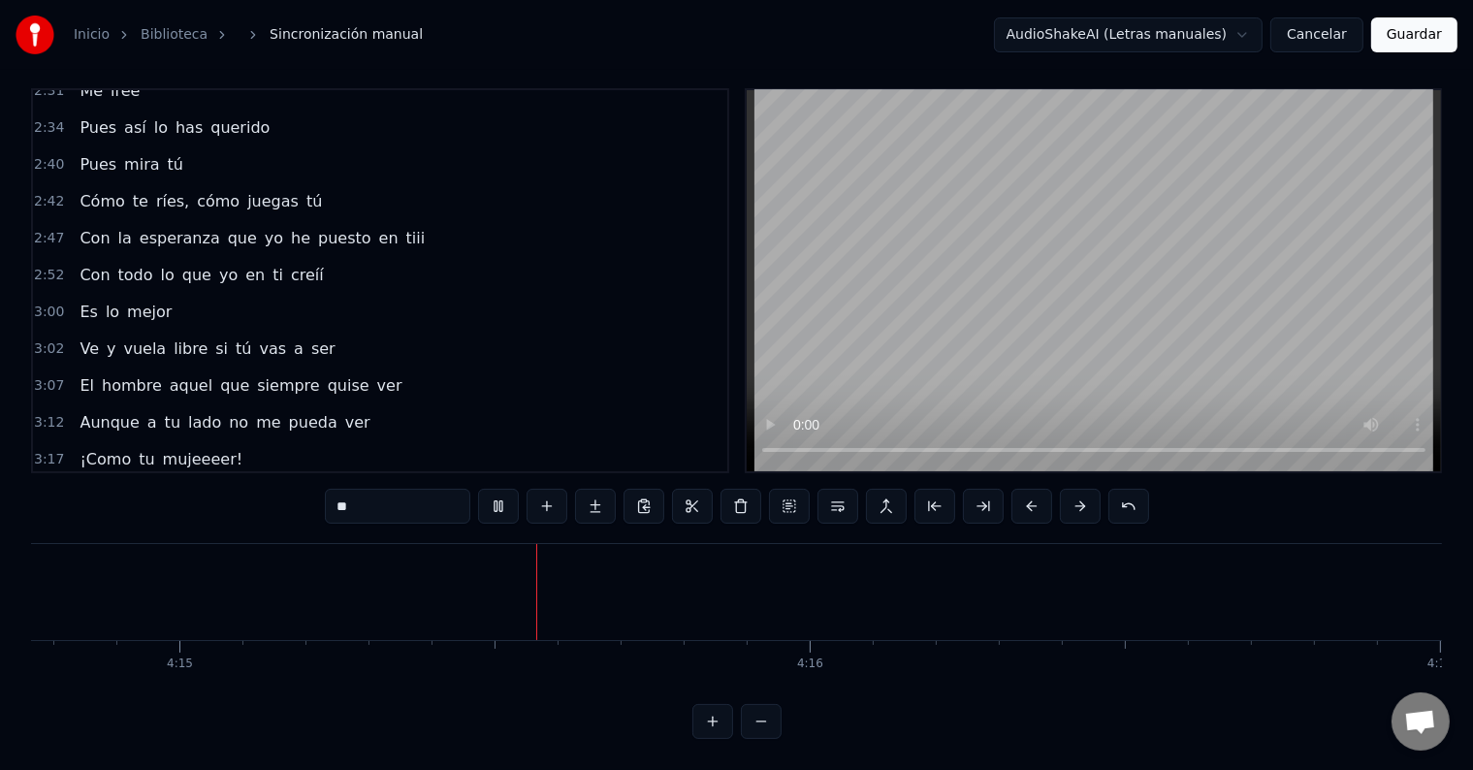
scroll to position [0, 160538]
click at [1423, 27] on button "Guardar" at bounding box center [1414, 34] width 86 height 35
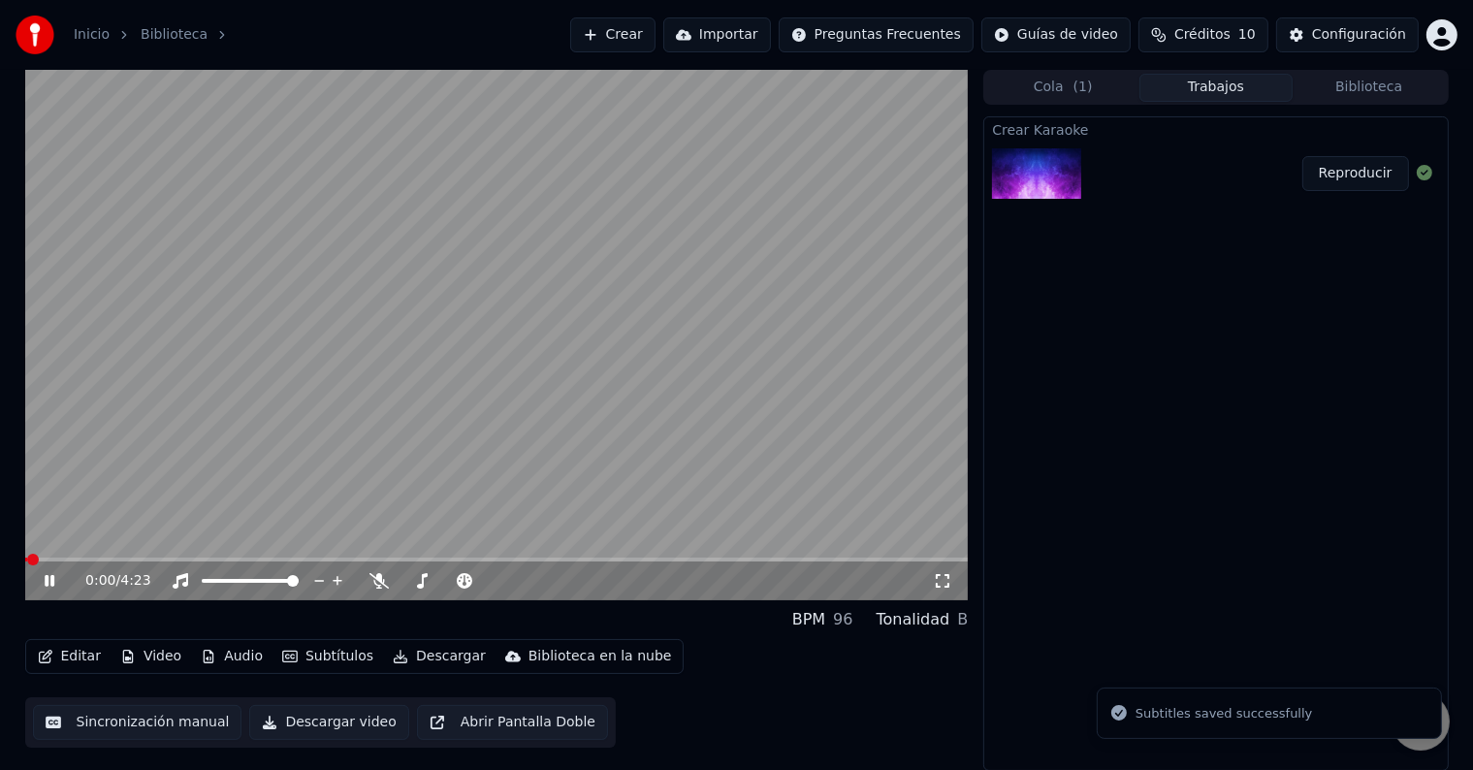
click at [51, 576] on icon at bounding box center [50, 581] width 10 height 12
click at [85, 658] on button "Editar" at bounding box center [69, 656] width 79 height 27
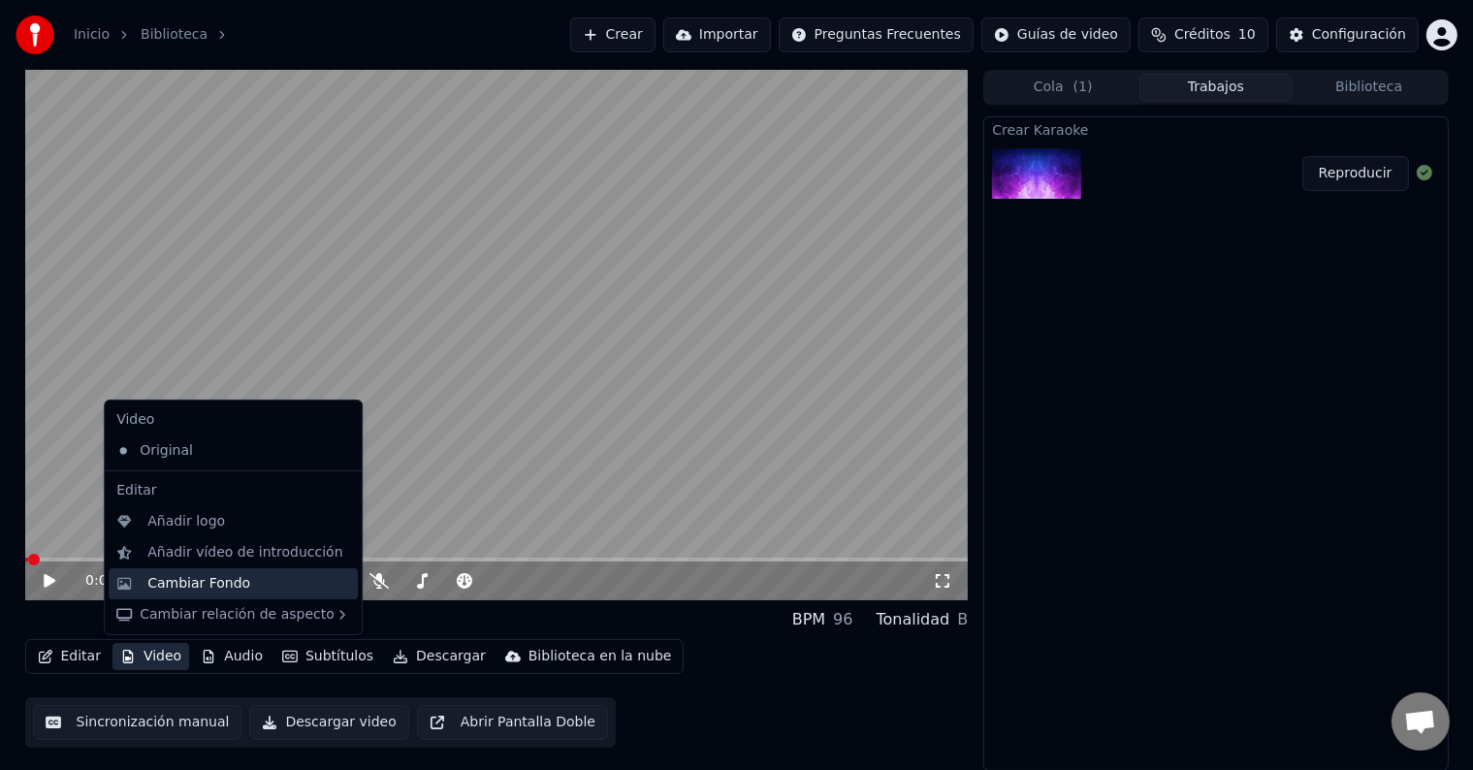
click at [209, 577] on div "Cambiar Fondo" at bounding box center [198, 583] width 103 height 19
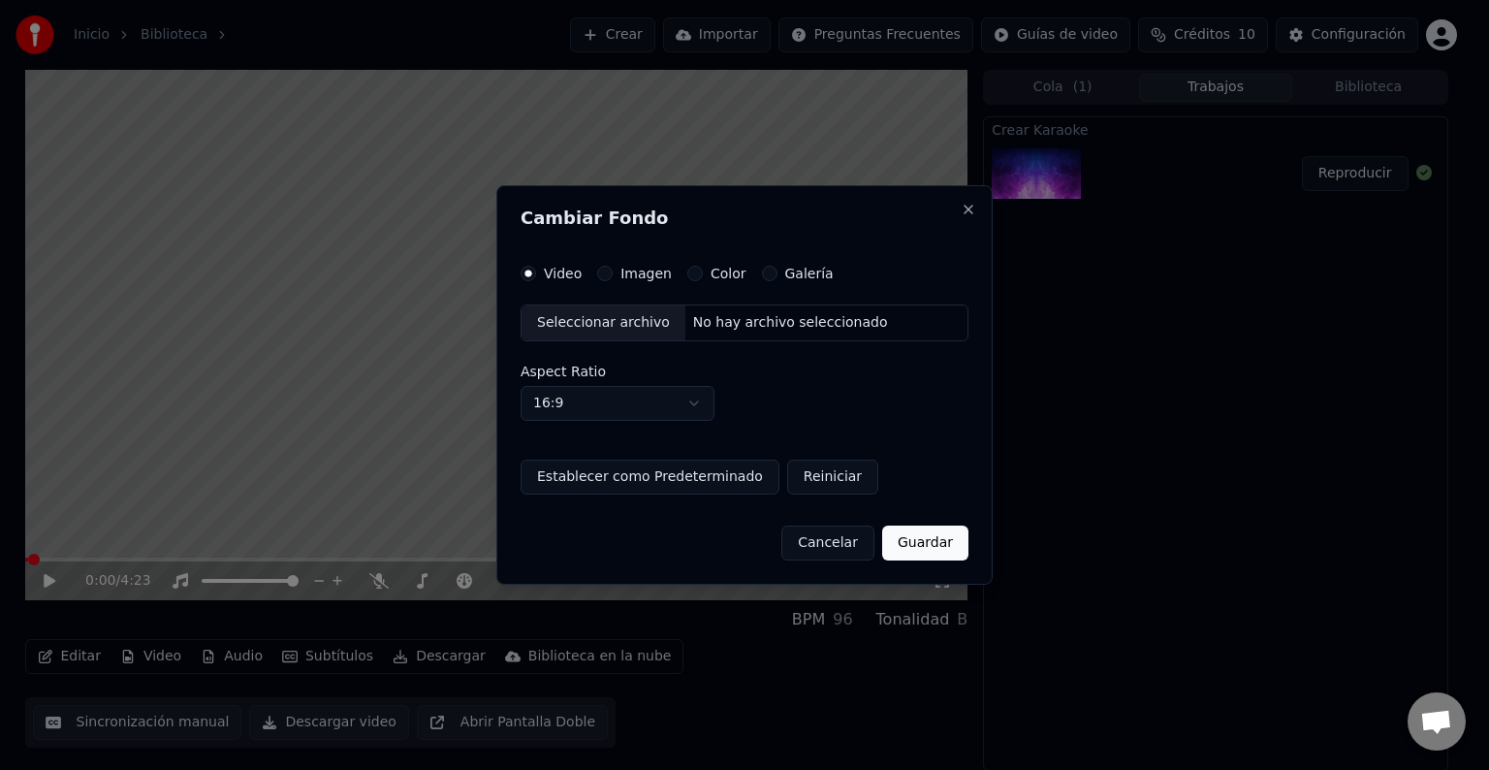
click at [609, 278] on button "Imagen" at bounding box center [605, 274] width 16 height 16
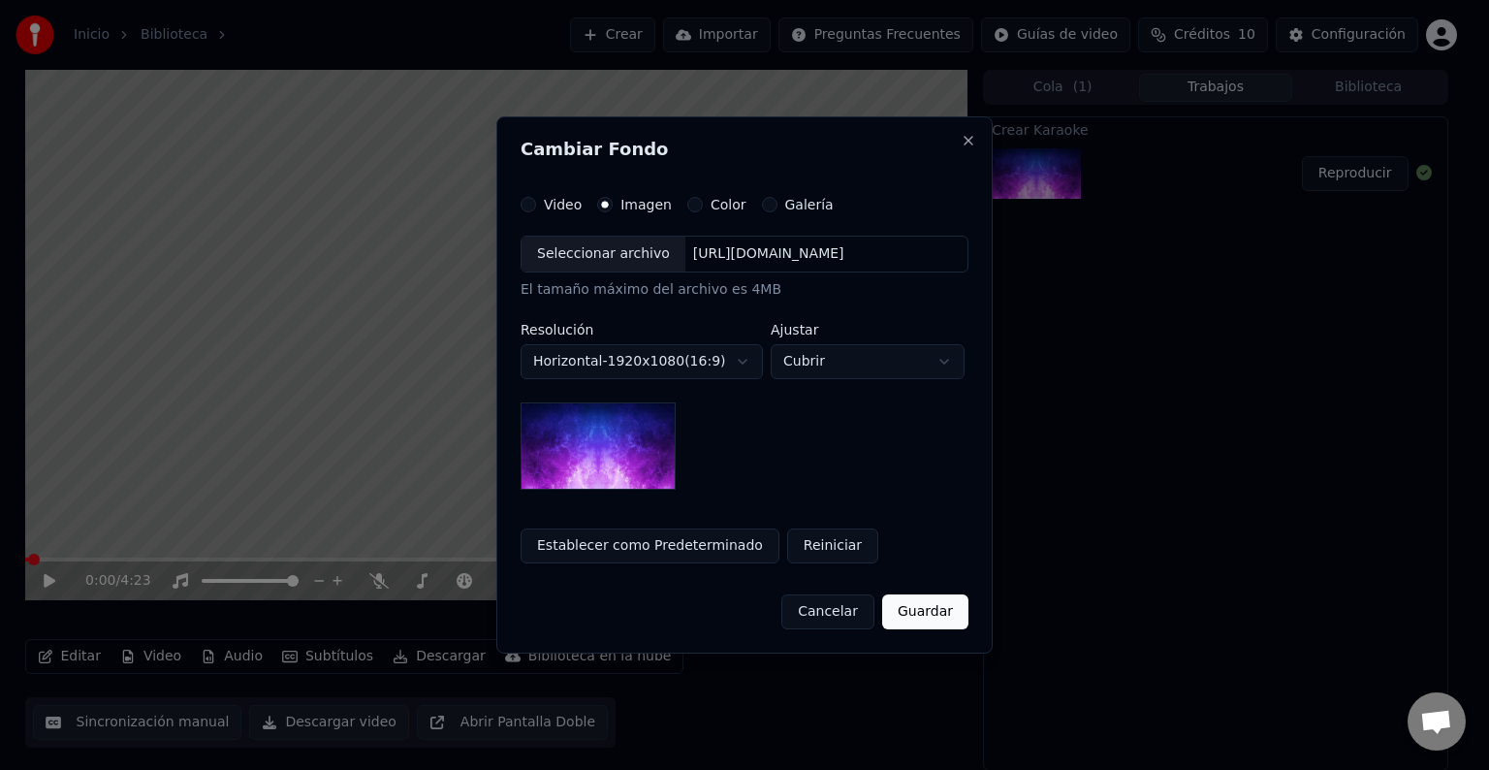
click at [598, 251] on div "Seleccionar archivo" at bounding box center [604, 254] width 164 height 35
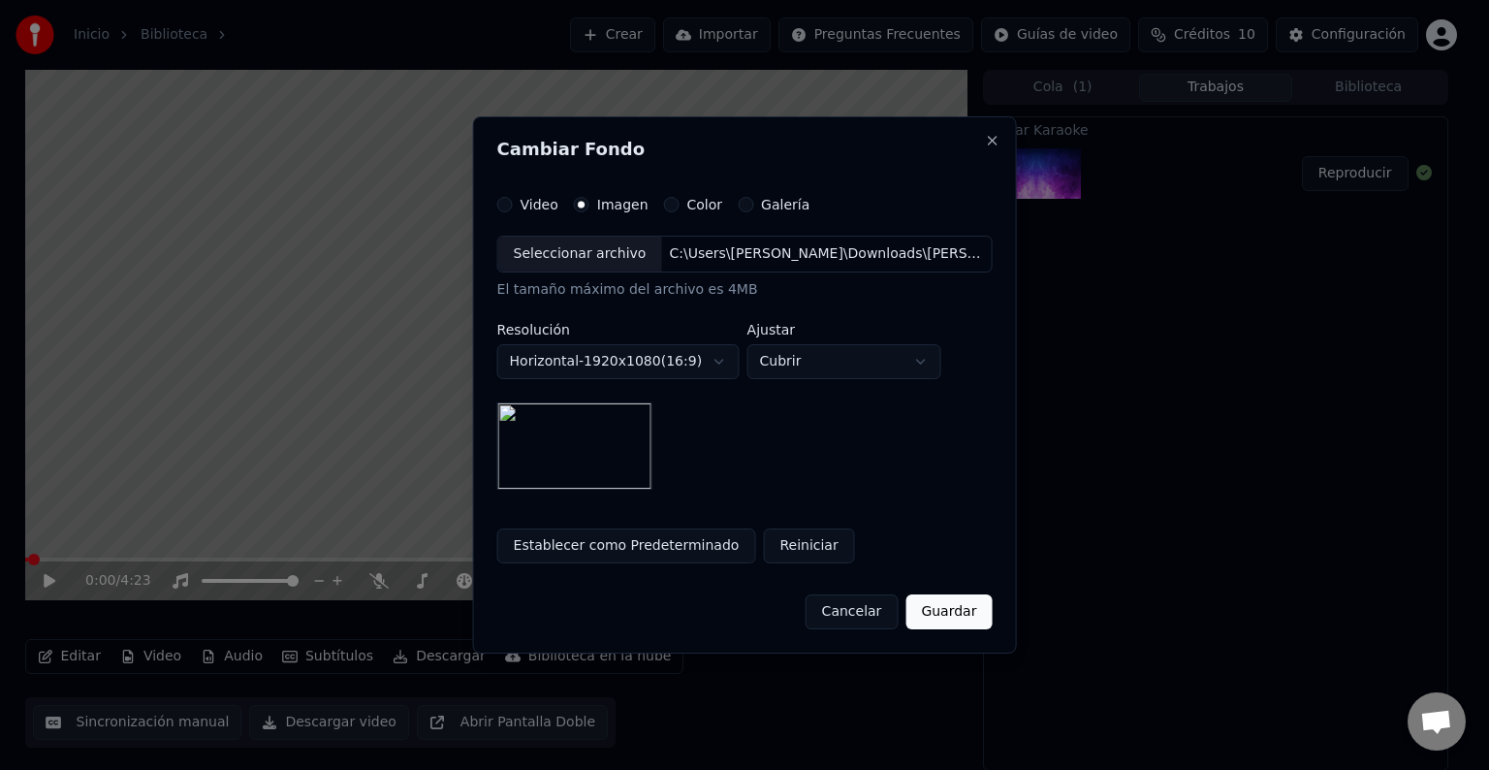
click at [966, 609] on button "Guardar" at bounding box center [948, 611] width 86 height 35
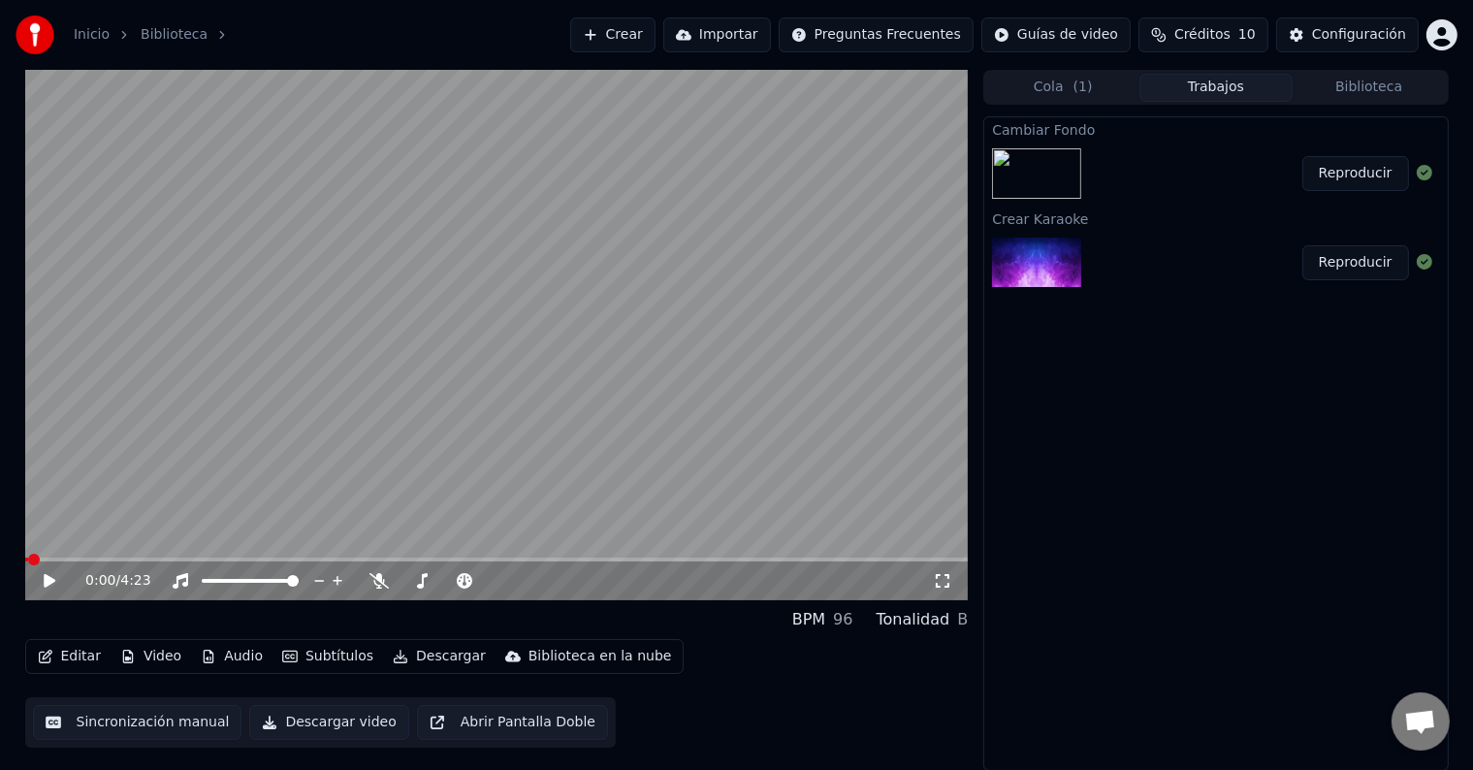
click at [1360, 182] on button "Reproducir" at bounding box center [1355, 173] width 107 height 35
click at [50, 581] on icon at bounding box center [50, 581] width 10 height 12
click at [92, 656] on button "Editar" at bounding box center [69, 656] width 79 height 27
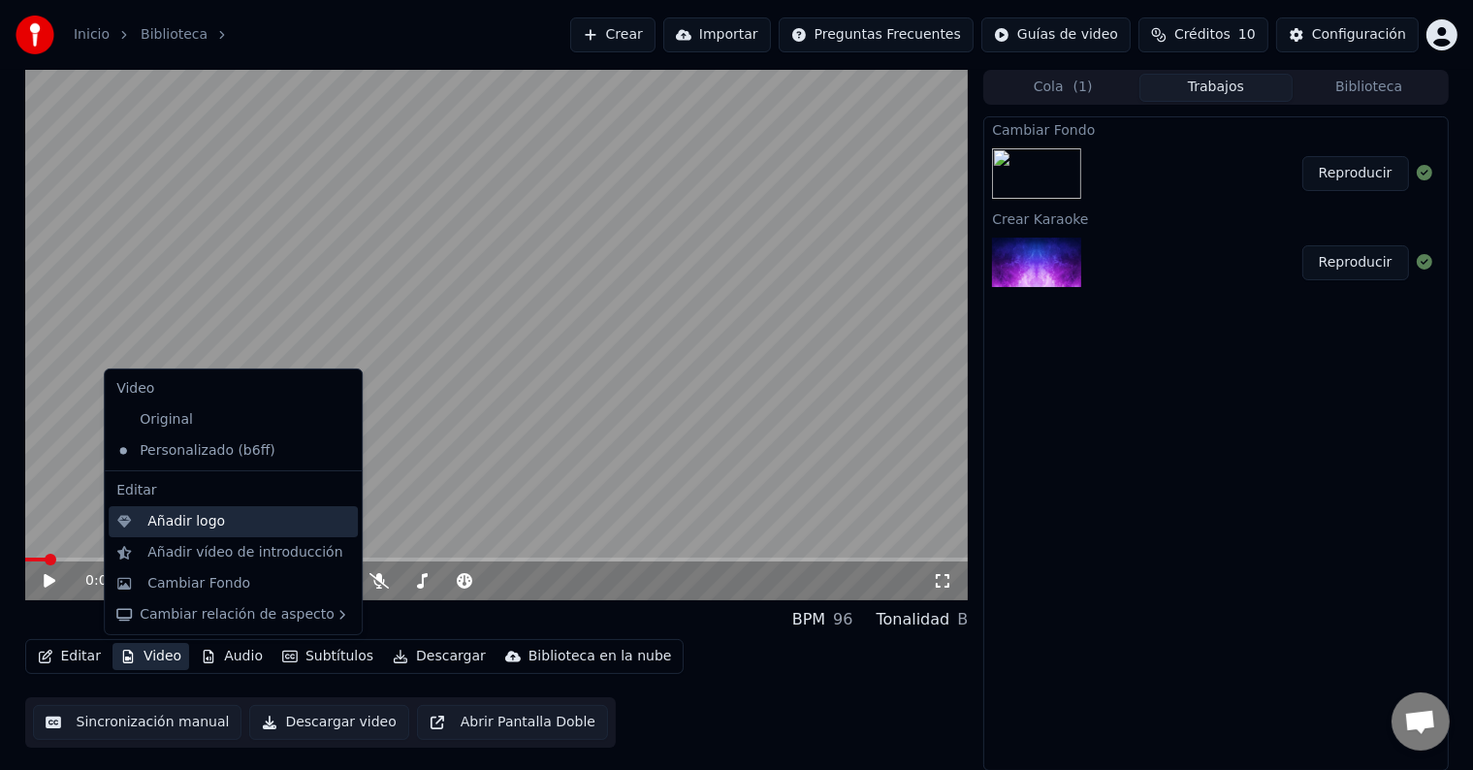
click at [205, 531] on div "Añadir logo" at bounding box center [233, 521] width 249 height 31
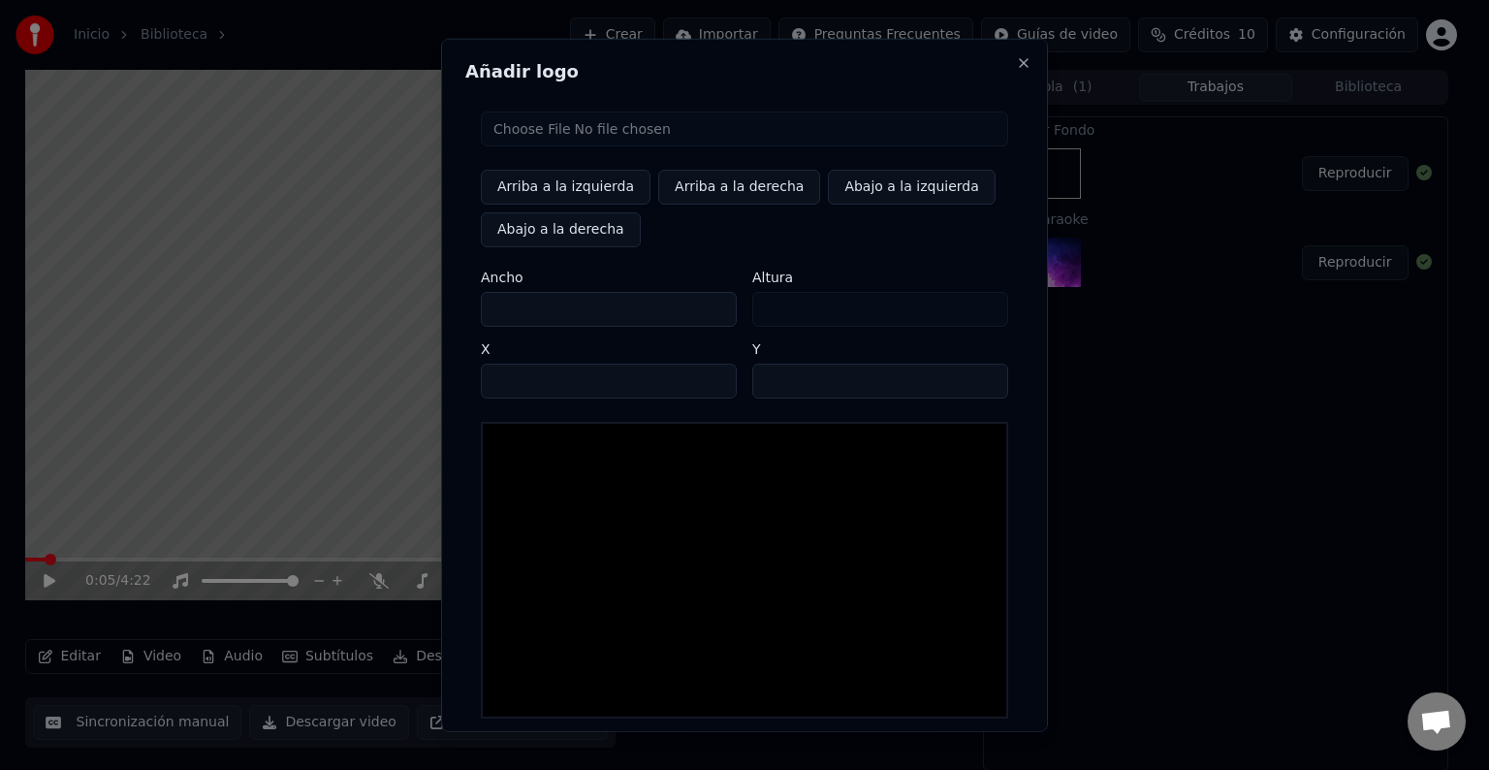
click at [563, 136] on input "file" at bounding box center [744, 128] width 527 height 35
type input "**********"
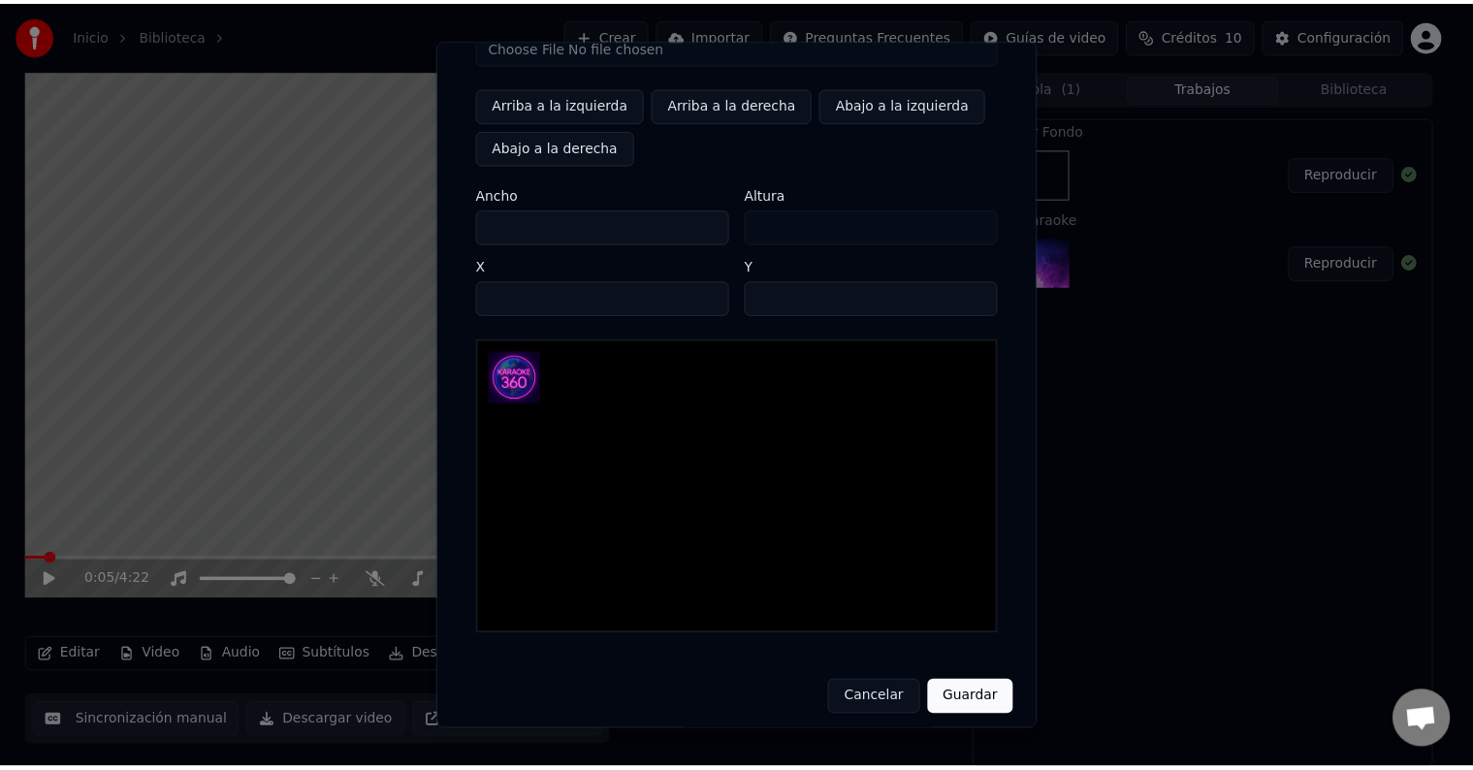
scroll to position [92, 0]
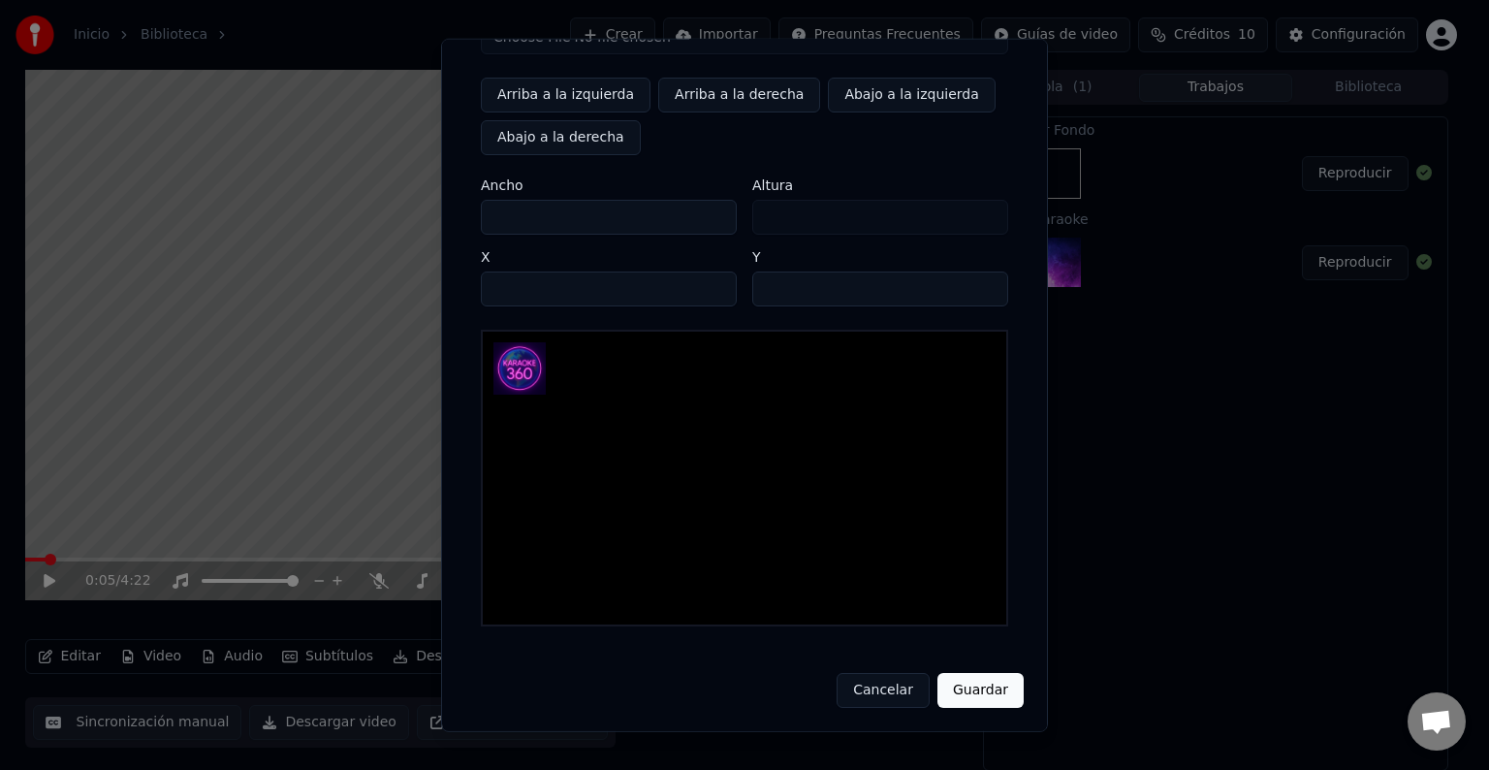
click at [993, 701] on button "Guardar" at bounding box center [980, 690] width 86 height 35
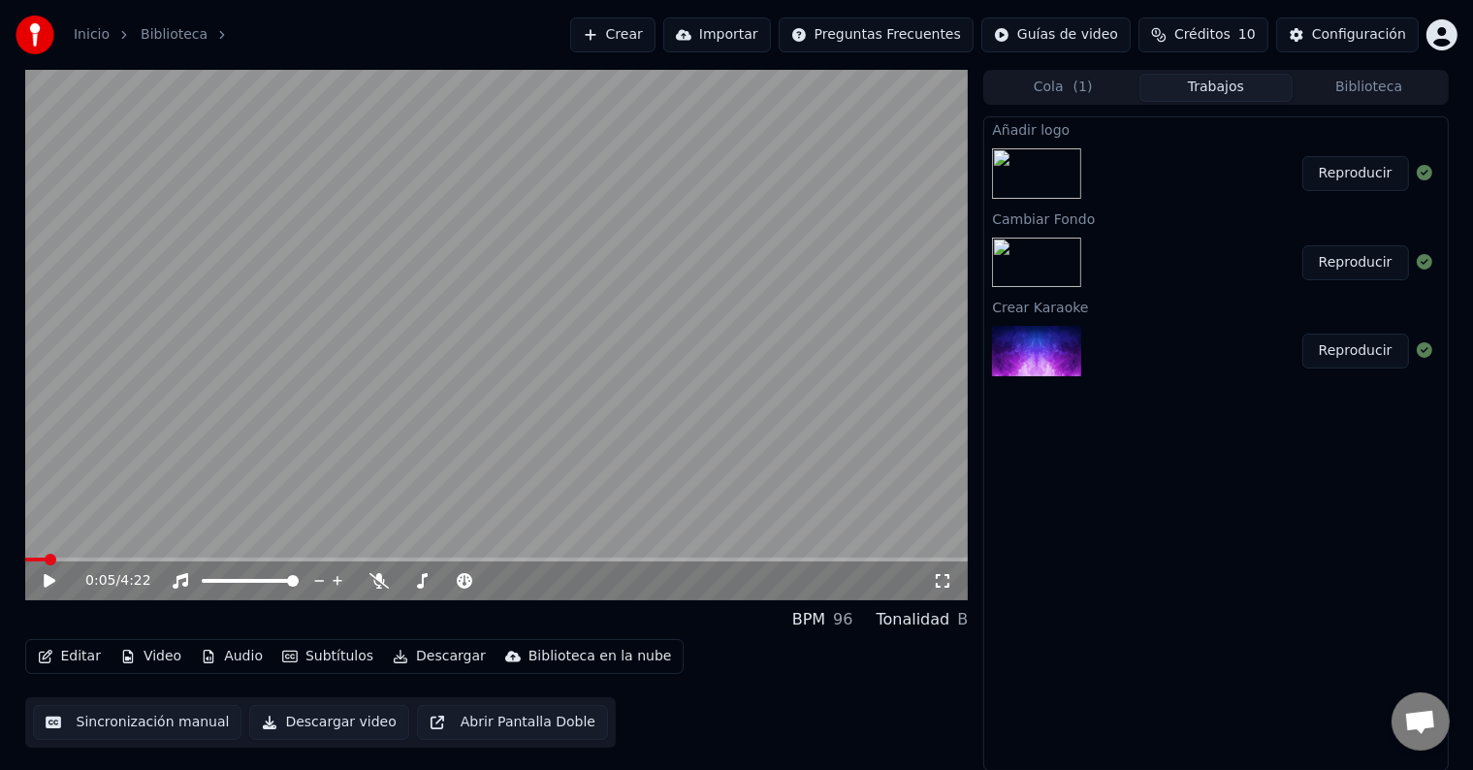
click at [48, 578] on icon at bounding box center [50, 581] width 12 height 14
click at [947, 582] on icon at bounding box center [942, 581] width 19 height 16
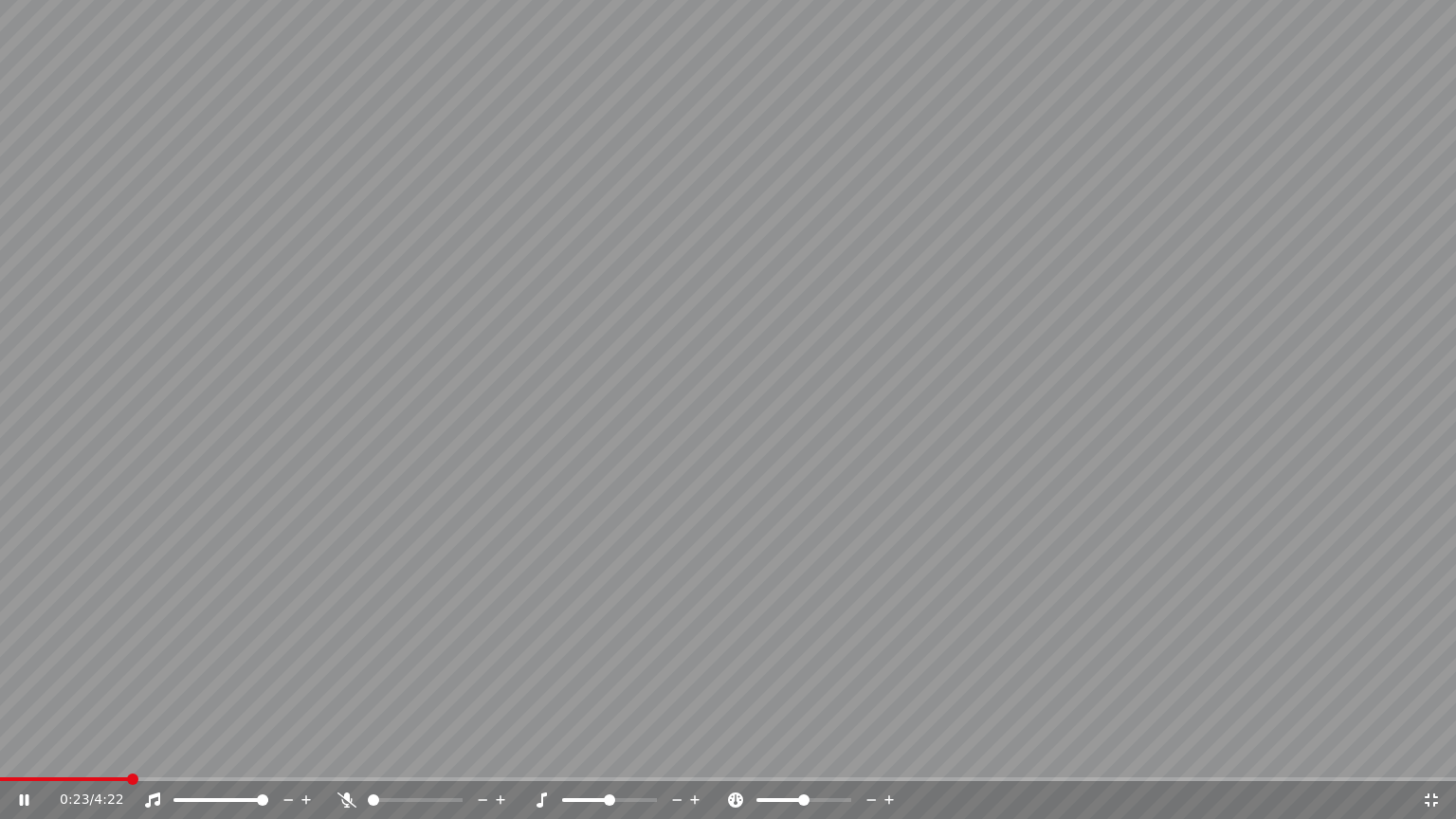
click at [928, 591] on video at bounding box center [728, 410] width 1456 height 819
click at [346, 752] on icon at bounding box center [346, 799] width 19 height 16
click at [402, 545] on video at bounding box center [728, 410] width 1456 height 819
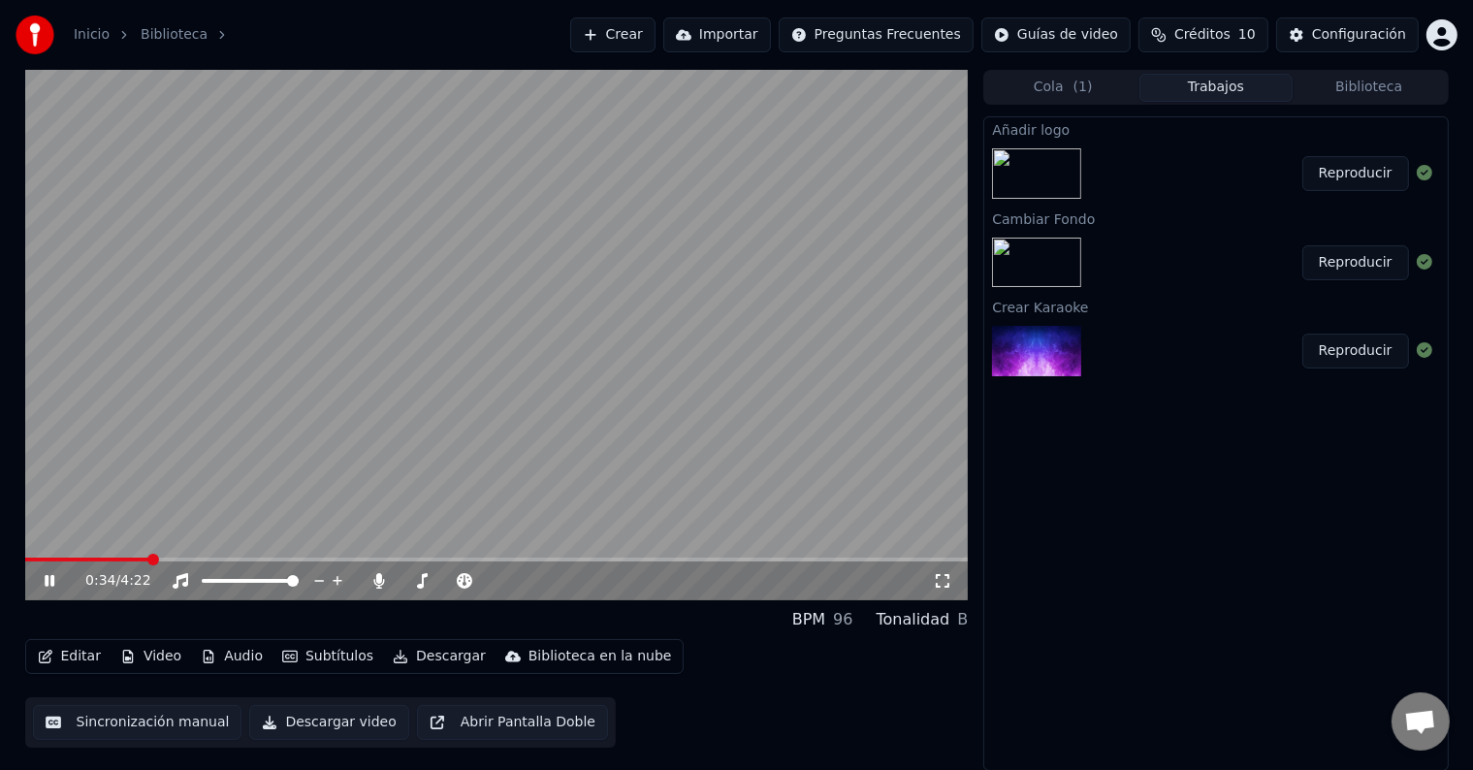
click at [25, 561] on span at bounding box center [87, 559] width 124 height 4
click at [71, 559] on span at bounding box center [496, 559] width 943 height 4
click at [942, 585] on icon at bounding box center [942, 581] width 19 height 16
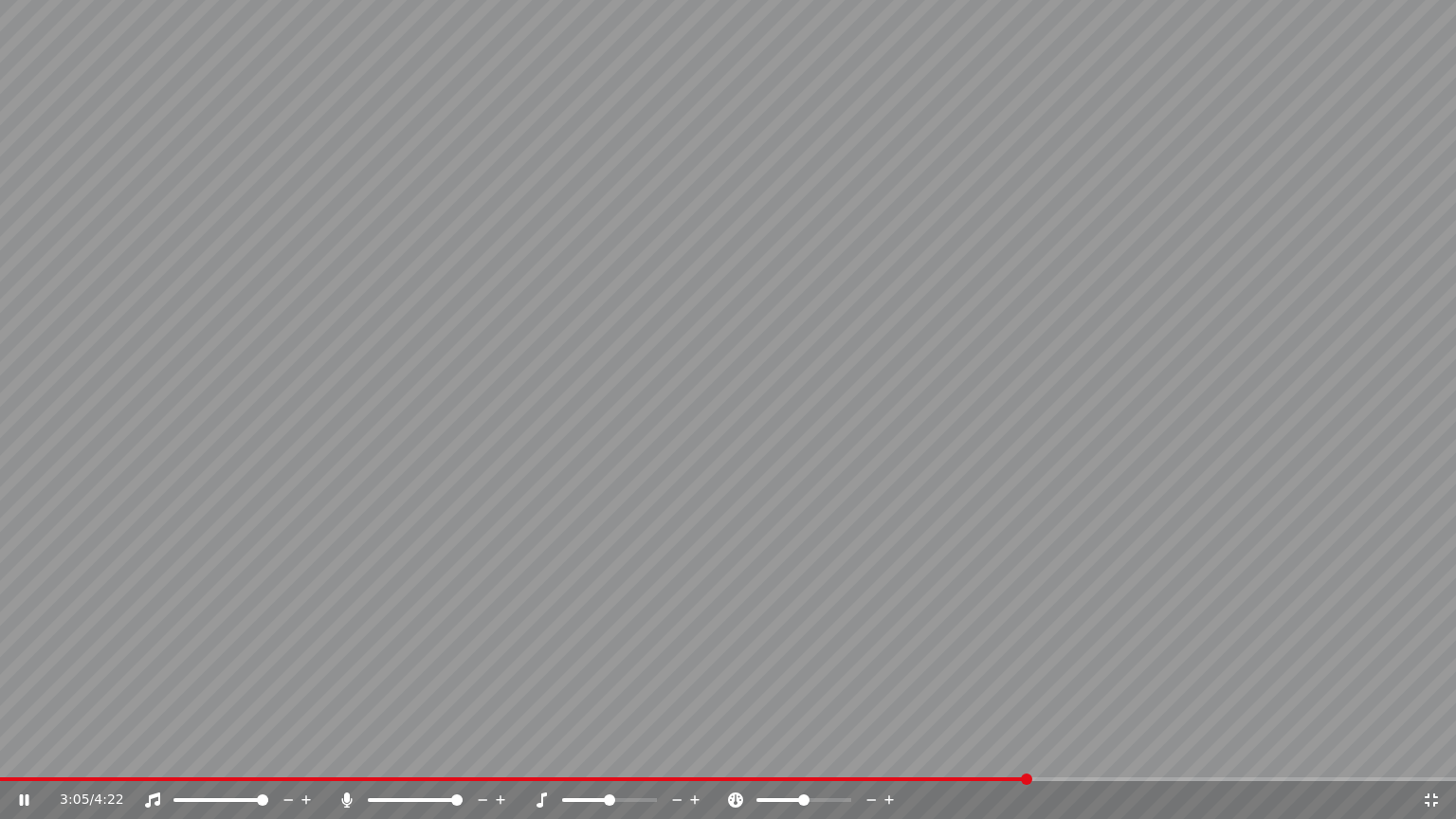
click at [531, 393] on video at bounding box center [728, 410] width 1456 height 819
click at [960, 752] on span at bounding box center [515, 779] width 1031 height 4
click at [719, 383] on video at bounding box center [728, 410] width 1456 height 819
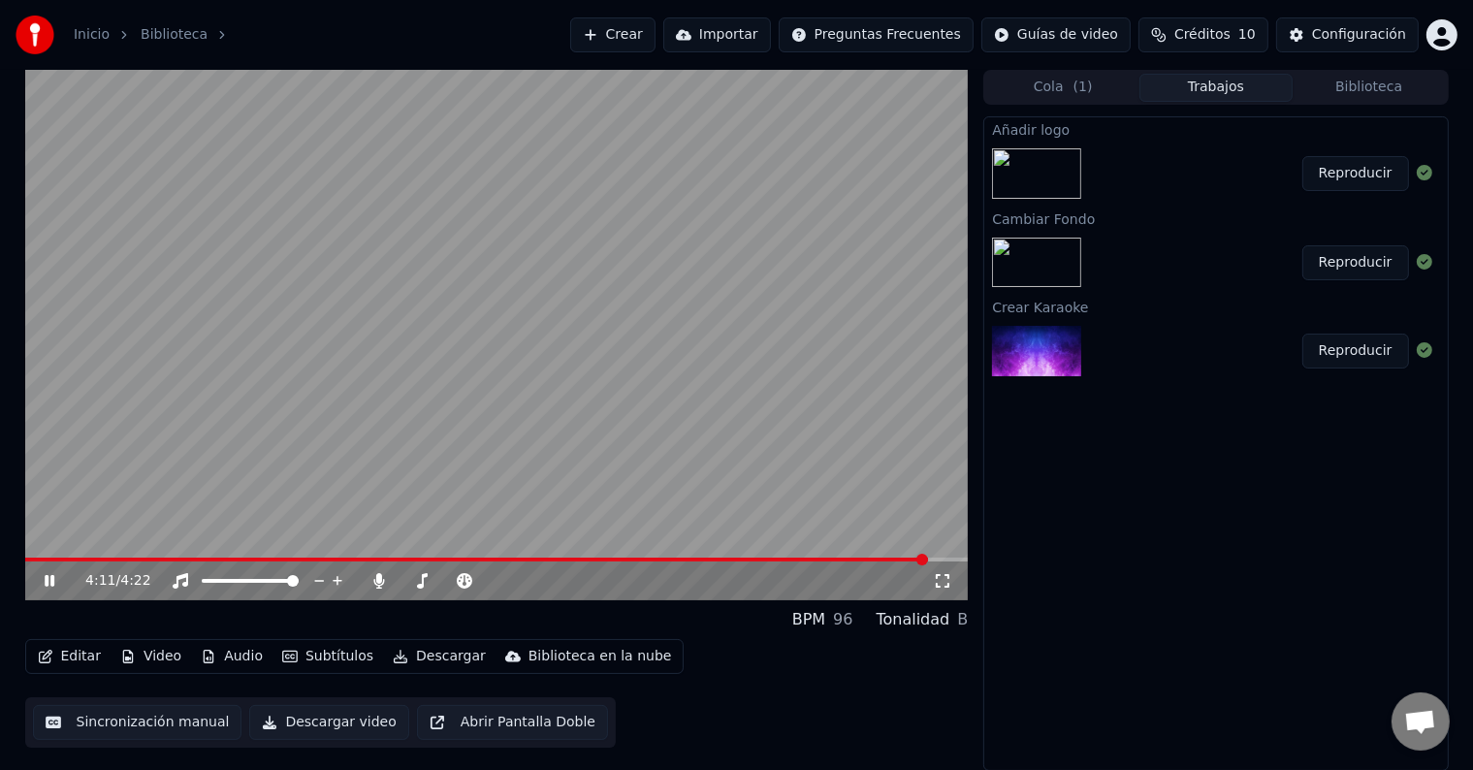
click at [733, 369] on video at bounding box center [496, 335] width 943 height 530
click at [381, 582] on icon at bounding box center [379, 581] width 11 height 16
click at [400, 655] on button "Descargar" at bounding box center [439, 656] width 109 height 27
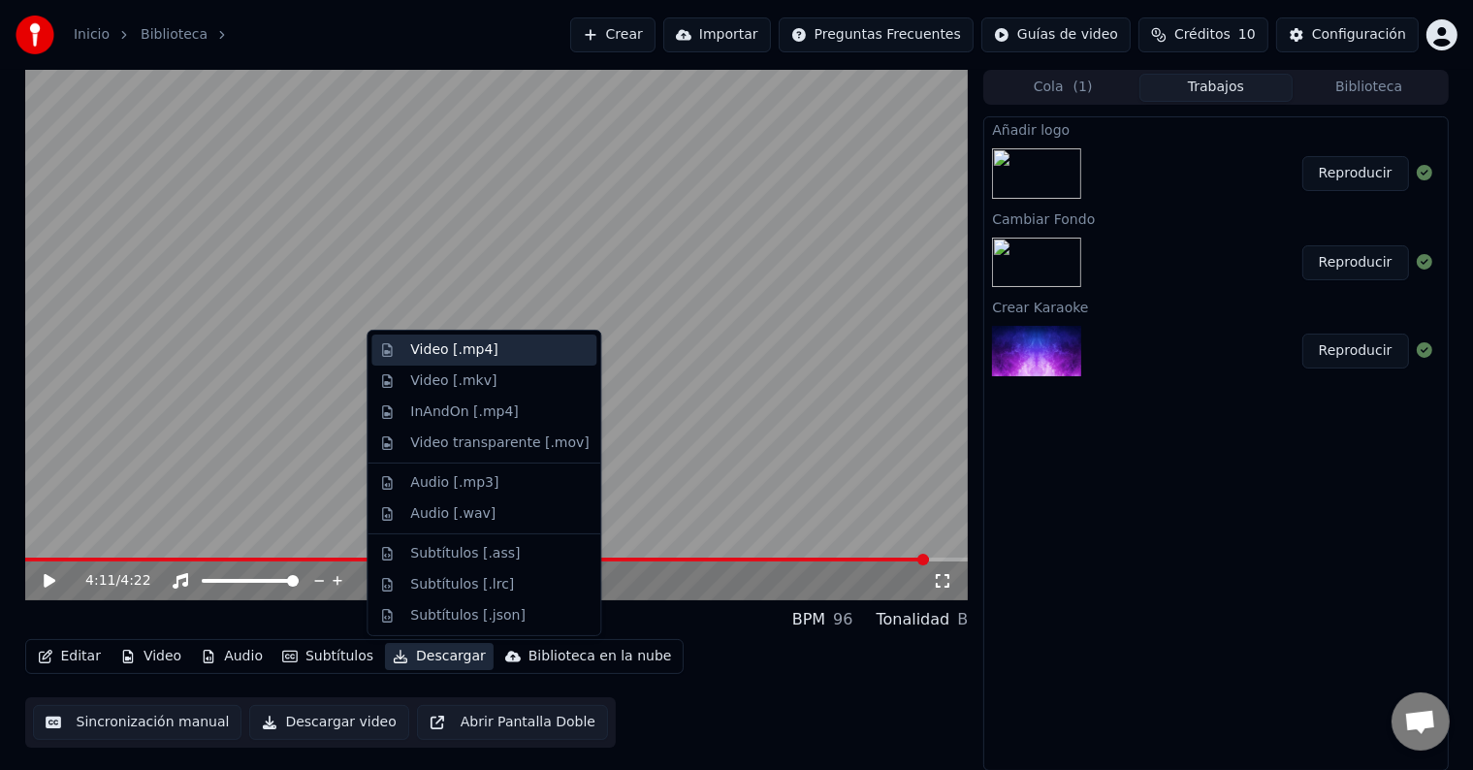
click at [447, 357] on div "Video [.mp4]" at bounding box center [453, 349] width 87 height 19
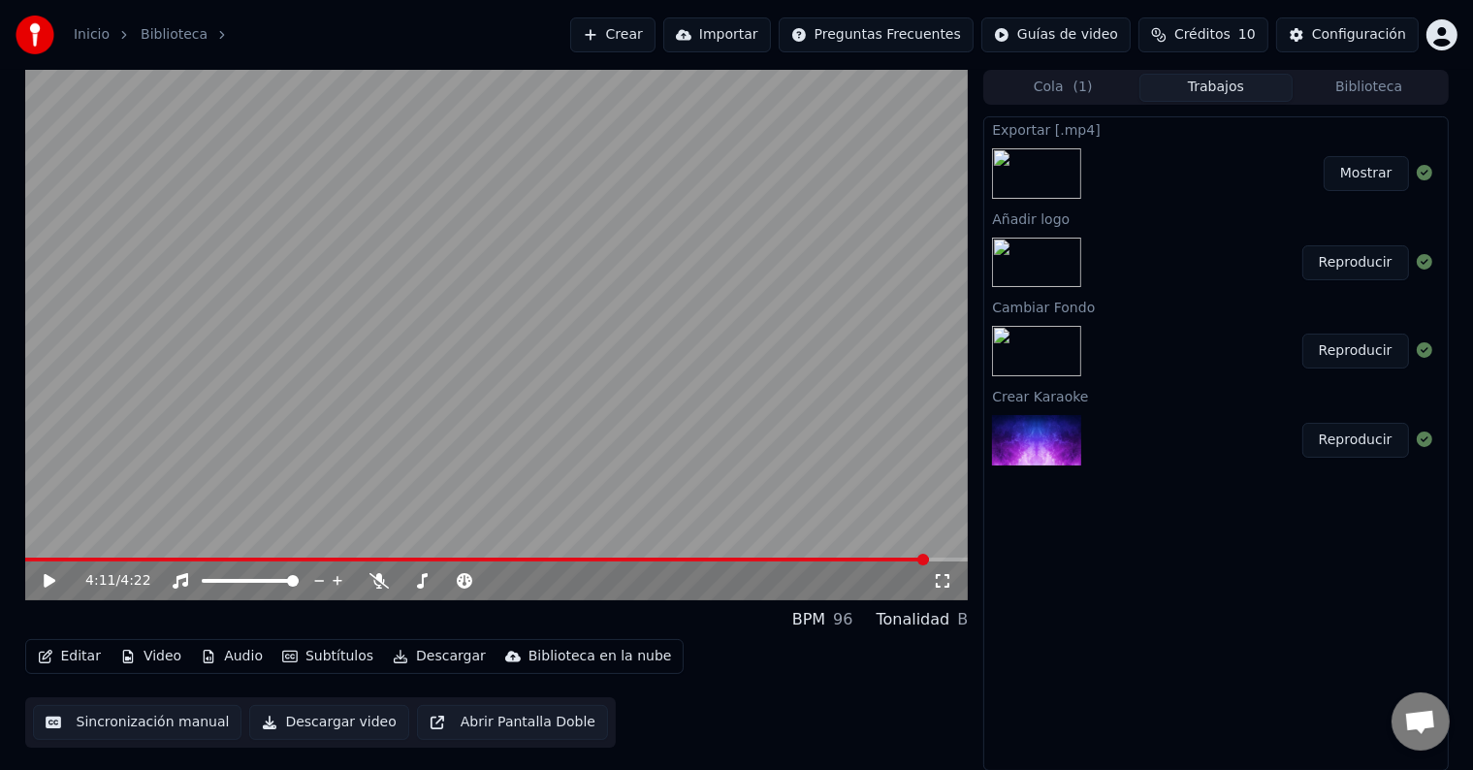
click at [16, 383] on div "4:11 / 4:22 BPM 96 Tonalidad B Editar Video Audio Subtítulos Descargar Bibliote…" at bounding box center [737, 420] width 1454 height 701
click at [1369, 179] on button "Mostrar" at bounding box center [1365, 173] width 85 height 35
